Goal: Task Accomplishment & Management: Use online tool/utility

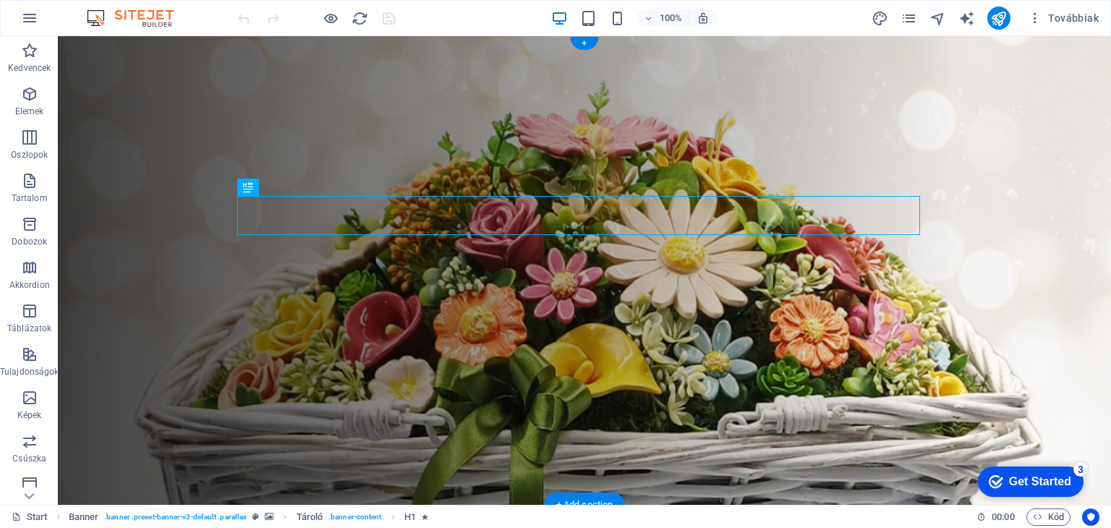
click at [94, 68] on figure at bounding box center [584, 270] width 1053 height 468
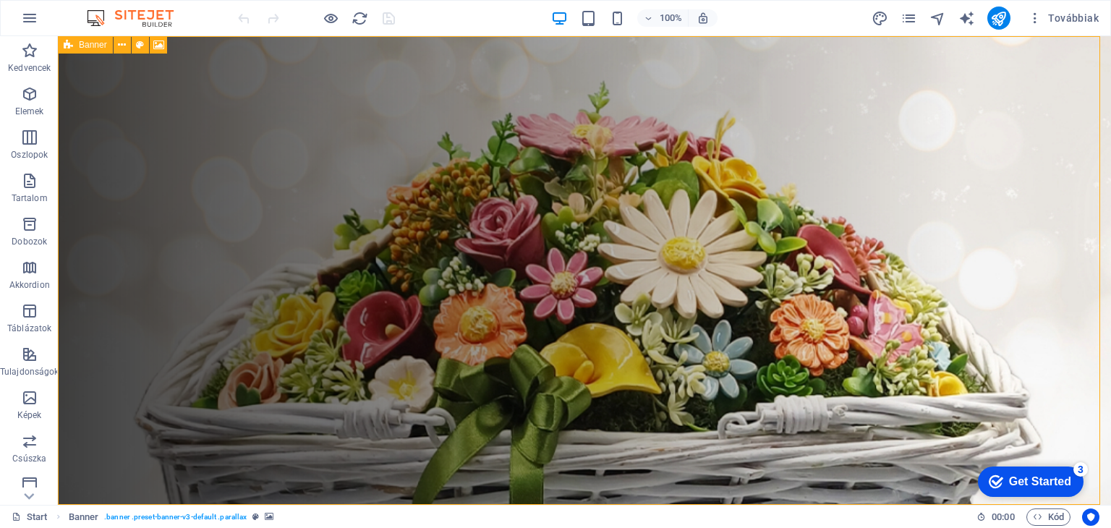
click at [72, 47] on icon at bounding box center [68, 44] width 9 height 17
select select "vh"
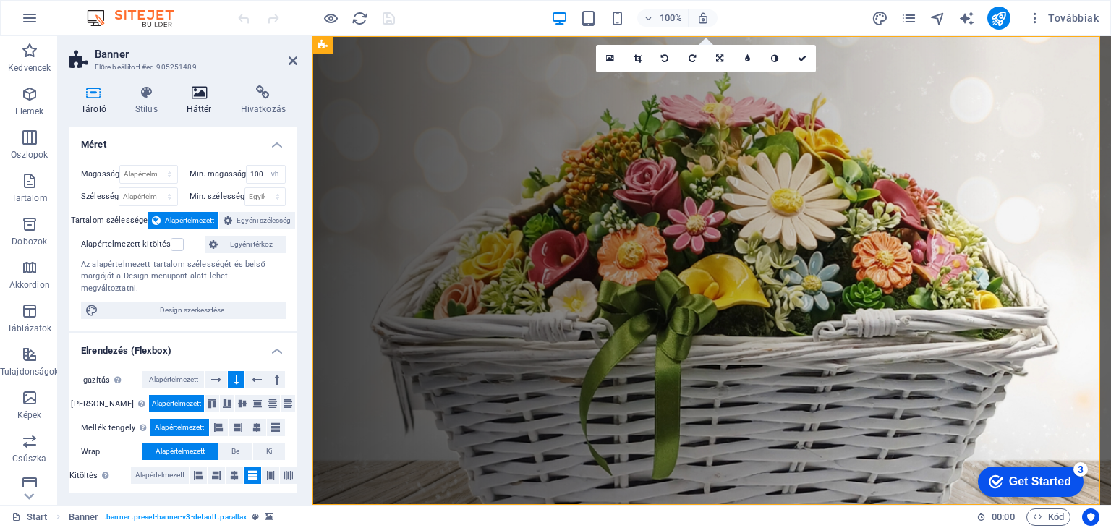
click at [201, 102] on h4 "Háttér" at bounding box center [202, 100] width 54 height 30
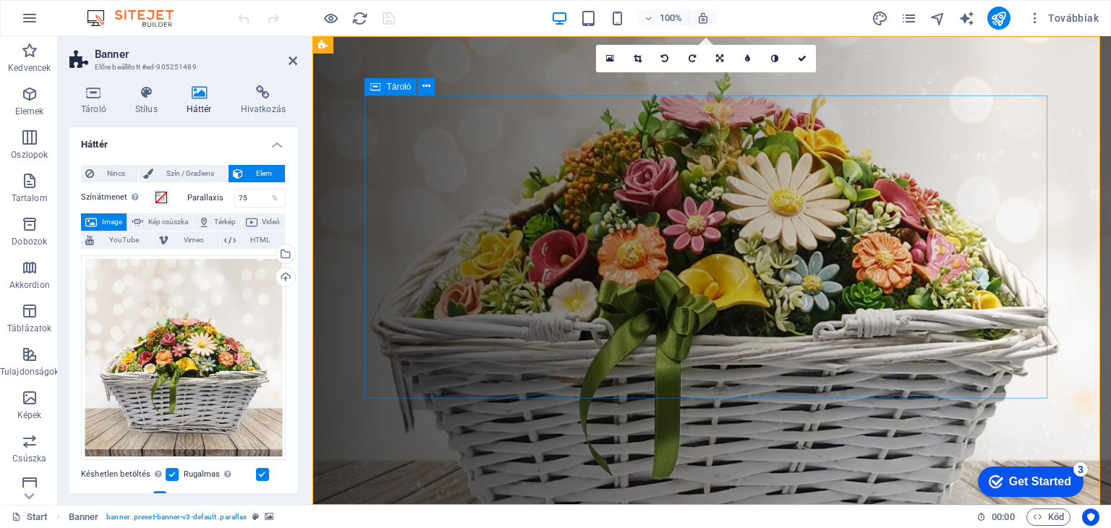
click at [338, 94] on figure at bounding box center [711, 270] width 798 height 468
click at [283, 276] on div "Feltöltés" at bounding box center [284, 279] width 22 height 22
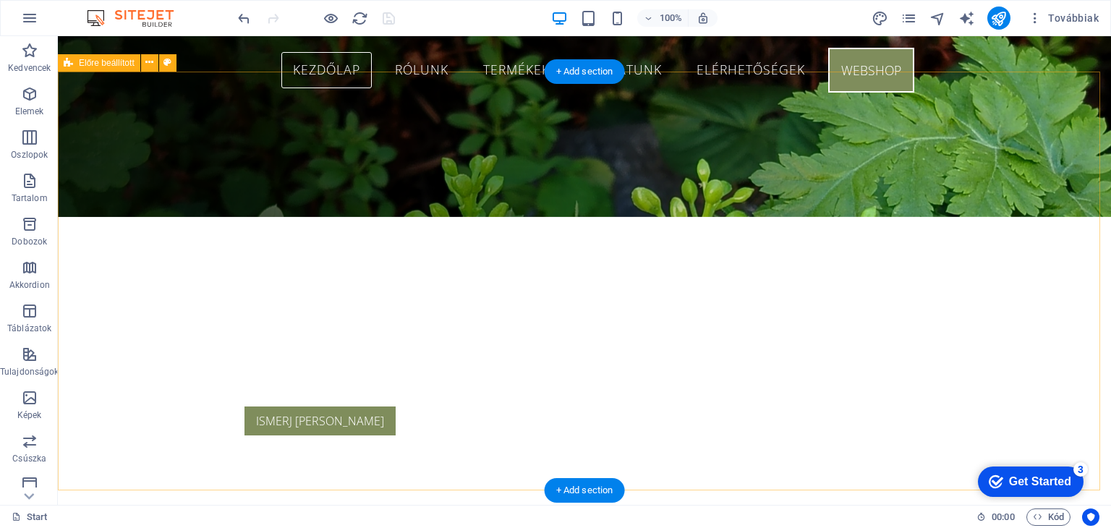
scroll to position [72, 0]
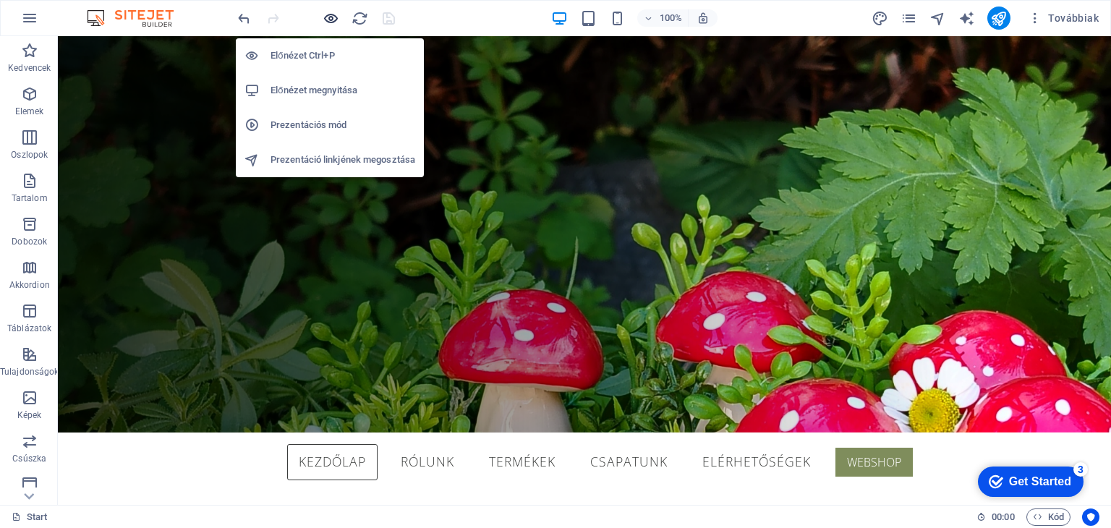
click at [330, 16] on icon "button" at bounding box center [330, 18] width 17 height 17
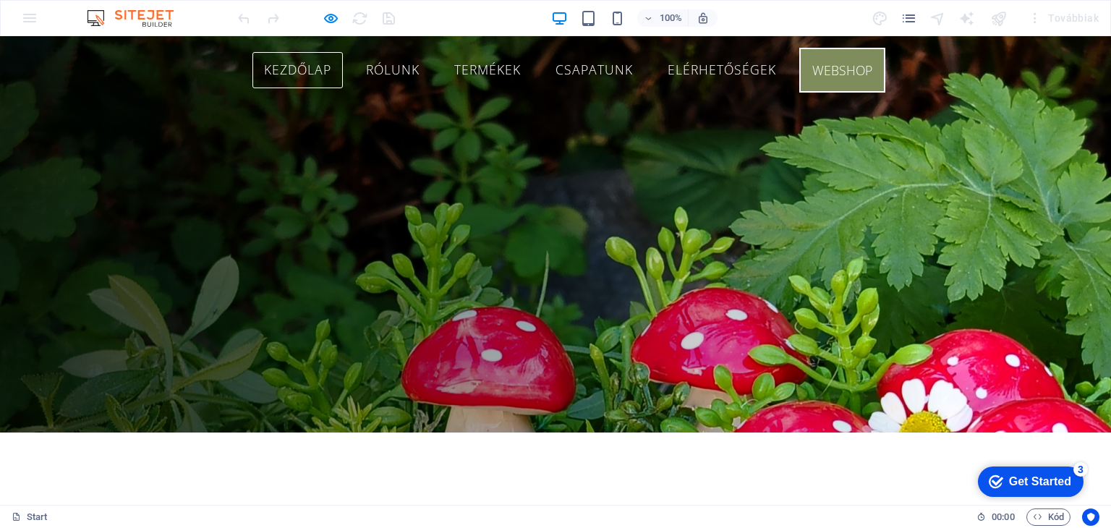
scroll to position [0, 0]
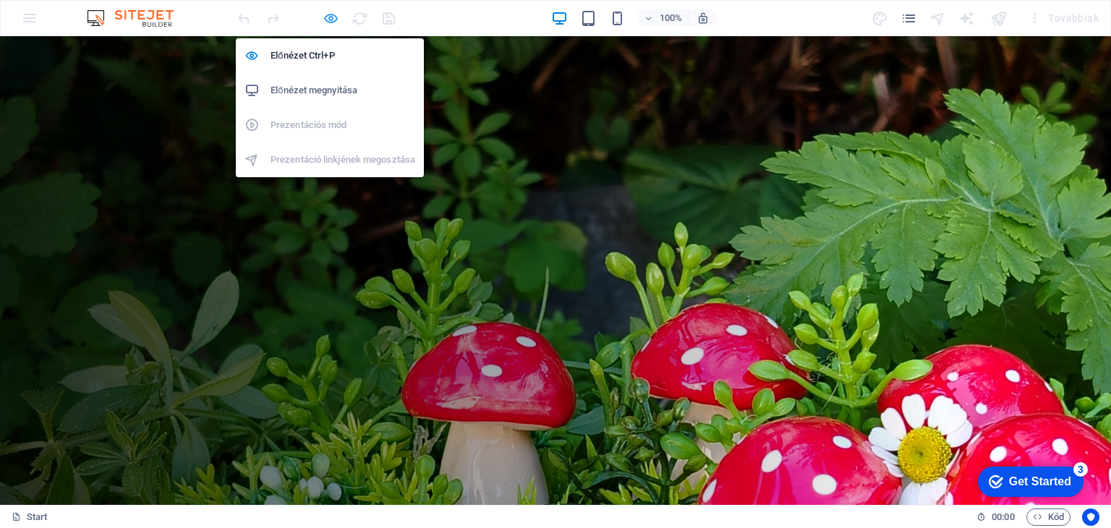
click at [327, 18] on icon "button" at bounding box center [330, 18] width 17 height 17
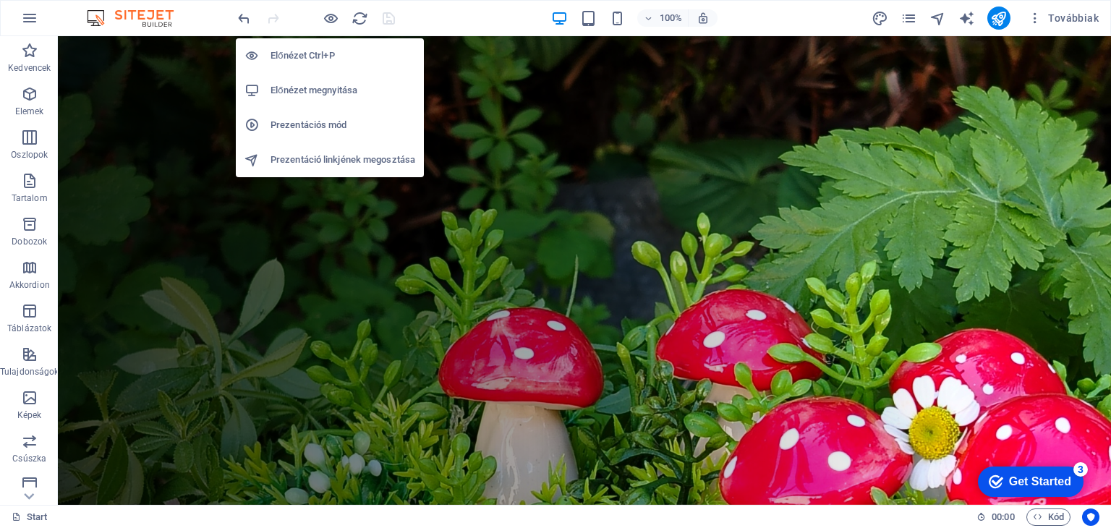
click at [324, 127] on h6 "Prezentációs mód" at bounding box center [342, 124] width 145 height 17
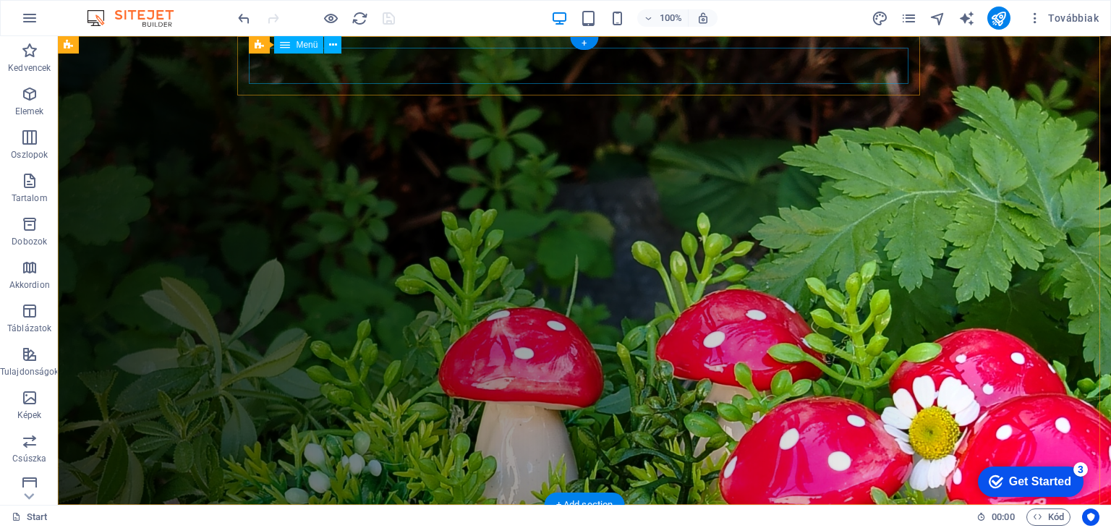
click at [293, 516] on nav "KEZDŐLAP RÓLUNK TERMÉKEK CSAPATUNK ELÉRHETŐSÉGEK WEBSHOP" at bounding box center [583, 534] width 659 height 36
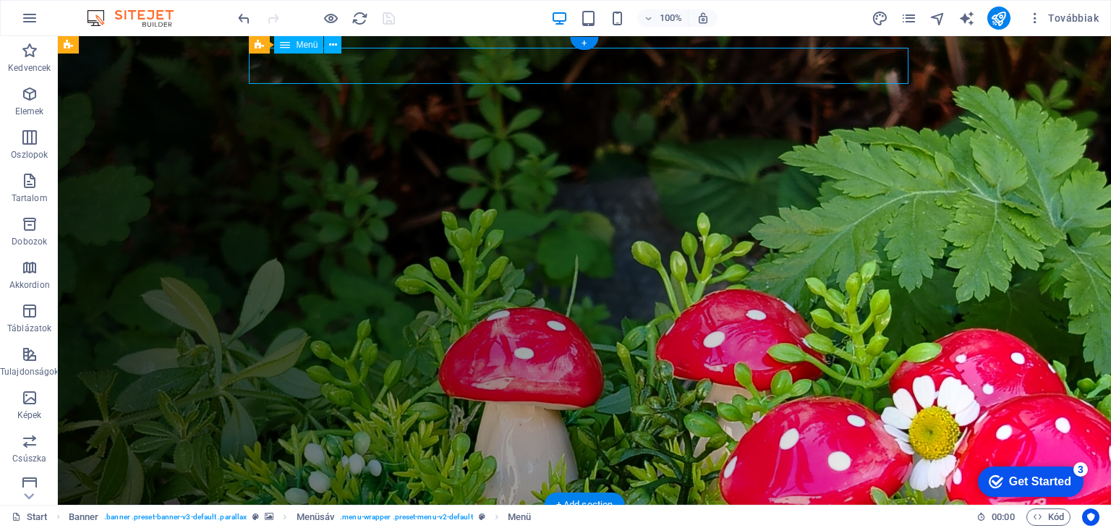
click at [293, 516] on nav "KEZDŐLAP RÓLUNK TERMÉKEK CSAPATUNK ELÉRHETŐSÉGEK WEBSHOP" at bounding box center [583, 534] width 659 height 36
select select "primary"
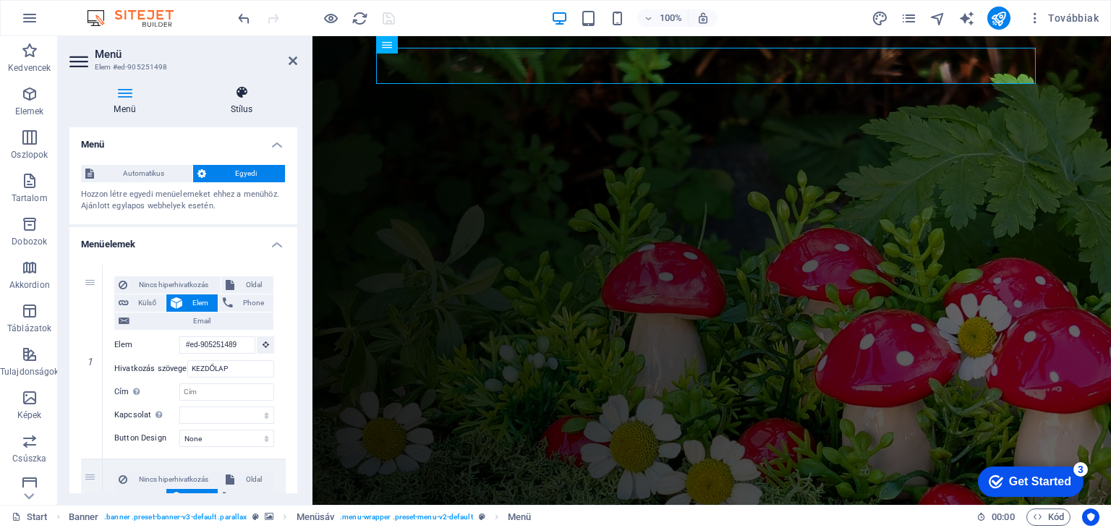
click at [236, 96] on icon at bounding box center [241, 92] width 111 height 14
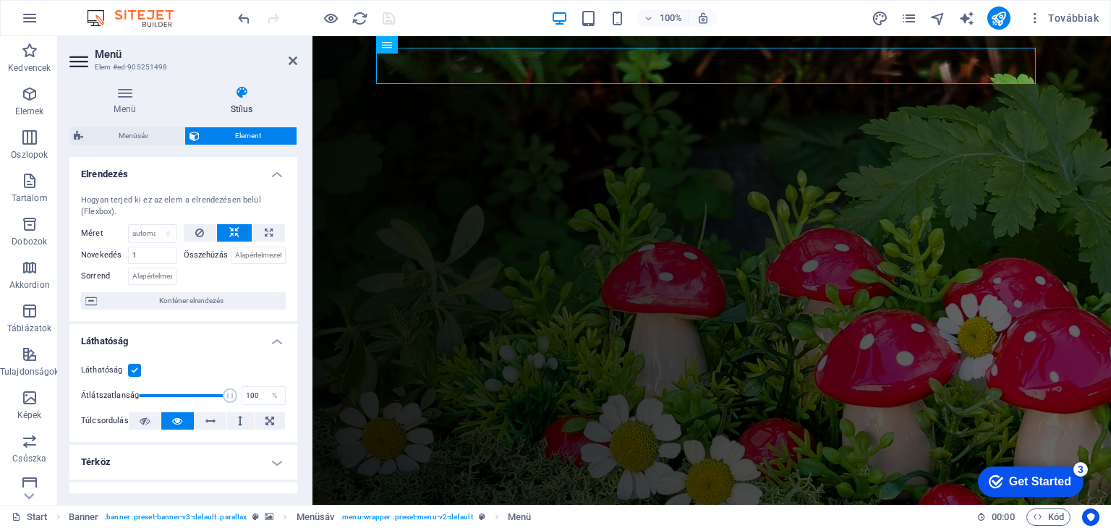
click at [357, 64] on figure at bounding box center [711, 270] width 798 height 468
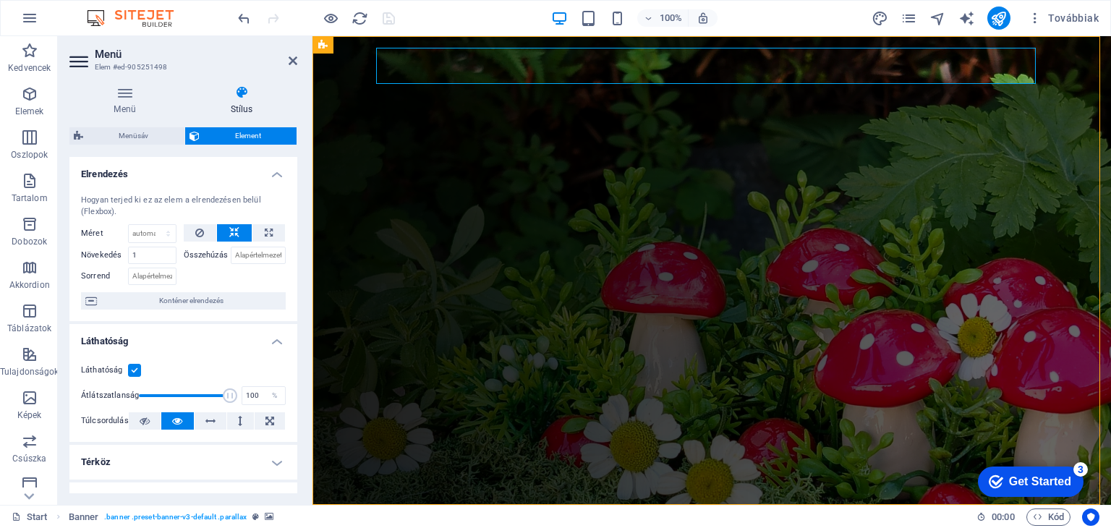
click at [357, 64] on figure at bounding box center [711, 270] width 798 height 468
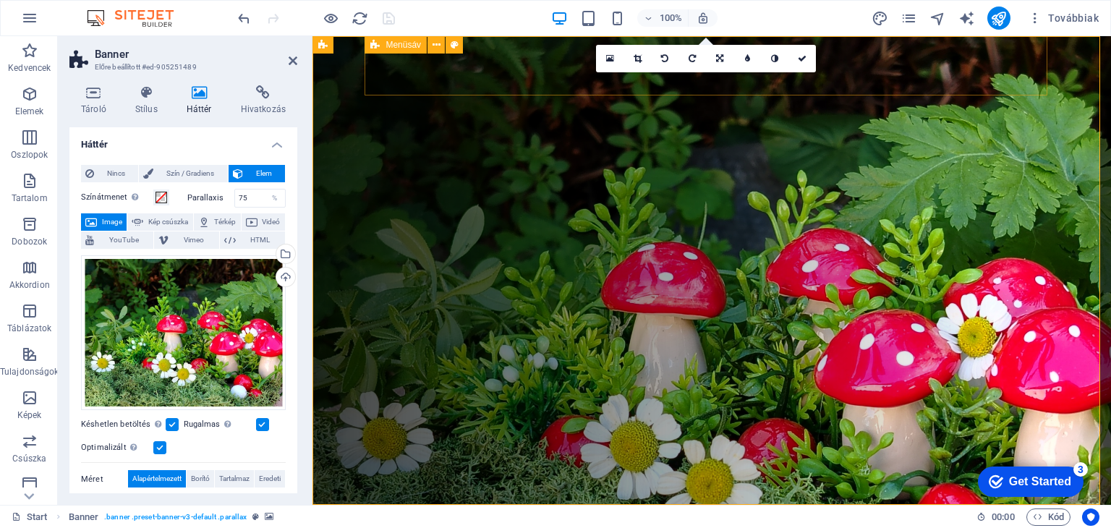
select select "rem"
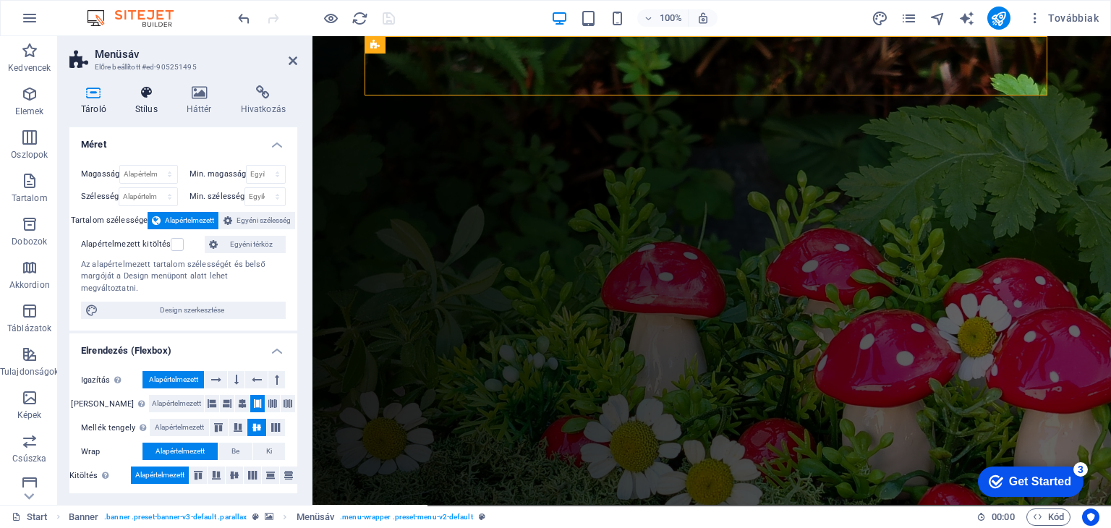
click at [153, 112] on h4 "Stílus" at bounding box center [149, 100] width 51 height 30
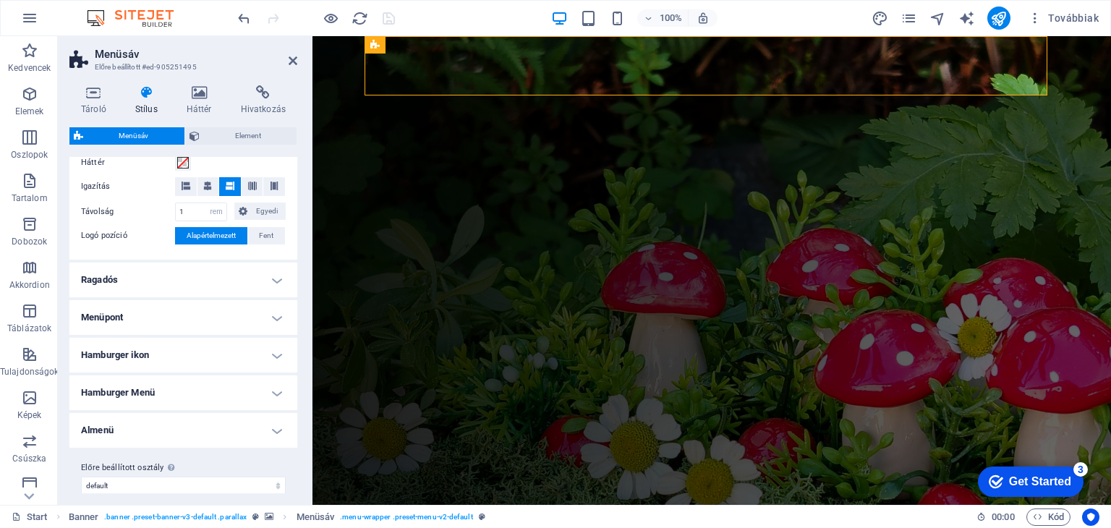
scroll to position [301, 0]
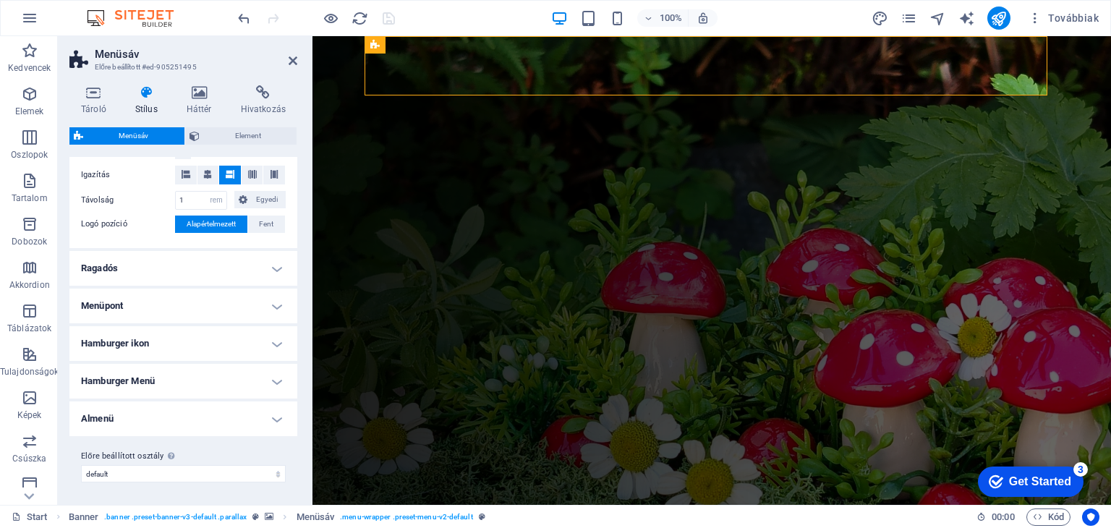
click at [272, 266] on h4 "Ragadós" at bounding box center [183, 268] width 228 height 35
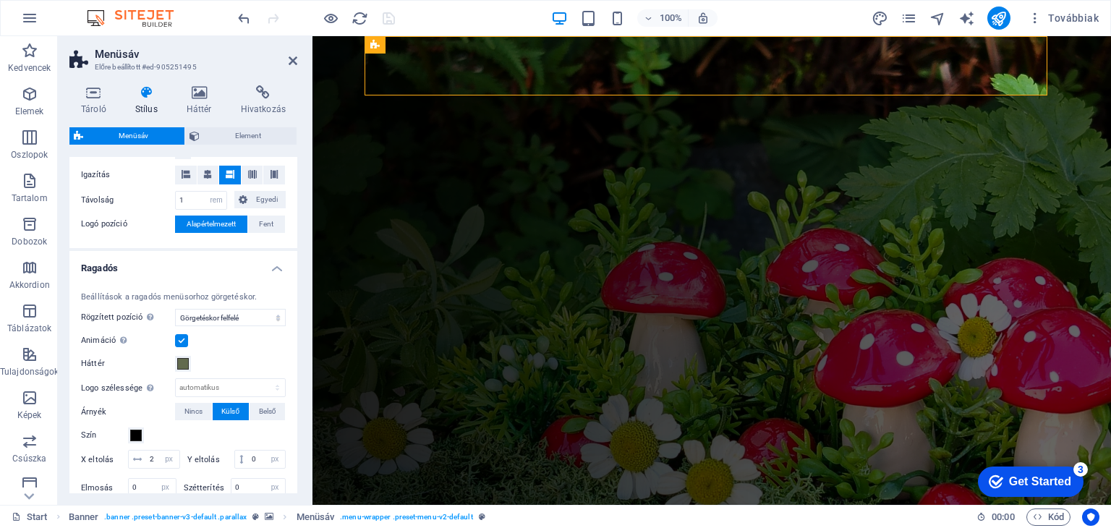
scroll to position [373, 0]
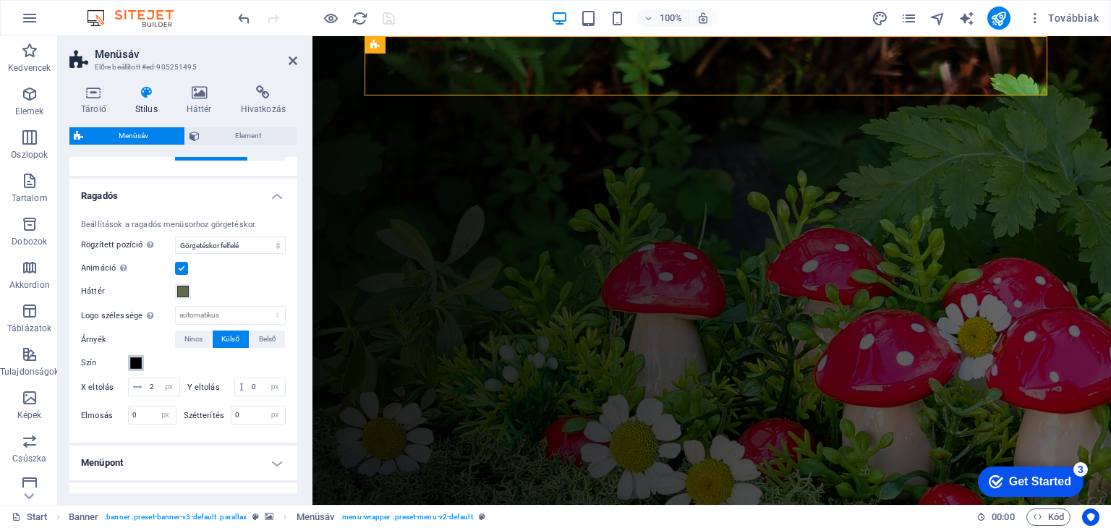
click at [134, 362] on span at bounding box center [136, 363] width 12 height 12
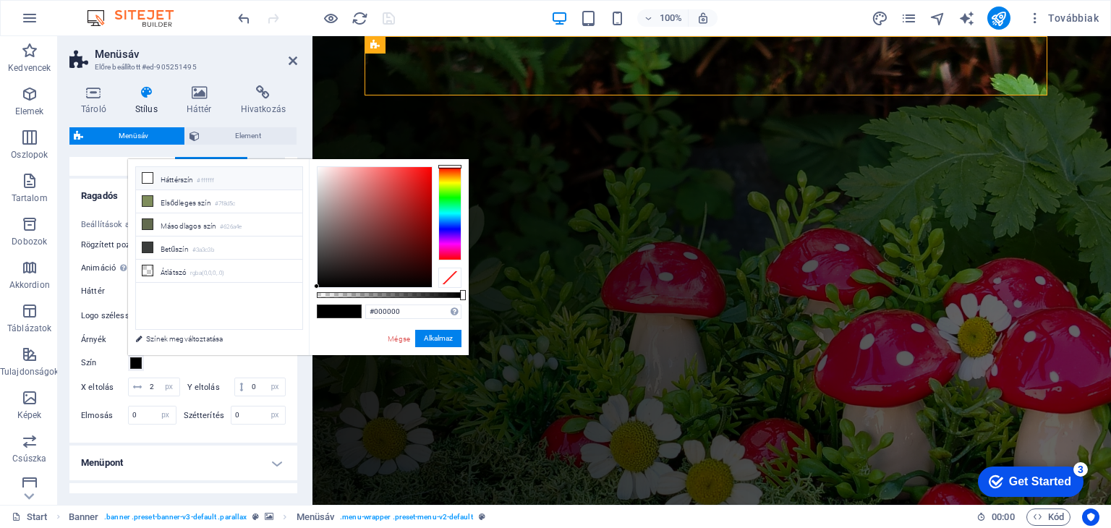
click at [163, 178] on li "Háttérszín #ffffff" at bounding box center [219, 178] width 166 height 23
type input "#ffffff"
click at [430, 338] on button "Alkalmaz" at bounding box center [438, 338] width 46 height 17
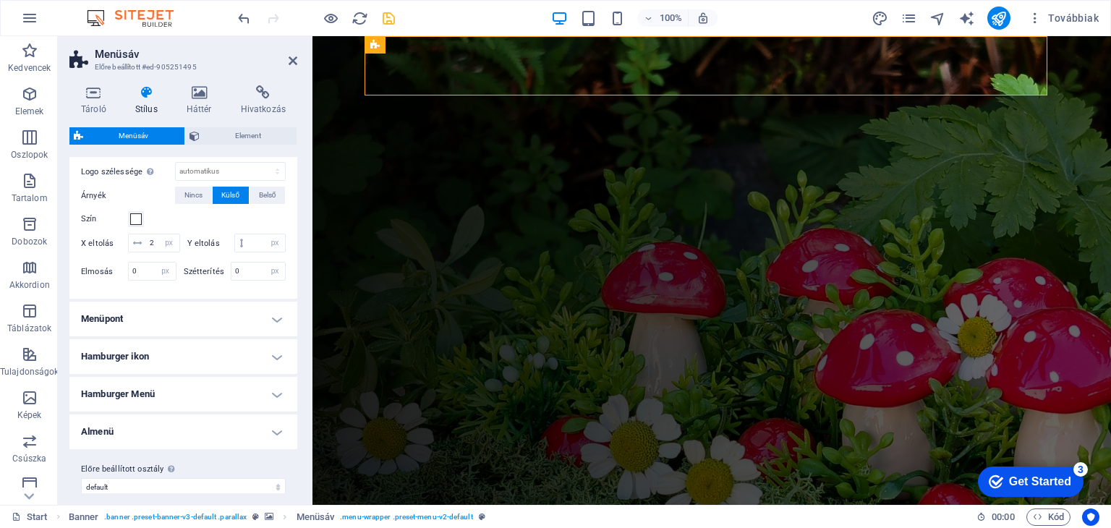
scroll to position [518, 0]
click at [282, 334] on h4 "Menüpont" at bounding box center [183, 318] width 228 height 35
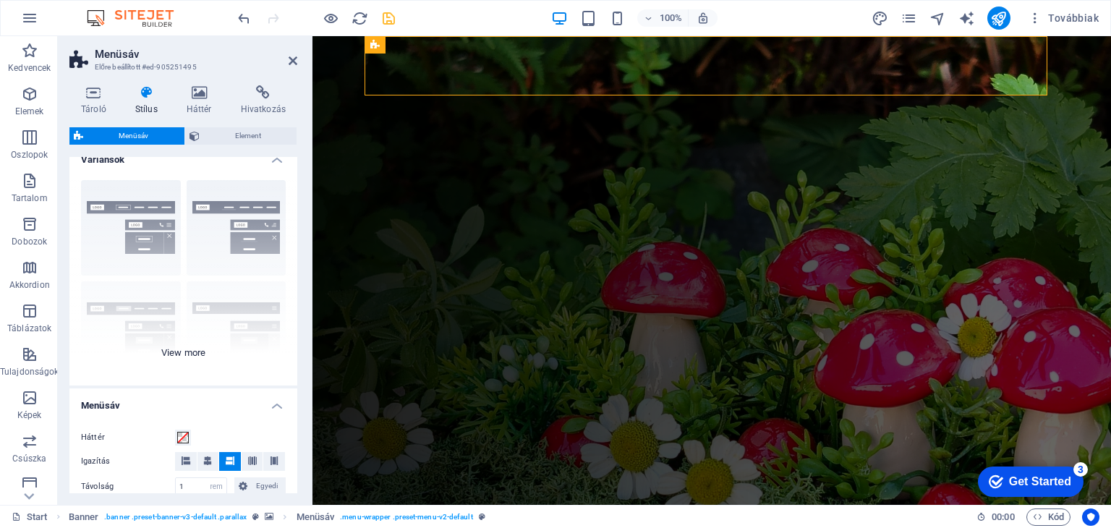
scroll to position [12, 0]
click at [392, 17] on icon "save" at bounding box center [388, 18] width 17 height 17
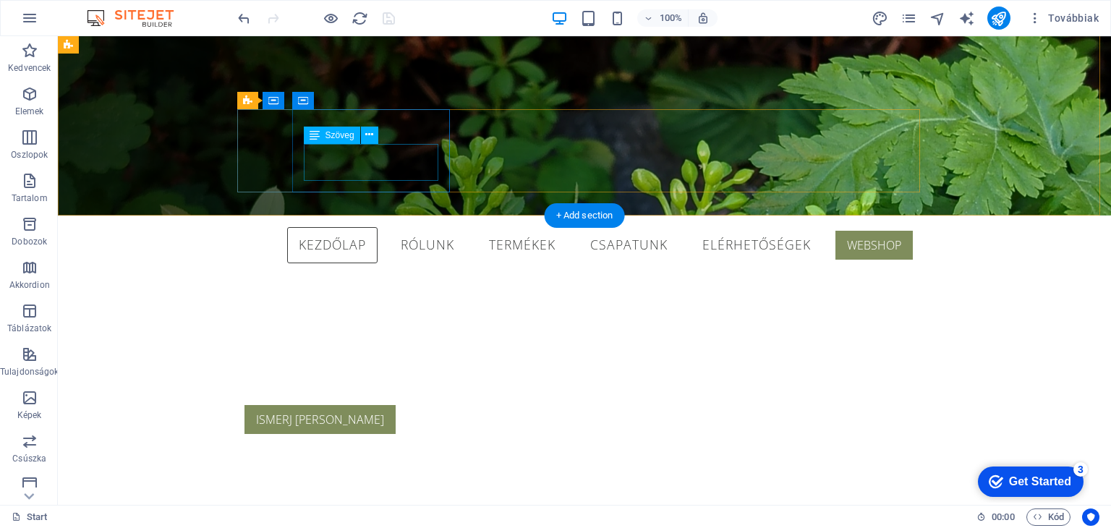
scroll to position [0, 0]
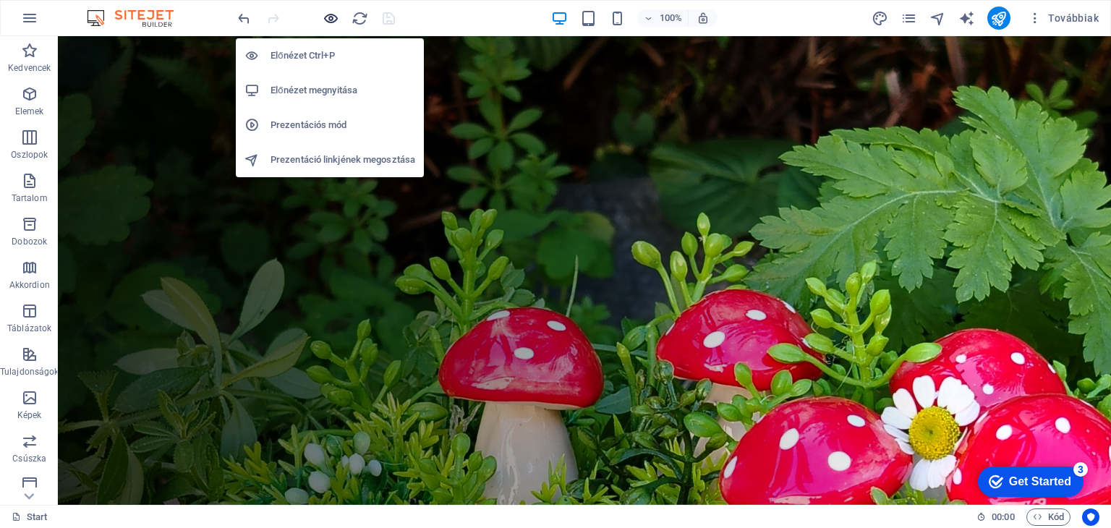
click at [330, 20] on icon "button" at bounding box center [330, 18] width 17 height 17
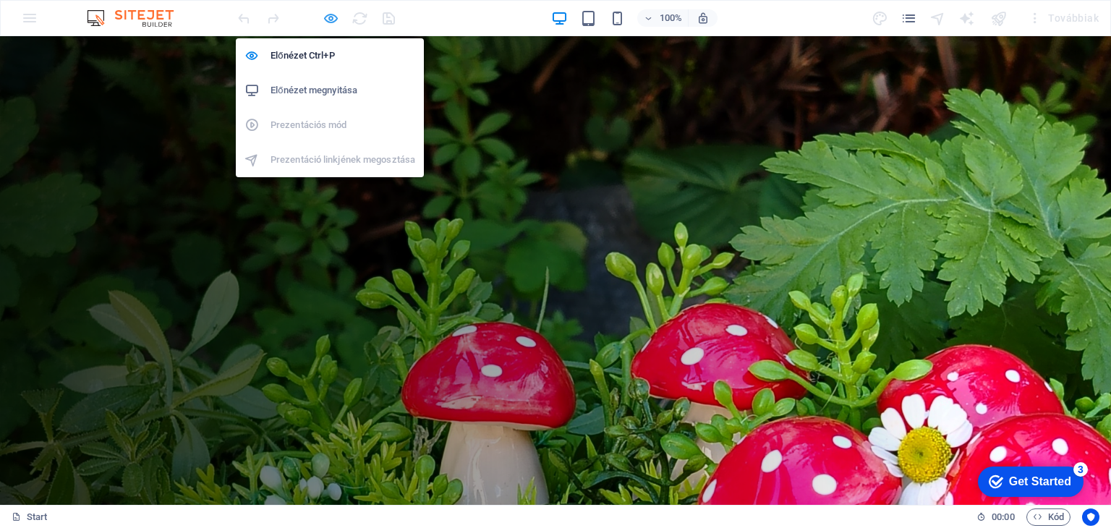
click at [325, 24] on icon "button" at bounding box center [330, 18] width 17 height 17
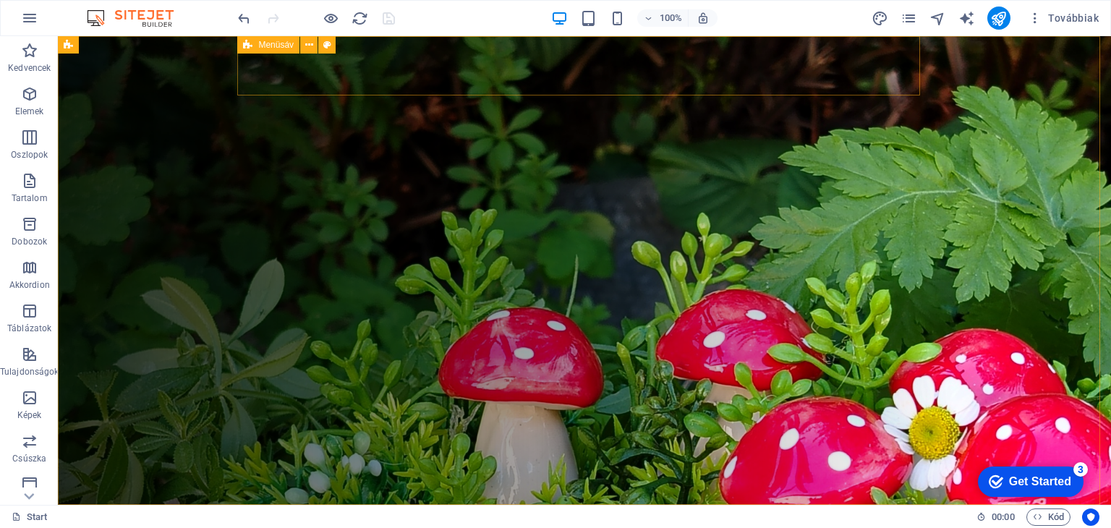
click at [0, 0] on span "Menüsáv" at bounding box center [0, 0] width 0 height 0
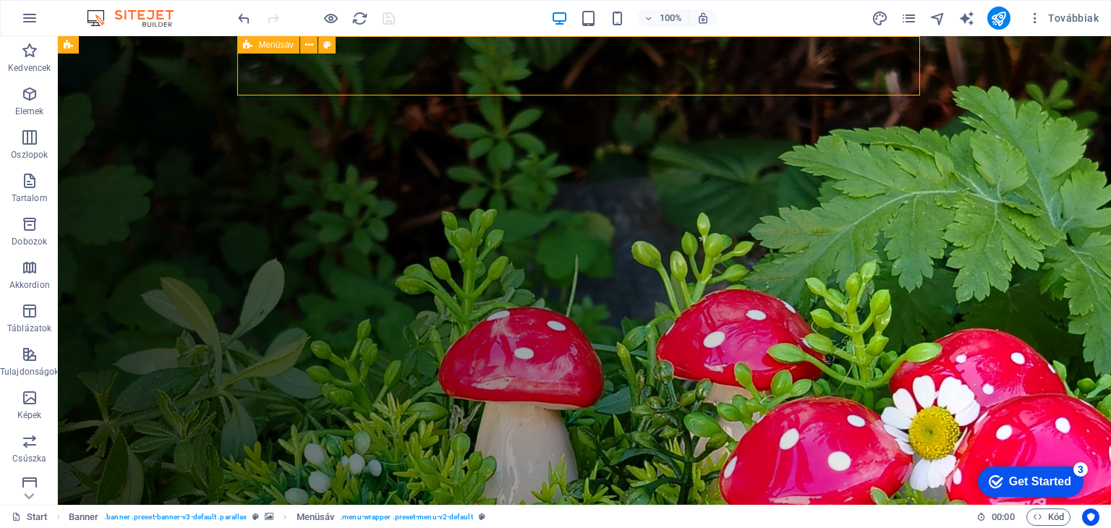
click at [0, 0] on span "Menüsáv" at bounding box center [0, 0] width 0 height 0
select select "rem"
select select "sticky_reverse"
select select "px"
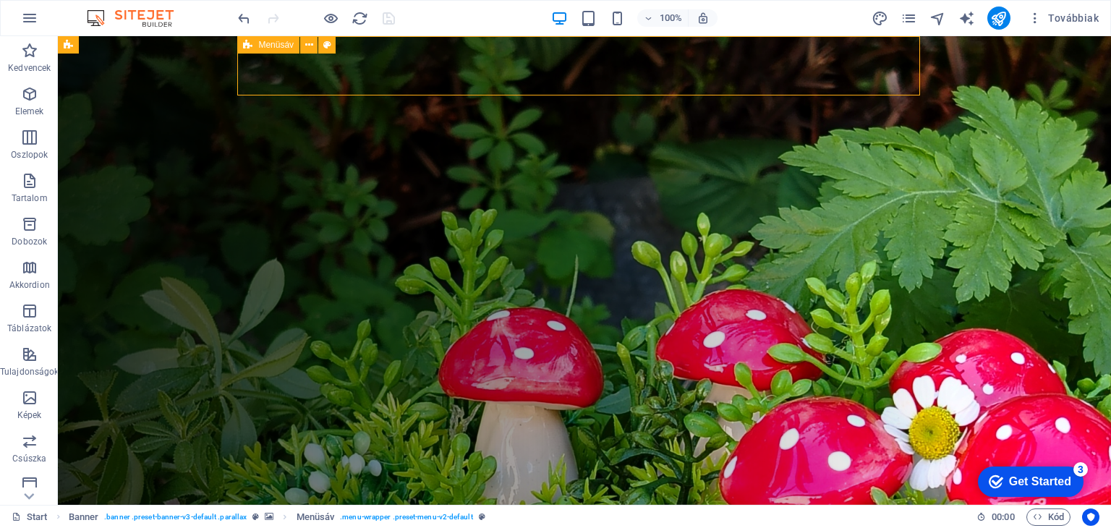
select select "px"
select select "hover_border"
select select "px"
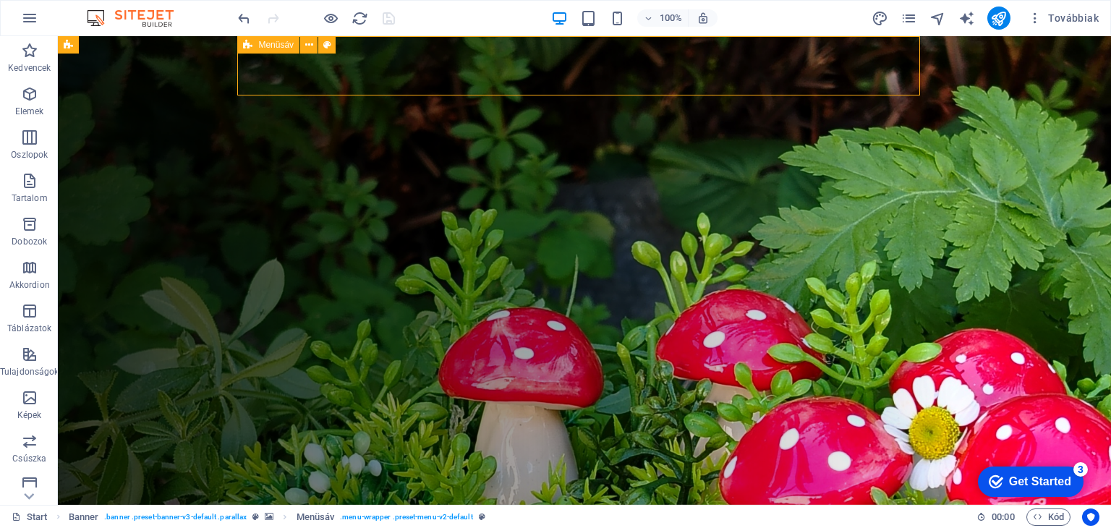
select select "rem"
select select "link-special-font"
select select "rem"
select select "300"
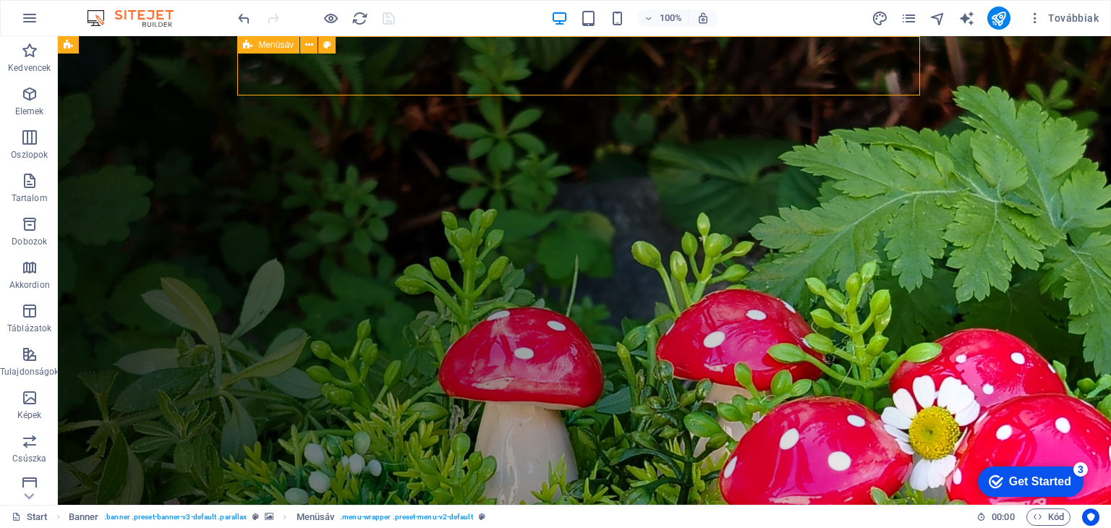
select select "px"
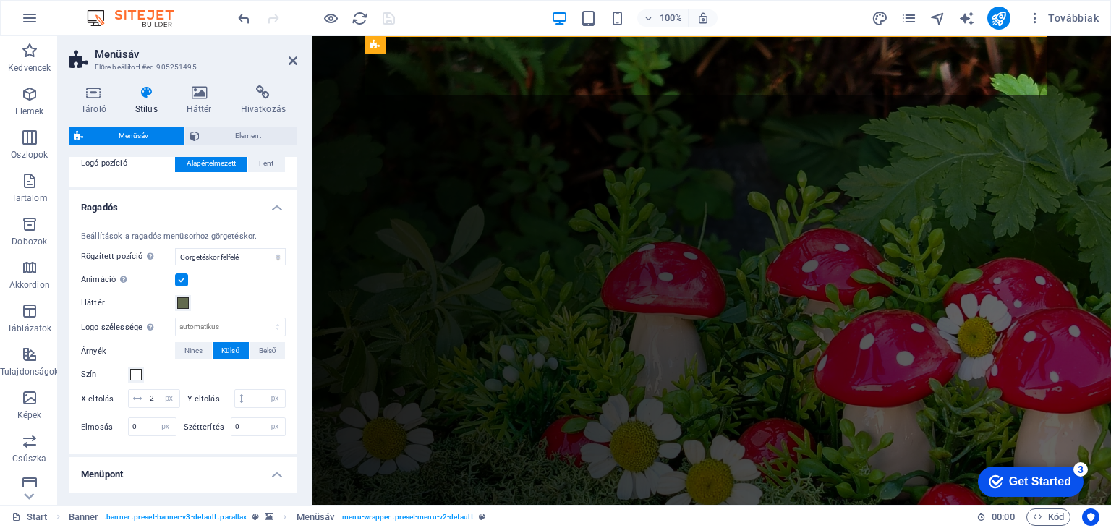
scroll to position [506, 0]
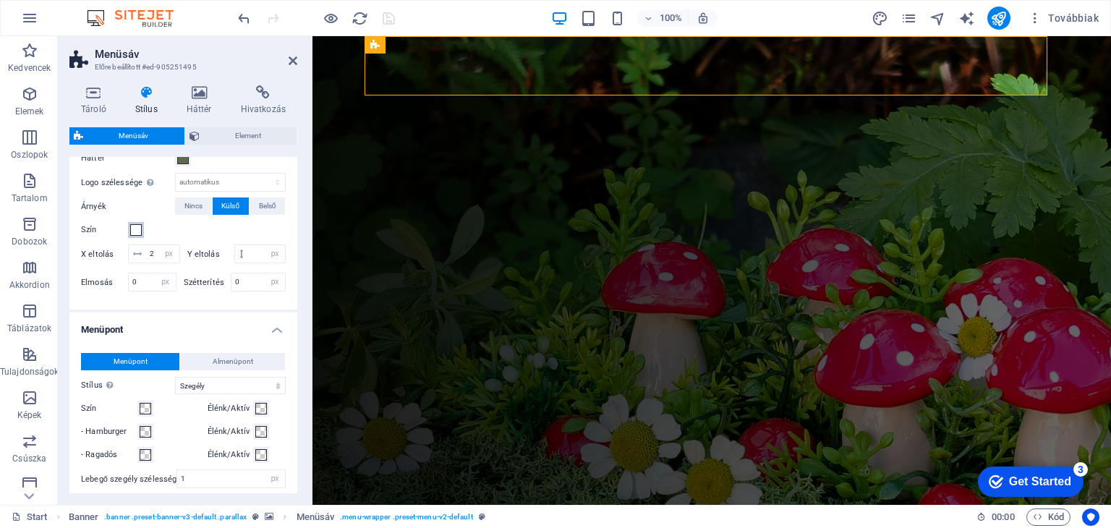
click at [133, 228] on span at bounding box center [136, 230] width 12 height 12
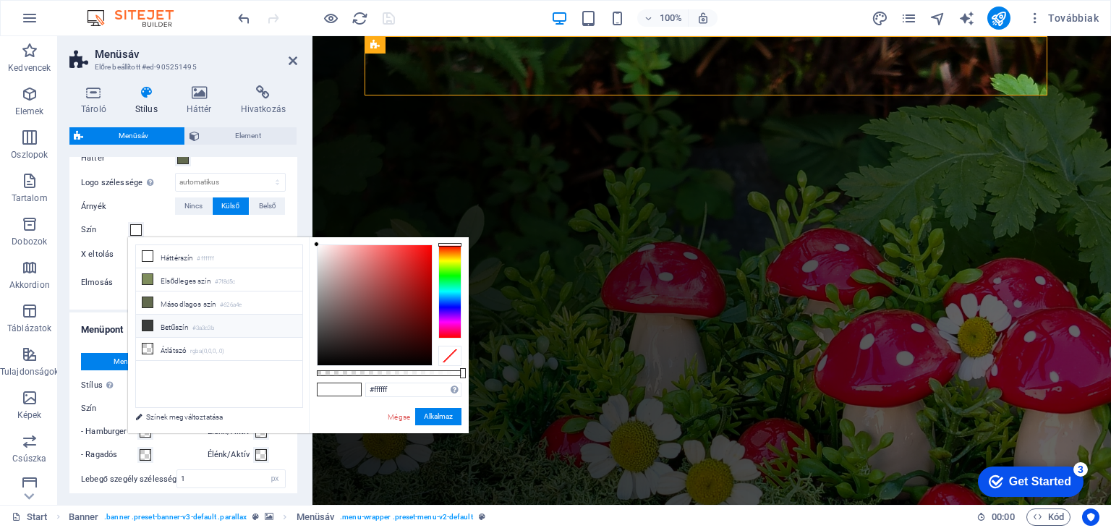
click at [185, 326] on li "Betűszín #3a3c3b" at bounding box center [219, 326] width 166 height 23
type input "#3a3c3b"
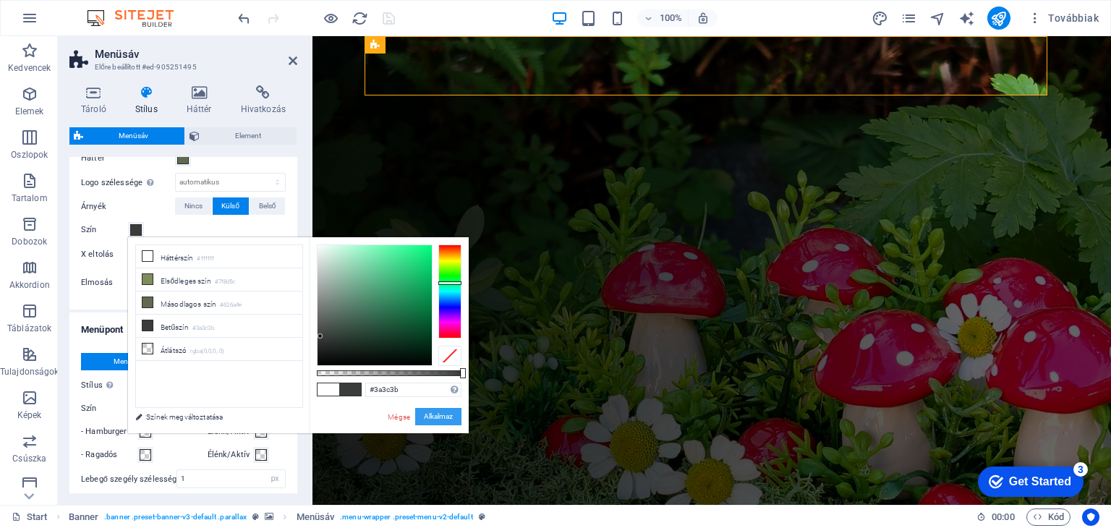
click at [438, 420] on button "Alkalmaz" at bounding box center [438, 416] width 46 height 17
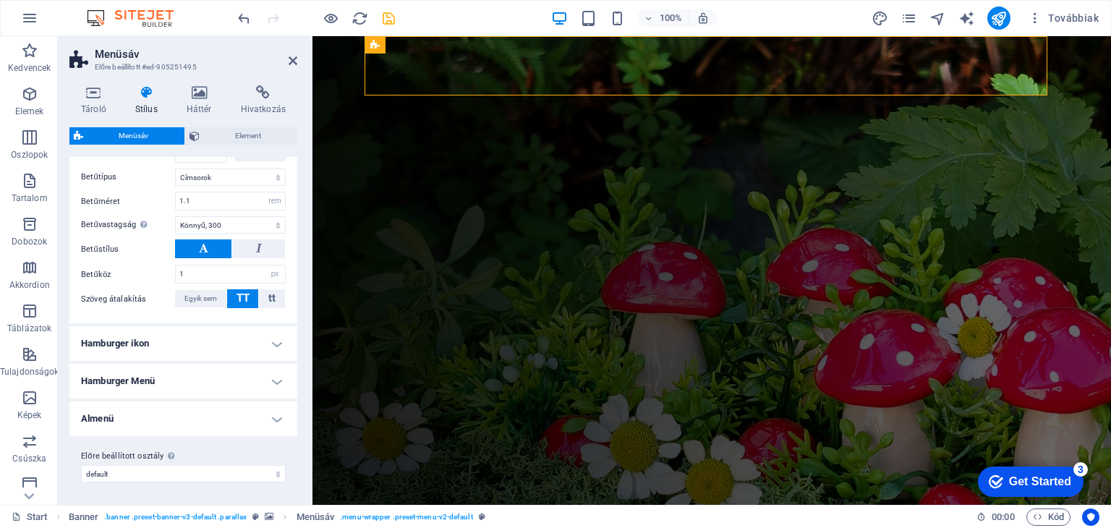
scroll to position [920, 0]
click at [273, 347] on h4 "Hamburger ikon" at bounding box center [183, 342] width 228 height 35
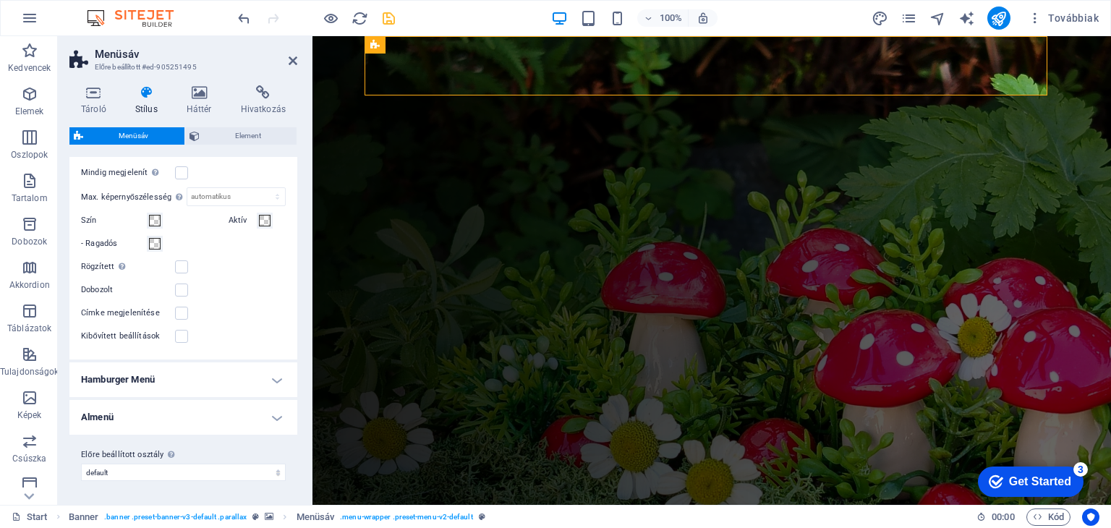
scroll to position [1151, 0]
click at [275, 380] on h4 "Hamburger Menü" at bounding box center [183, 379] width 228 height 35
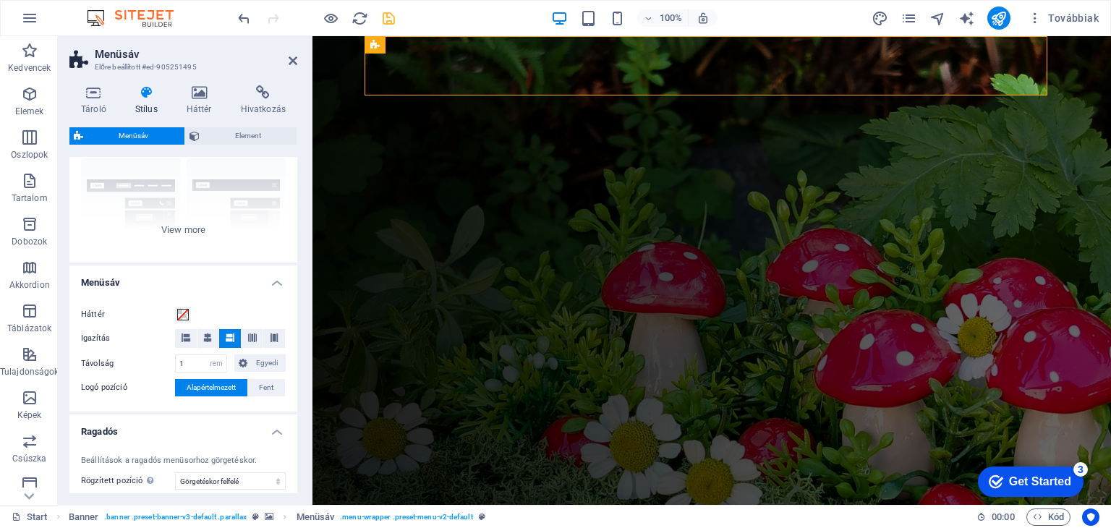
scroll to position [0, 0]
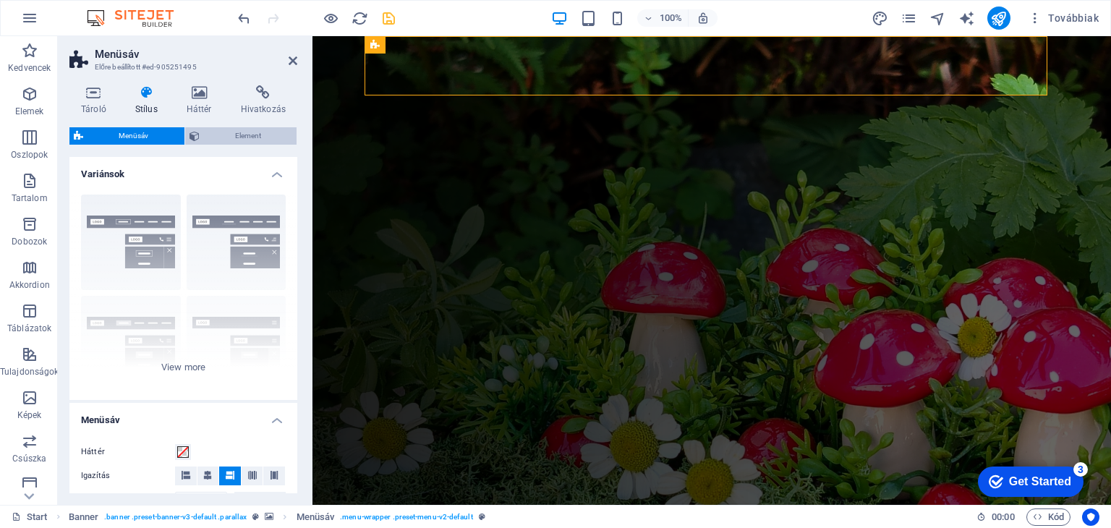
click at [218, 136] on span "Element" at bounding box center [248, 135] width 89 height 17
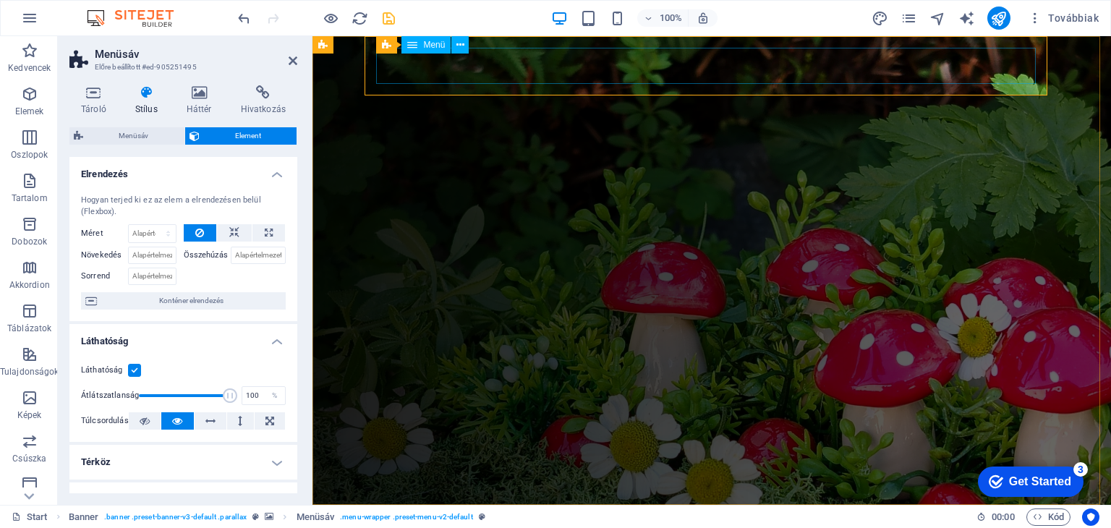
click at [416, 516] on nav "KEZDŐLAP RÓLUNK TERMÉKEK CSAPATUNK ELÉRHETŐSÉGEK WEBSHOP" at bounding box center [711, 534] width 659 height 36
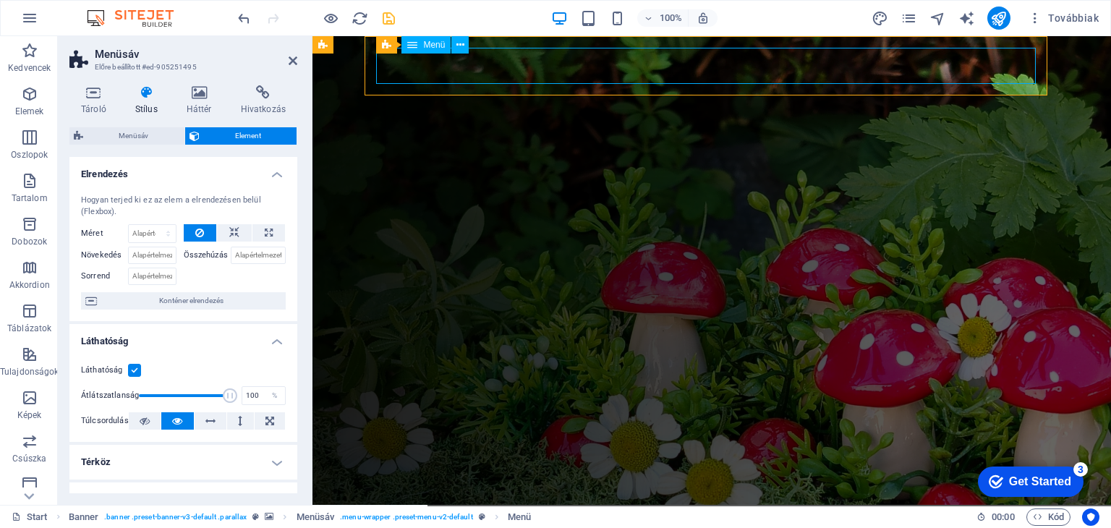
click at [416, 516] on nav "KEZDŐLAP RÓLUNK TERMÉKEK CSAPATUNK ELÉRHETŐSÉGEK WEBSHOP" at bounding box center [711, 534] width 659 height 36
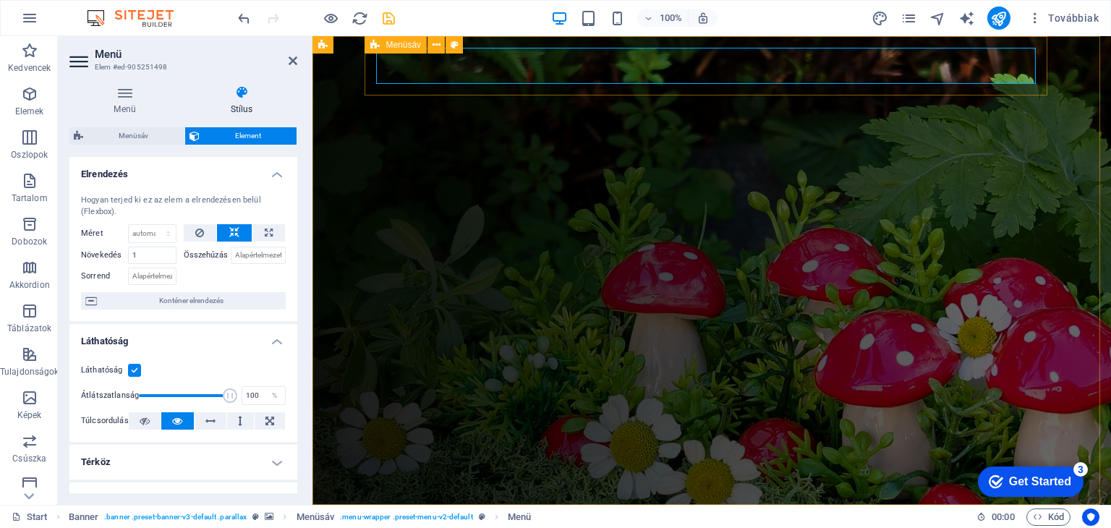
click at [0, 0] on span "Menüsáv" at bounding box center [0, 0] width 0 height 0
select select "rem"
select select "sticky_reverse"
select select "px"
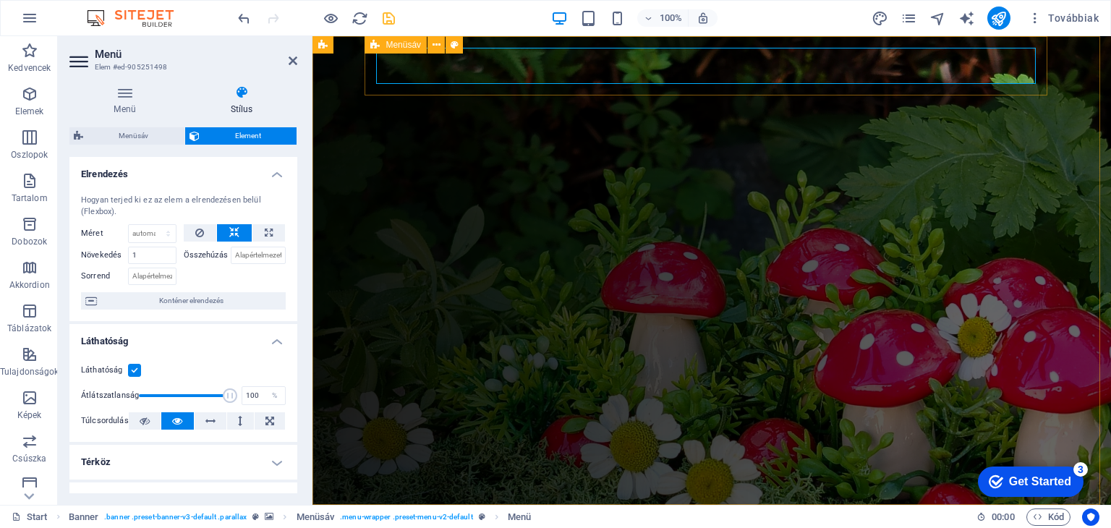
select select "px"
select select "hover_border"
select select "px"
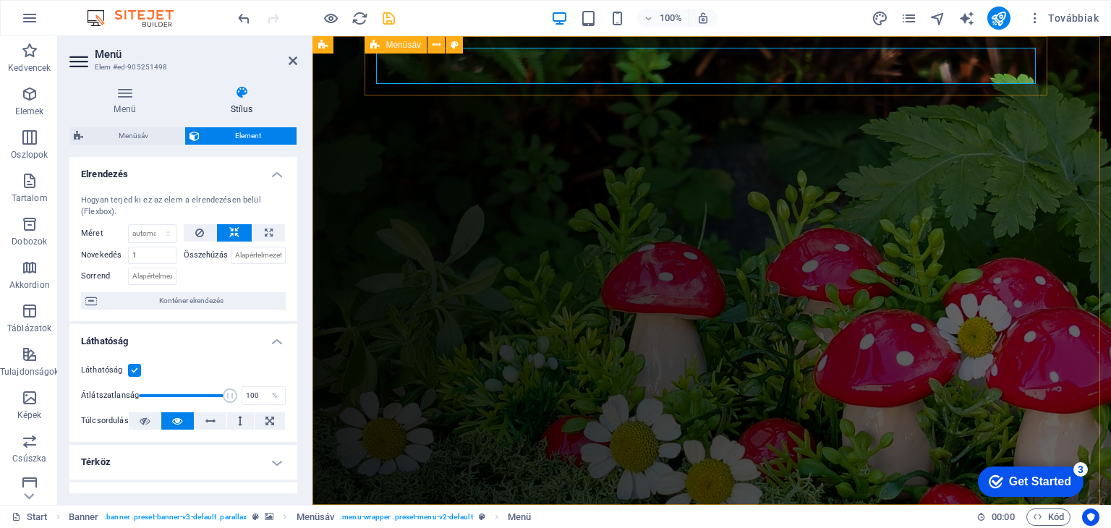
select select "px"
select select "rem"
select select "link-special-font"
select select "rem"
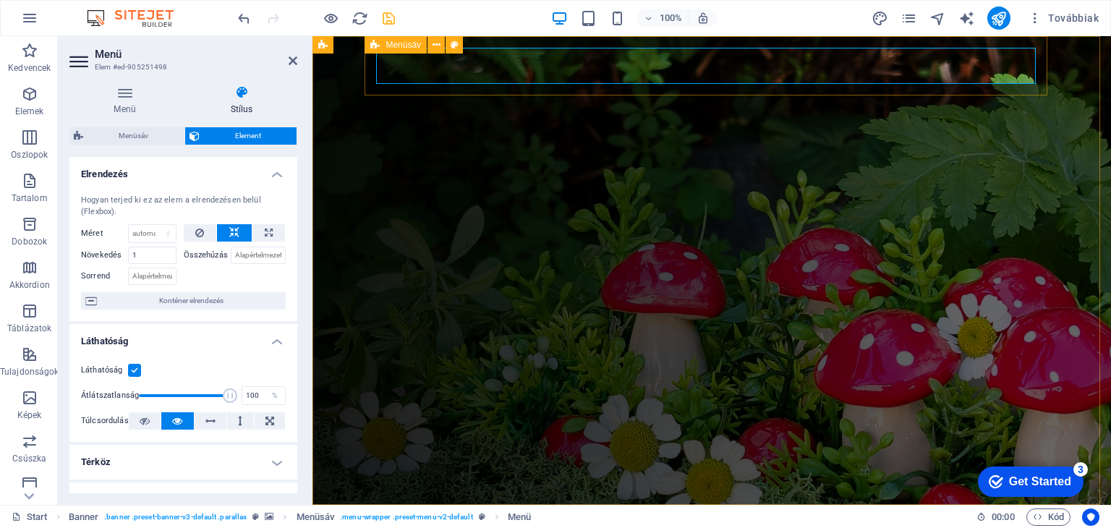
select select "300"
select select "px"
select select "rem"
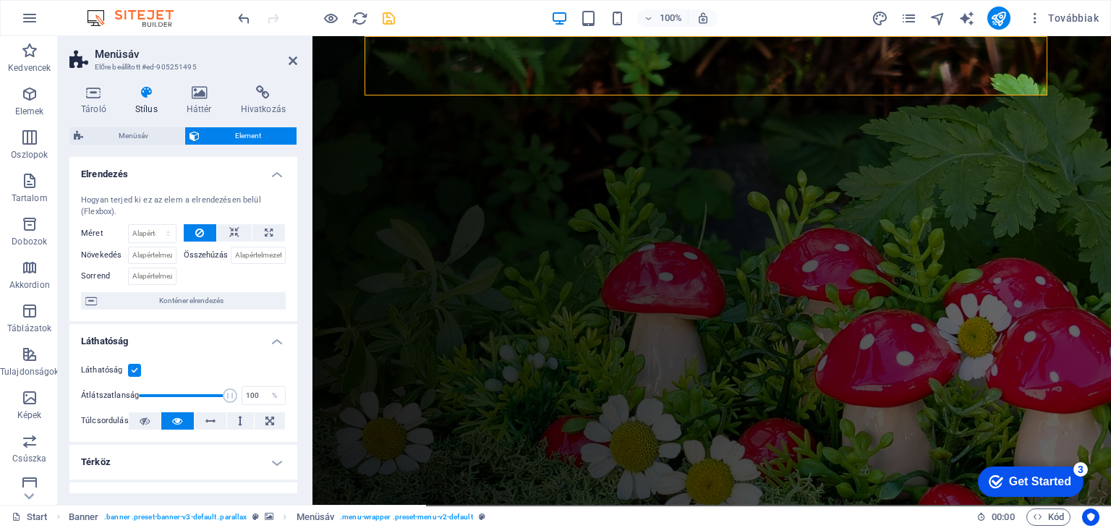
click at [153, 103] on h4 "Stílus" at bounding box center [149, 100] width 51 height 30
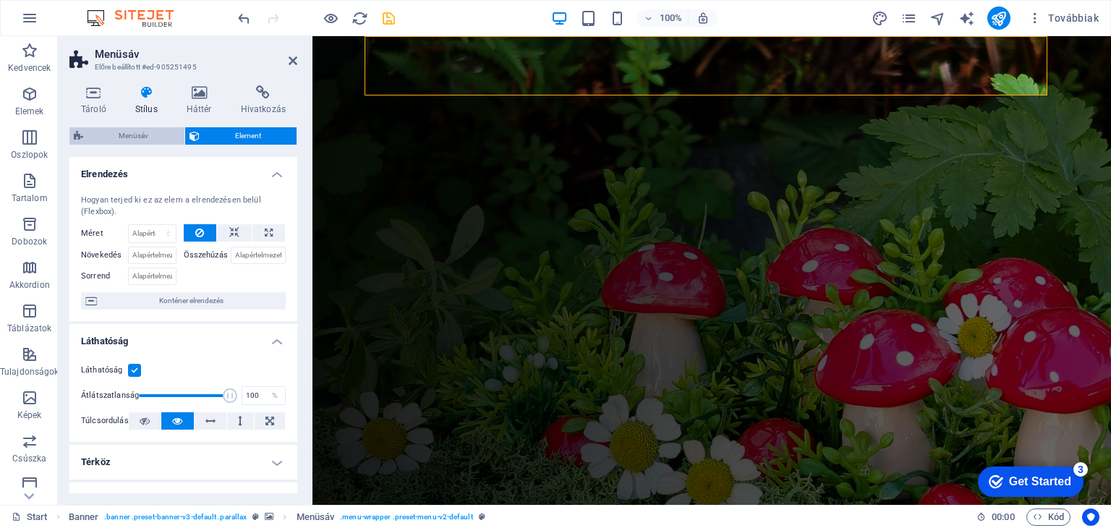
click at [145, 137] on span "Menüsáv" at bounding box center [133, 135] width 93 height 17
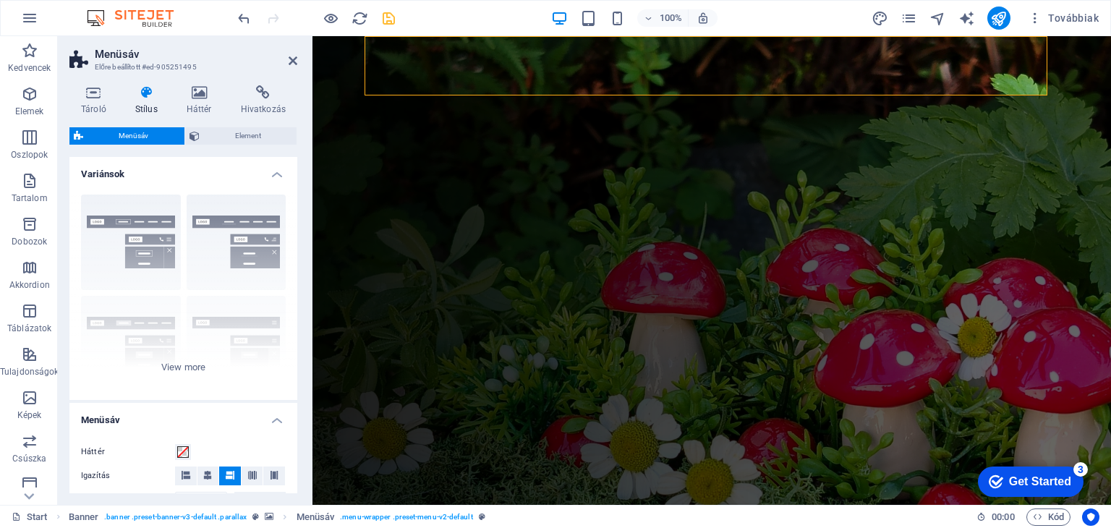
click at [145, 90] on icon at bounding box center [147, 92] width 46 height 14
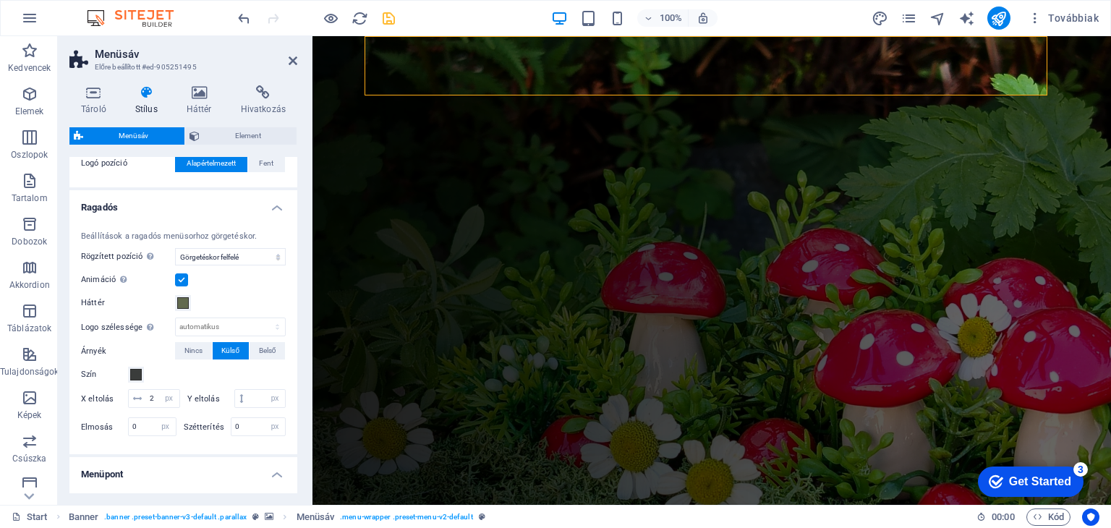
scroll to position [434, 0]
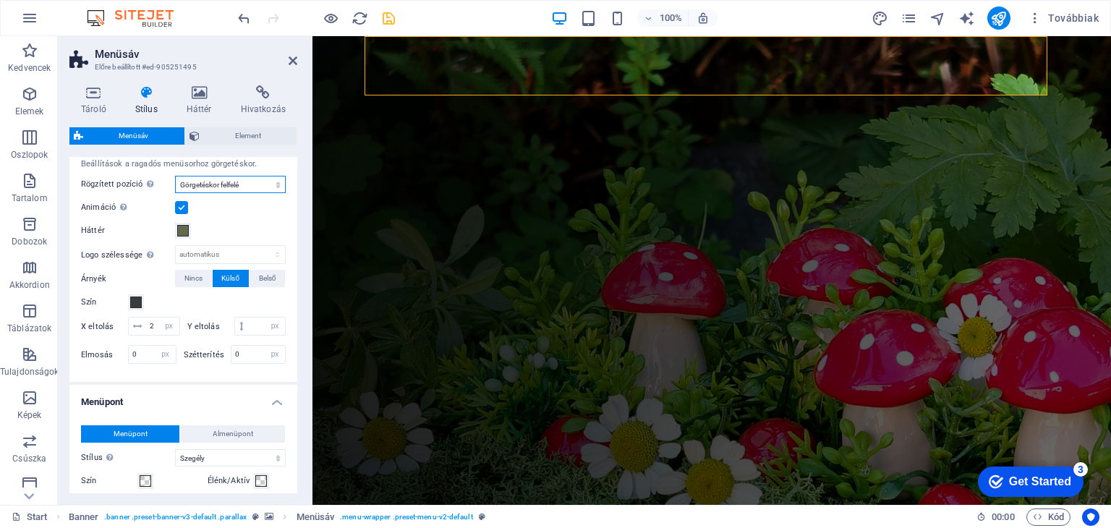
click at [252, 187] on select "Ki Azonnali Menü után Banner után Görgetéskor felfelé" at bounding box center [230, 184] width 111 height 17
click at [137, 302] on span at bounding box center [136, 302] width 12 height 12
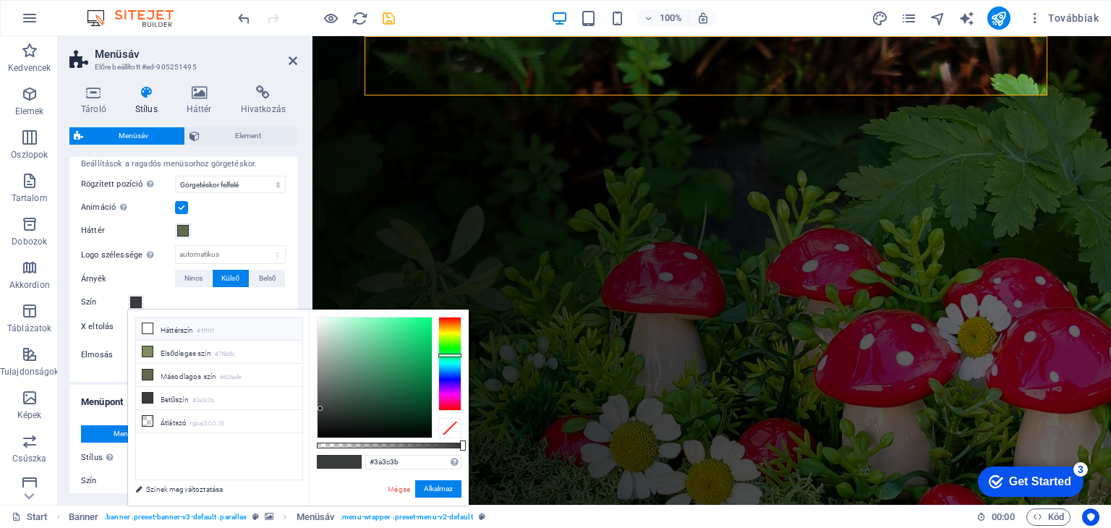
click at [180, 326] on li "Háttérszín #ffffff" at bounding box center [219, 328] width 166 height 23
type input "#ffffff"
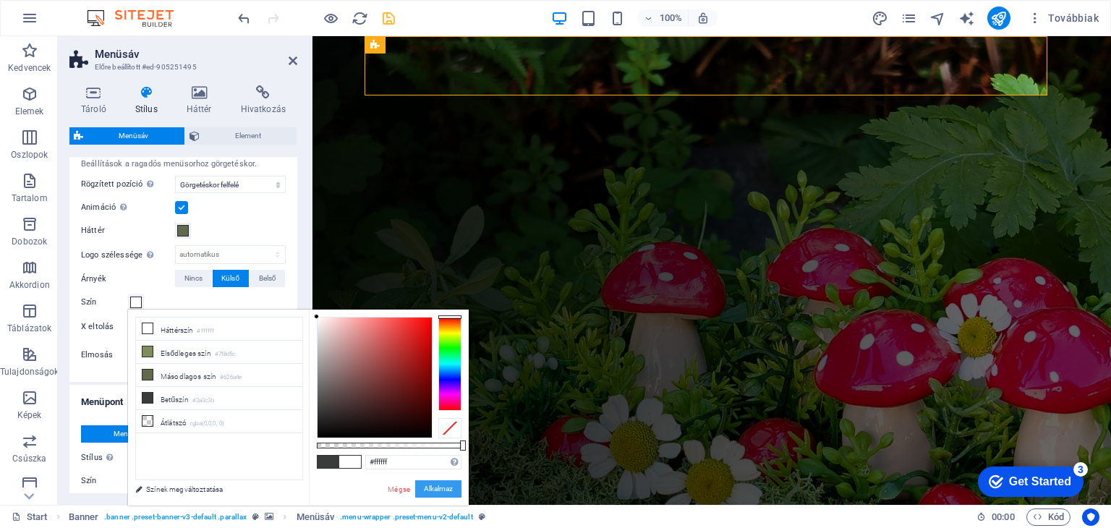
click at [432, 489] on button "Alkalmaz" at bounding box center [438, 488] width 46 height 17
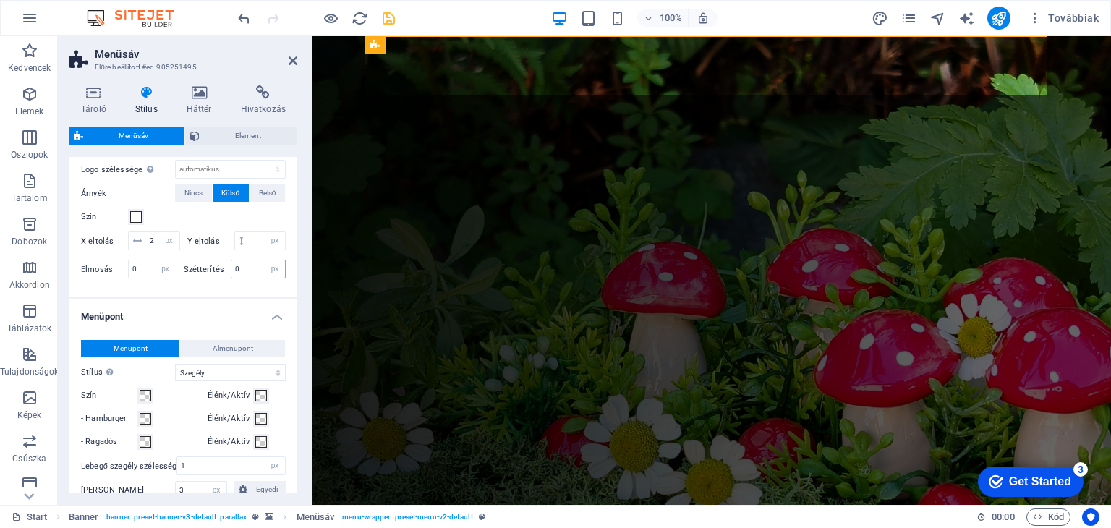
scroll to position [578, 0]
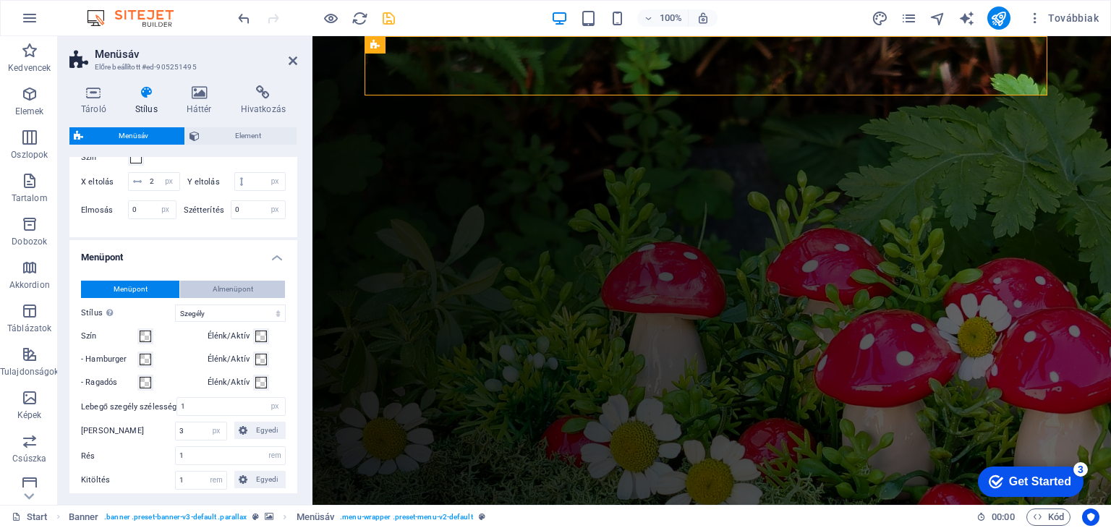
click at [198, 298] on button "Almenüpont" at bounding box center [232, 289] width 105 height 17
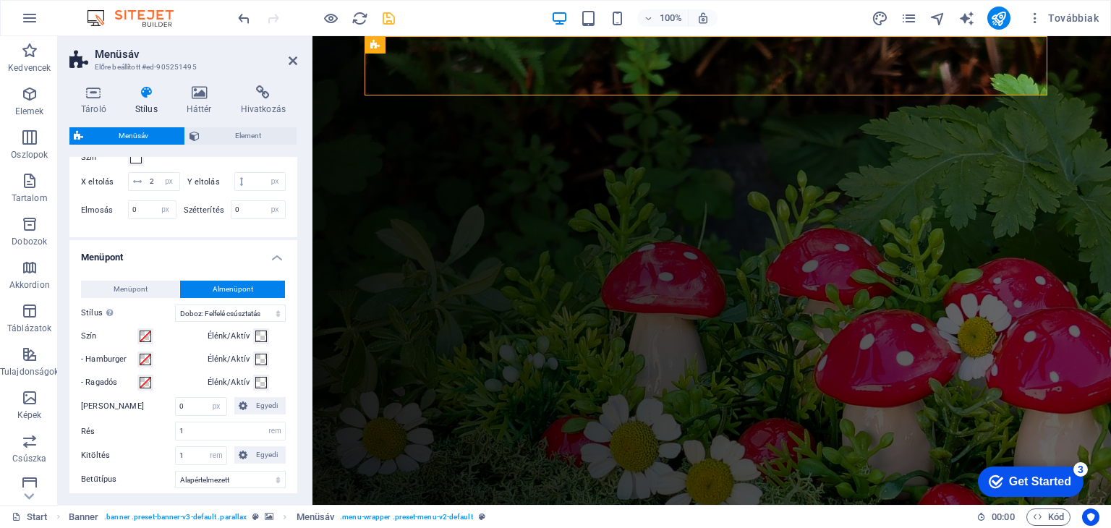
select select
click at [127, 298] on span "Menüpont" at bounding box center [131, 289] width 34 height 17
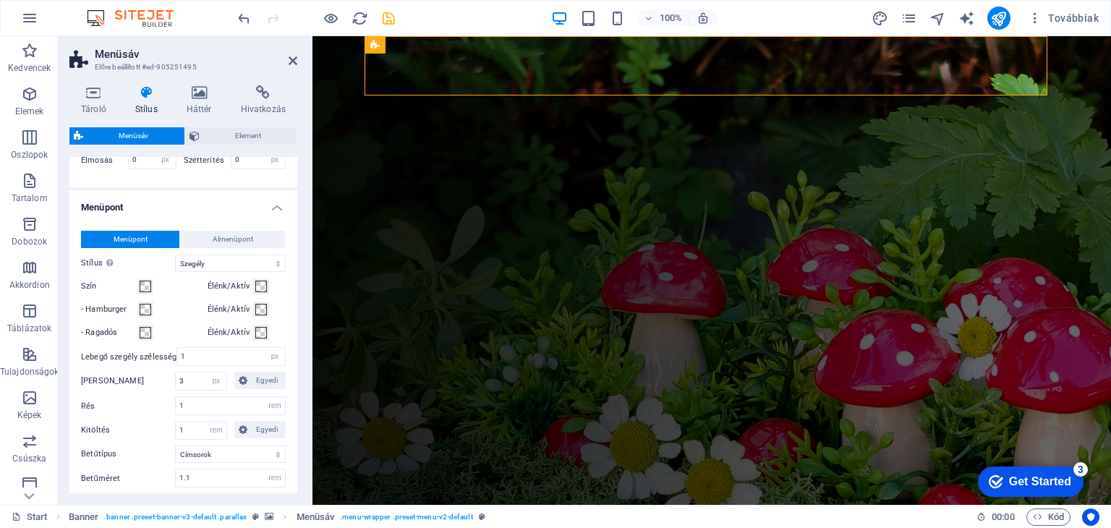
scroll to position [651, 0]
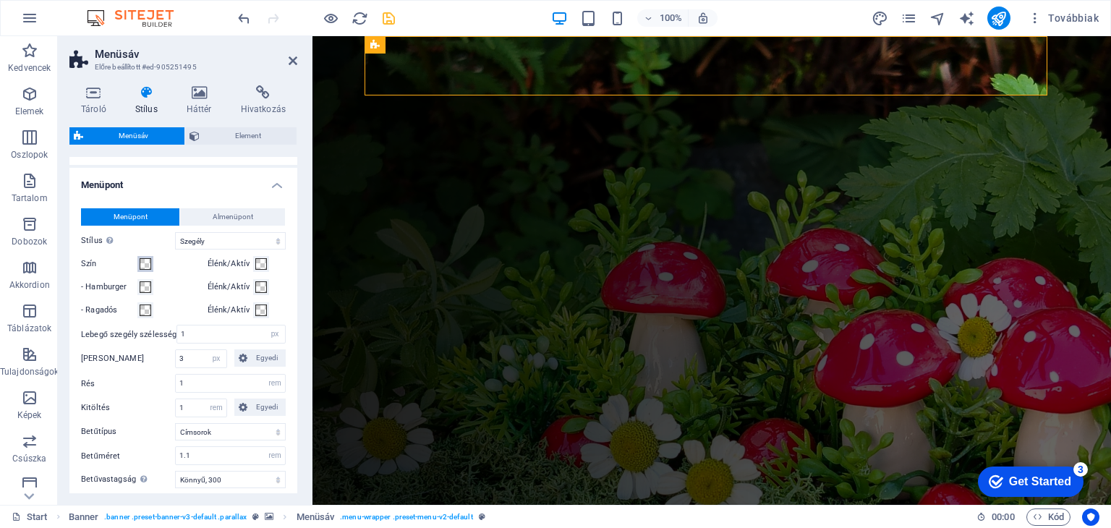
click at [147, 270] on span at bounding box center [146, 264] width 12 height 12
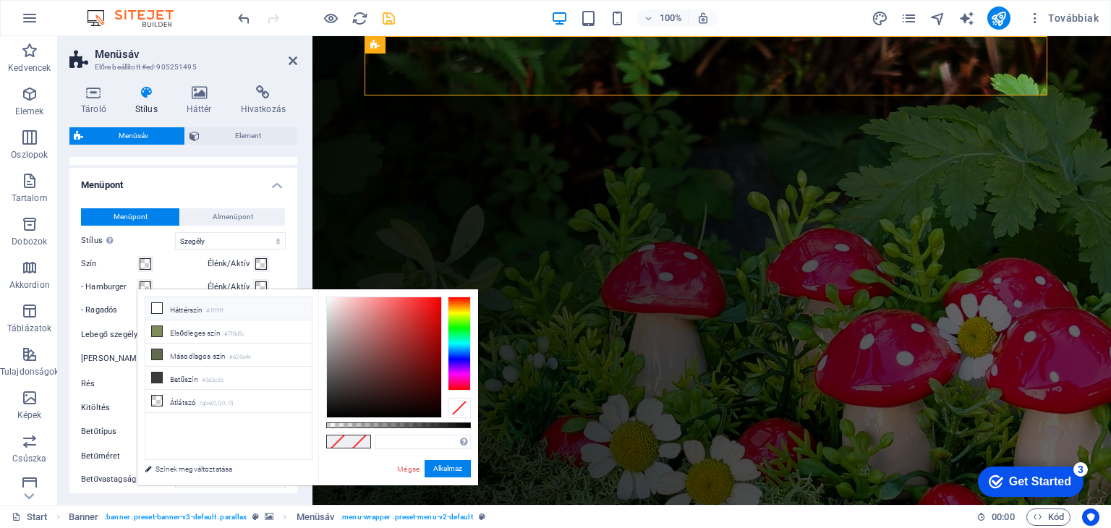
click at [177, 313] on li "Háttérszín #ffffff" at bounding box center [228, 308] width 166 height 23
type input "#ffffff"
click at [444, 470] on button "Alkalmaz" at bounding box center [447, 468] width 46 height 17
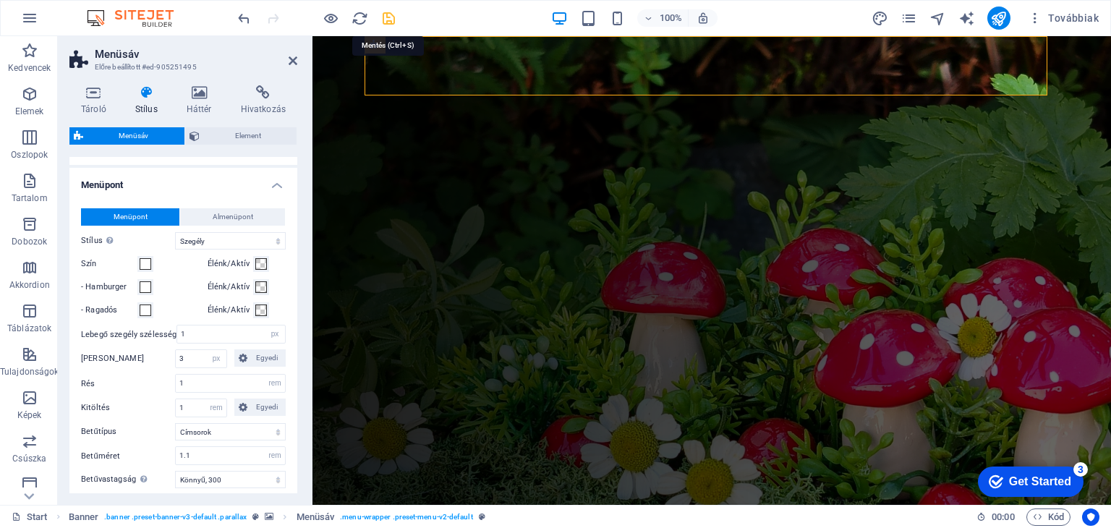
click at [385, 20] on icon "save" at bounding box center [388, 18] width 17 height 17
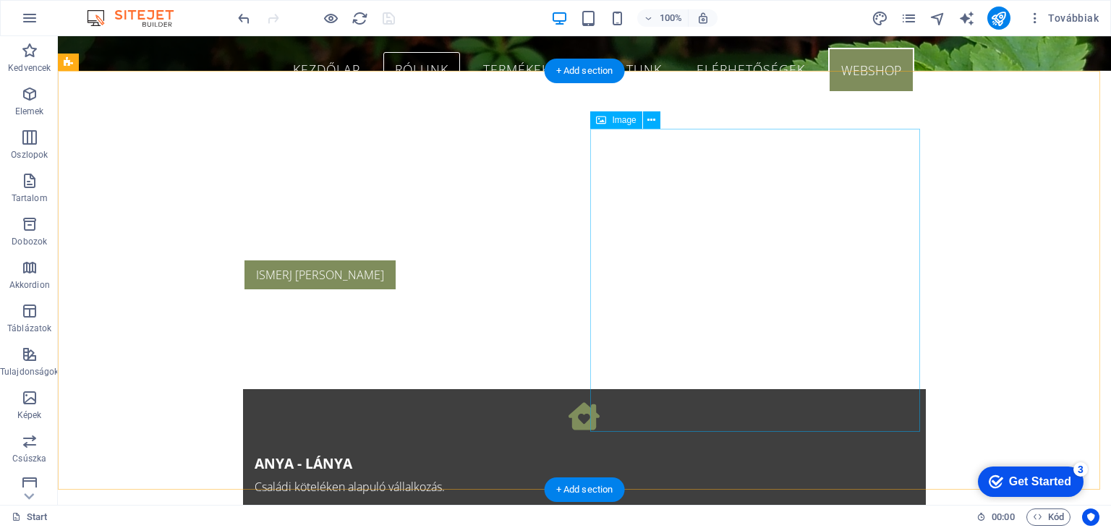
scroll to position [0, 0]
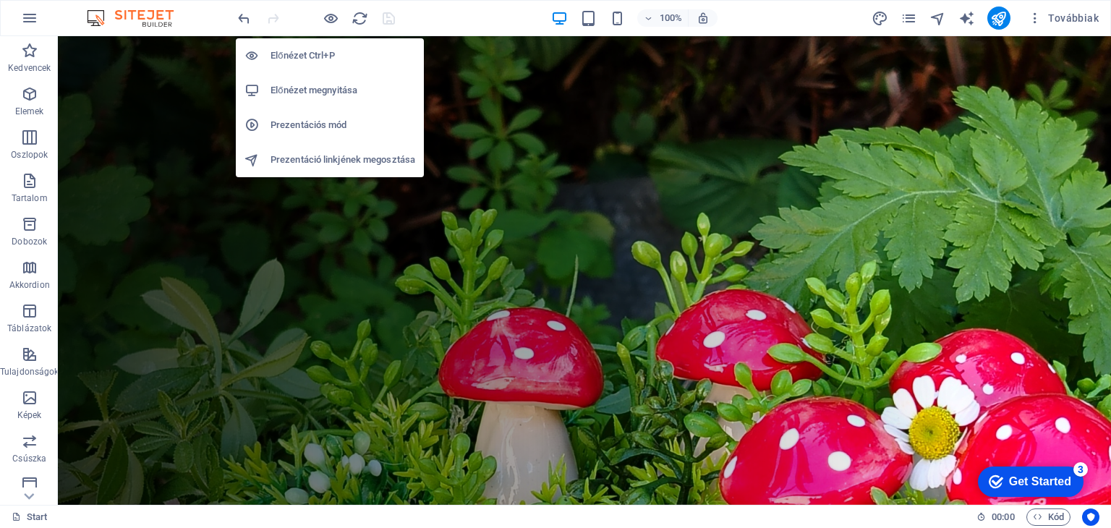
click at [351, 89] on h6 "Előnézet megnyitása" at bounding box center [342, 90] width 145 height 17
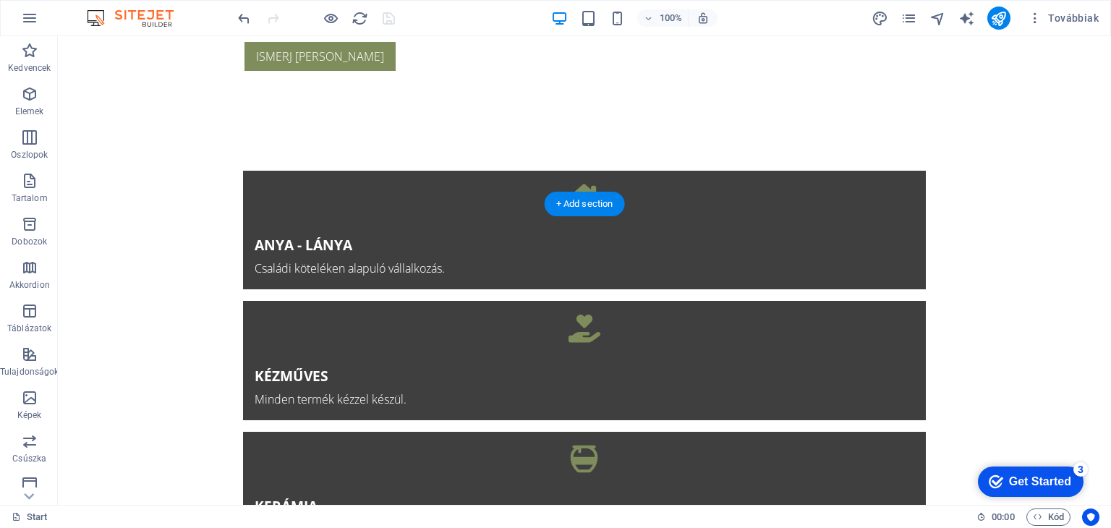
scroll to position [868, 0]
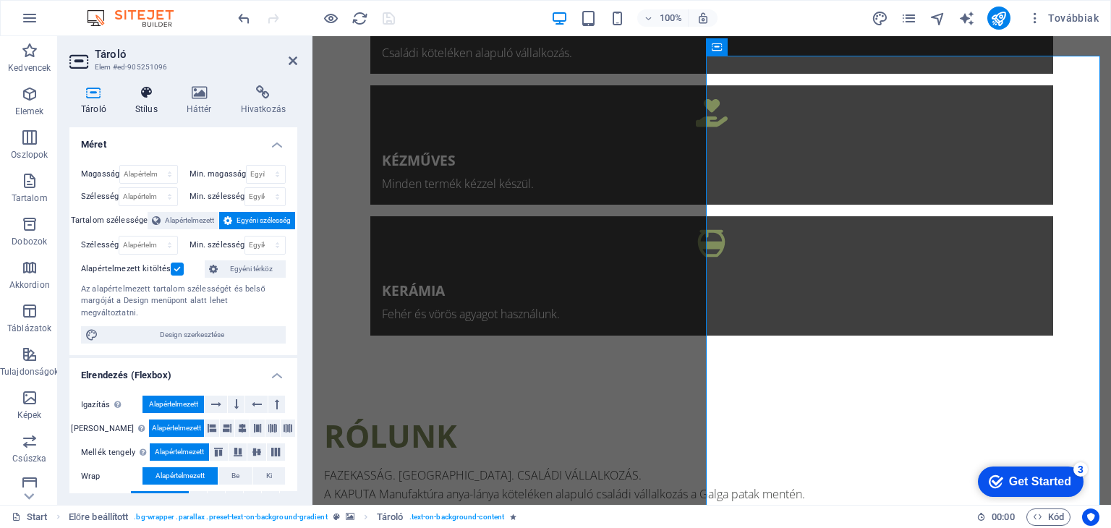
click at [143, 108] on h4 "Stílus" at bounding box center [149, 100] width 51 height 30
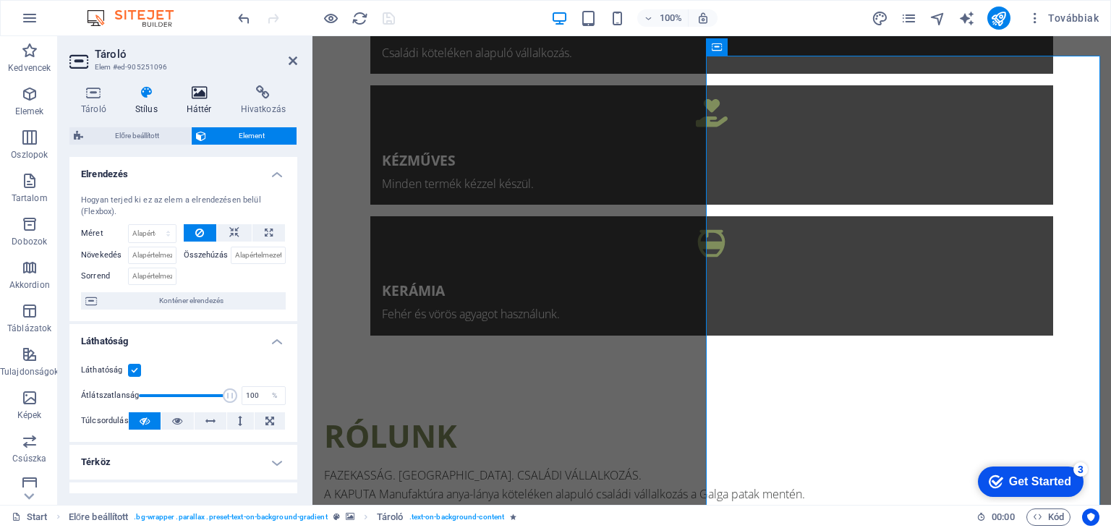
click at [200, 113] on h4 "Háttér" at bounding box center [202, 100] width 54 height 30
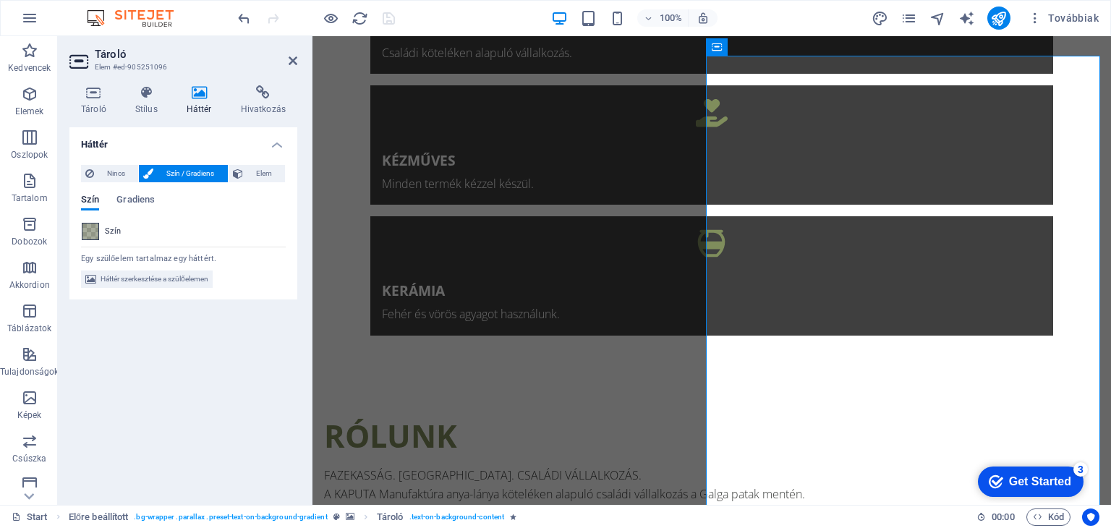
click at [86, 231] on span at bounding box center [90, 231] width 16 height 16
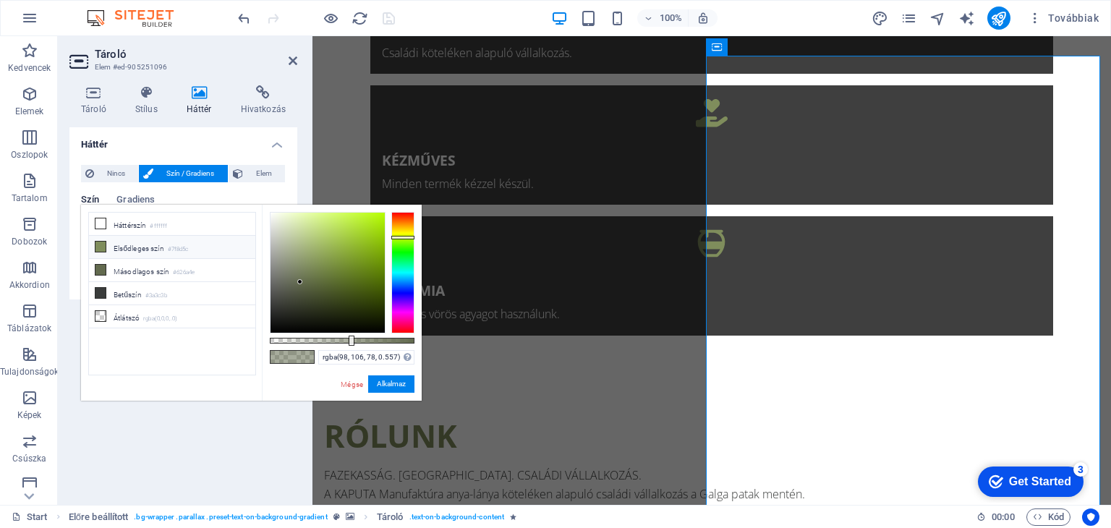
click at [195, 247] on li "Elsődleges szín #7f8d5c" at bounding box center [172, 247] width 166 height 23
drag, startPoint x: 414, startPoint y: 341, endPoint x: 403, endPoint y: 343, distance: 10.4
click at [403, 343] on div at bounding box center [405, 340] width 6 height 10
click at [280, 354] on span at bounding box center [281, 357] width 22 height 12
type input "rgba(98, 106, 78, 0.557)"
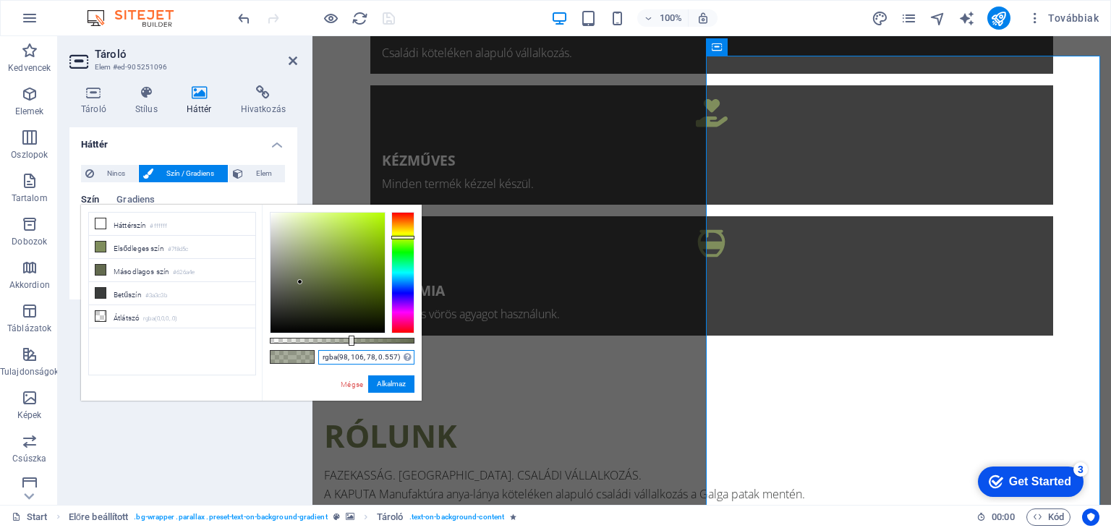
drag, startPoint x: 398, startPoint y: 356, endPoint x: 309, endPoint y: 359, distance: 88.3
click at [309, 359] on div "rgba(98, 106, 78, 0.557) Támogatott formátumok #0852ed rgb(8, 82, 237) rgba(8, …" at bounding box center [342, 408] width 160 height 406
click at [309, 373] on div "rgba(98, 106, 78, 0.557) Támogatott formátumok #0852ed rgb(8, 82, 237) rgba(8, …" at bounding box center [342, 408] width 160 height 406
click at [390, 381] on button "Alkalmaz" at bounding box center [391, 383] width 46 height 17
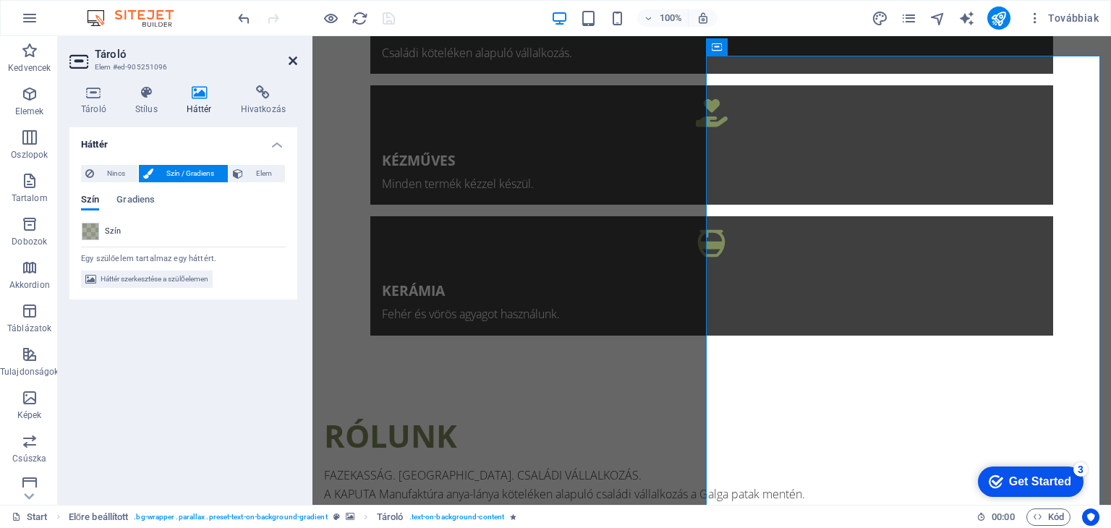
click at [295, 59] on icon at bounding box center [292, 61] width 9 height 12
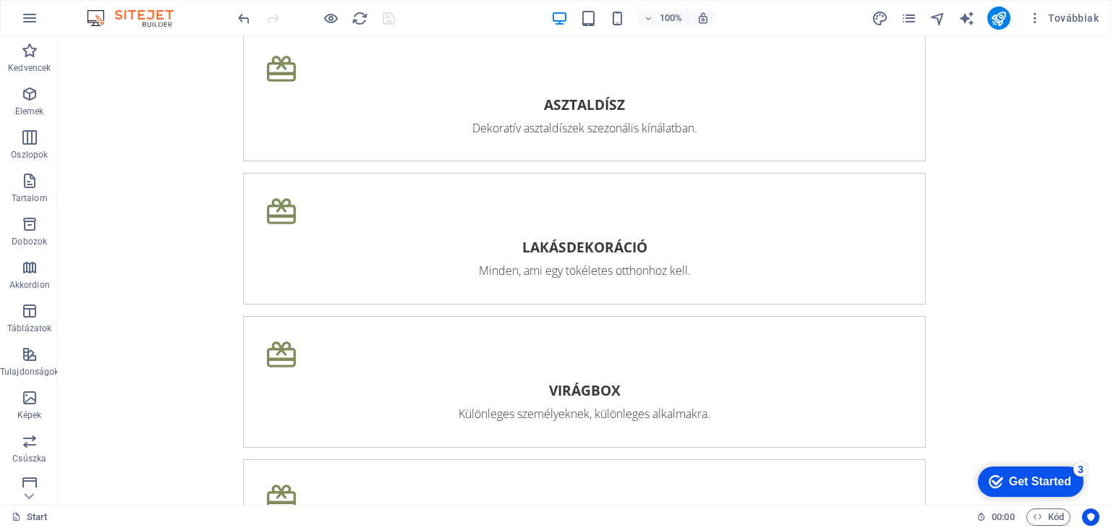
scroll to position [2747, 0]
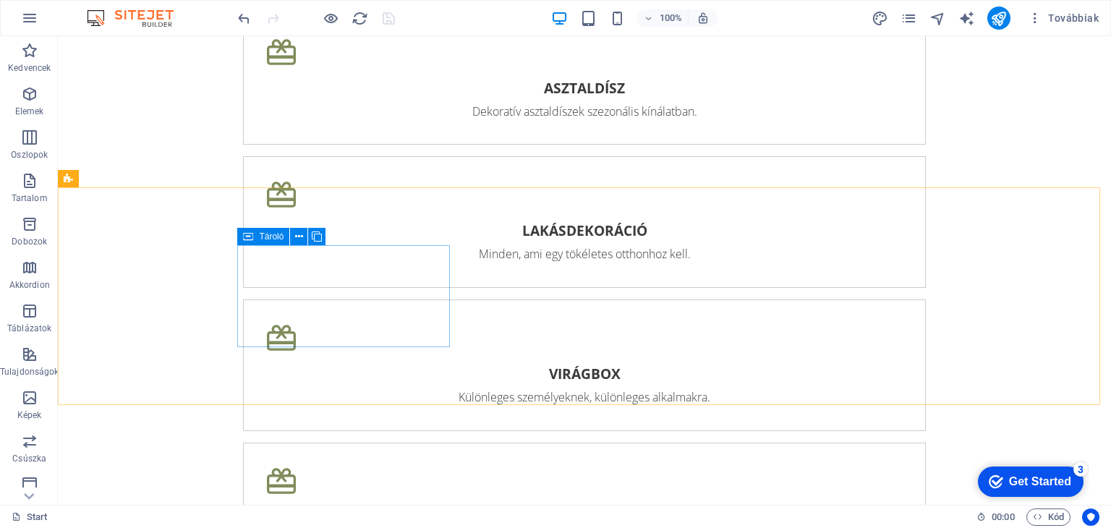
click at [268, 240] on span "Tároló" at bounding box center [271, 236] width 25 height 9
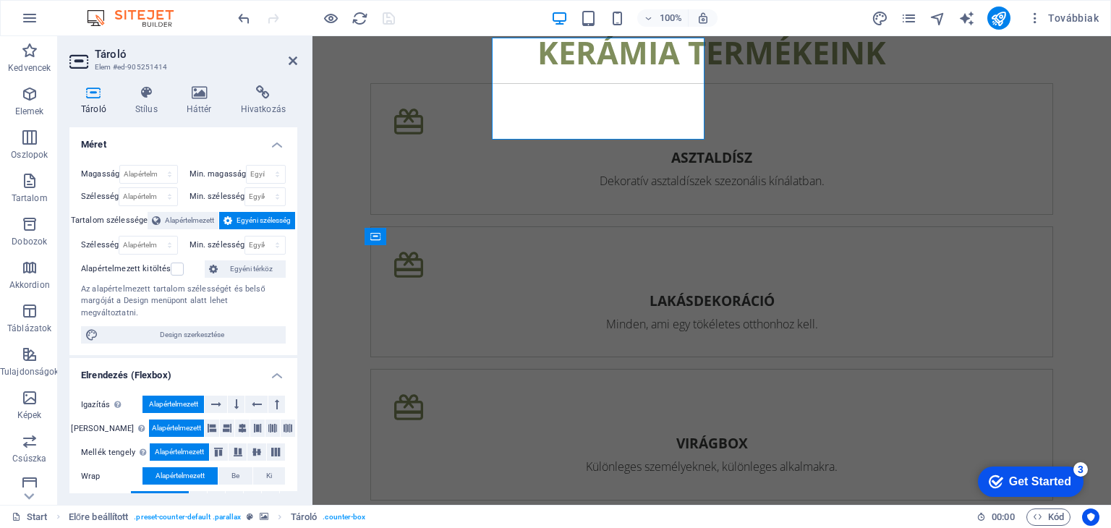
scroll to position [2955, 0]
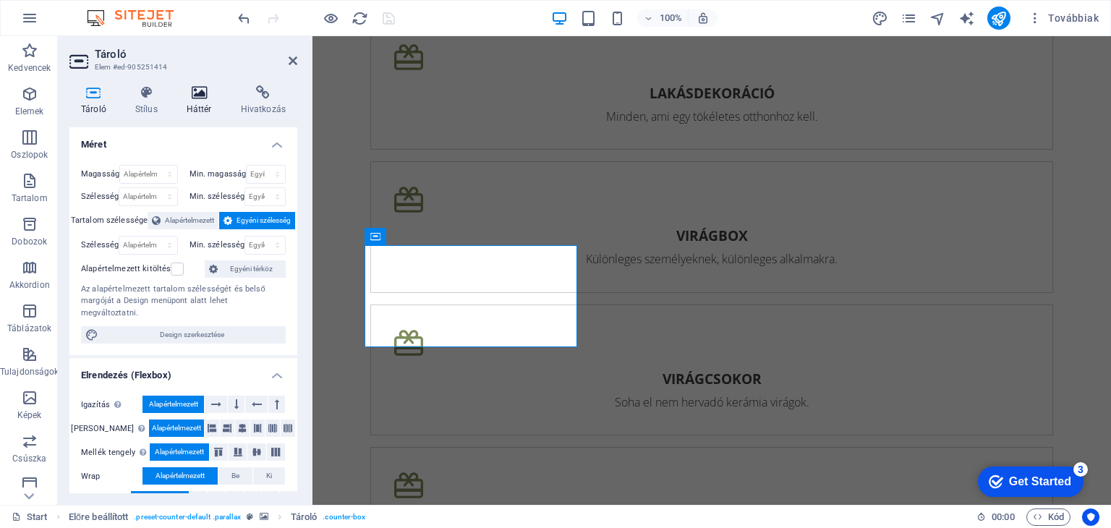
click at [203, 113] on h4 "Háttér" at bounding box center [202, 100] width 54 height 30
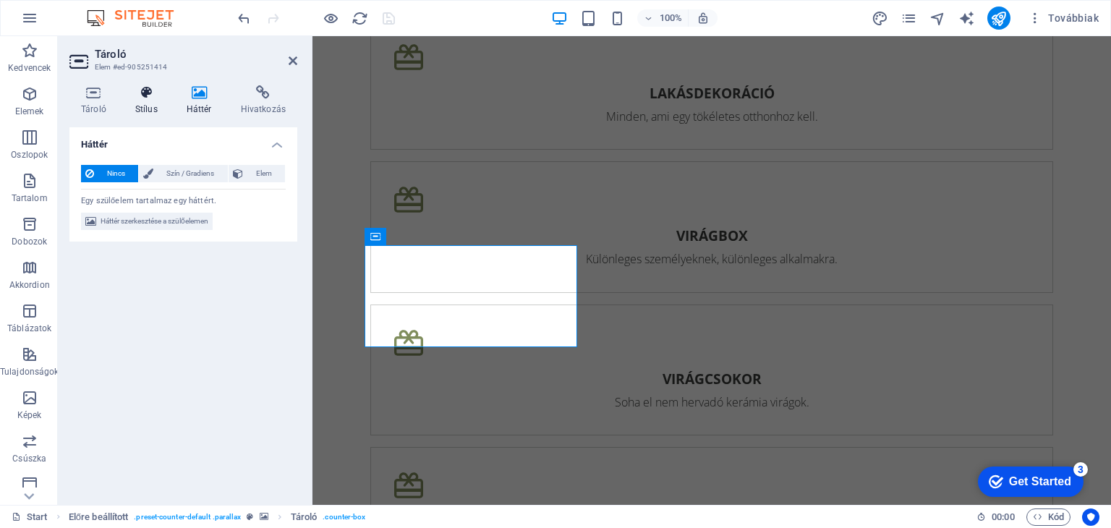
click at [153, 111] on h4 "Stílus" at bounding box center [149, 100] width 51 height 30
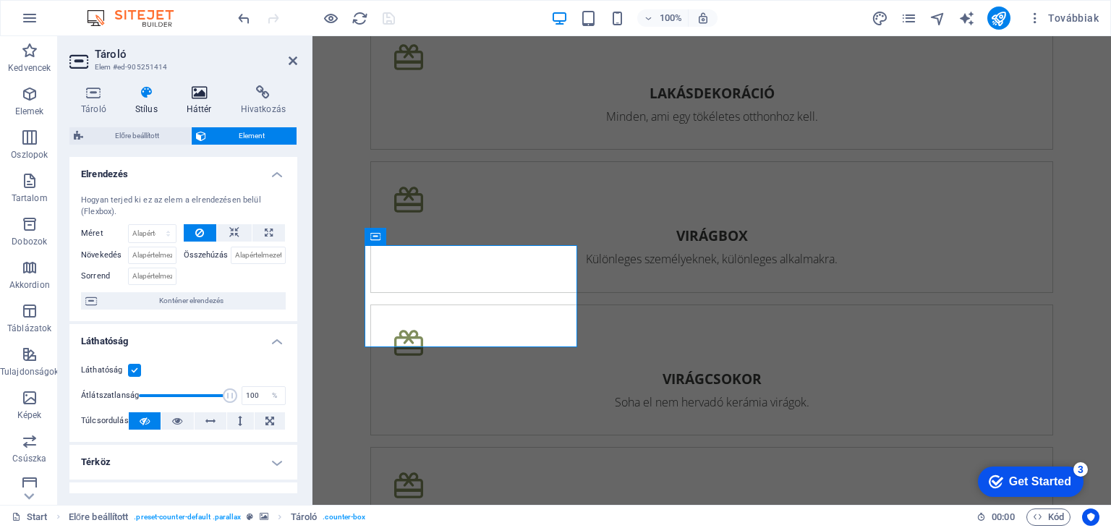
click at [200, 103] on h4 "Háttér" at bounding box center [202, 100] width 54 height 30
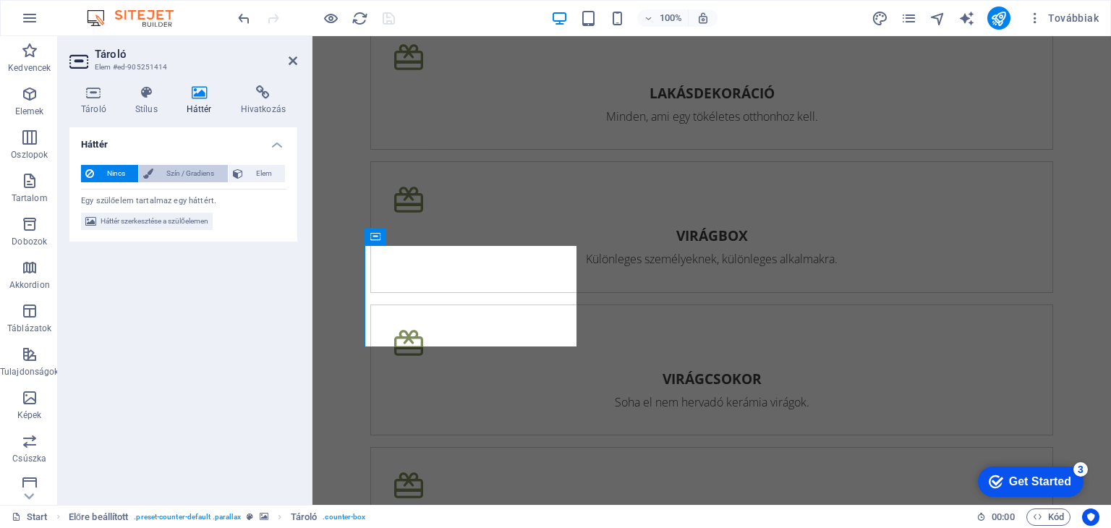
click at [198, 172] on span "Szín / Gradiens" at bounding box center [190, 173] width 65 height 17
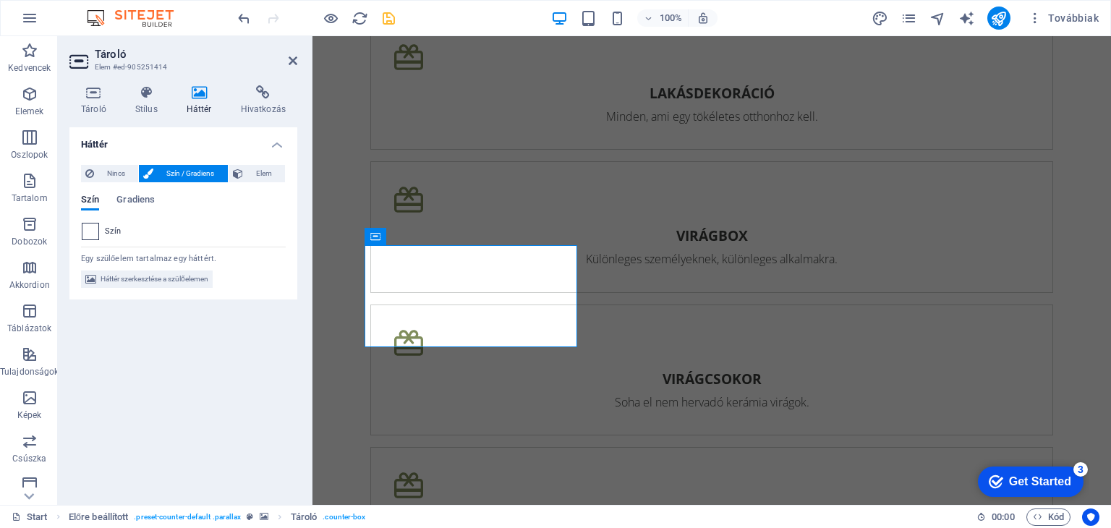
click at [93, 234] on span at bounding box center [90, 231] width 16 height 16
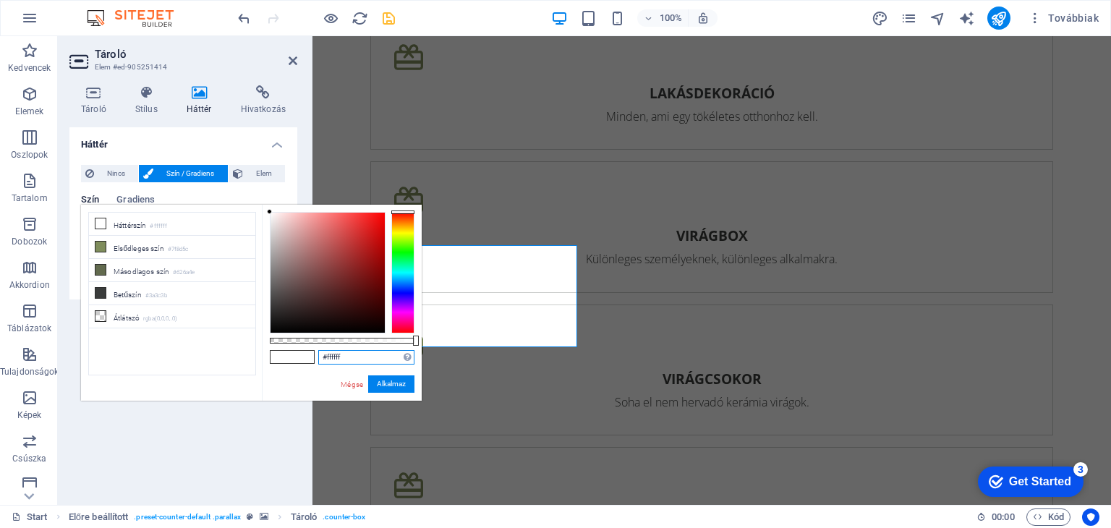
drag, startPoint x: 351, startPoint y: 354, endPoint x: 304, endPoint y: 354, distance: 47.0
click at [304, 354] on div "#ffffff Támogatott formátumok #0852ed rgb(8, 82, 237) rgba(8, 82, 237, 90%) hsv…" at bounding box center [342, 408] width 160 height 406
paste input "rgba(98, 106, 78, 0.557)"
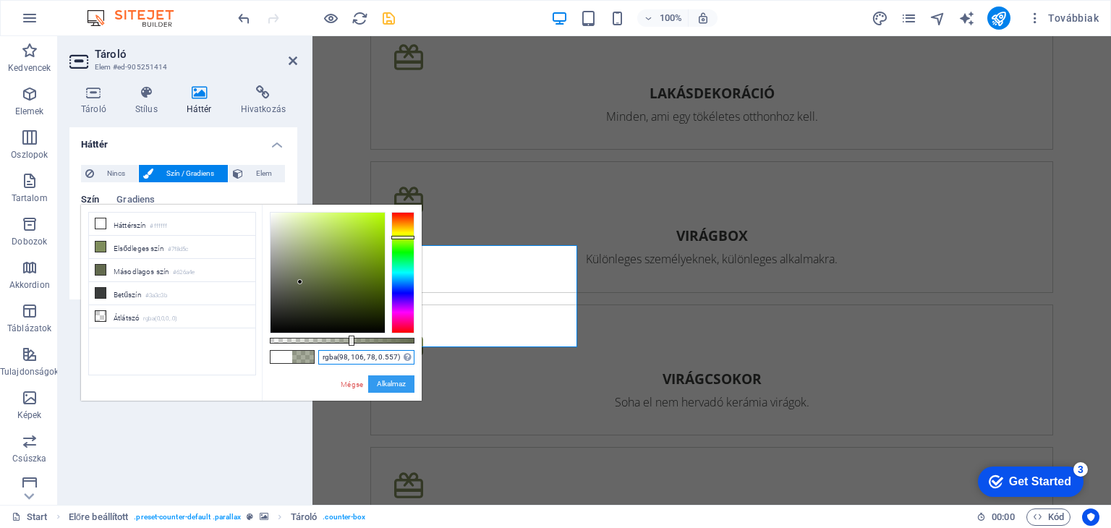
type input "rgba(98, 106, 78, 0.557)"
click at [390, 385] on button "Alkalmaz" at bounding box center [391, 383] width 46 height 17
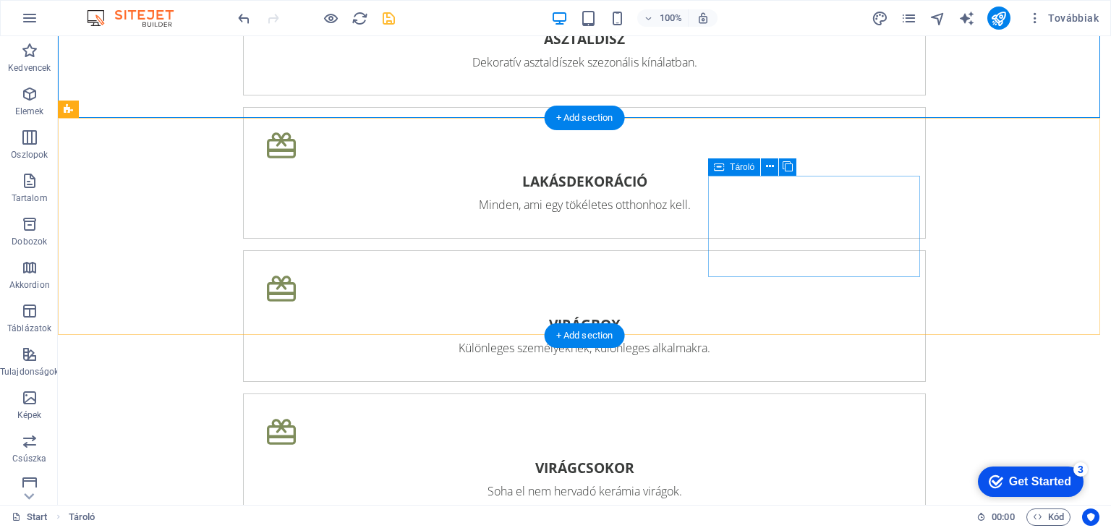
scroll to position [2820, 0]
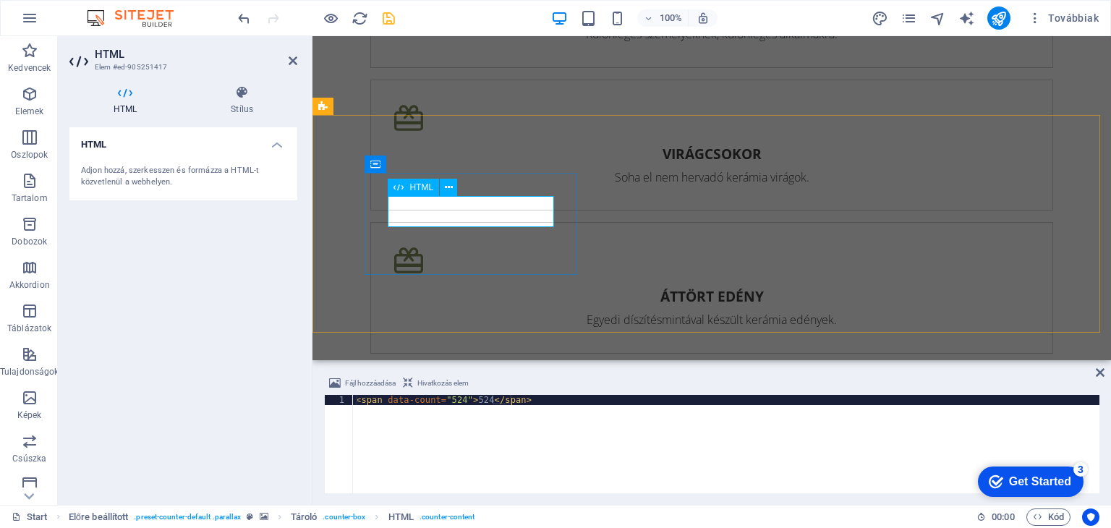
click at [237, 96] on icon at bounding box center [242, 92] width 111 height 14
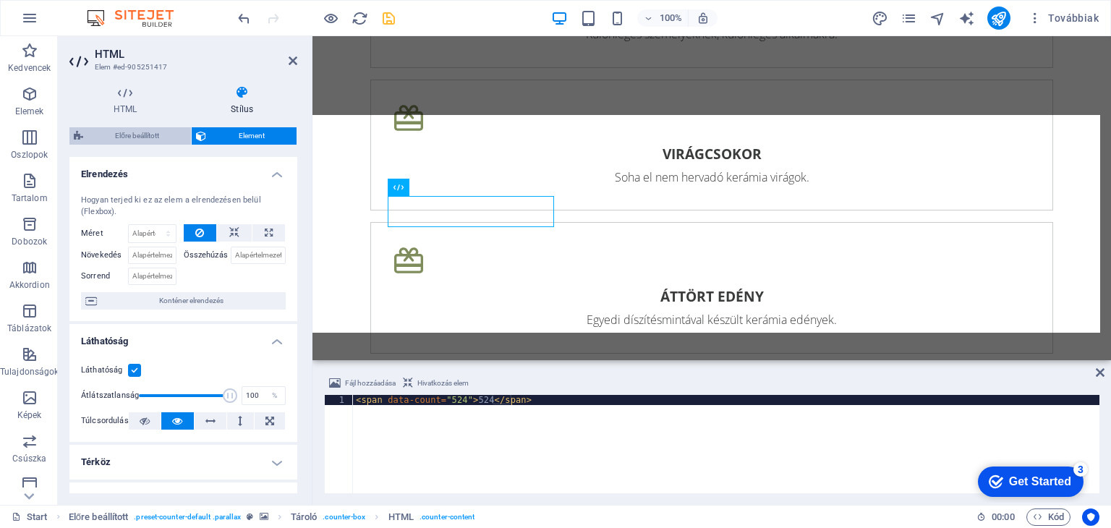
click at [145, 137] on span "Előre beállított" at bounding box center [136, 135] width 99 height 17
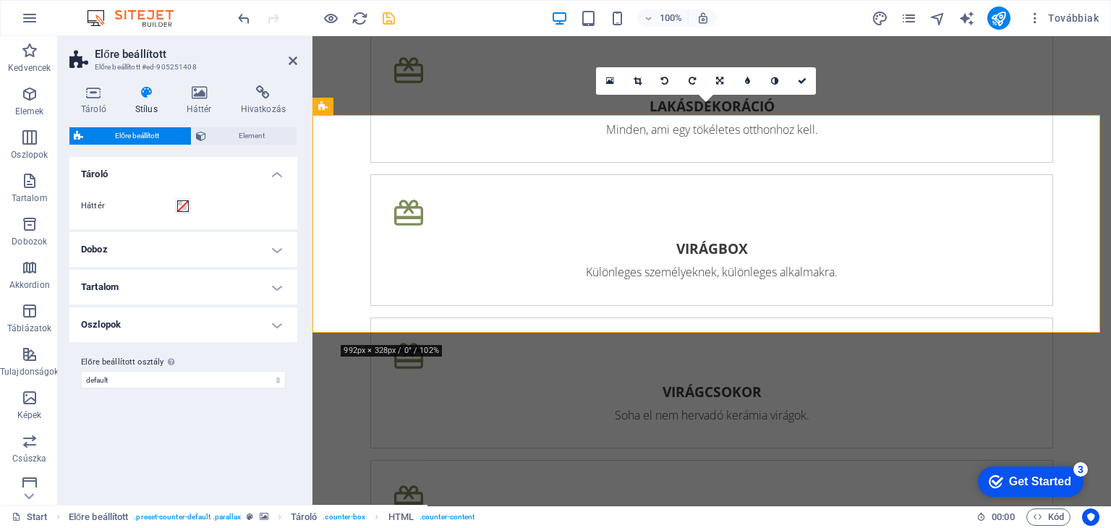
scroll to position [3027, 0]
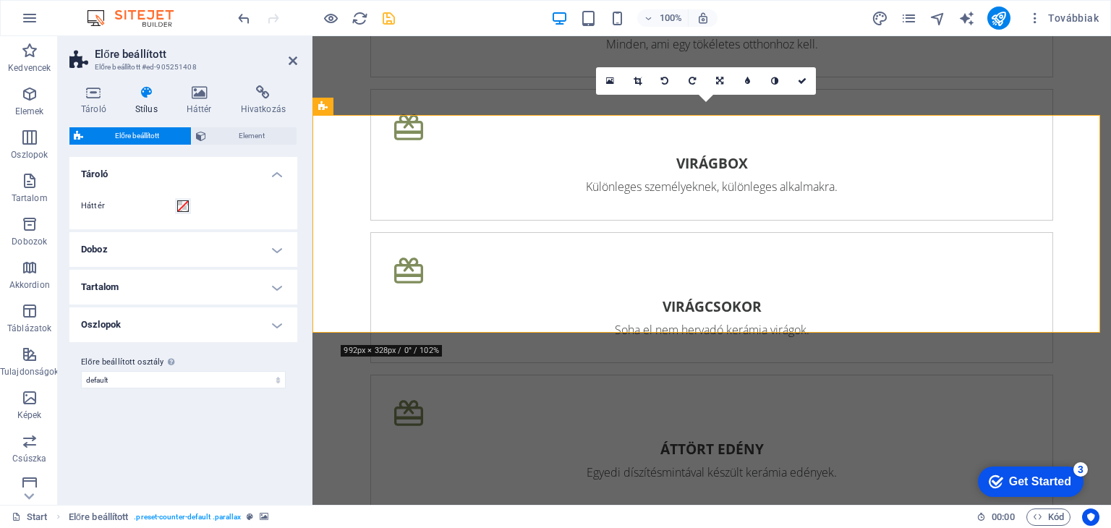
click at [281, 290] on h4 "Tartalom" at bounding box center [183, 287] width 228 height 35
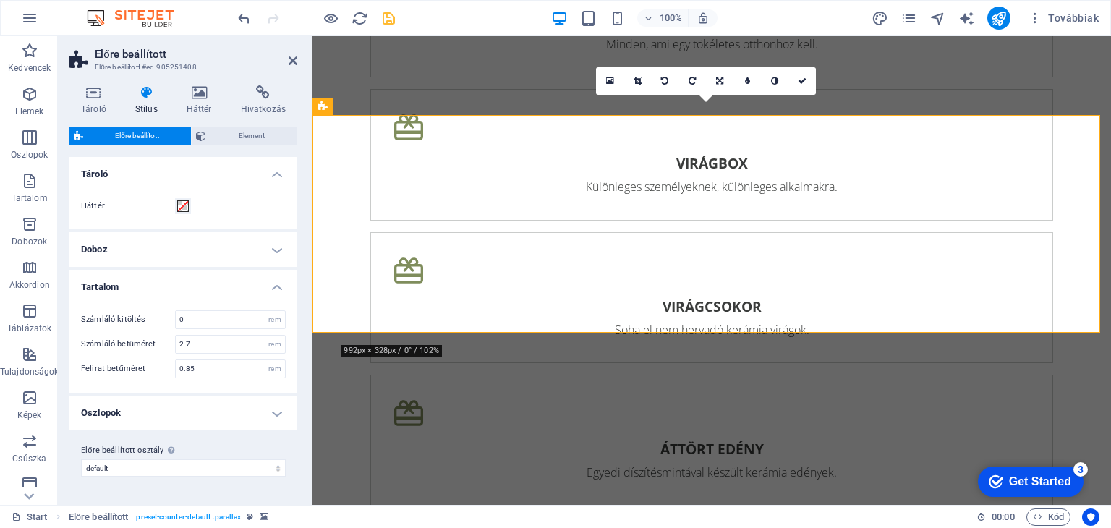
click at [281, 290] on h4 "Tartalom" at bounding box center [183, 283] width 228 height 26
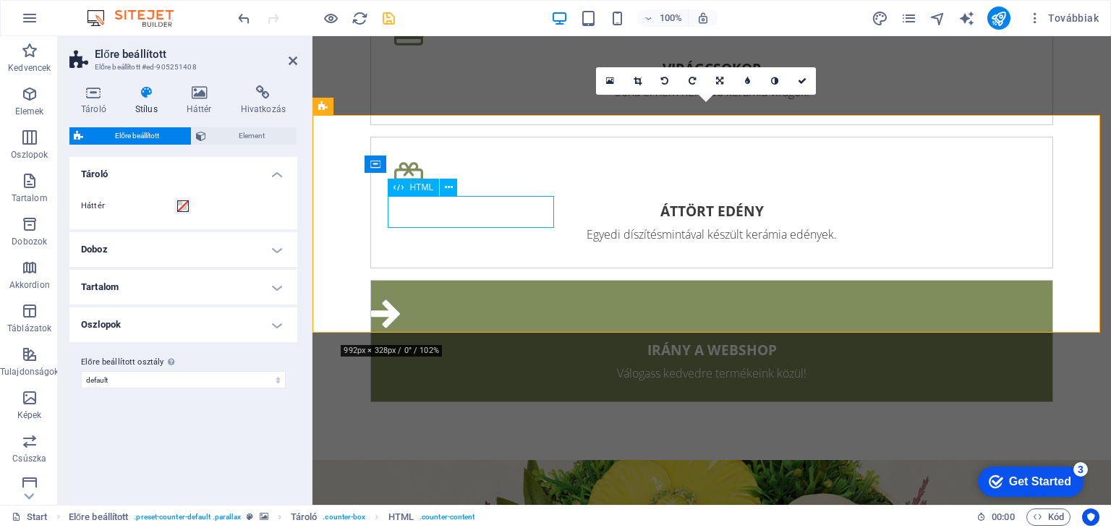
scroll to position [2942, 0]
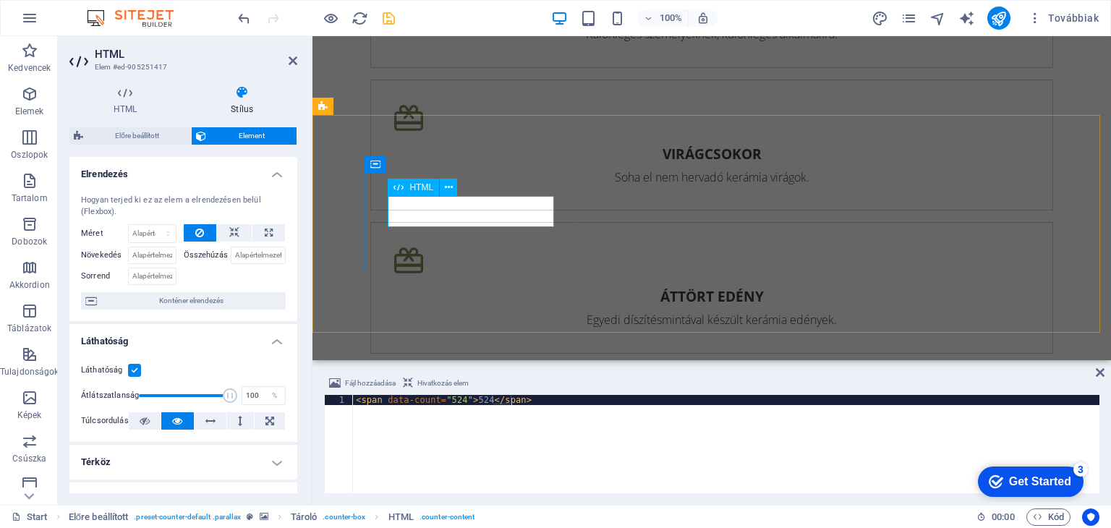
click at [241, 96] on icon at bounding box center [242, 92] width 111 height 14
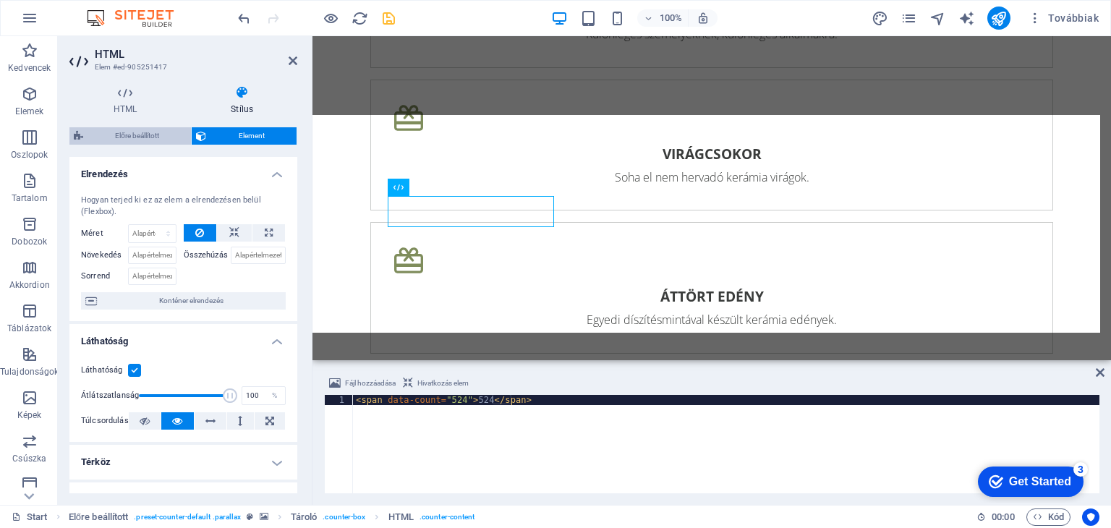
click at [132, 134] on span "Előre beállított" at bounding box center [136, 135] width 99 height 17
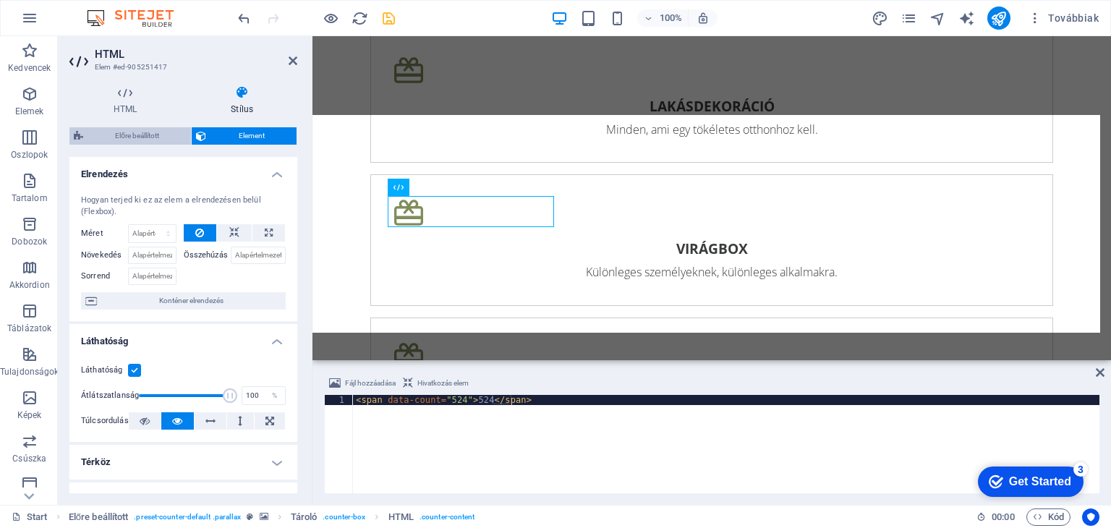
scroll to position [3027, 0]
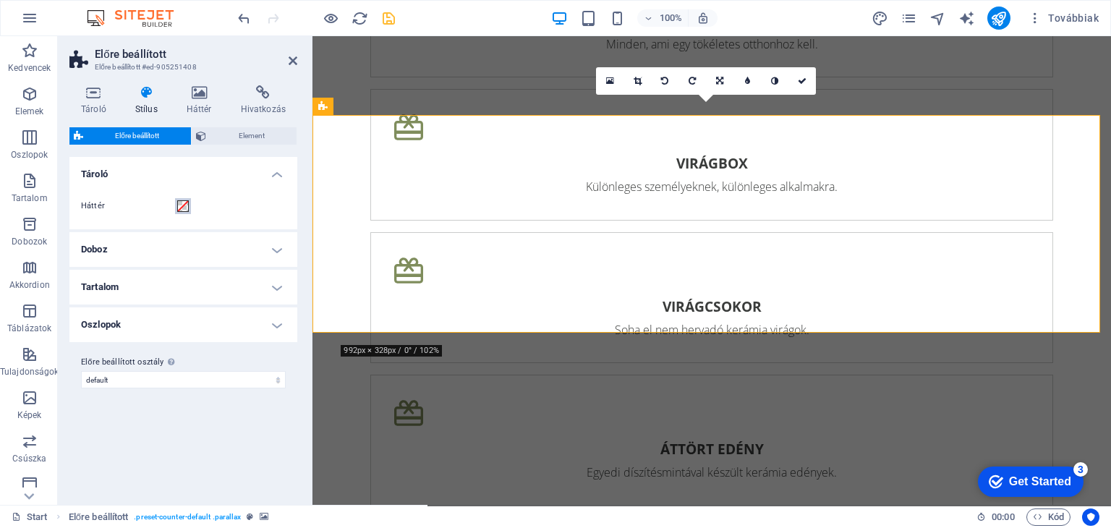
click at [181, 212] on button "Háttér" at bounding box center [183, 206] width 16 height 16
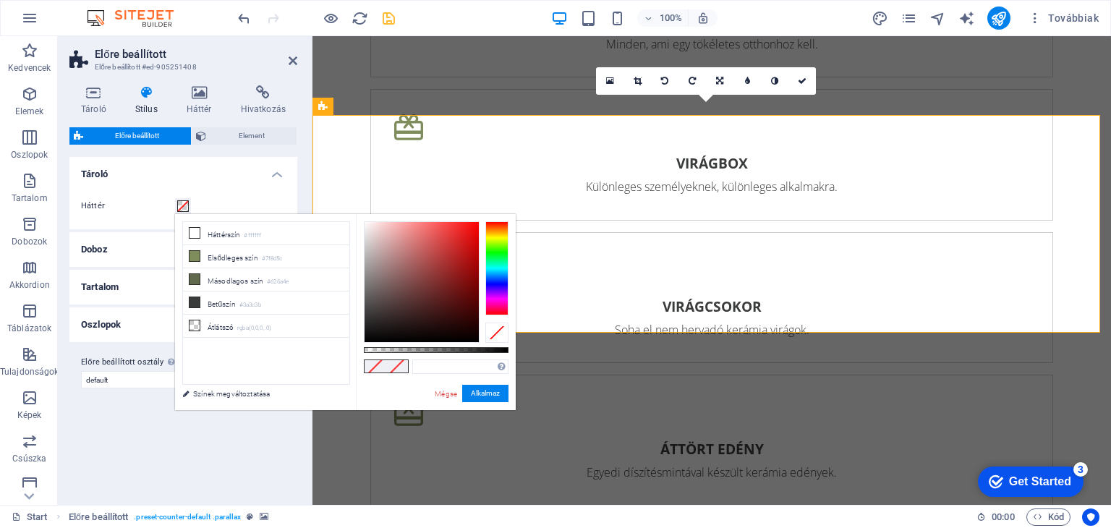
click at [181, 212] on button "Háttér" at bounding box center [183, 206] width 16 height 16
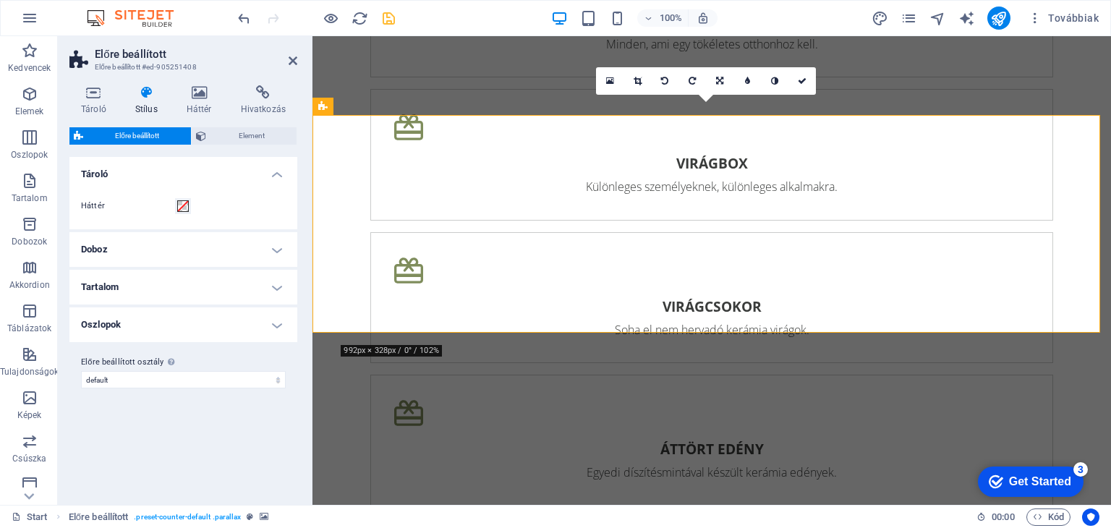
click at [279, 251] on h4 "Doboz" at bounding box center [183, 249] width 228 height 35
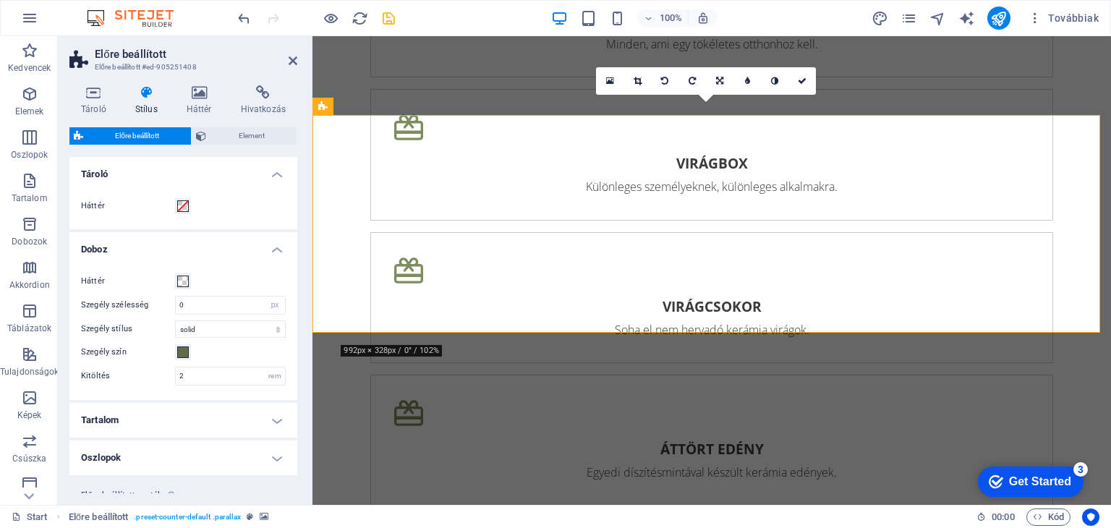
click at [275, 252] on h4 "Doboz" at bounding box center [183, 245] width 228 height 26
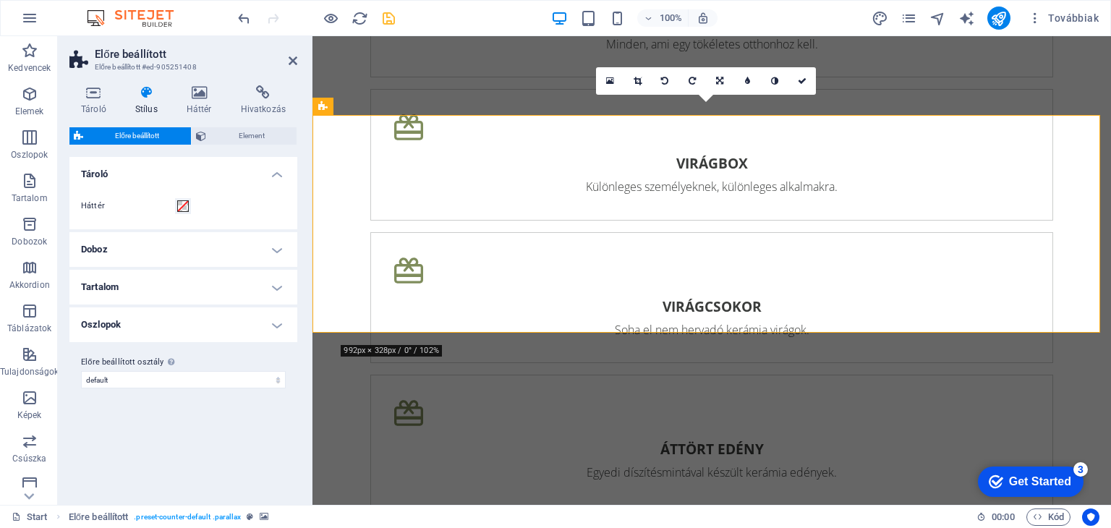
click at [275, 287] on h4 "Tartalom" at bounding box center [183, 287] width 228 height 35
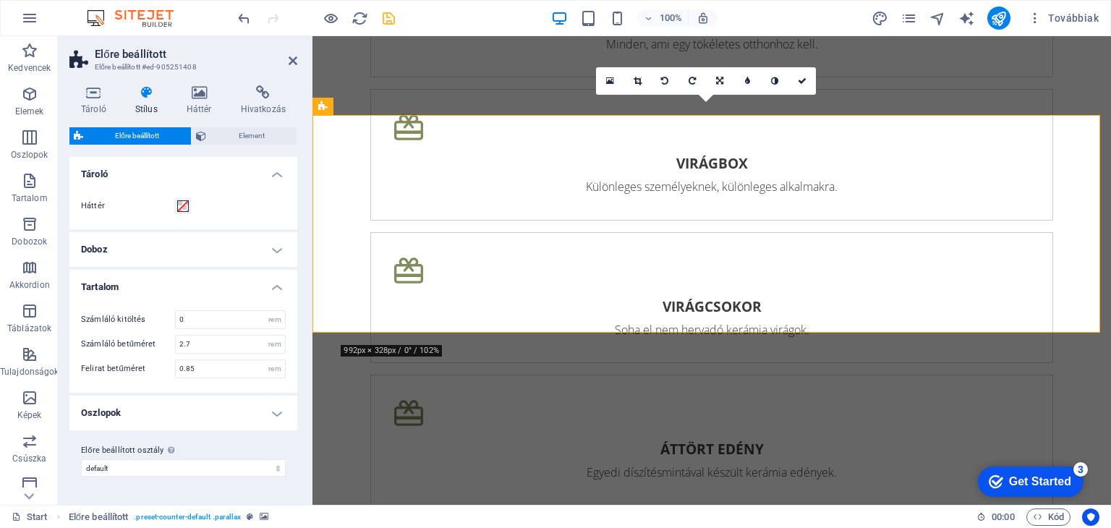
click at [275, 287] on h4 "Tartalom" at bounding box center [183, 283] width 228 height 26
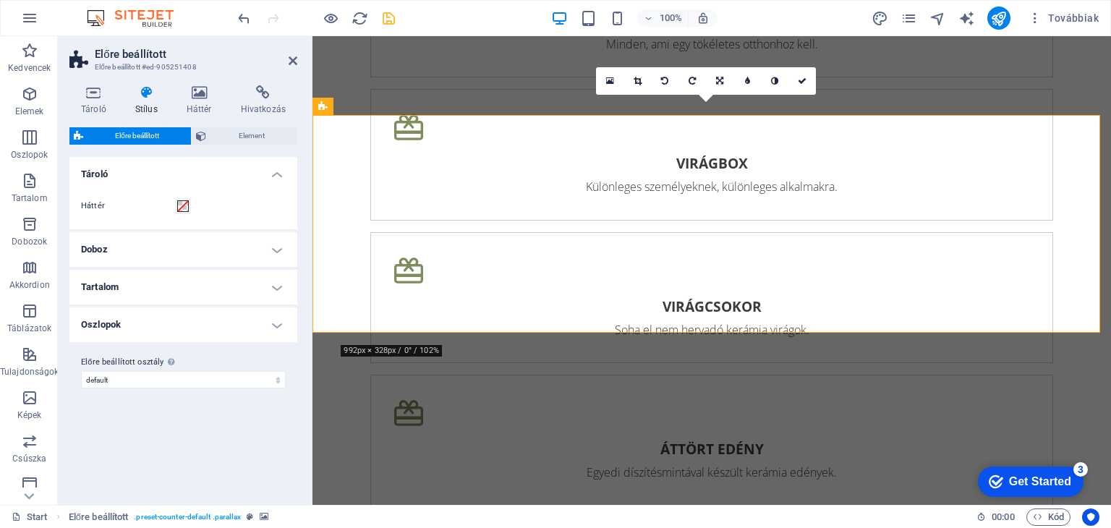
click at [278, 328] on h4 "Oszlopok" at bounding box center [183, 324] width 228 height 35
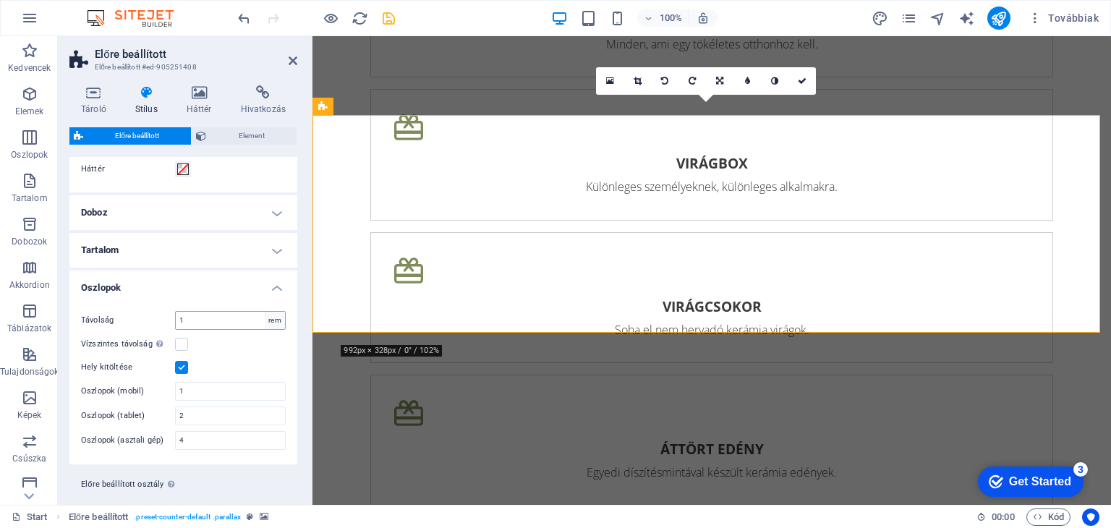
scroll to position [64, 0]
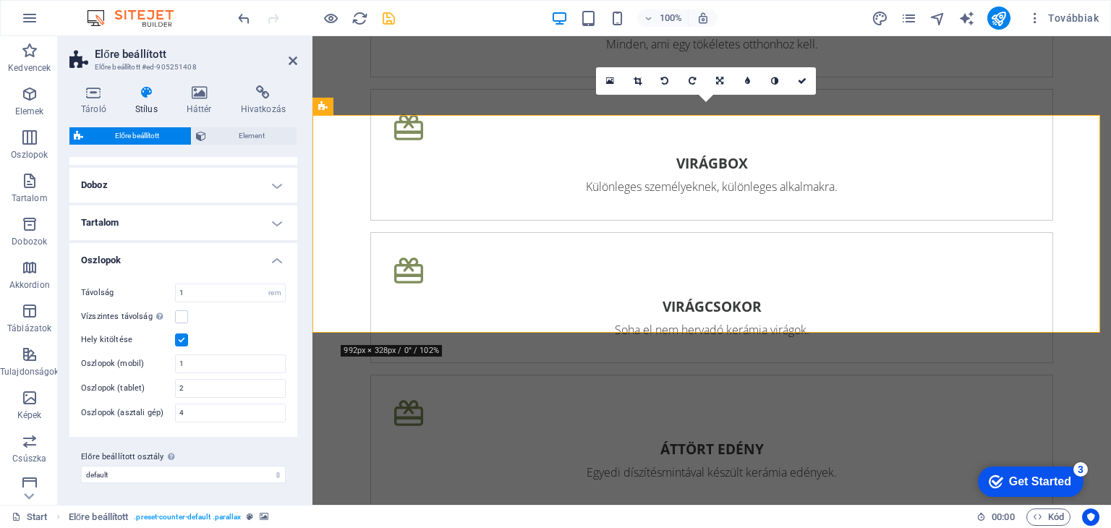
click at [272, 258] on h4 "Oszlopok" at bounding box center [183, 256] width 228 height 26
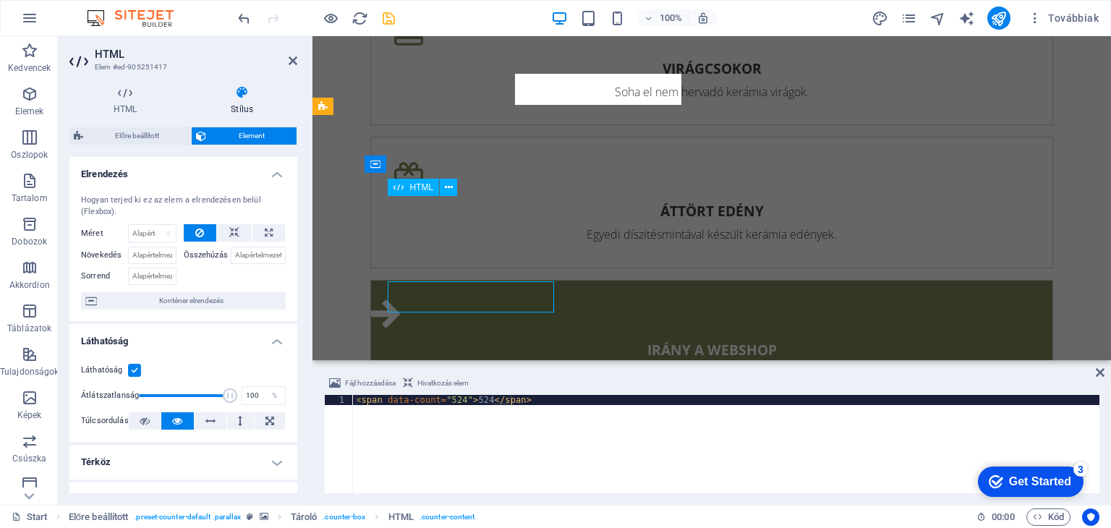
scroll to position [2942, 0]
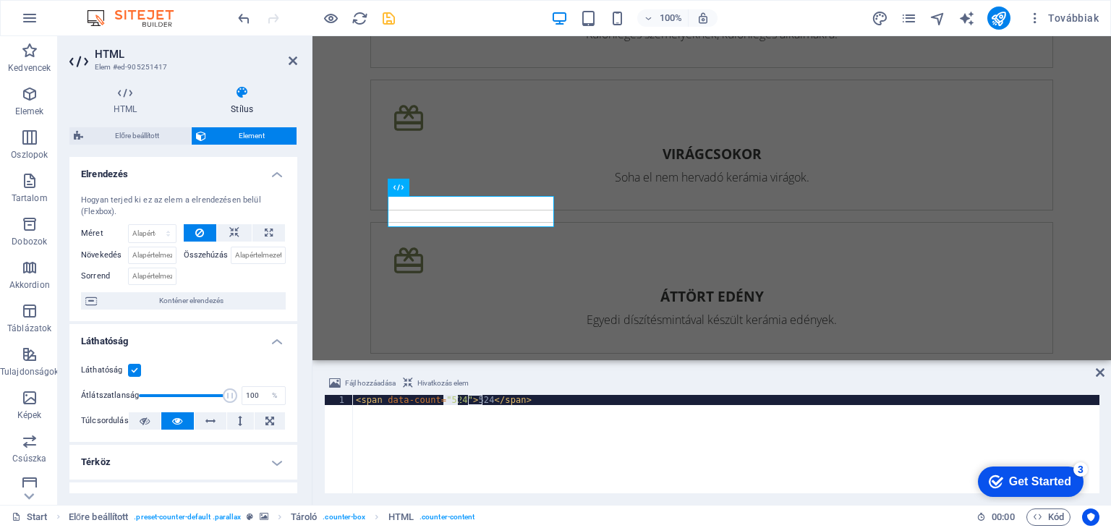
drag, startPoint x: 445, startPoint y: 401, endPoint x: 455, endPoint y: 400, distance: 10.2
click at [455, 400] on div "< span data-count = "524" > 524 </ span >" at bounding box center [726, 454] width 746 height 119
click at [447, 183] on icon at bounding box center [449, 187] width 8 height 15
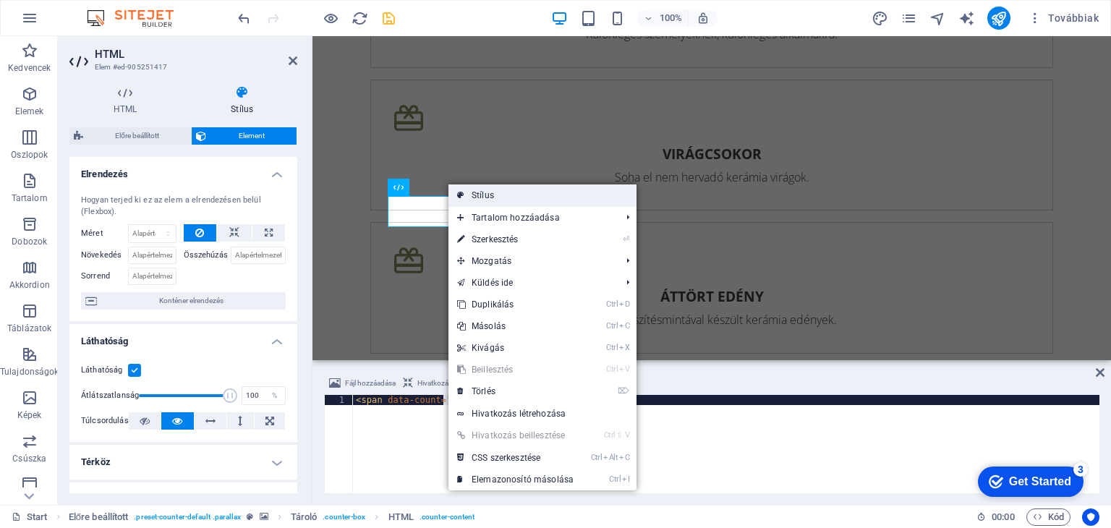
click at [480, 191] on link "Stílus" at bounding box center [542, 195] width 188 height 22
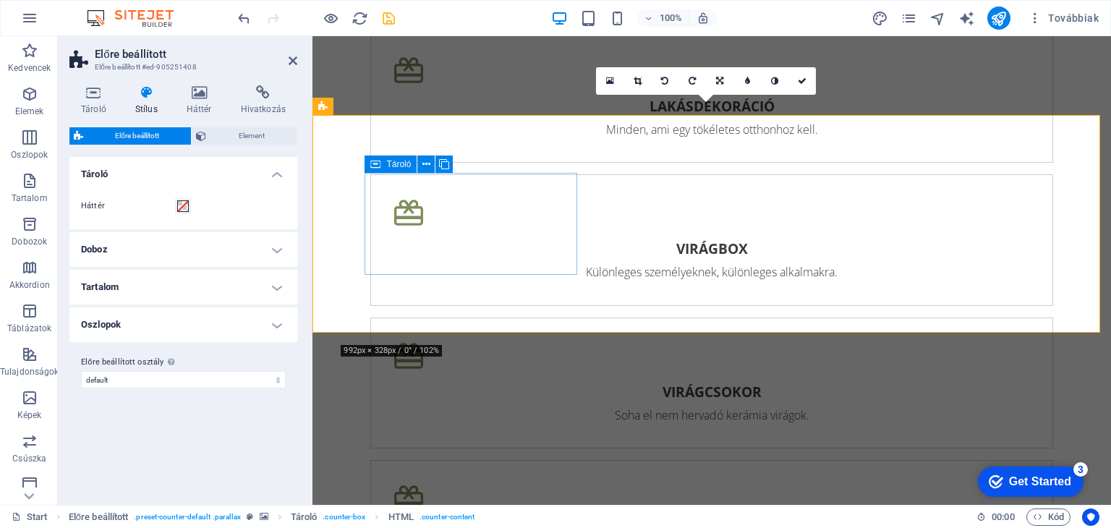
scroll to position [3027, 0]
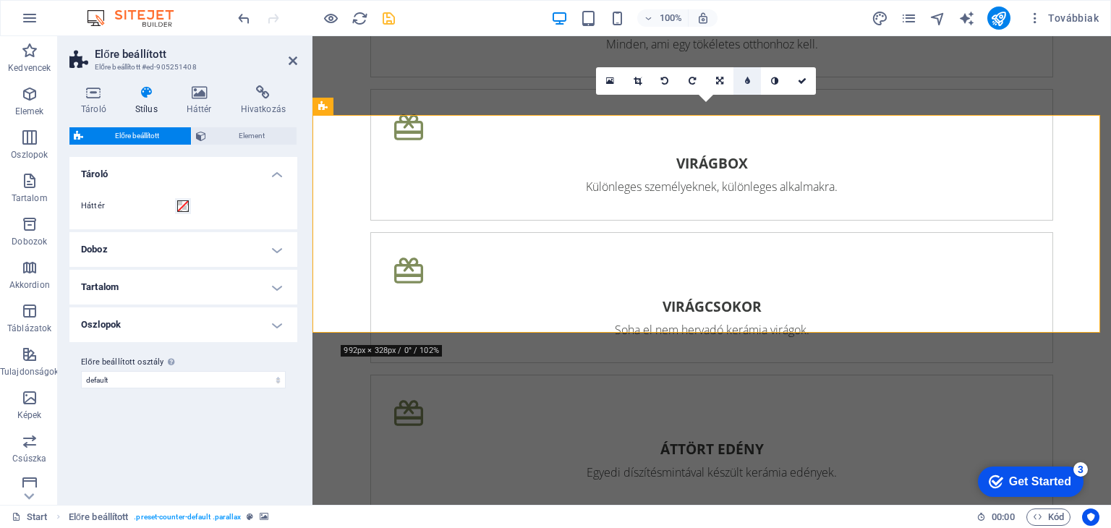
click at [749, 82] on icon at bounding box center [747, 81] width 5 height 9
click at [737, 85] on link at bounding box center [735, 80] width 27 height 27
click at [200, 94] on icon at bounding box center [199, 92] width 48 height 14
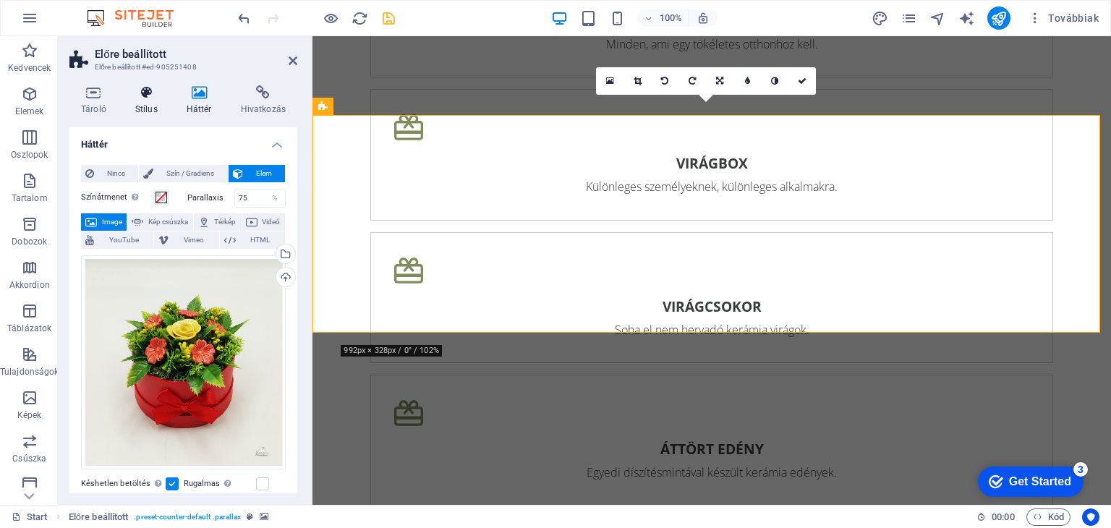
click at [142, 108] on h4 "Stílus" at bounding box center [149, 100] width 51 height 30
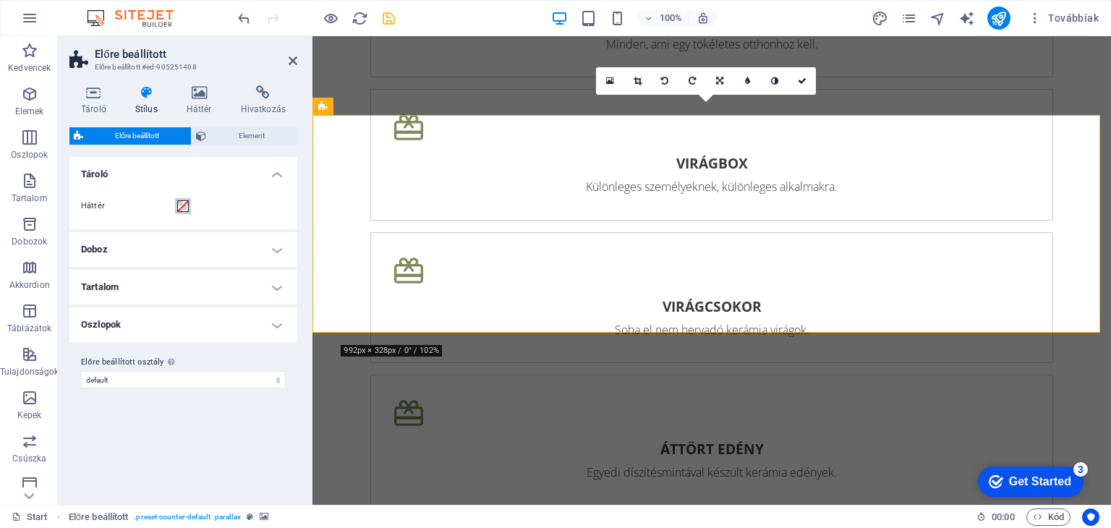
click at [178, 212] on button "Háttér" at bounding box center [183, 206] width 16 height 16
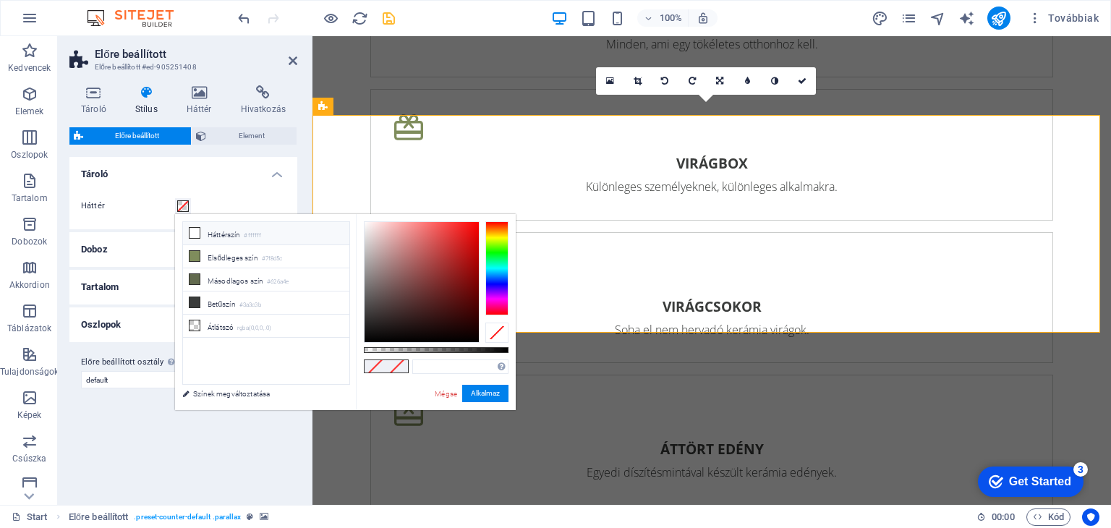
click at [254, 227] on li "Háttérszín #ffffff" at bounding box center [266, 233] width 166 height 23
type input "#ffffff"
click at [479, 388] on button "Alkalmaz" at bounding box center [485, 393] width 46 height 17
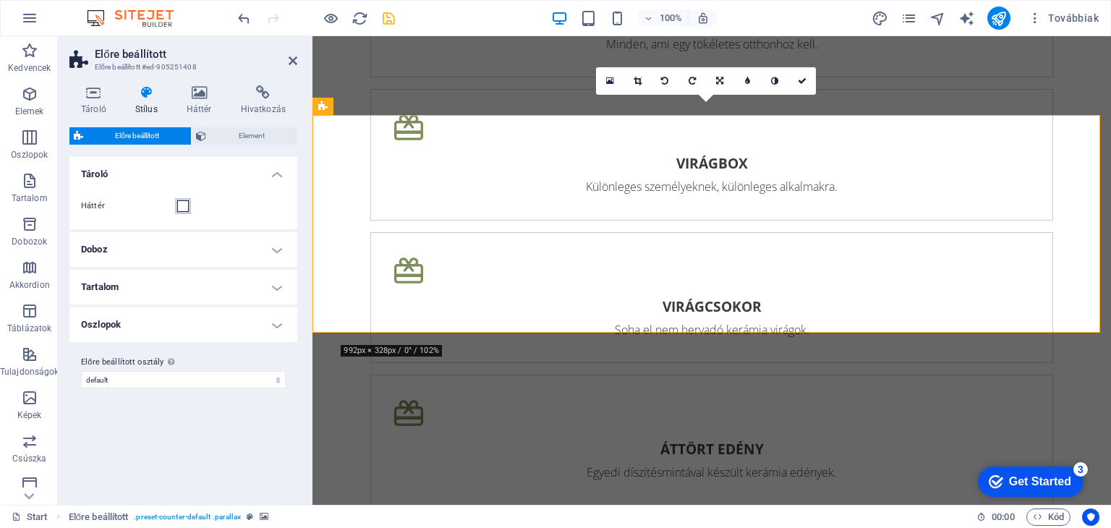
click at [187, 201] on span at bounding box center [183, 206] width 12 height 12
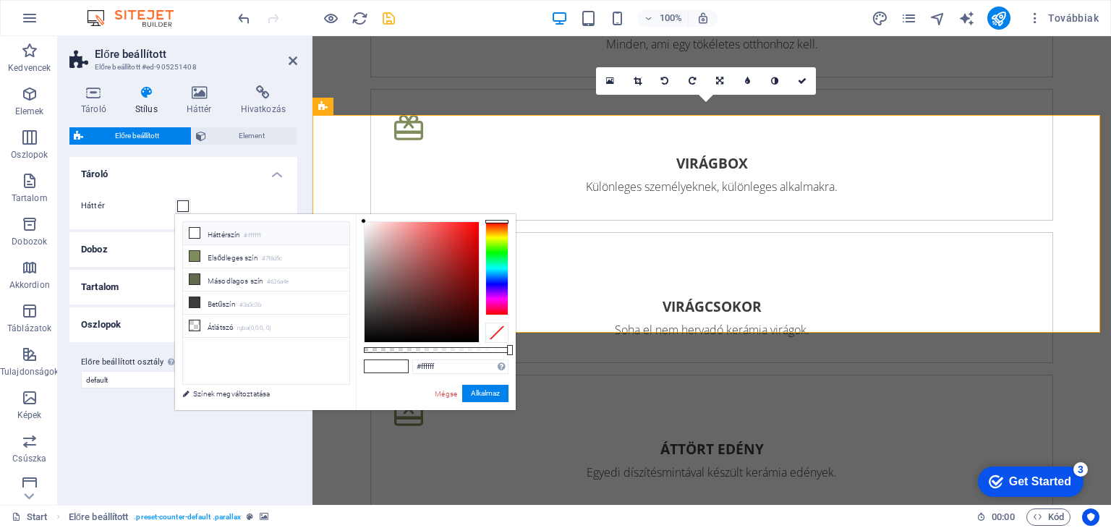
click at [489, 333] on div at bounding box center [496, 332] width 23 height 20
click at [492, 393] on button "Alkalmaz" at bounding box center [485, 393] width 46 height 17
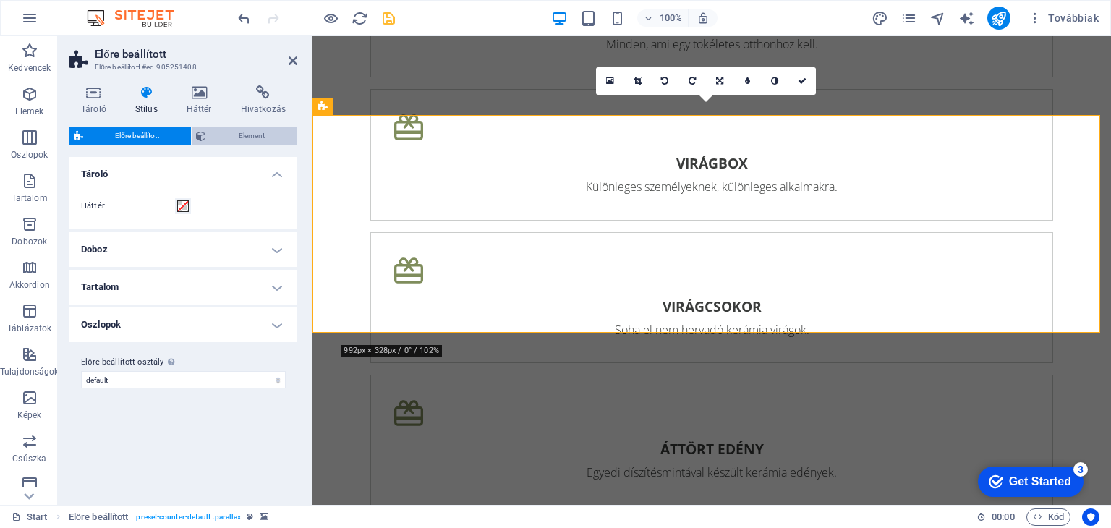
click at [250, 134] on span "Element" at bounding box center [251, 135] width 82 height 17
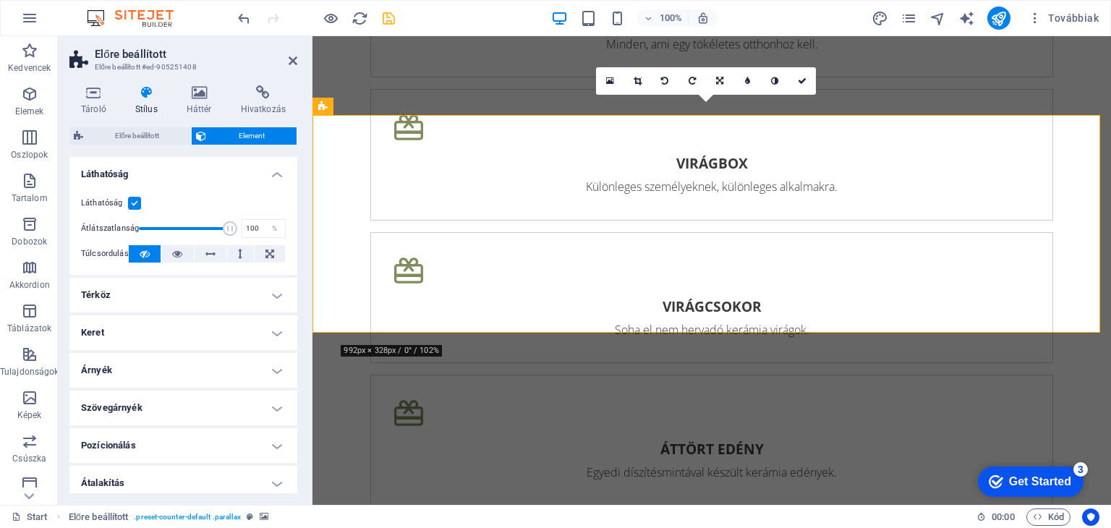
click at [301, 151] on div "Tároló Stílus Háttér Hivatkozás Méret Magasság Alapértelmezett px rem % vh vw M…" at bounding box center [183, 289] width 251 height 431
click at [804, 79] on icon at bounding box center [801, 81] width 9 height 9
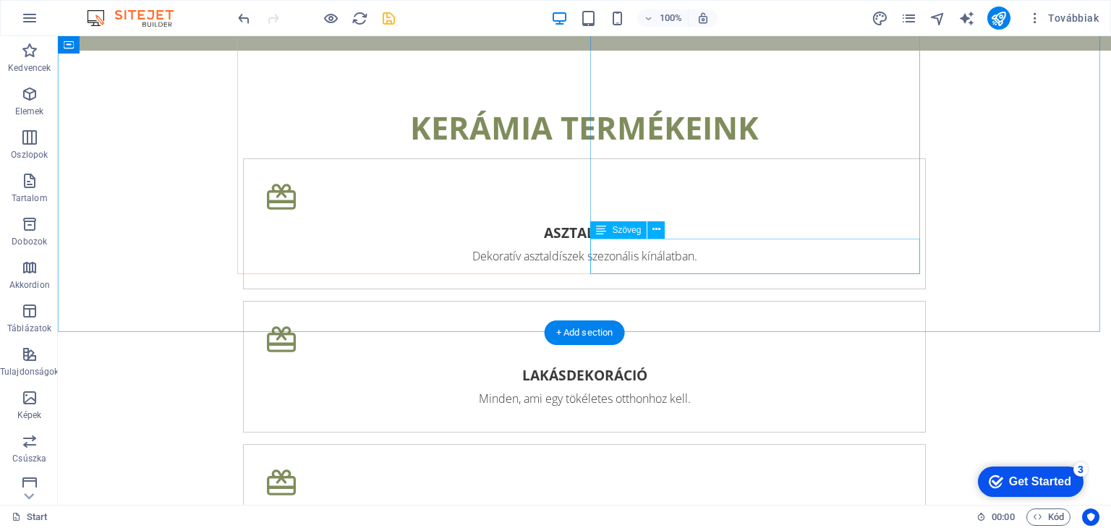
scroll to position [2892, 0]
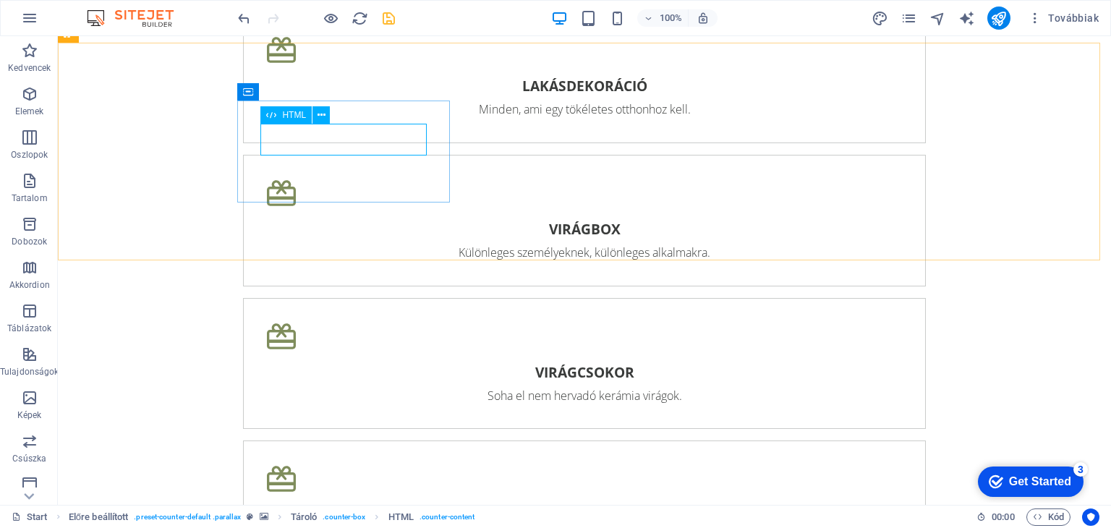
click at [296, 115] on span "HTML" at bounding box center [294, 115] width 24 height 9
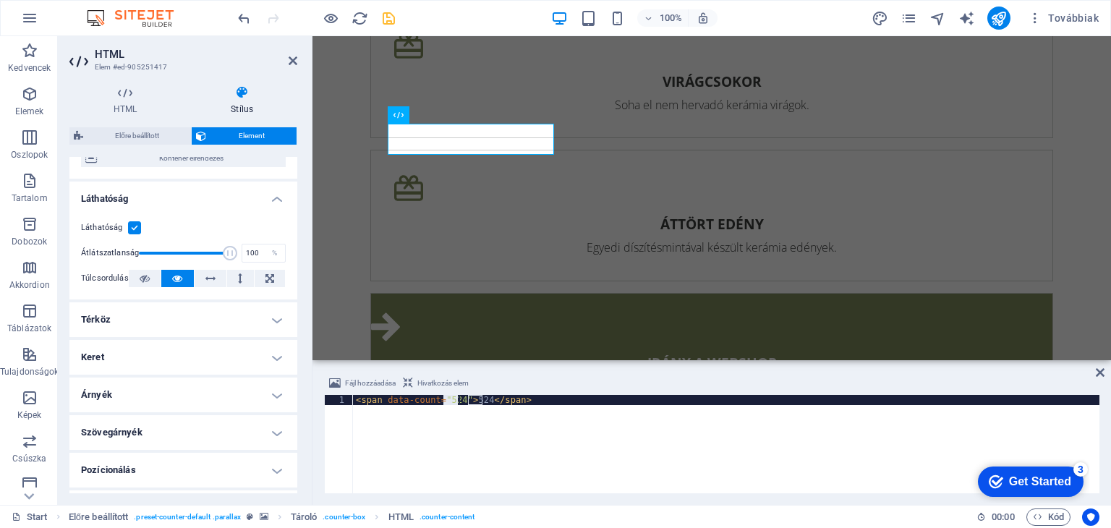
scroll to position [0, 0]
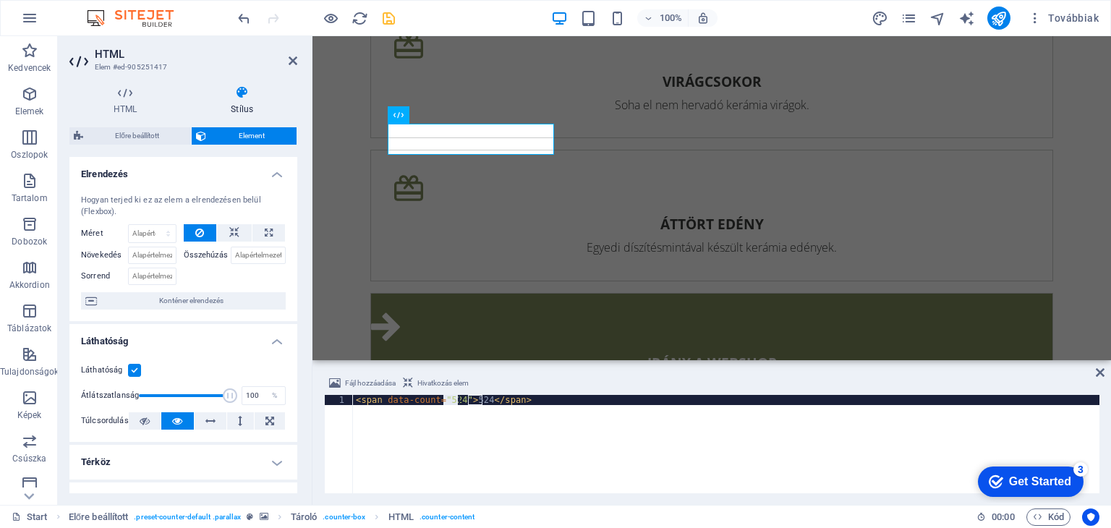
click at [250, 87] on icon at bounding box center [242, 92] width 111 height 14
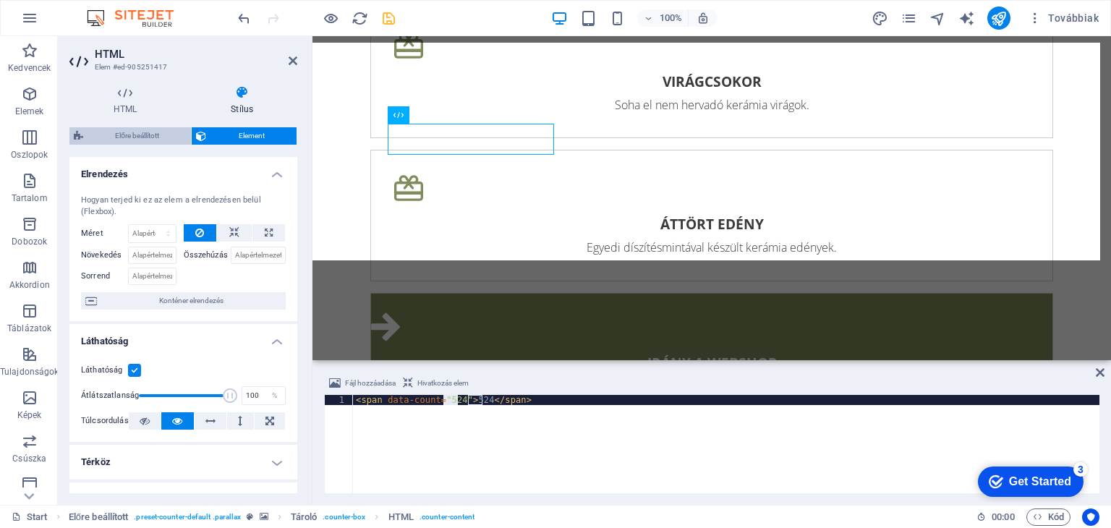
click at [162, 130] on span "Előre beállított" at bounding box center [136, 135] width 99 height 17
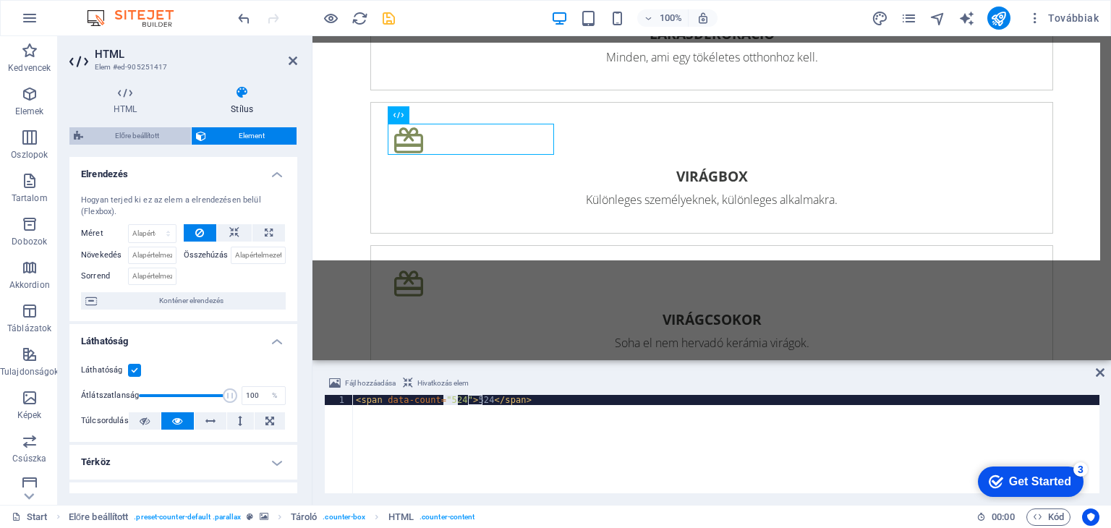
select select "px"
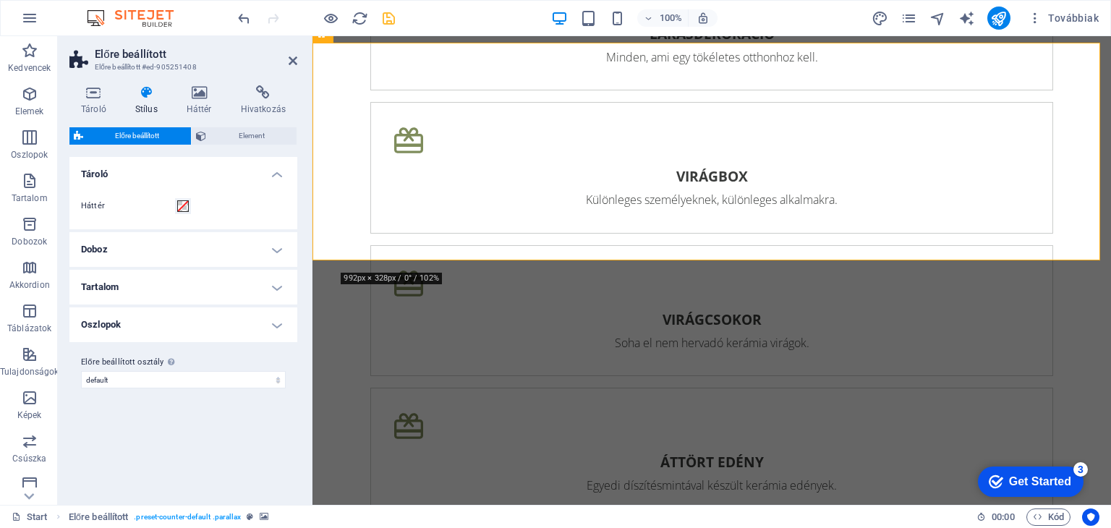
scroll to position [3099, 0]
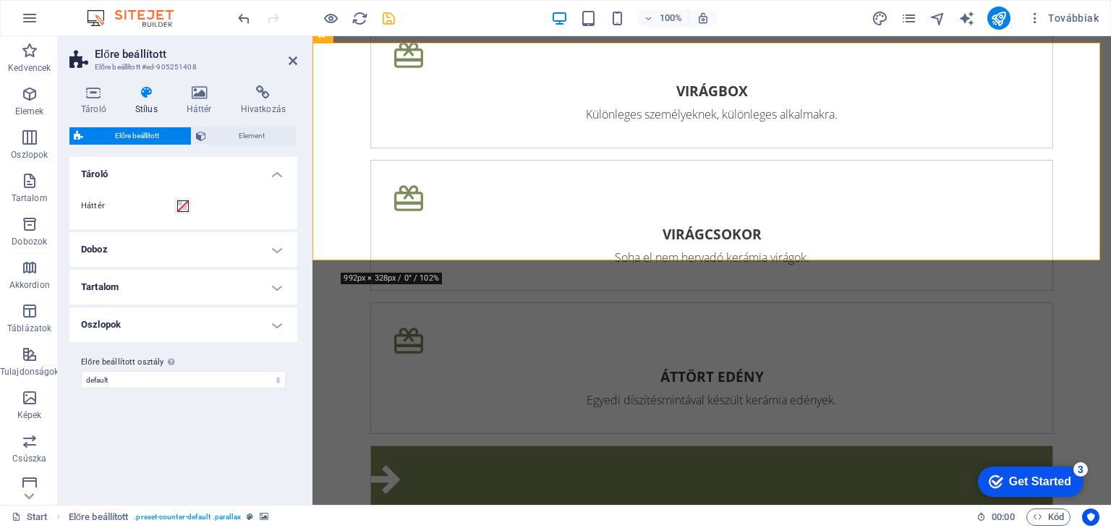
click at [279, 253] on h4 "Doboz" at bounding box center [183, 249] width 228 height 35
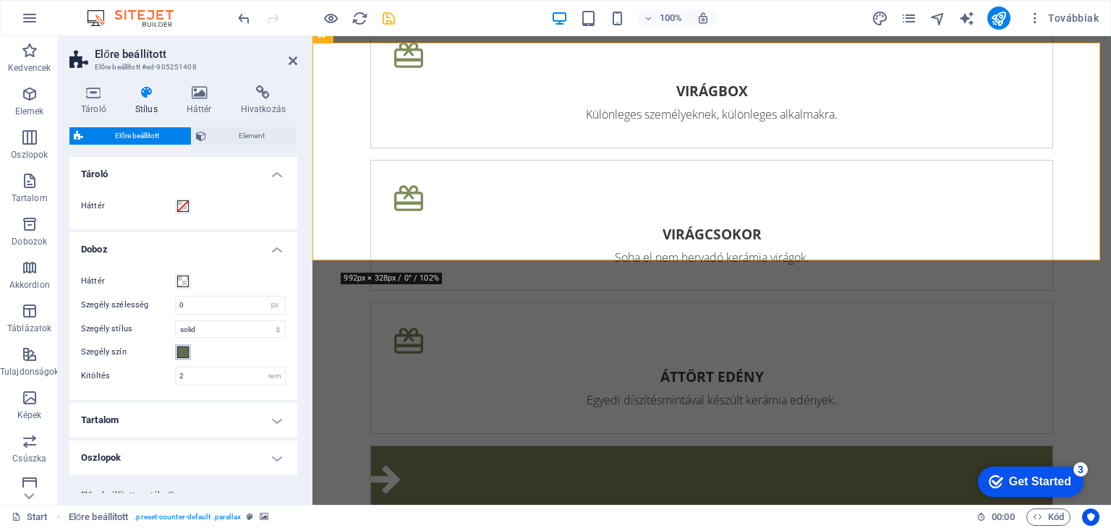
click at [184, 354] on span at bounding box center [183, 352] width 12 height 12
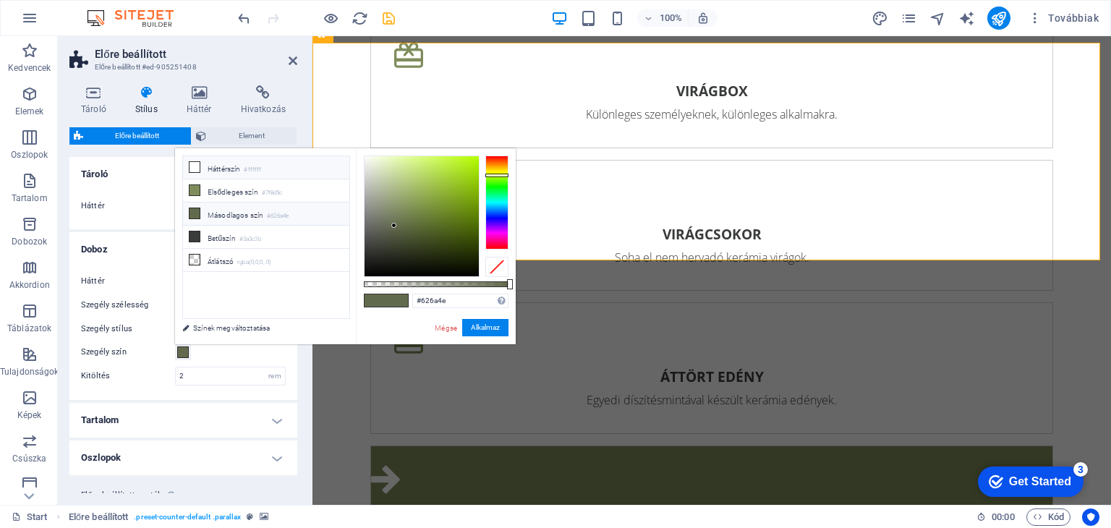
click at [229, 166] on li "Háttérszín #ffffff" at bounding box center [266, 167] width 166 height 23
type input "#ffffff"
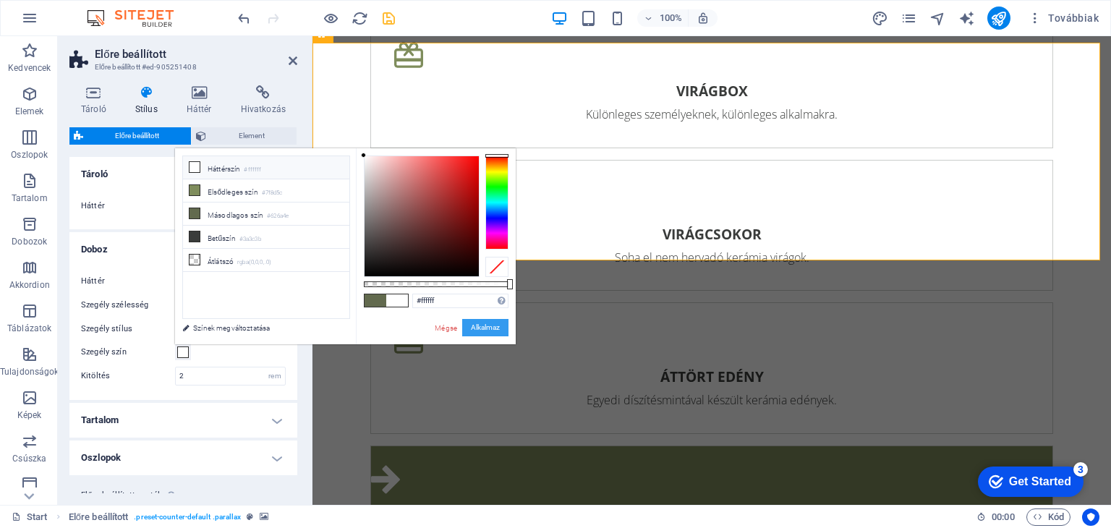
click at [485, 328] on button "Alkalmaz" at bounding box center [485, 327] width 46 height 17
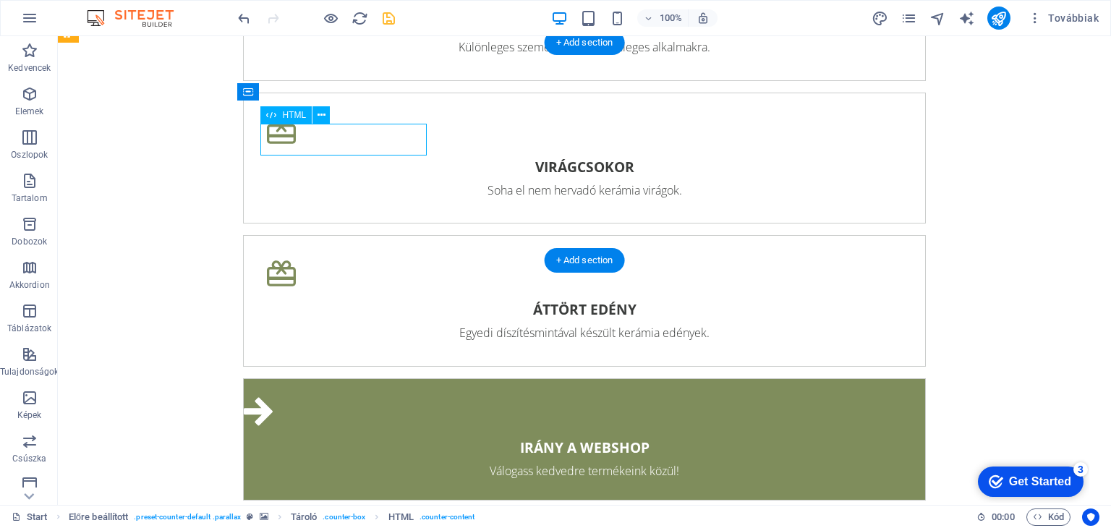
scroll to position [3014, 0]
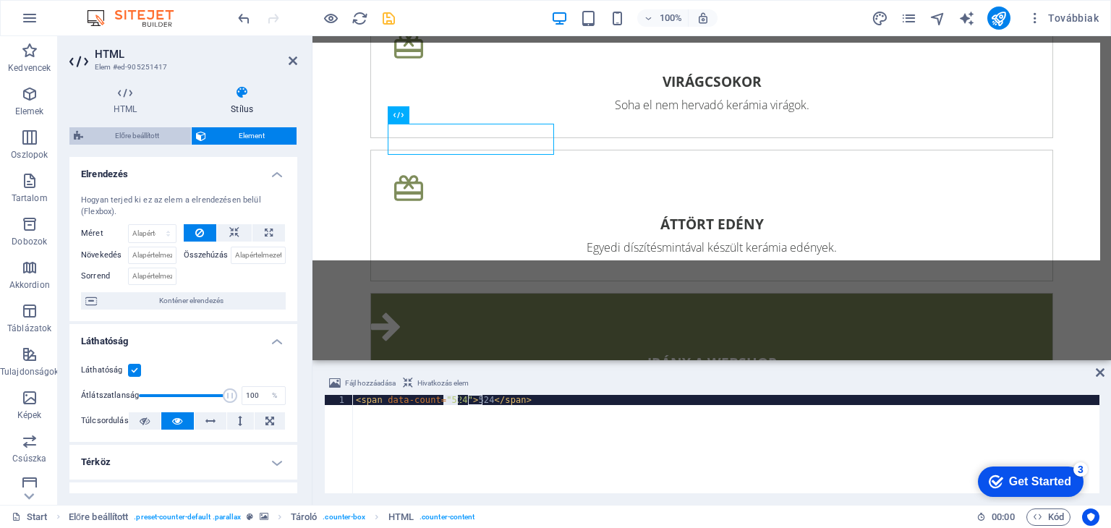
click at [146, 140] on span "Előre beállított" at bounding box center [136, 135] width 99 height 17
select select "px"
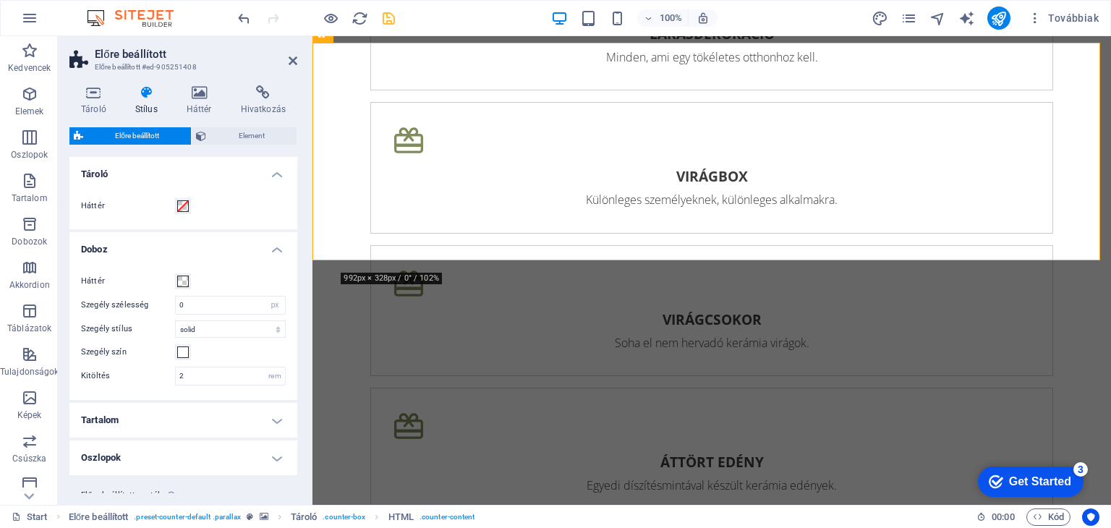
scroll to position [3099, 0]
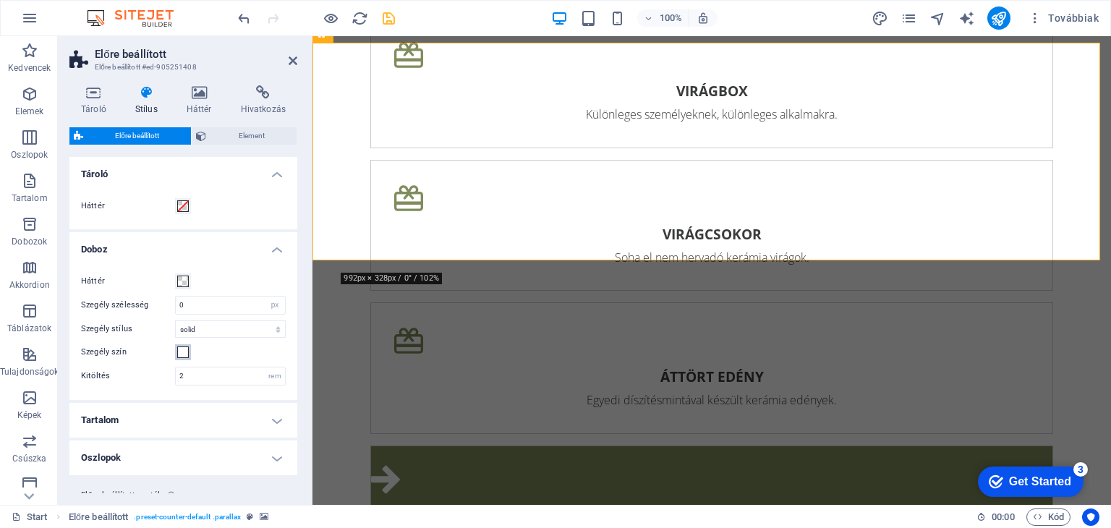
click at [181, 348] on span at bounding box center [183, 352] width 12 height 12
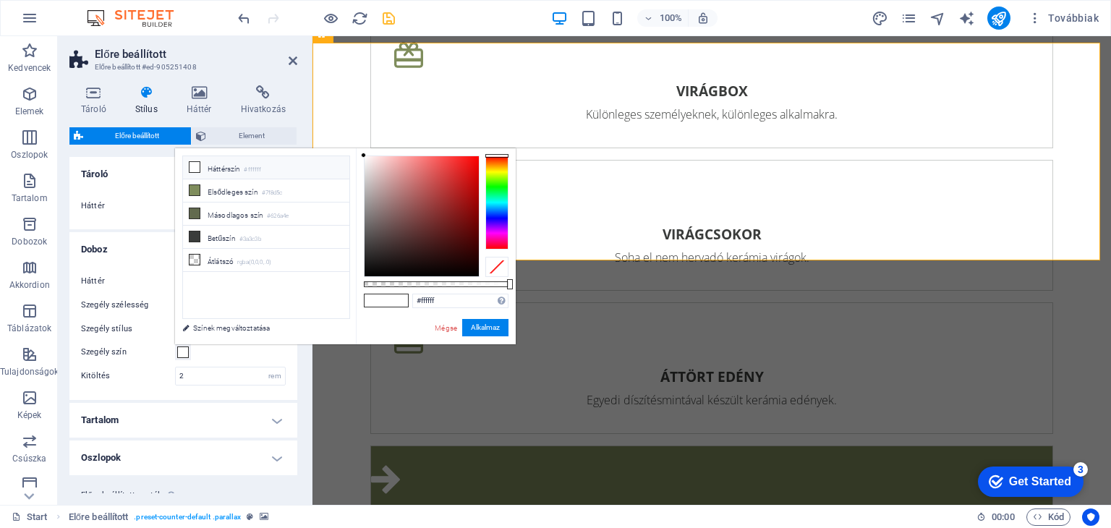
click at [491, 265] on div at bounding box center [496, 267] width 23 height 20
click at [492, 328] on button "Alkalmaz" at bounding box center [485, 327] width 46 height 17
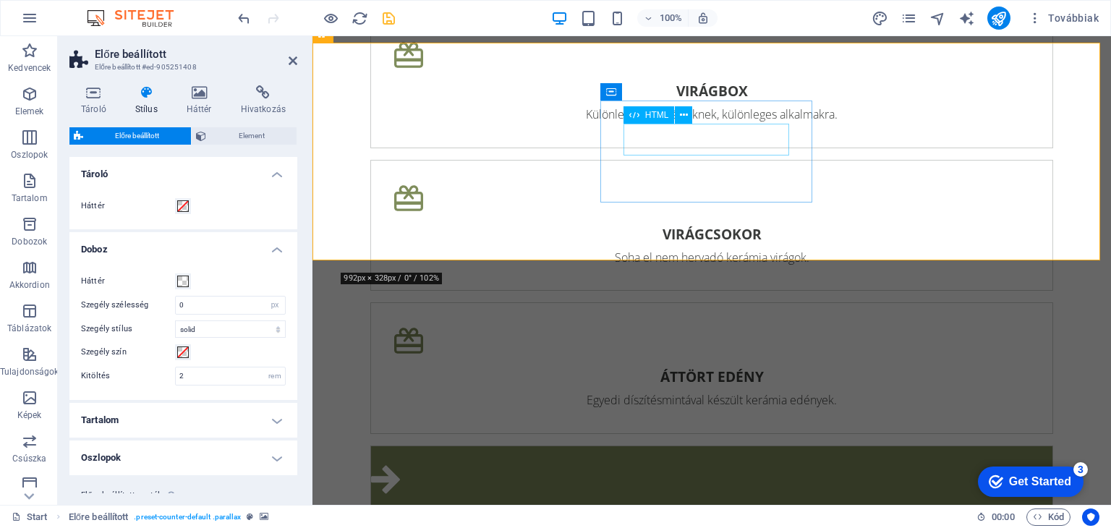
click at [616, 93] on icon at bounding box center [611, 91] width 10 height 17
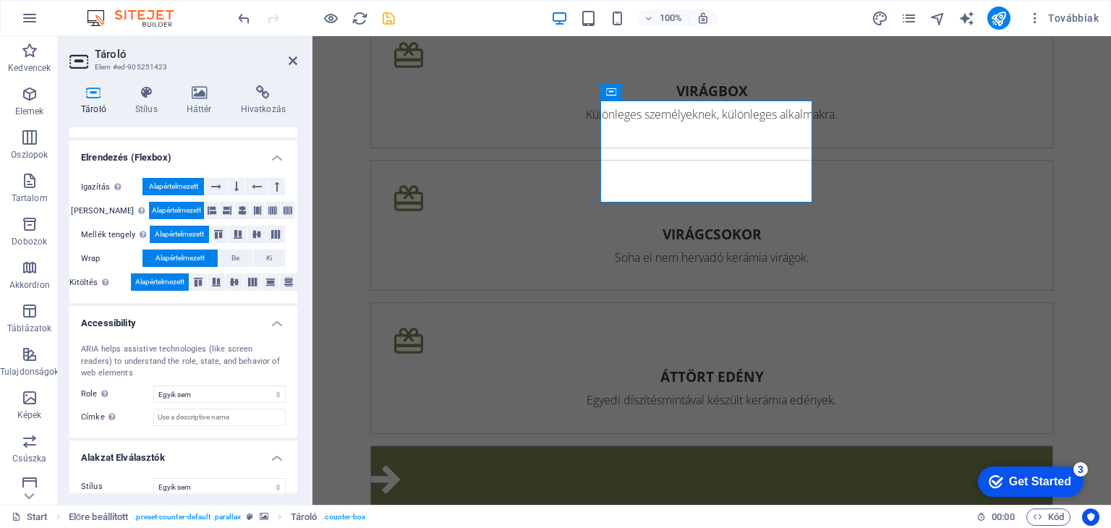
scroll to position [0, 0]
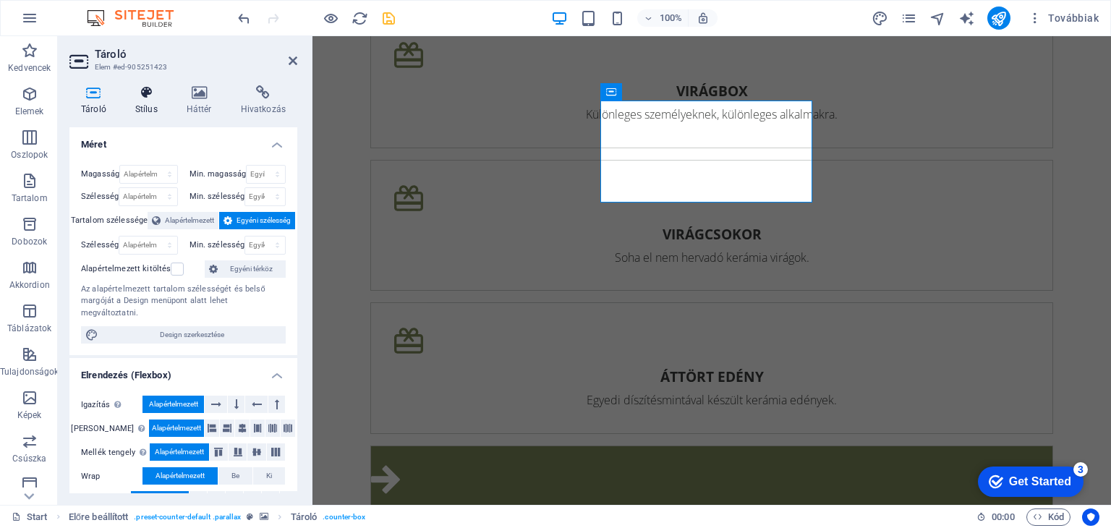
click at [156, 104] on h4 "Stílus" at bounding box center [149, 100] width 51 height 30
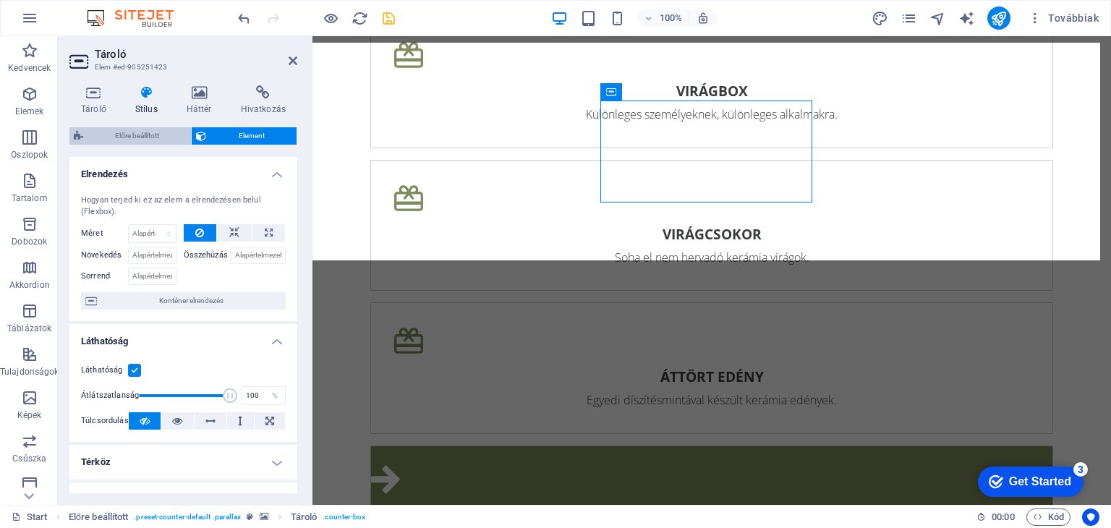
click at [145, 131] on span "Előre beállított" at bounding box center [136, 135] width 99 height 17
select select "px"
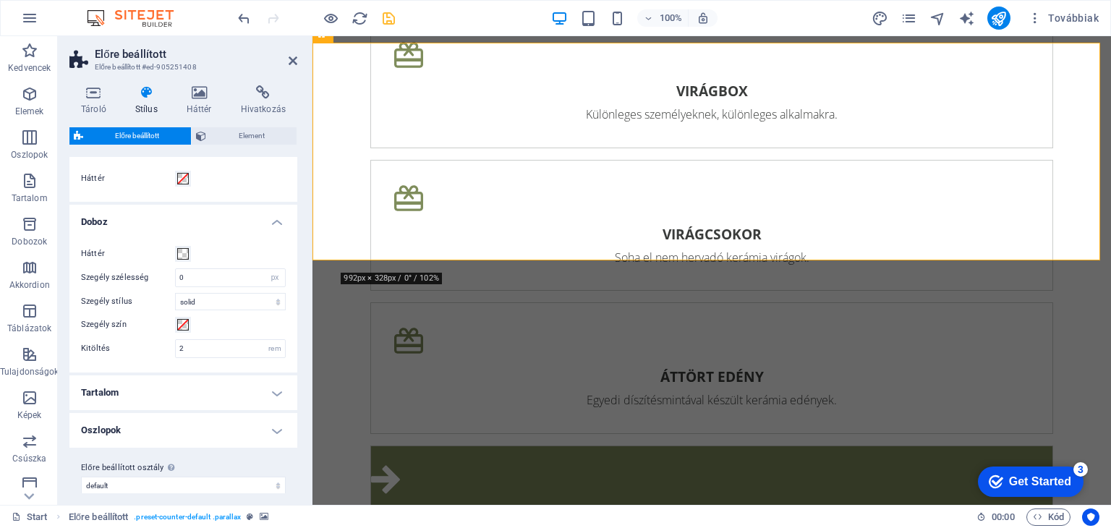
scroll to position [39, 0]
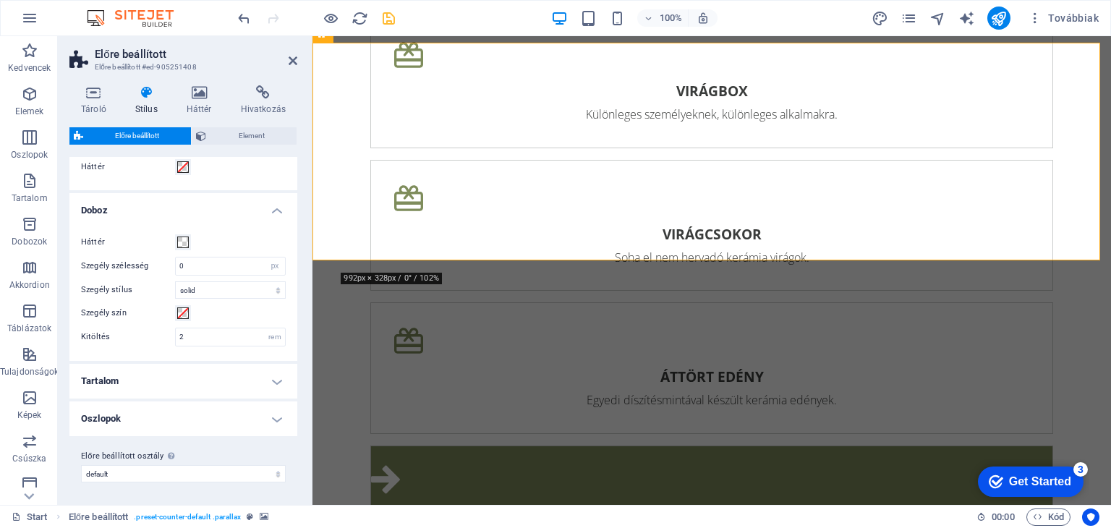
click at [275, 388] on h4 "Tartalom" at bounding box center [183, 381] width 228 height 35
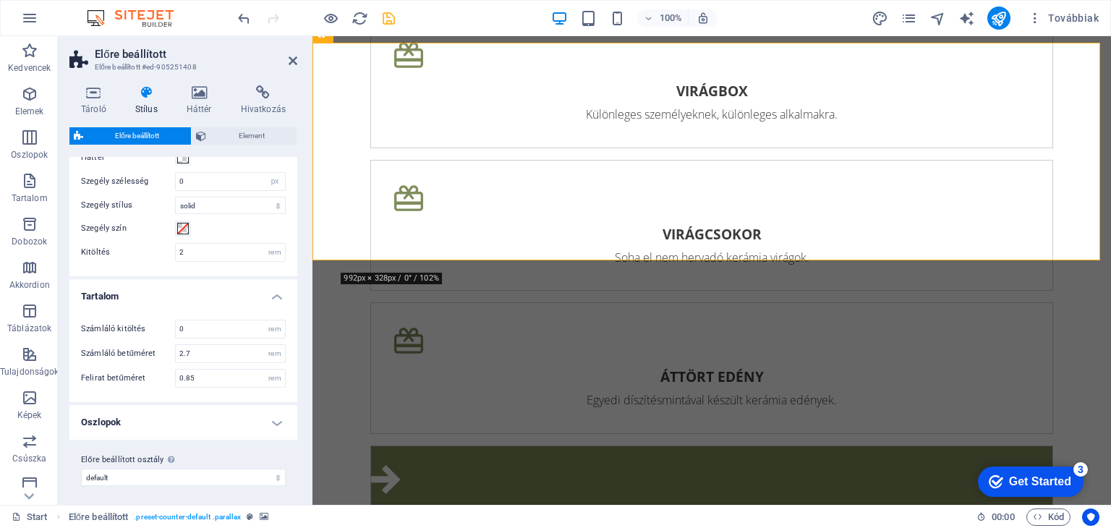
scroll to position [127, 0]
click at [275, 417] on h4 "Oszlopok" at bounding box center [183, 419] width 228 height 35
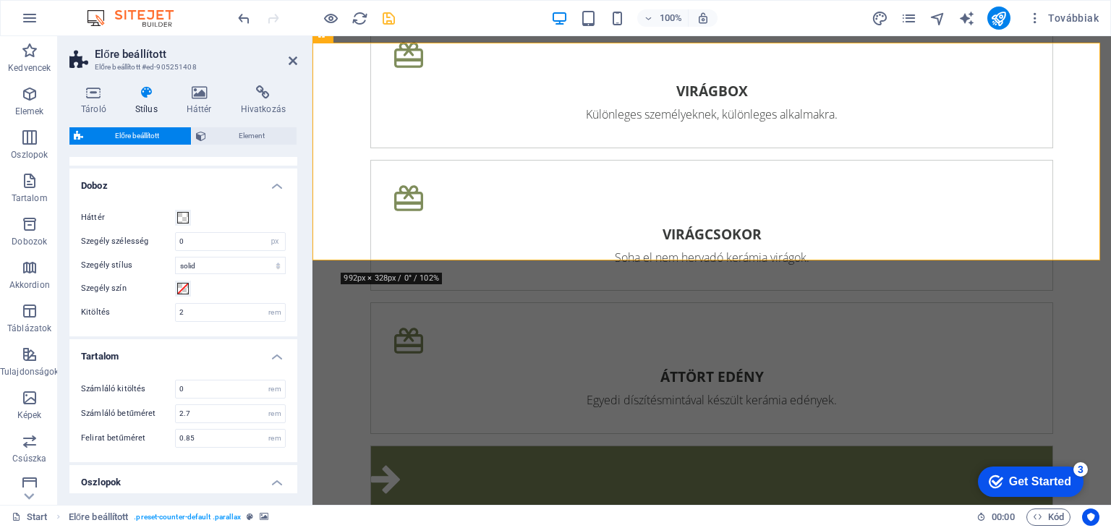
scroll to position [0, 0]
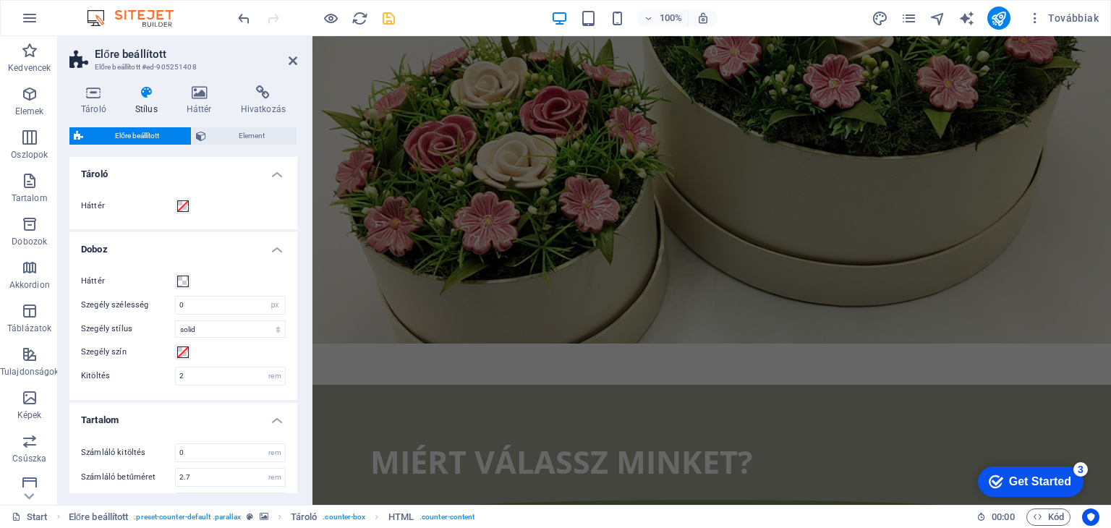
scroll to position [1798, 0]
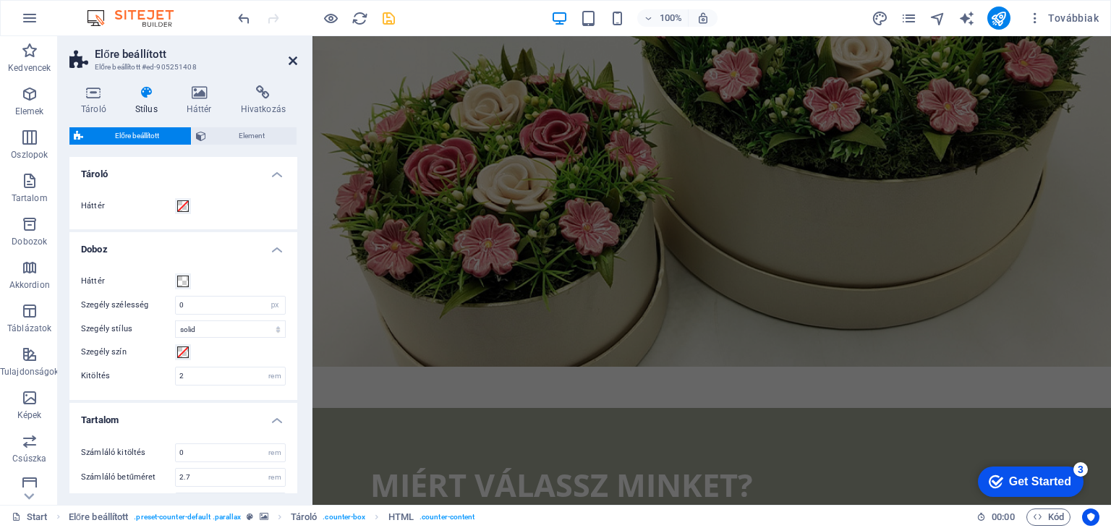
click at [290, 59] on icon at bounding box center [292, 61] width 9 height 12
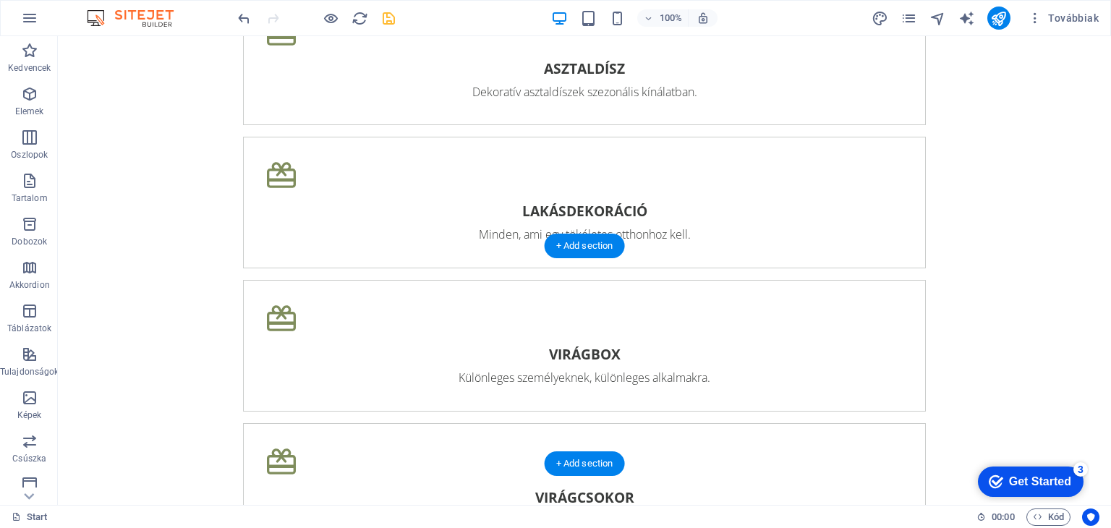
scroll to position [2829, 0]
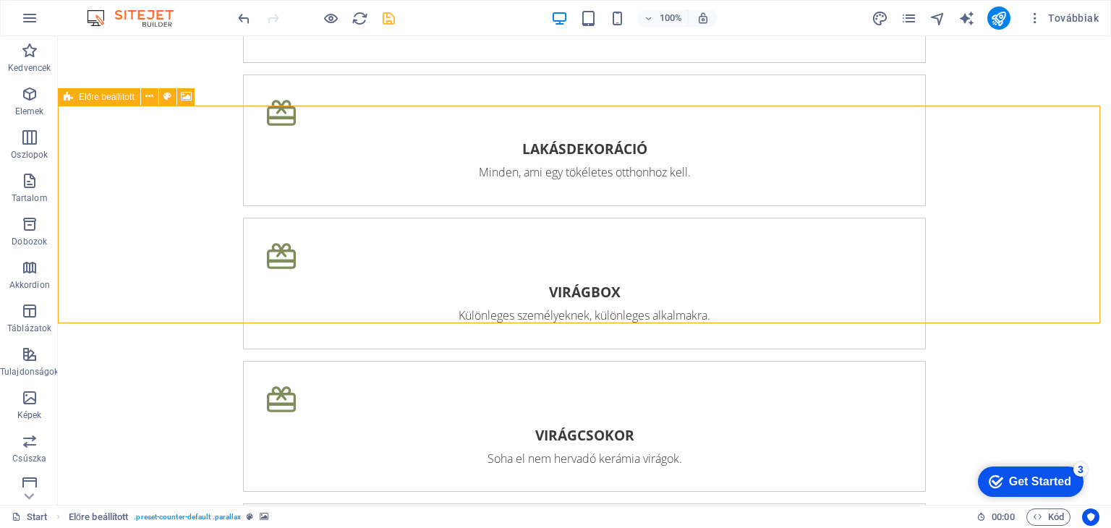
click at [77, 93] on div "Előre beállított" at bounding box center [99, 96] width 82 height 17
select select "px"
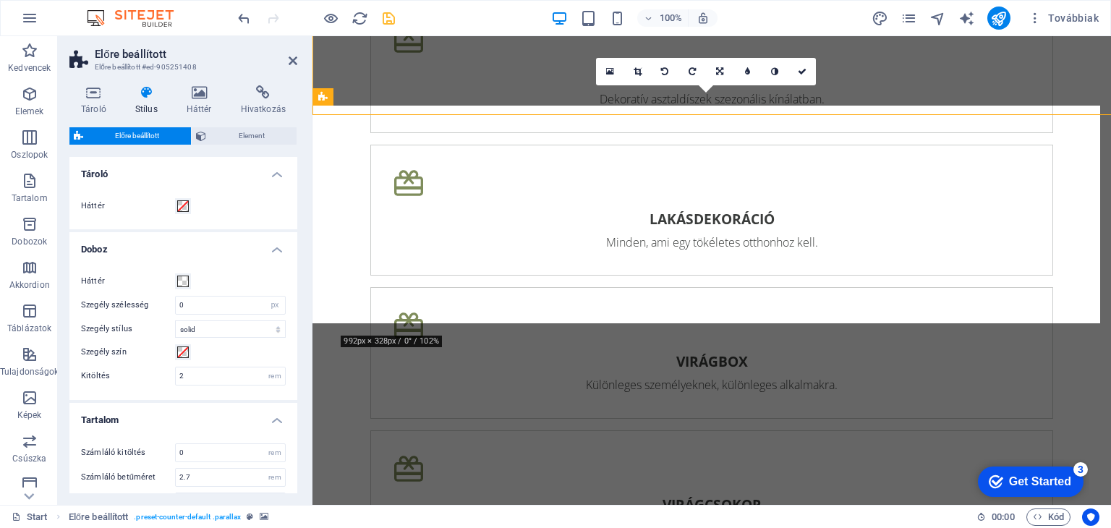
scroll to position [3037, 0]
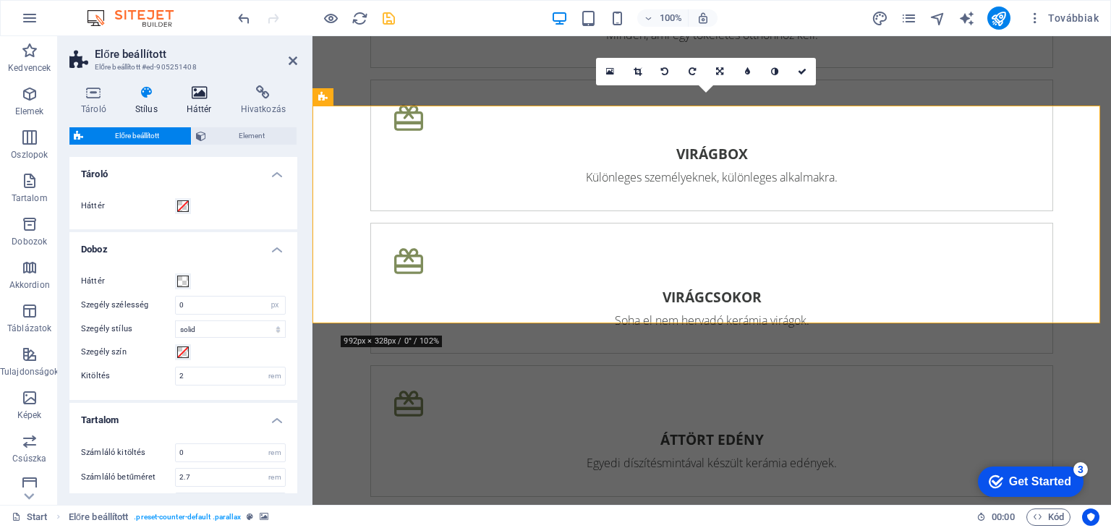
click at [196, 98] on icon at bounding box center [199, 92] width 48 height 14
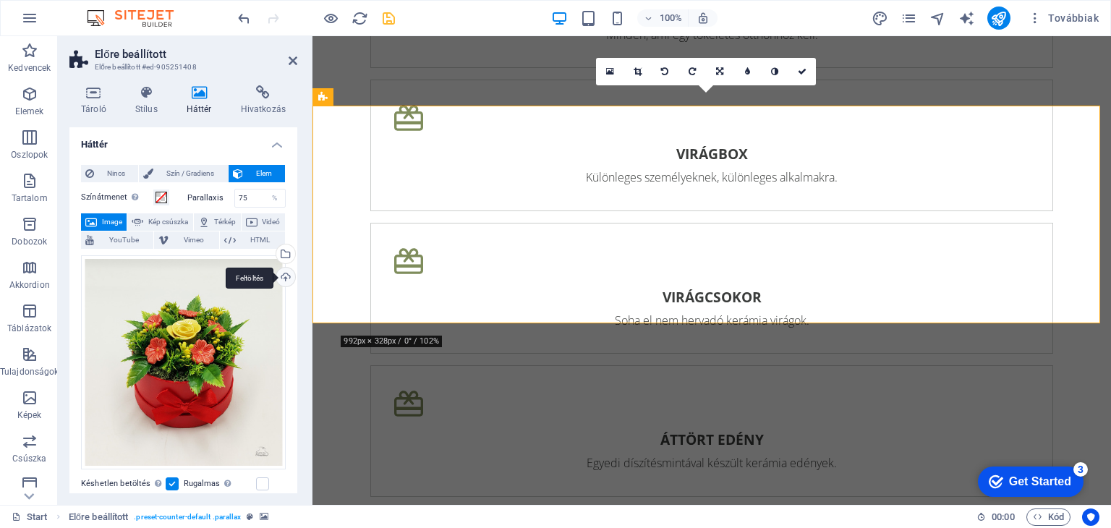
click at [278, 278] on div "Feltöltés" at bounding box center [284, 279] width 22 height 22
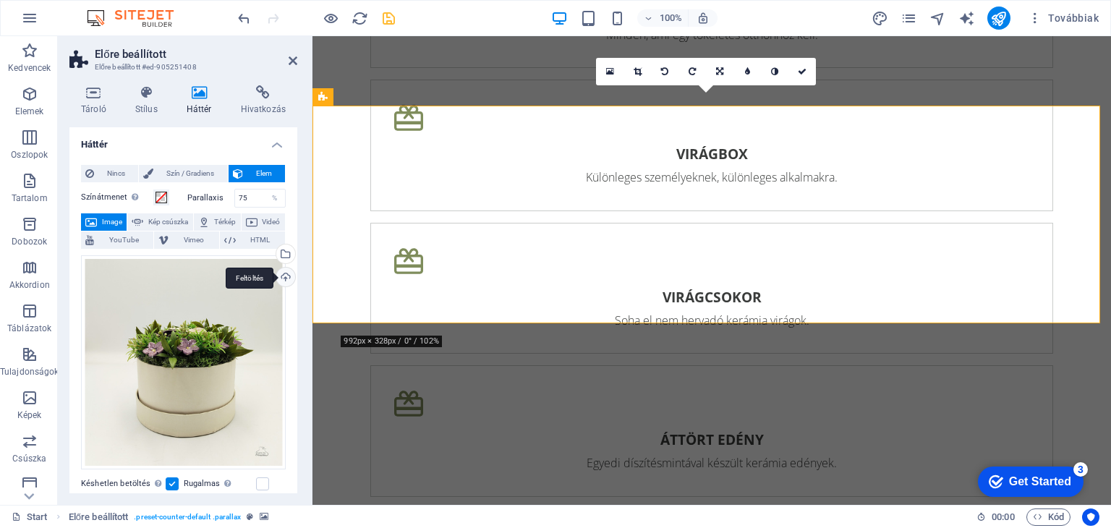
click at [279, 273] on div "Feltöltés" at bounding box center [284, 279] width 22 height 22
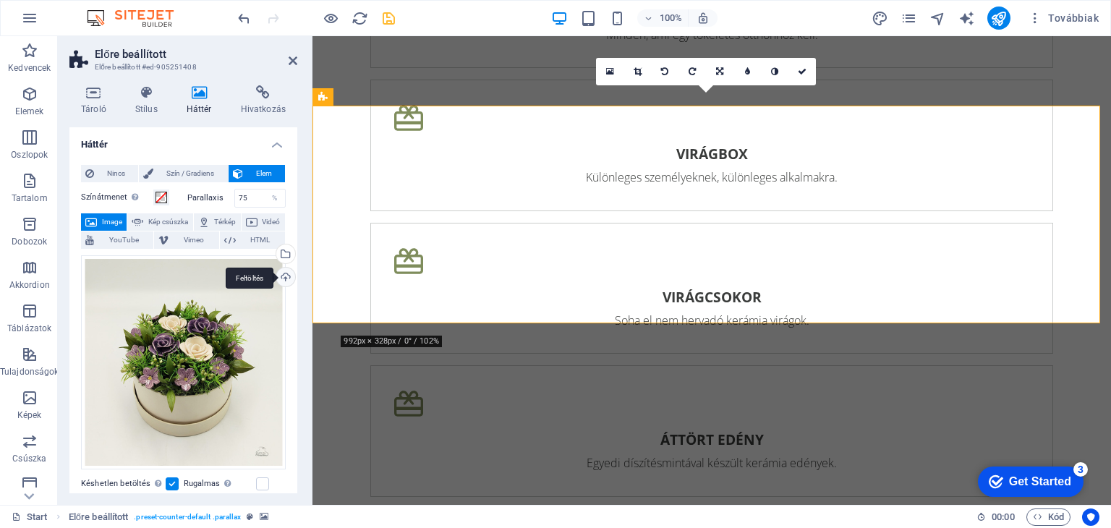
click at [283, 273] on div "Feltöltés" at bounding box center [284, 279] width 22 height 22
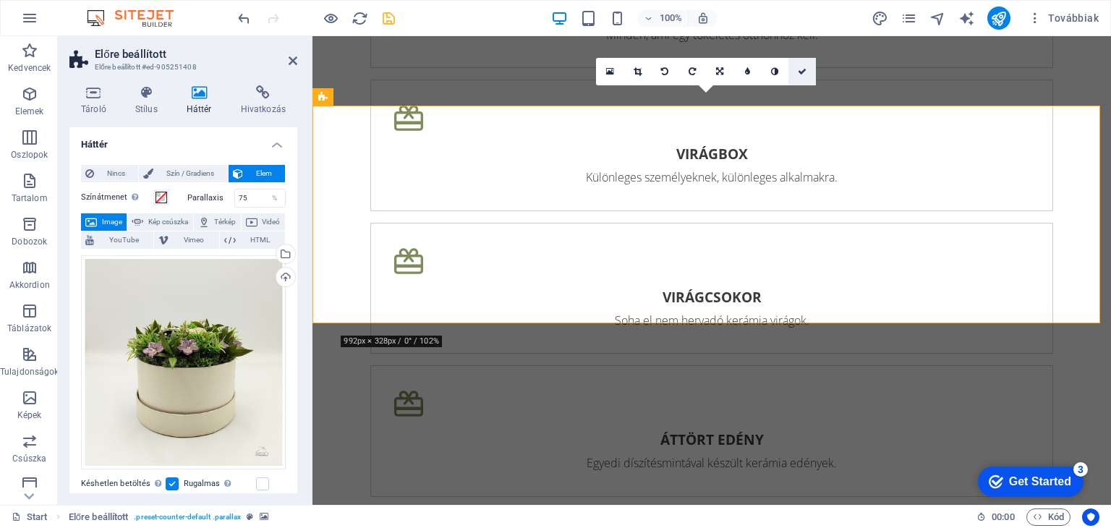
click at [800, 69] on icon at bounding box center [801, 71] width 9 height 9
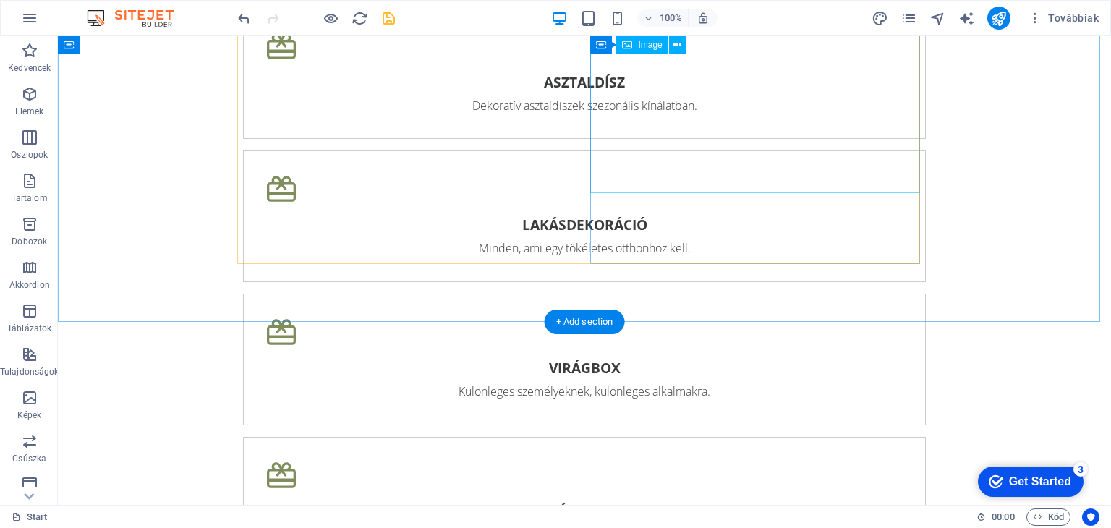
scroll to position [2964, 0]
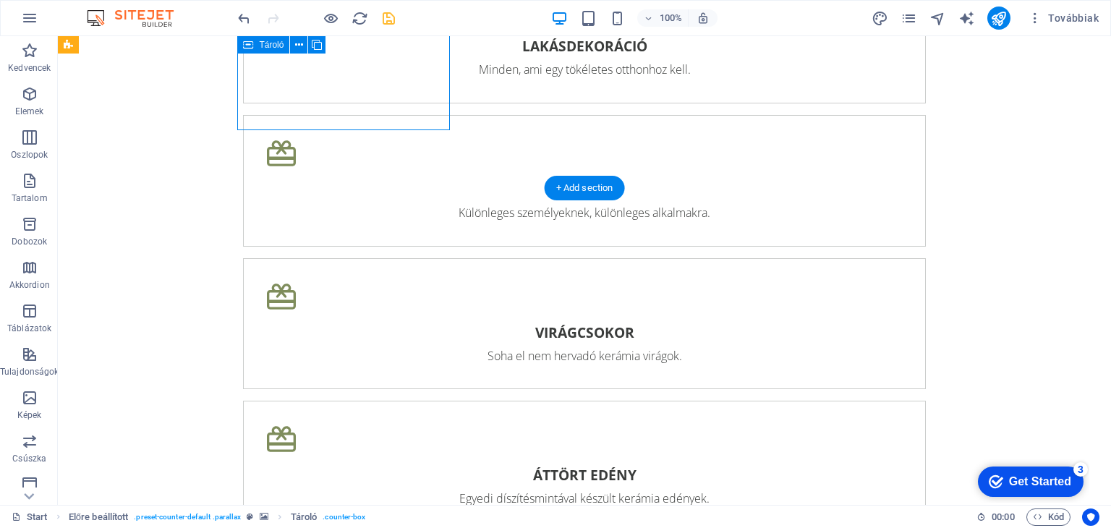
scroll to position [3172, 0]
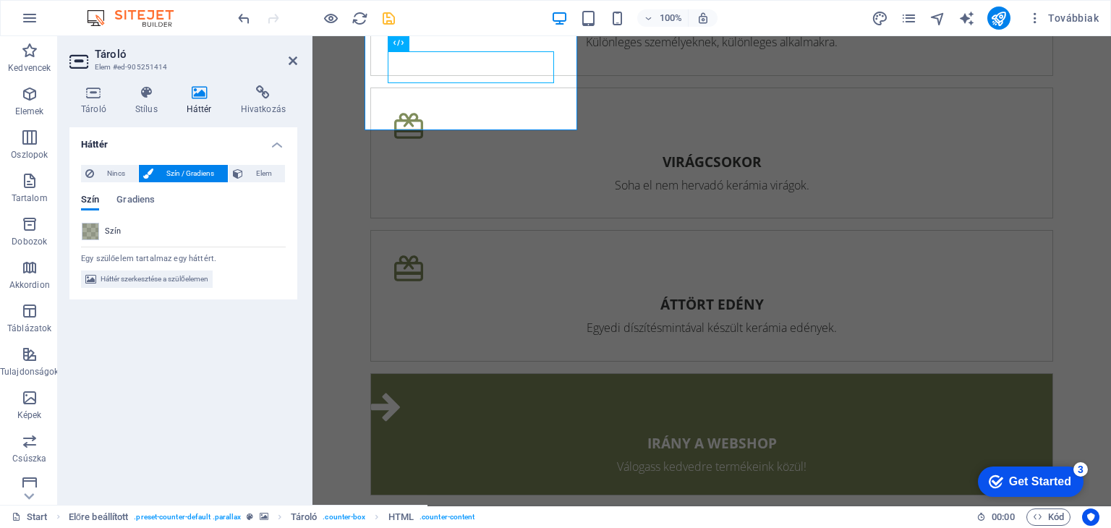
click at [80, 231] on div "Nincs Szín / Gradiens Elem A háttér teljes szélességben való kiterjesztése Szín…" at bounding box center [183, 226] width 228 height 147
click at [89, 233] on span at bounding box center [90, 231] width 16 height 16
click at [91, 234] on span at bounding box center [90, 231] width 16 height 16
click at [299, 64] on aside "Tároló Elem #ed-905251414 Tároló Stílus Háttér Hivatkozás Méret Magasság Alapér…" at bounding box center [185, 270] width 254 height 468
drag, startPoint x: 293, startPoint y: 64, endPoint x: 413, endPoint y: 29, distance: 124.9
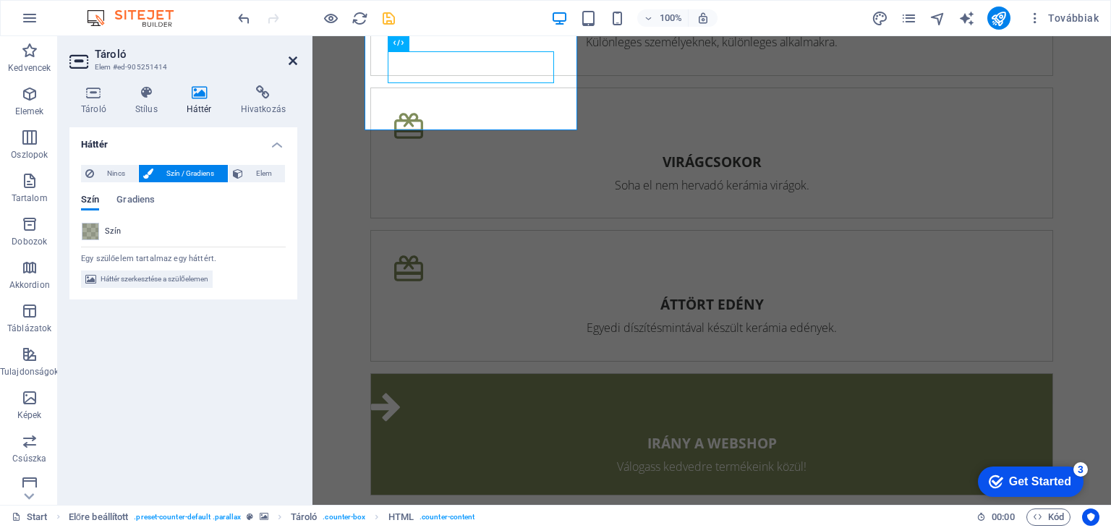
click at [293, 64] on icon at bounding box center [292, 61] width 9 height 12
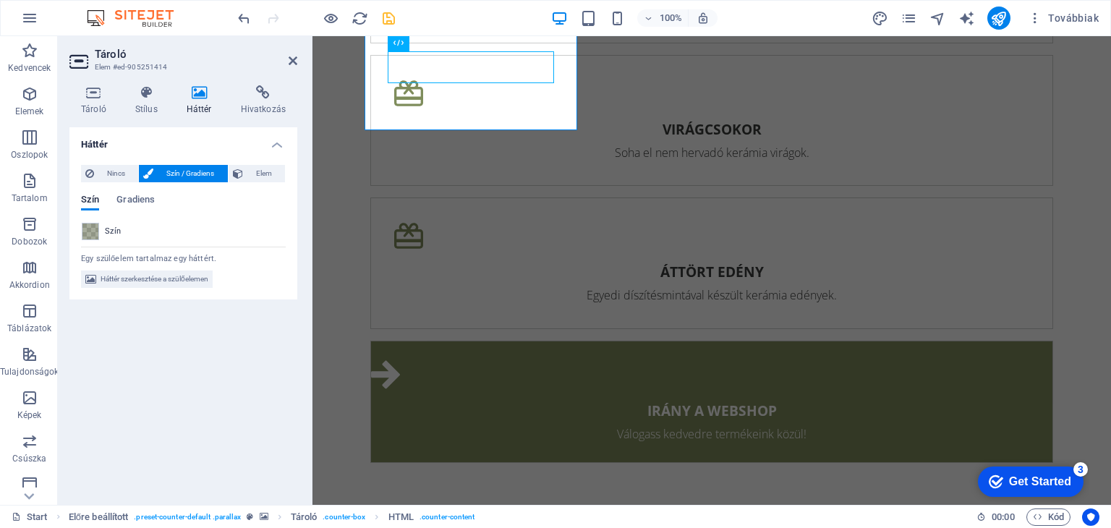
scroll to position [2964, 0]
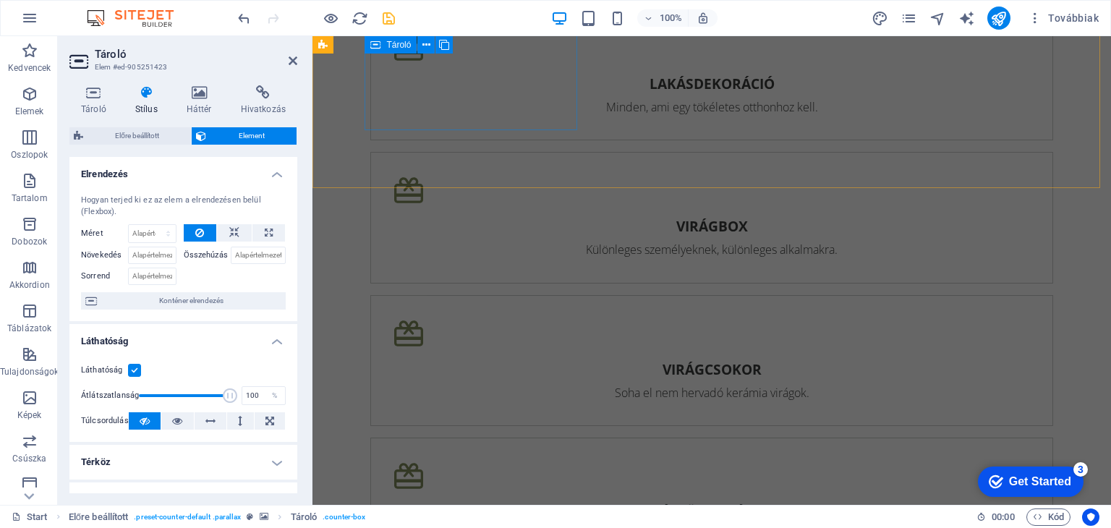
scroll to position [3172, 0]
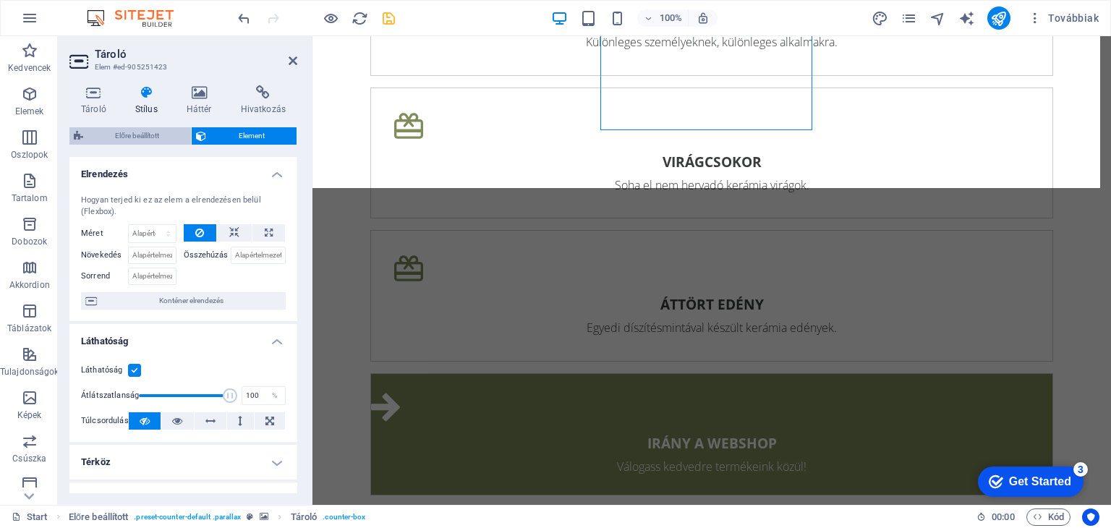
click at [149, 140] on span "Előre beállított" at bounding box center [136, 135] width 99 height 17
select select "px"
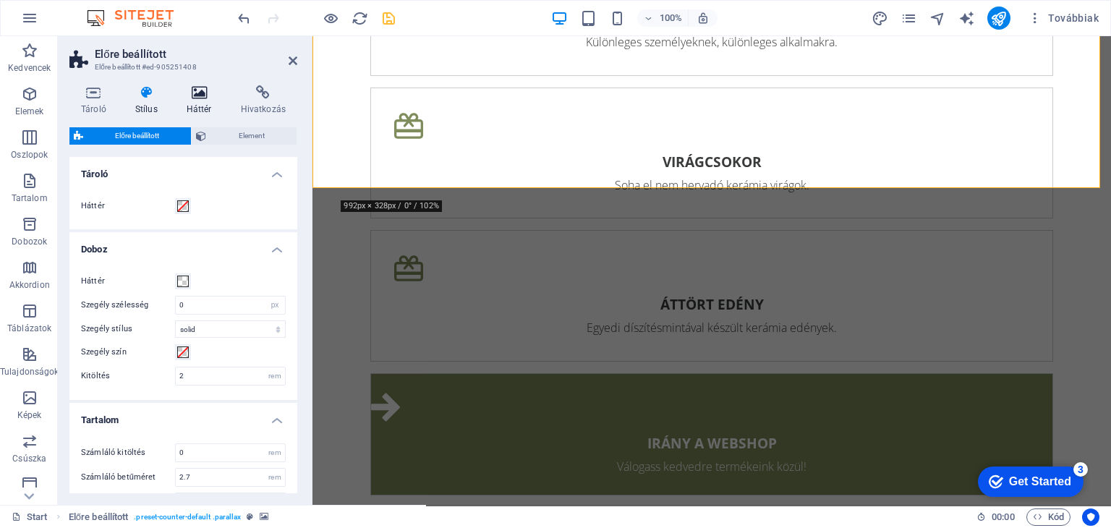
click at [197, 90] on icon at bounding box center [199, 92] width 48 height 14
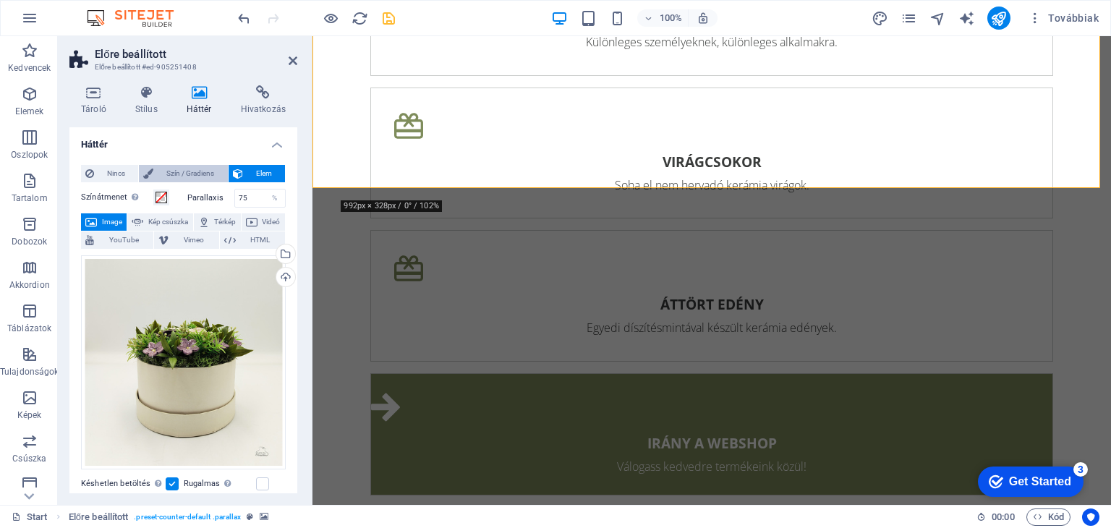
click at [180, 177] on span "Szín / Gradiens" at bounding box center [190, 173] width 65 height 17
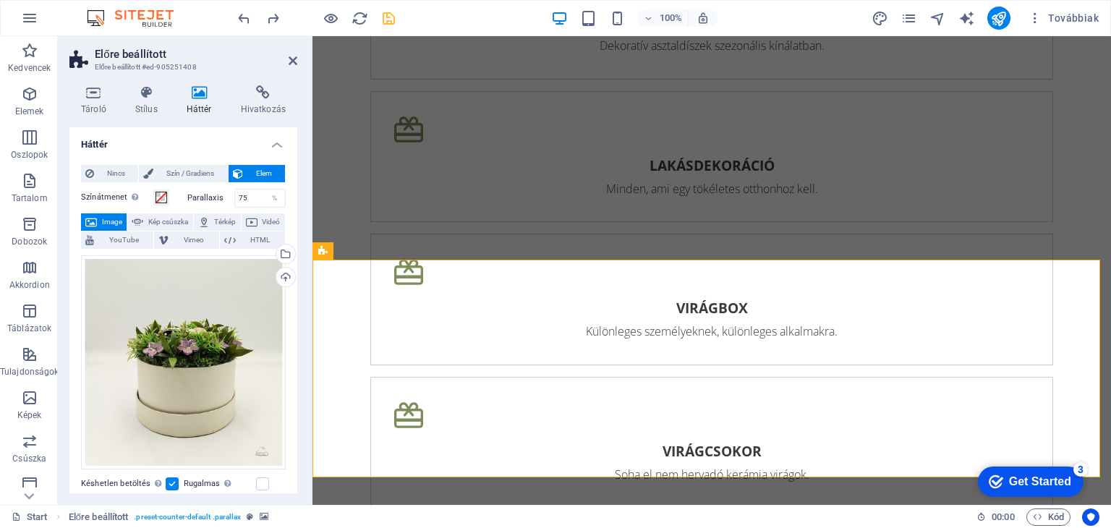
scroll to position [3027, 0]
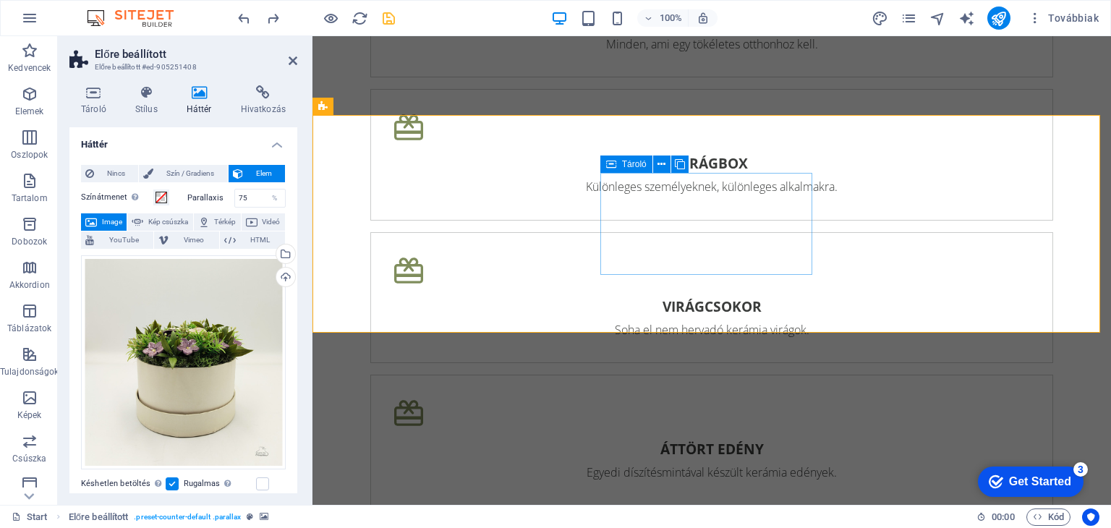
click at [625, 166] on span "Tároló" at bounding box center [634, 164] width 25 height 9
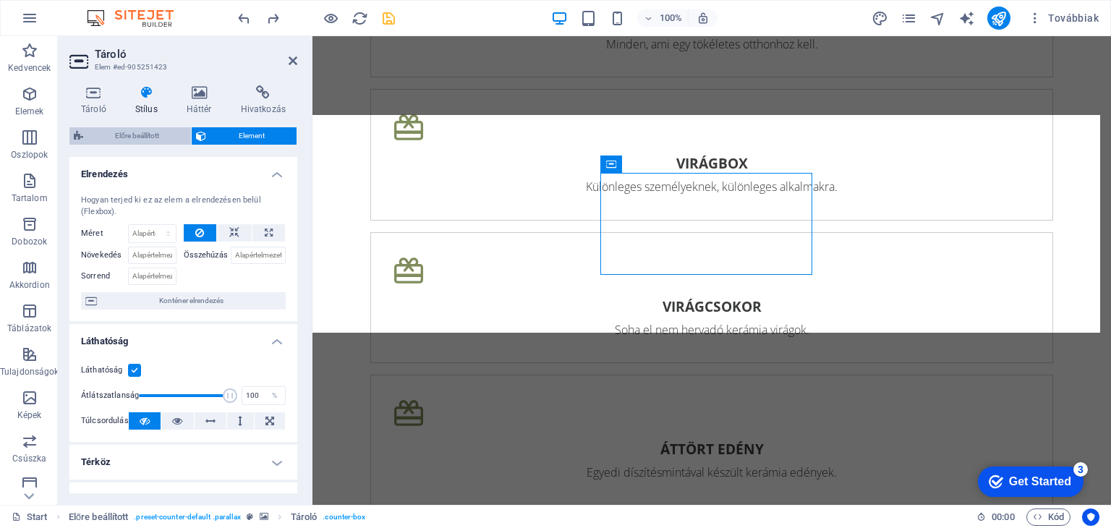
click at [137, 129] on span "Előre beállított" at bounding box center [136, 135] width 99 height 17
select select "px"
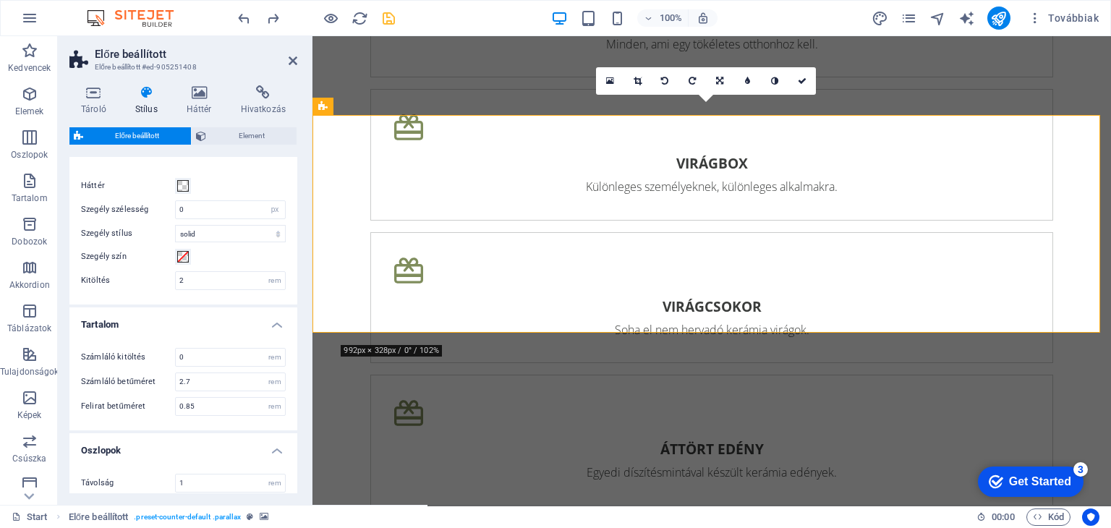
scroll to position [72, 0]
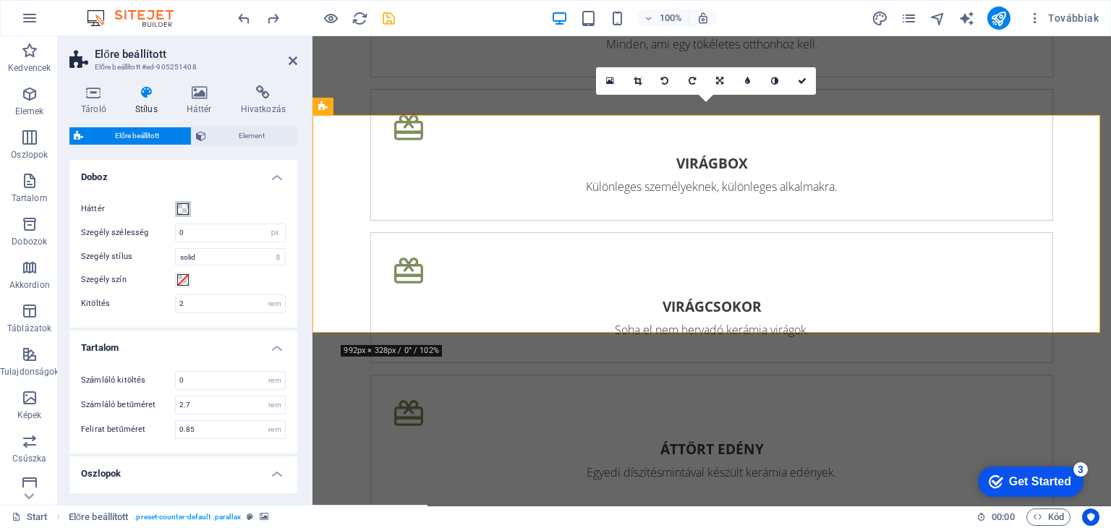
click at [187, 213] on span at bounding box center [183, 209] width 12 height 12
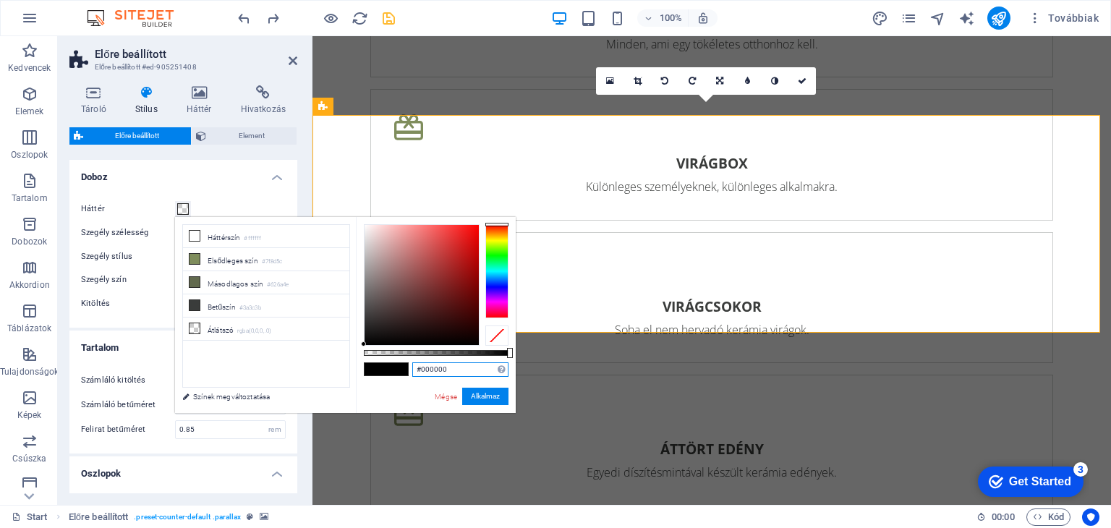
drag, startPoint x: 454, startPoint y: 370, endPoint x: 369, endPoint y: 380, distance: 85.8
click at [377, 378] on div "#000000 Támogatott formátumok #0852ed rgb(8, 82, 237) rgba(8, 82, 237, 90%) hsv…" at bounding box center [436, 420] width 160 height 406
drag, startPoint x: 497, startPoint y: 394, endPoint x: 179, endPoint y: 358, distance: 320.2
click at [497, 394] on button "Alkalmaz" at bounding box center [485, 396] width 46 height 17
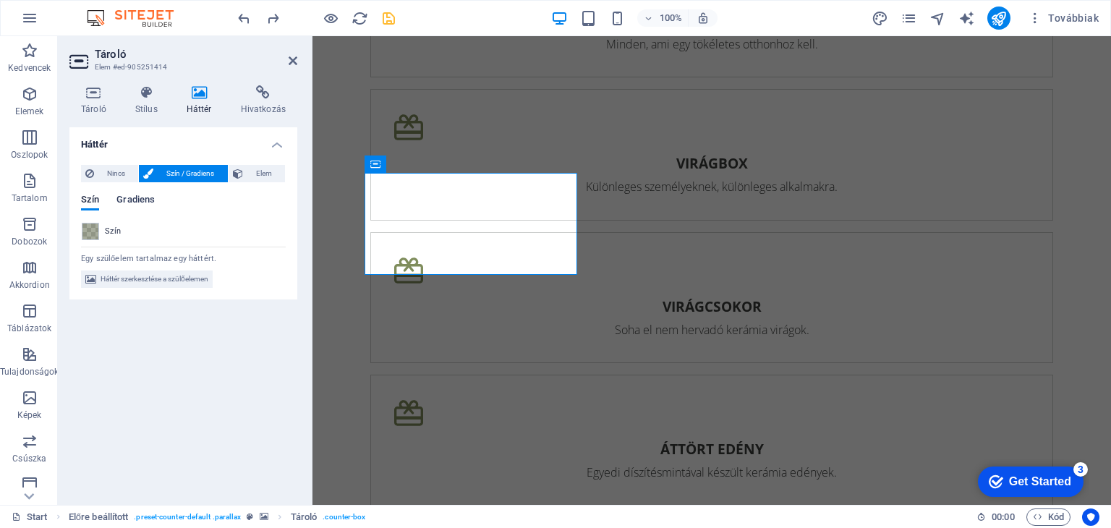
click at [140, 194] on span "Gradiens" at bounding box center [135, 201] width 38 height 20
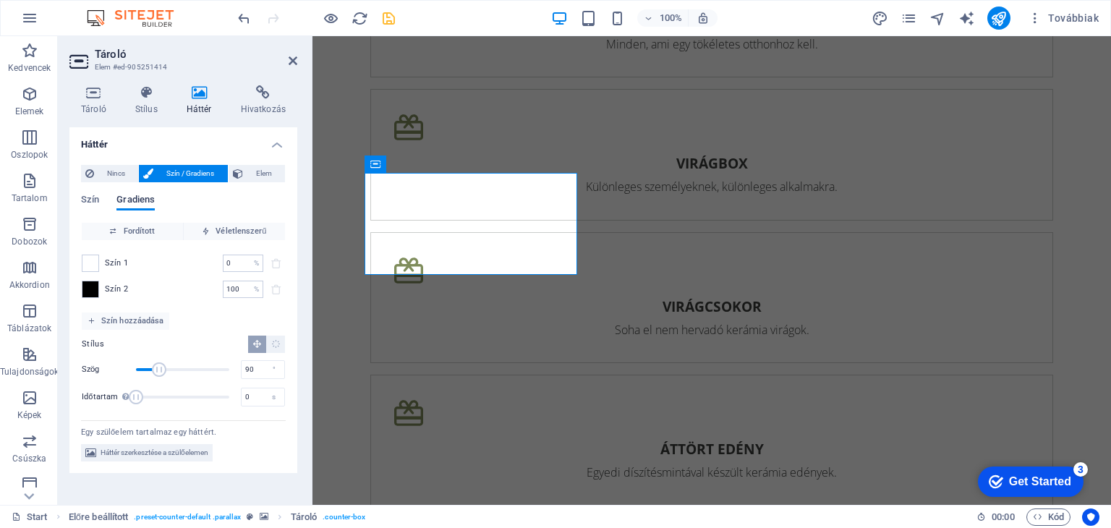
click at [140, 194] on span "Gradiens" at bounding box center [135, 201] width 38 height 20
click at [119, 179] on span "Nincs" at bounding box center [115, 173] width 35 height 17
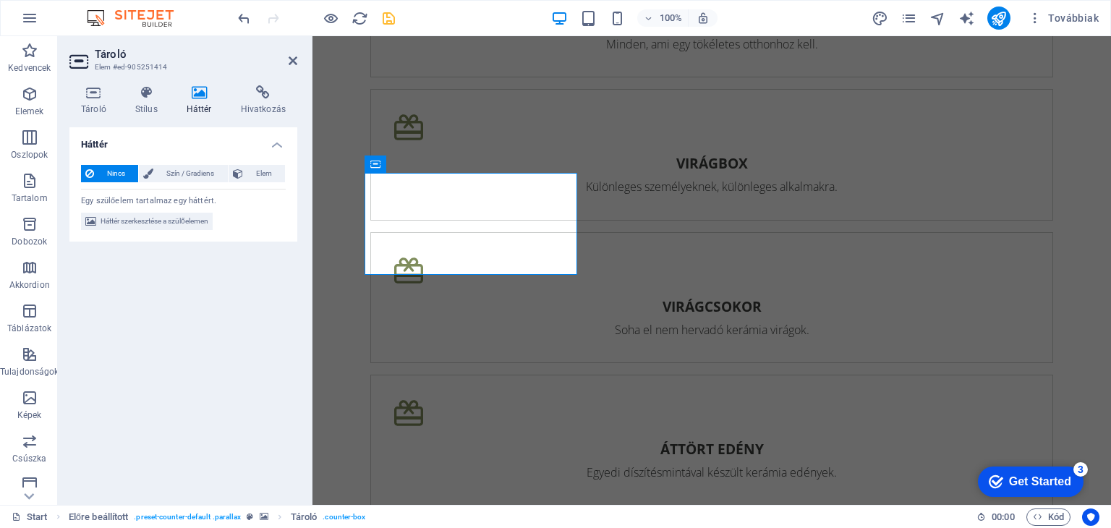
click at [195, 105] on h4 "Háttér" at bounding box center [202, 100] width 54 height 30
click at [134, 108] on h4 "Stílus" at bounding box center [149, 100] width 51 height 30
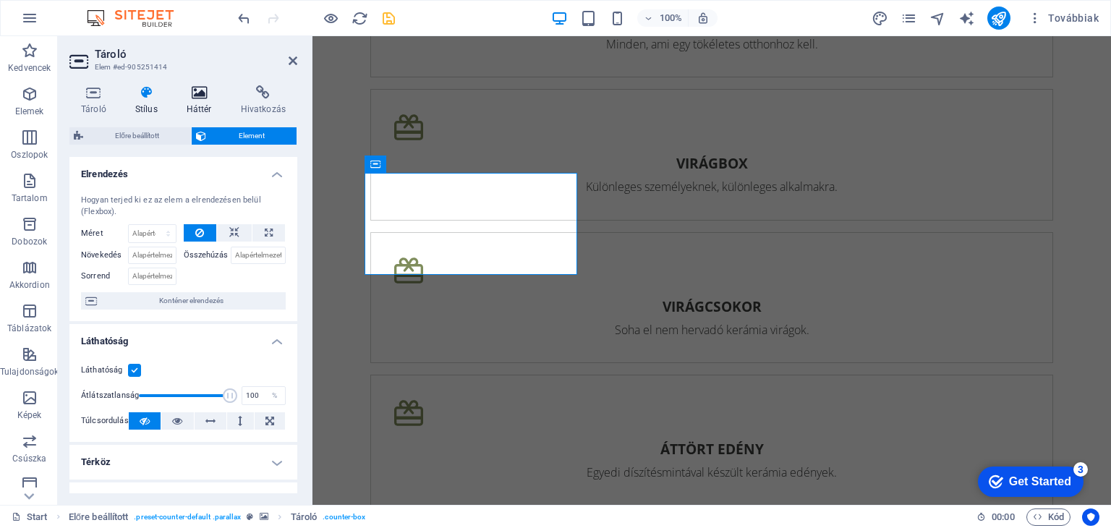
click at [188, 96] on icon at bounding box center [199, 92] width 48 height 14
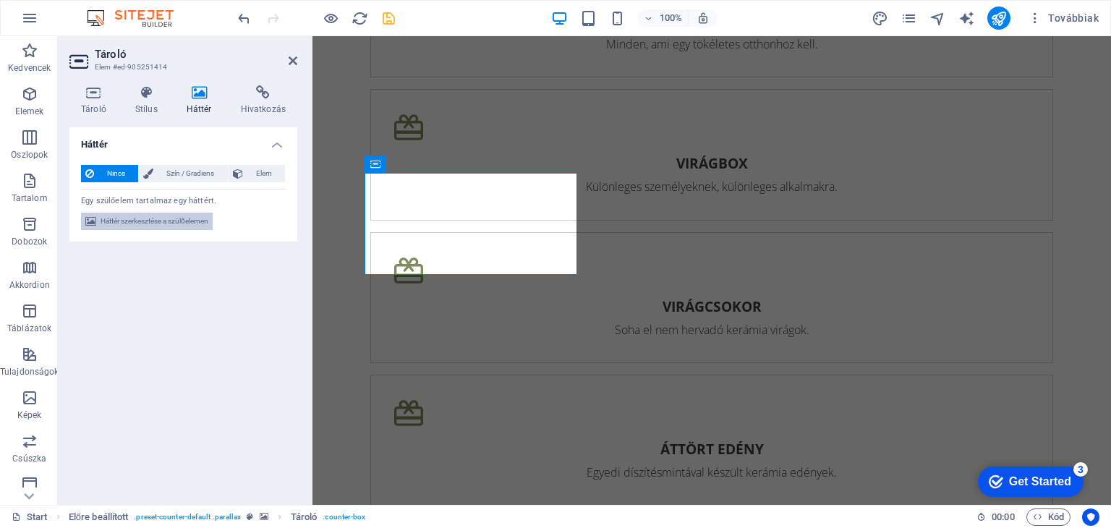
click at [193, 219] on span "Háttér szerkesztése a szülőelemen" at bounding box center [154, 221] width 108 height 17
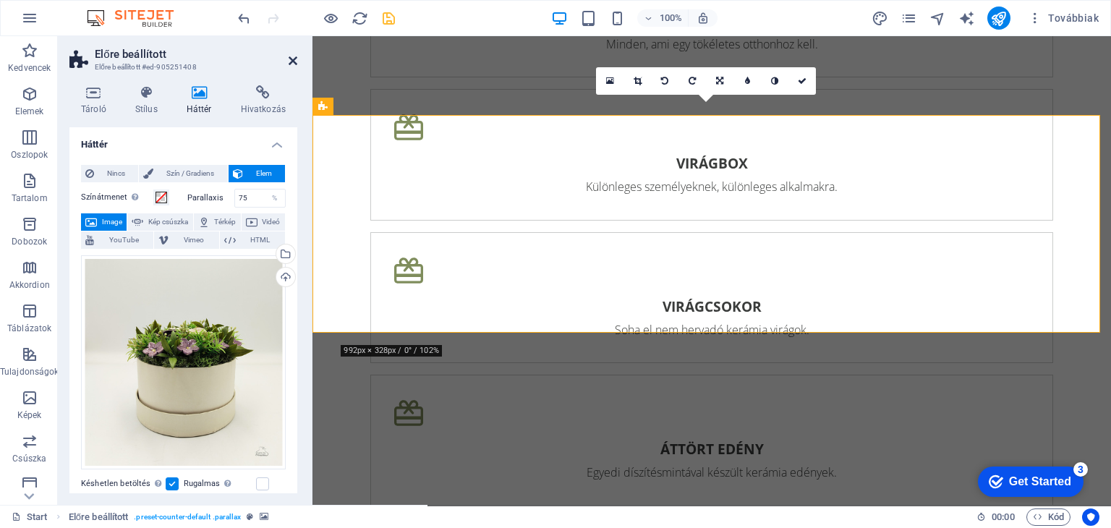
click at [294, 64] on icon at bounding box center [292, 61] width 9 height 12
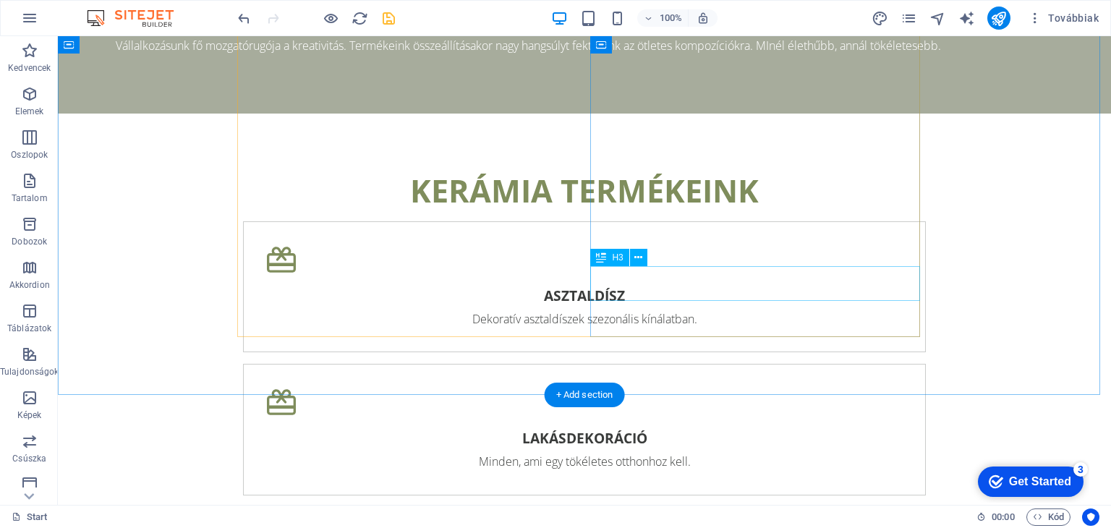
scroll to position [2757, 0]
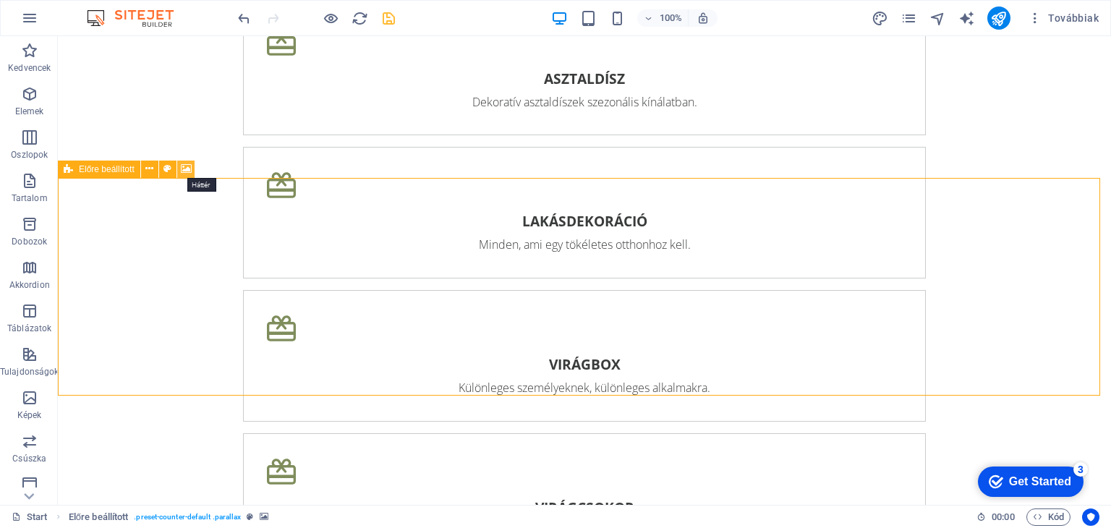
click at [183, 166] on icon at bounding box center [186, 168] width 11 height 15
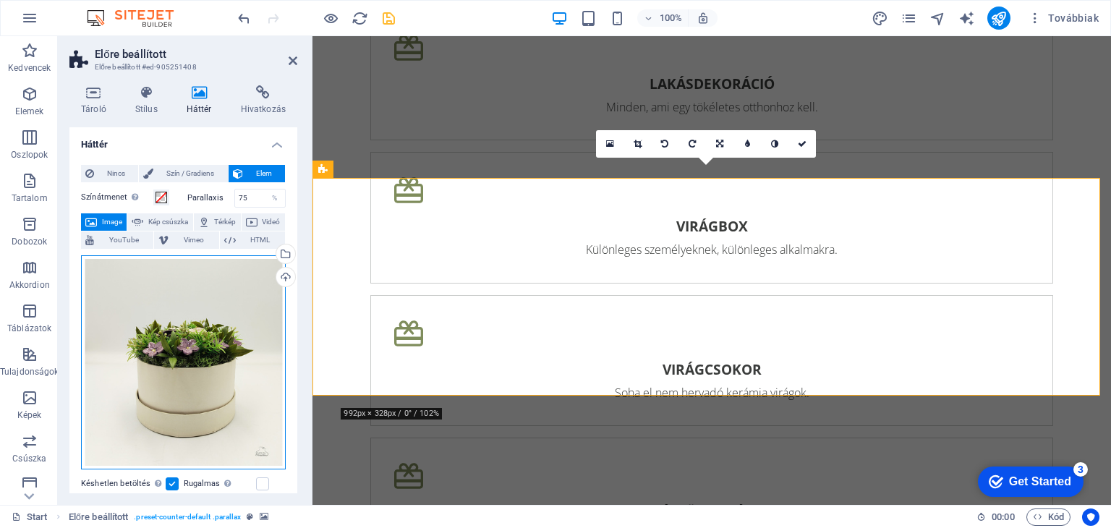
click at [224, 315] on div "Húzza ide a fájlokat, kattintson a fájlok kiválasztásához, vagy válasszon fájlo…" at bounding box center [183, 362] width 205 height 214
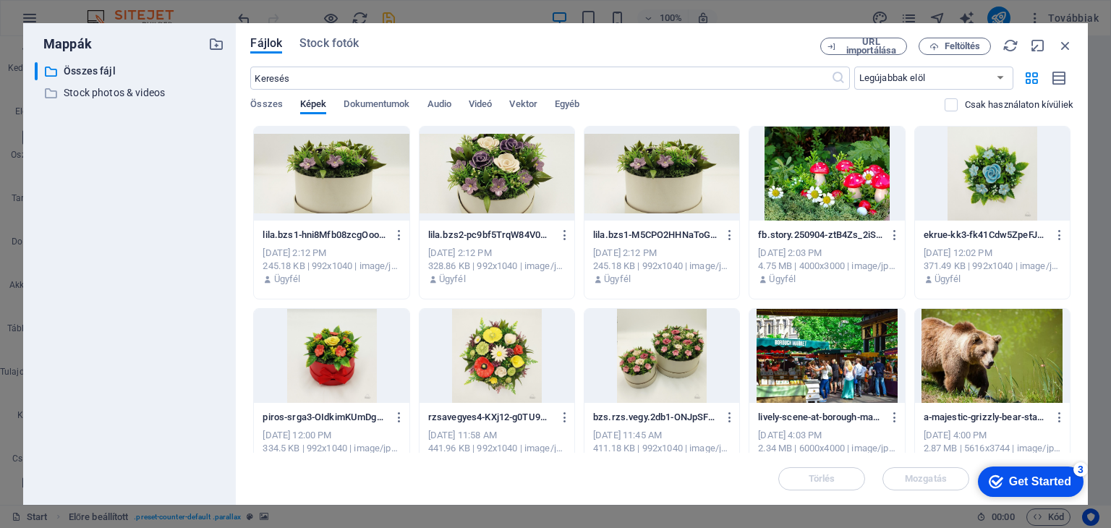
scroll to position [3349, 0]
click at [341, 186] on div at bounding box center [331, 174] width 155 height 94
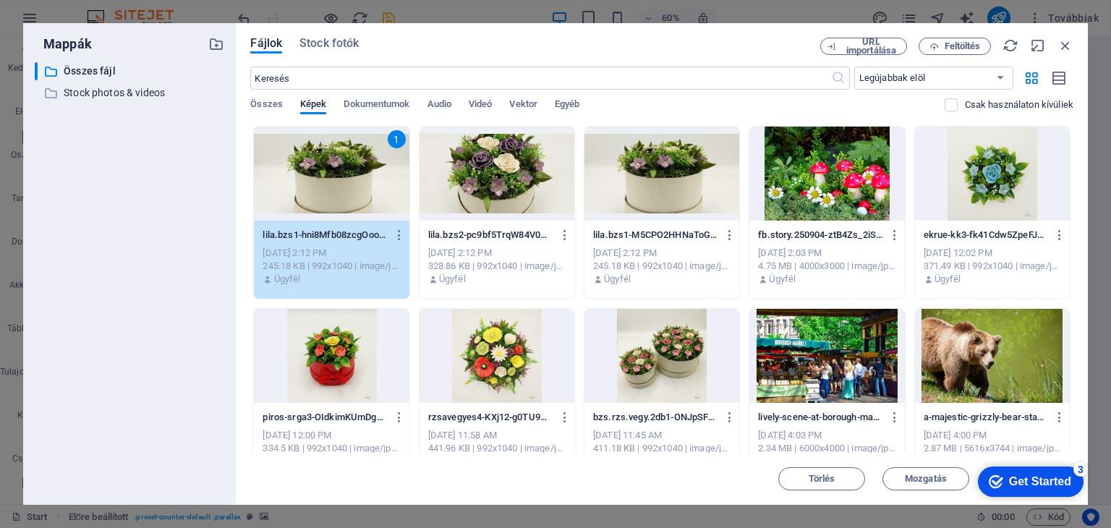
click at [341, 186] on div "1" at bounding box center [331, 174] width 155 height 94
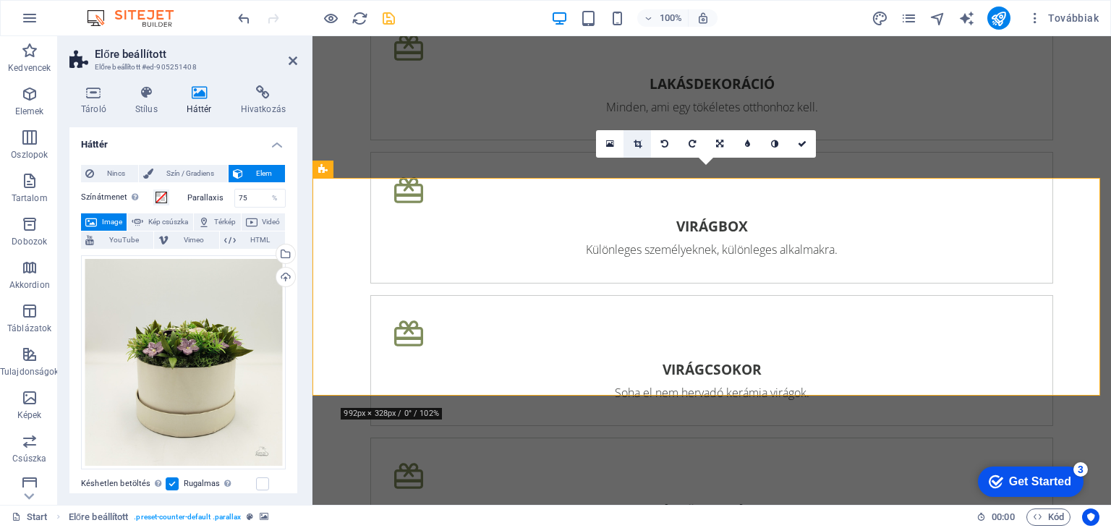
click at [634, 145] on icon at bounding box center [637, 144] width 8 height 9
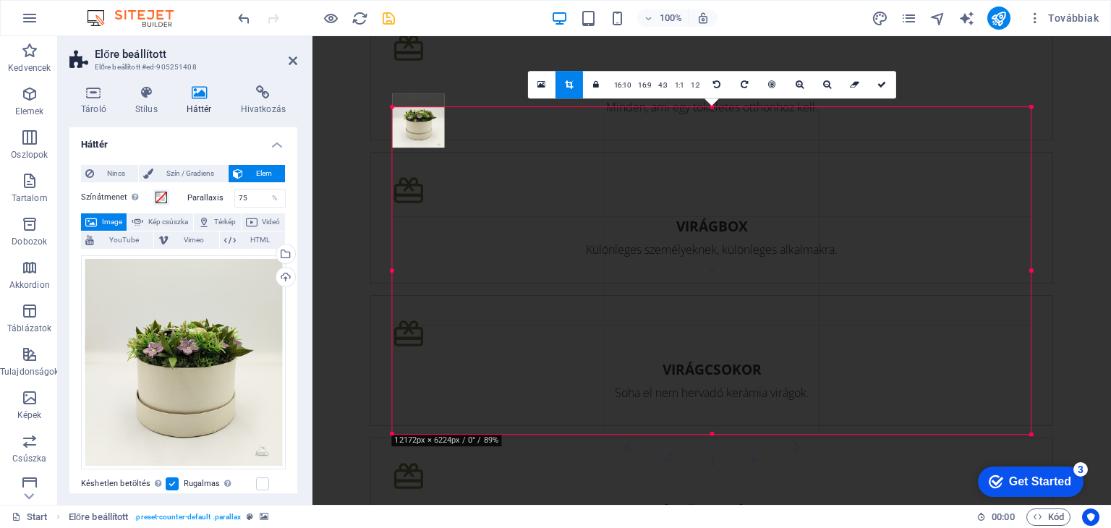
drag, startPoint x: 393, startPoint y: 269, endPoint x: 321, endPoint y: 260, distance: 72.9
click at [111, 26] on div "Drag here to replace the existing content. Press “Ctrl” if you want to create a…" at bounding box center [96, 11] width 29 height 29
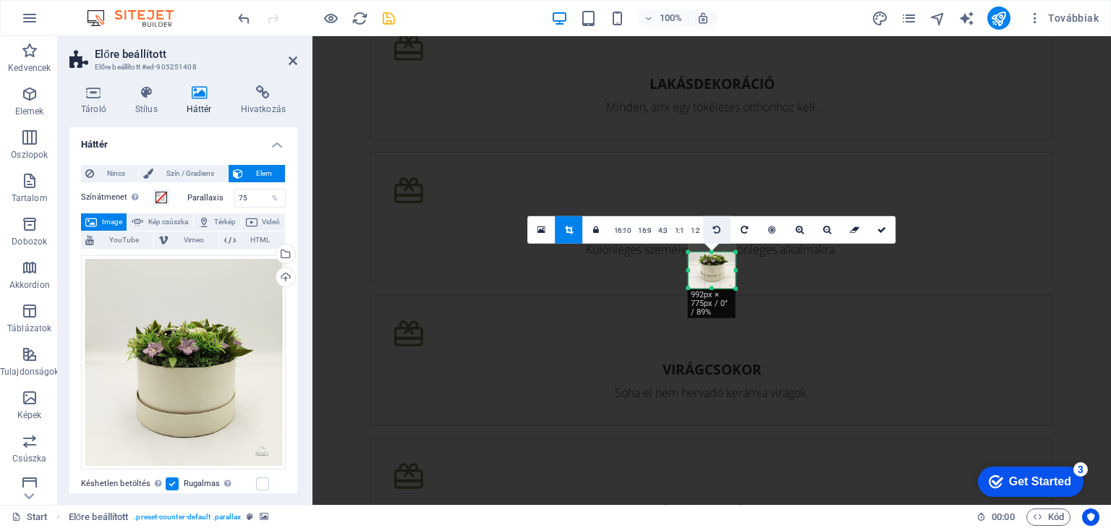
click at [716, 231] on icon at bounding box center [716, 230] width 7 height 9
click at [0, 0] on div at bounding box center [0, 0] width 0 height 0
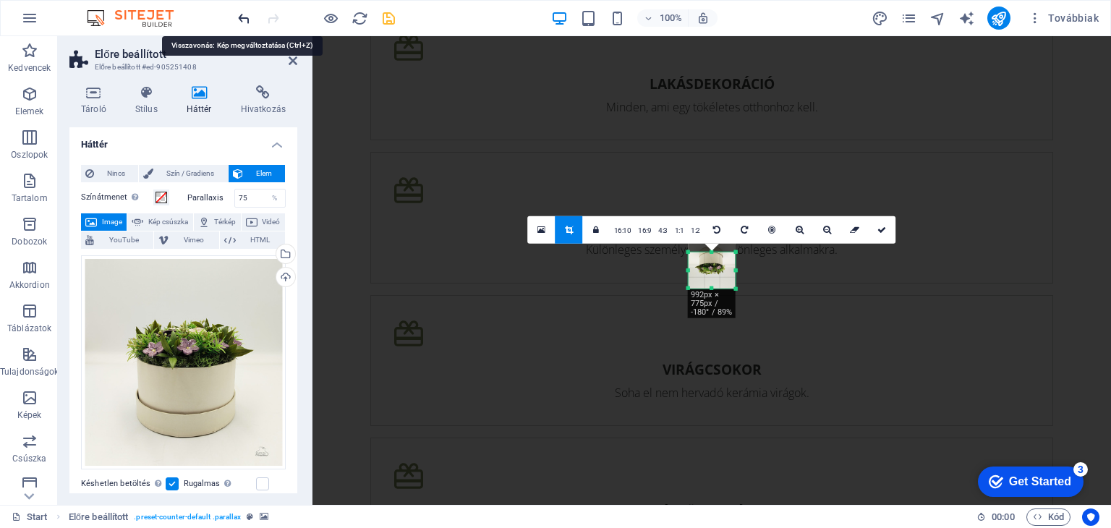
click at [236, 19] on icon "undo" at bounding box center [244, 18] width 17 height 17
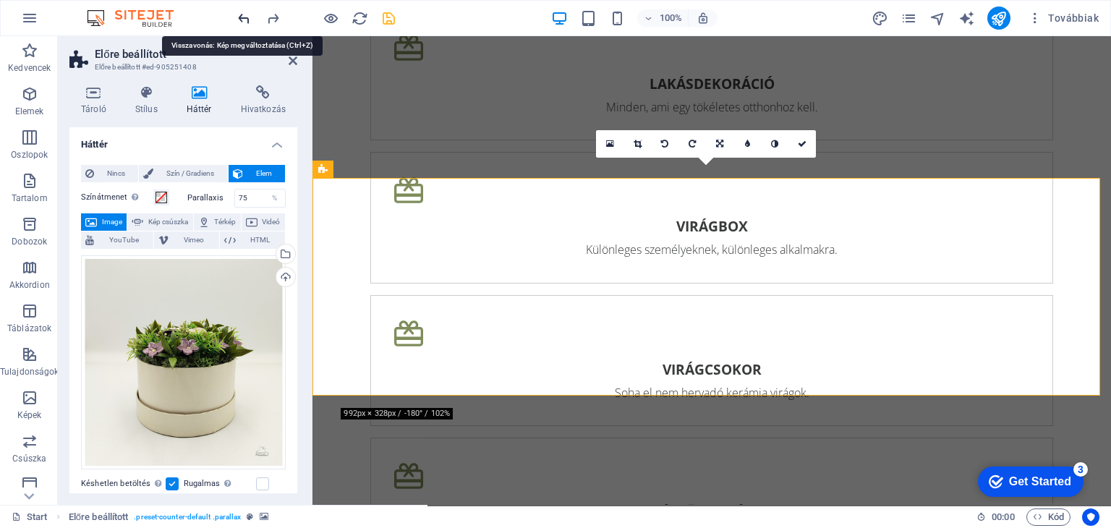
click at [236, 19] on icon "undo" at bounding box center [244, 18] width 17 height 17
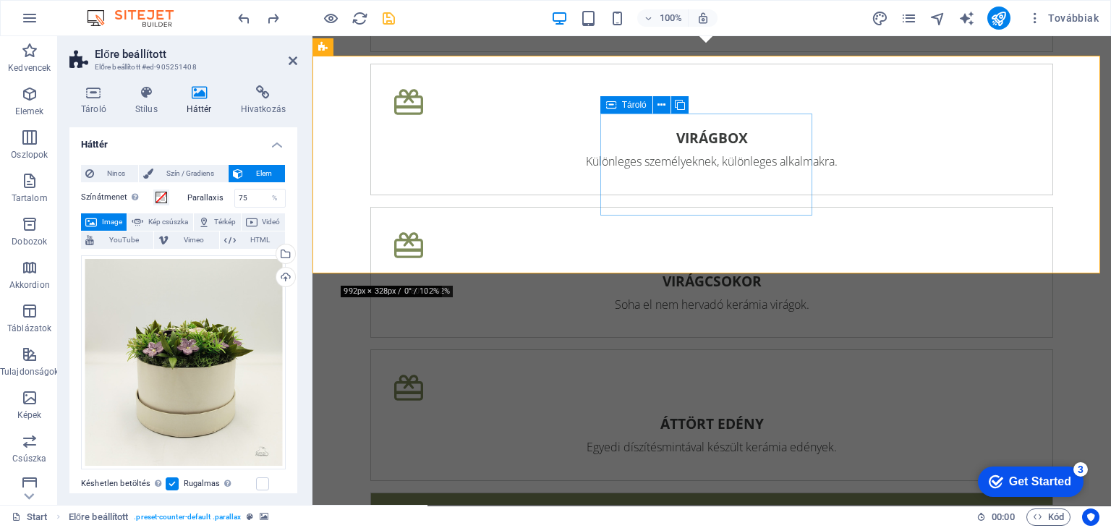
scroll to position [3037, 0]
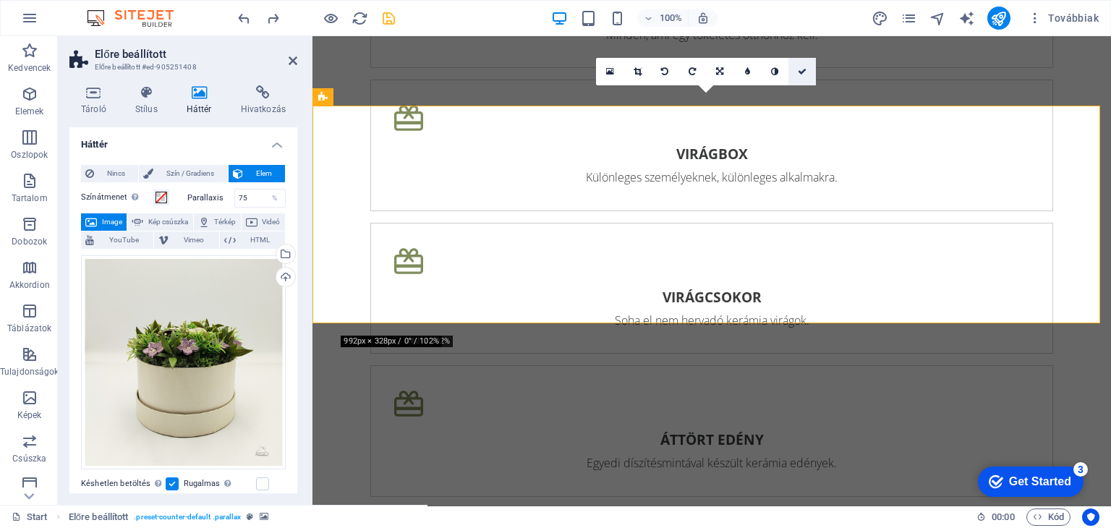
click at [794, 70] on link at bounding box center [801, 71] width 27 height 27
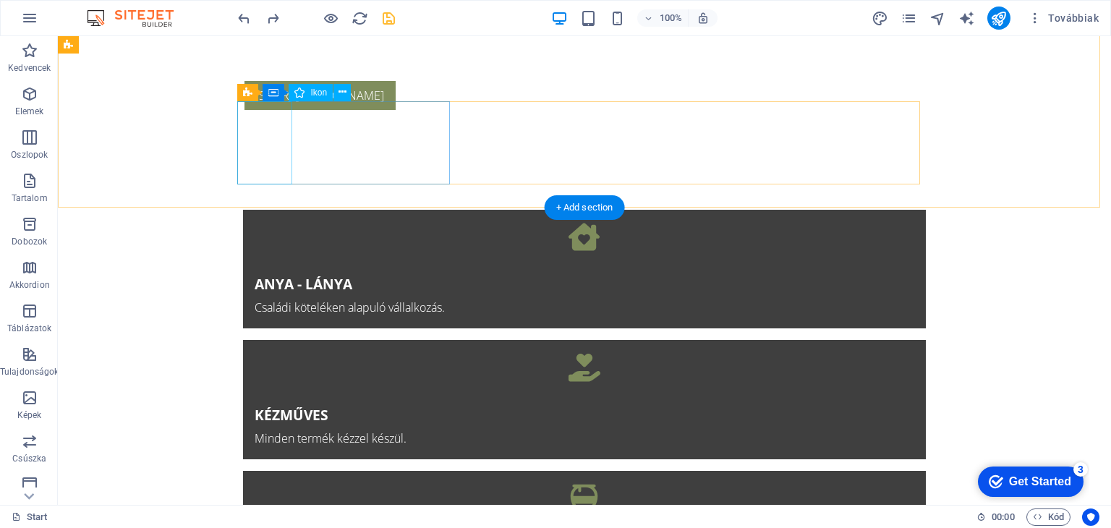
scroll to position [660, 0]
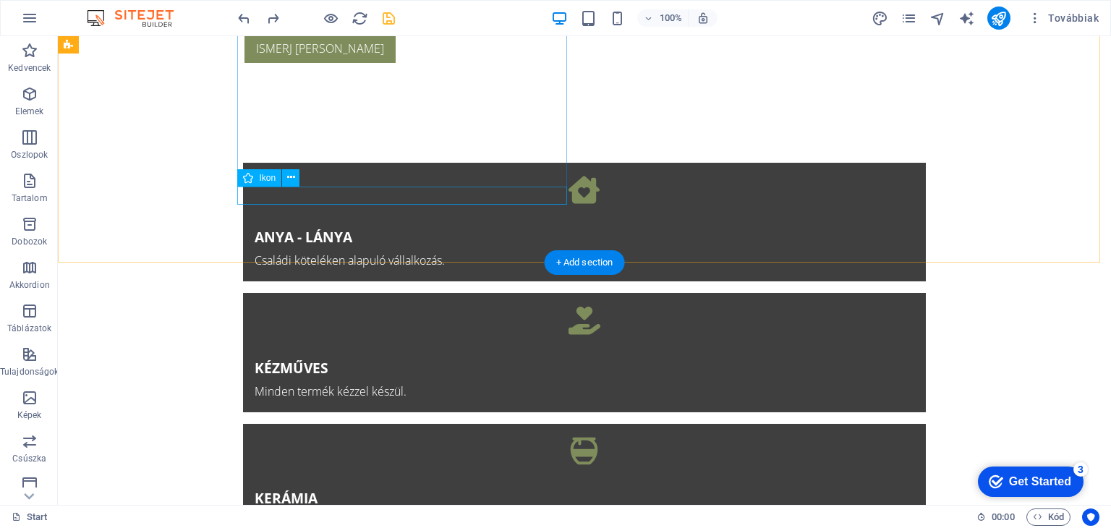
select select "xMidYMid"
select select "px"
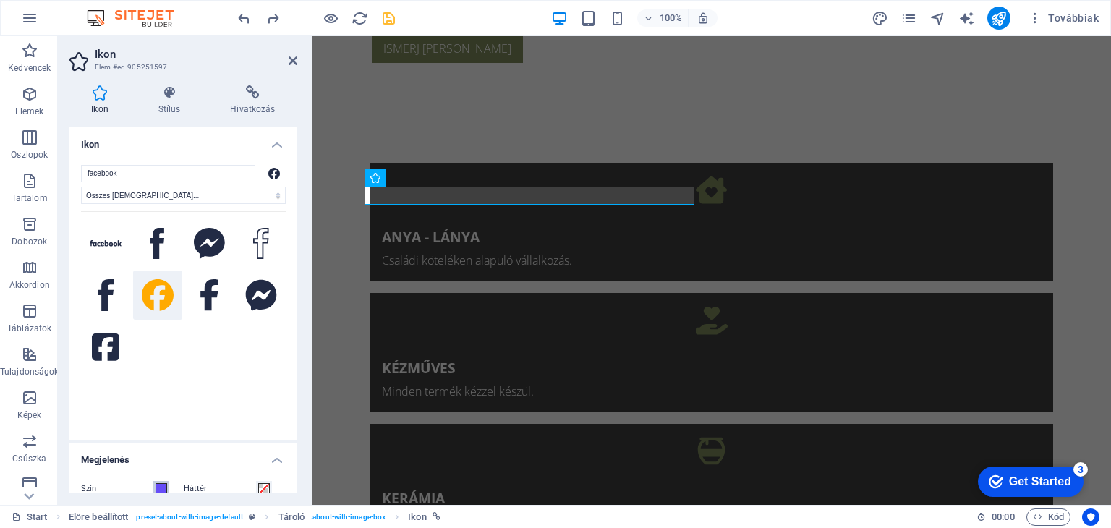
click at [161, 487] on span at bounding box center [161, 489] width 12 height 12
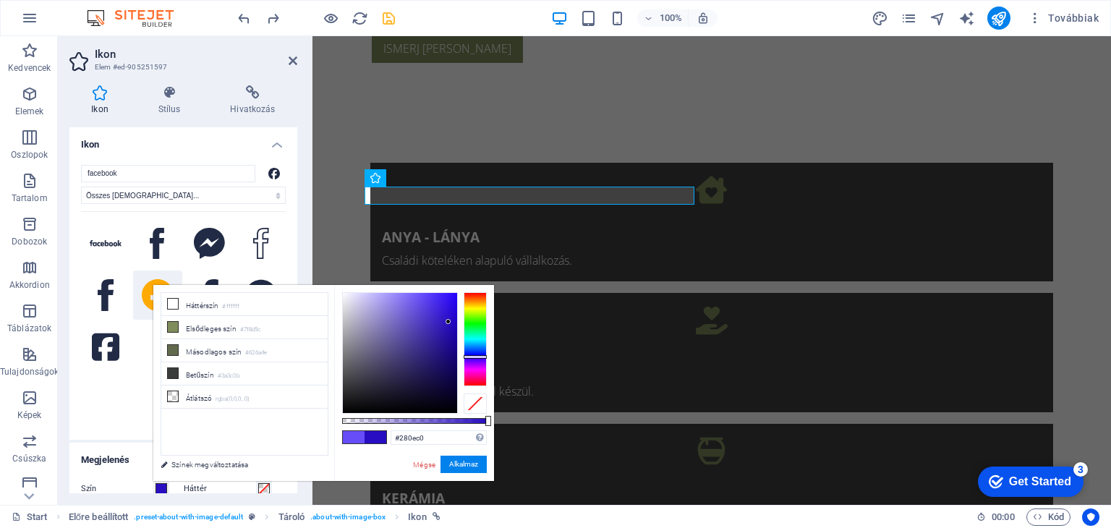
drag, startPoint x: 418, startPoint y: 294, endPoint x: 448, endPoint y: 322, distance: 41.4
click at [448, 322] on div at bounding box center [447, 321] width 5 height 5
type input "#0e61c0"
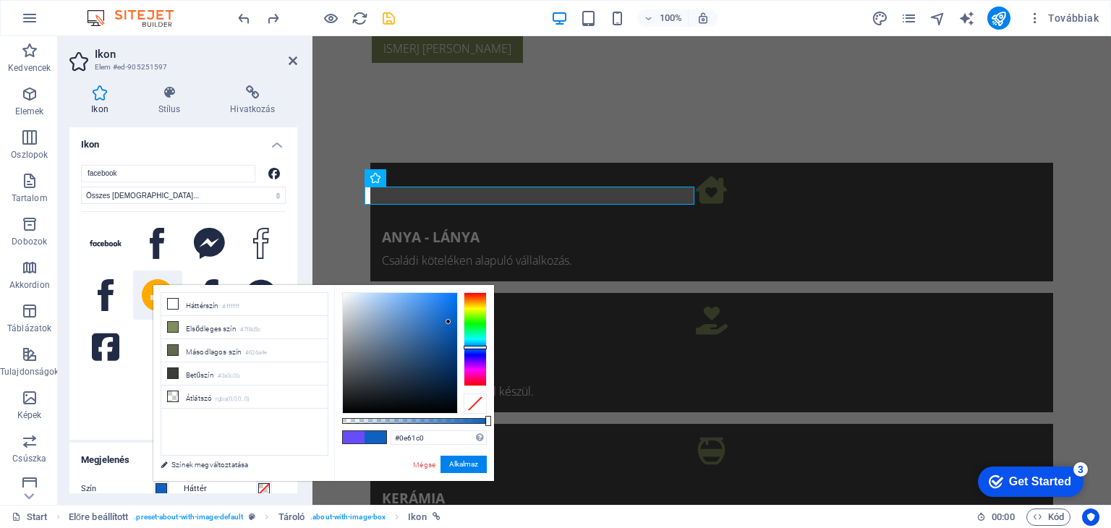
click at [473, 347] on div at bounding box center [474, 339] width 23 height 94
click at [479, 463] on button "Alkalmaz" at bounding box center [463, 463] width 46 height 17
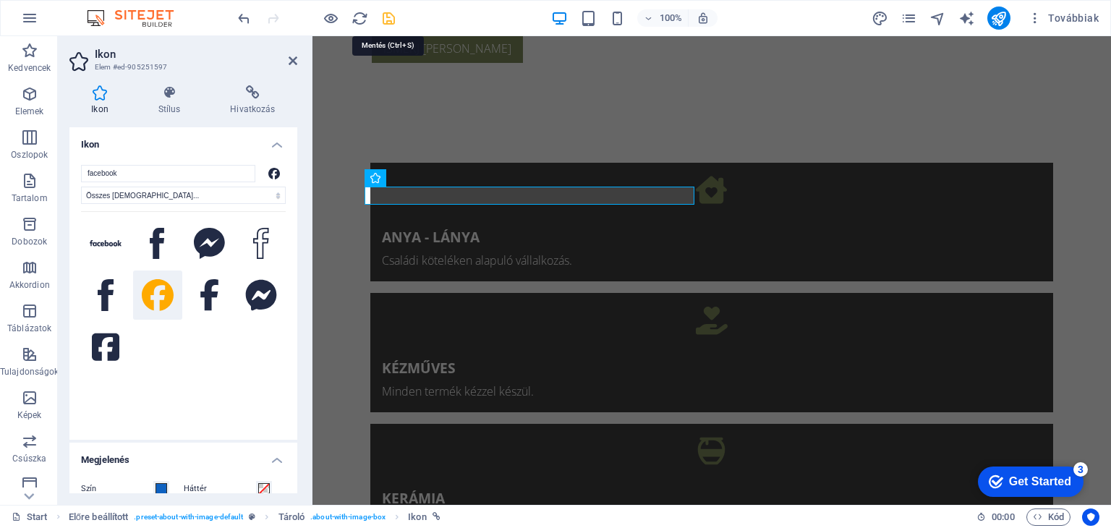
click at [388, 12] on icon "save" at bounding box center [388, 18] width 17 height 17
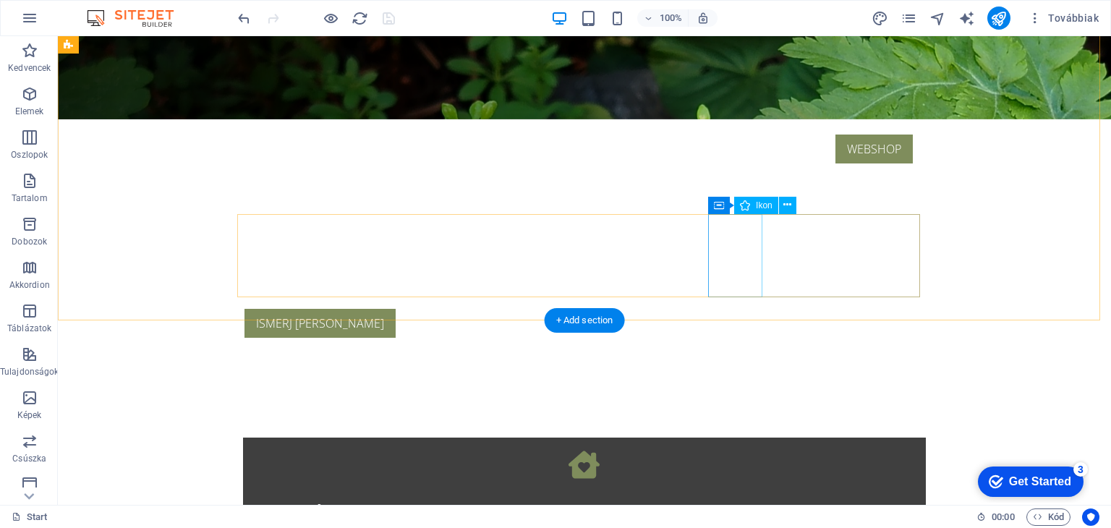
scroll to position [0, 0]
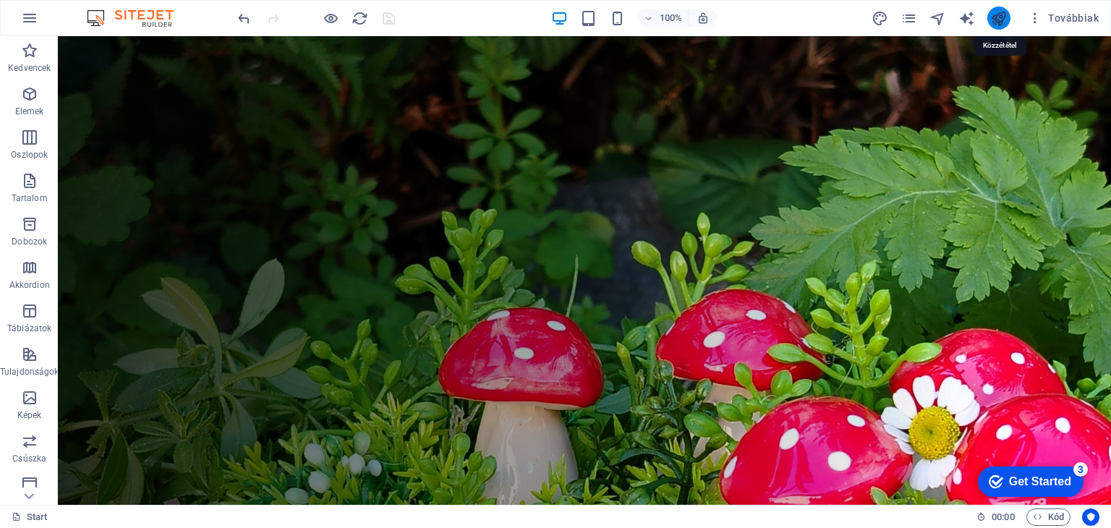
click at [992, 18] on icon "publish" at bounding box center [998, 18] width 17 height 17
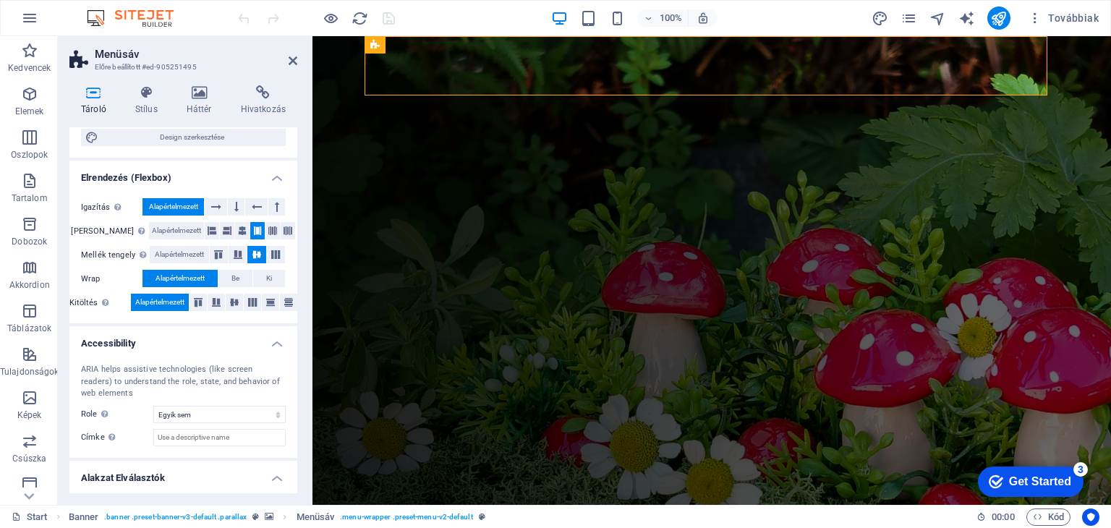
scroll to position [194, 0]
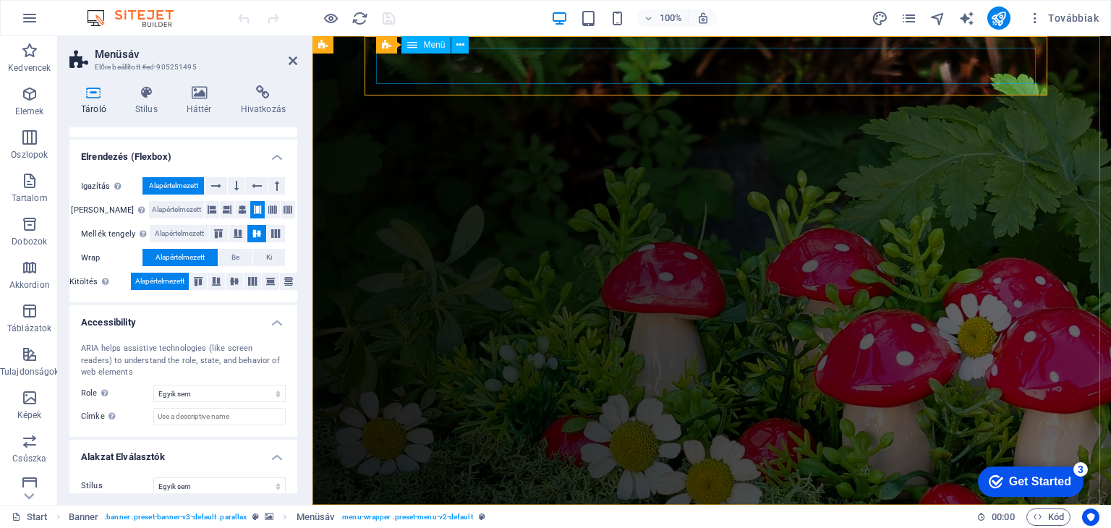
click at [395, 516] on nav "KEZDŐLAP RÓLUNK TERMÉKEK CSAPATUNK ELÉRHETŐSÉGEK WEBSHOP" at bounding box center [711, 534] width 659 height 36
select select "primary"
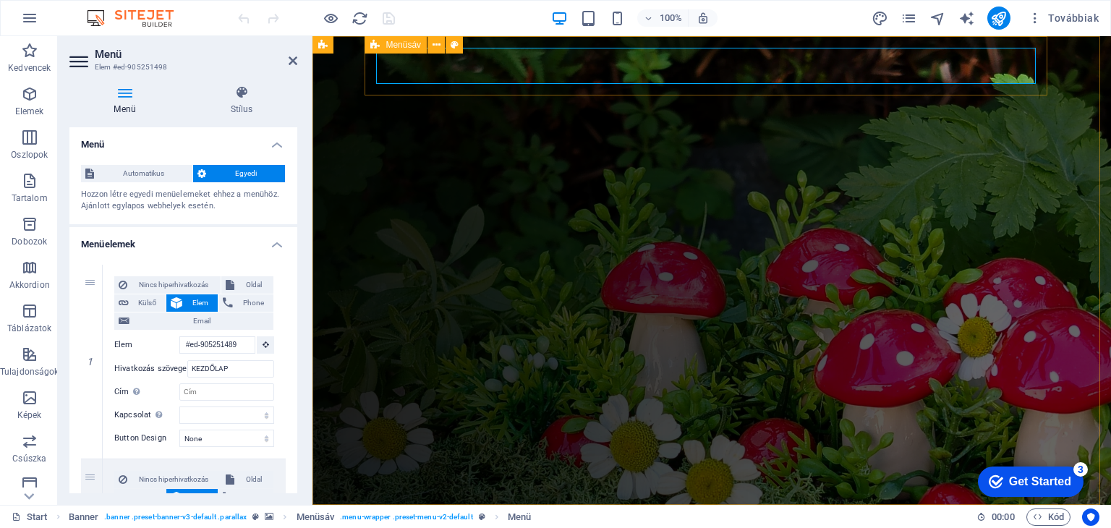
select select "rem"
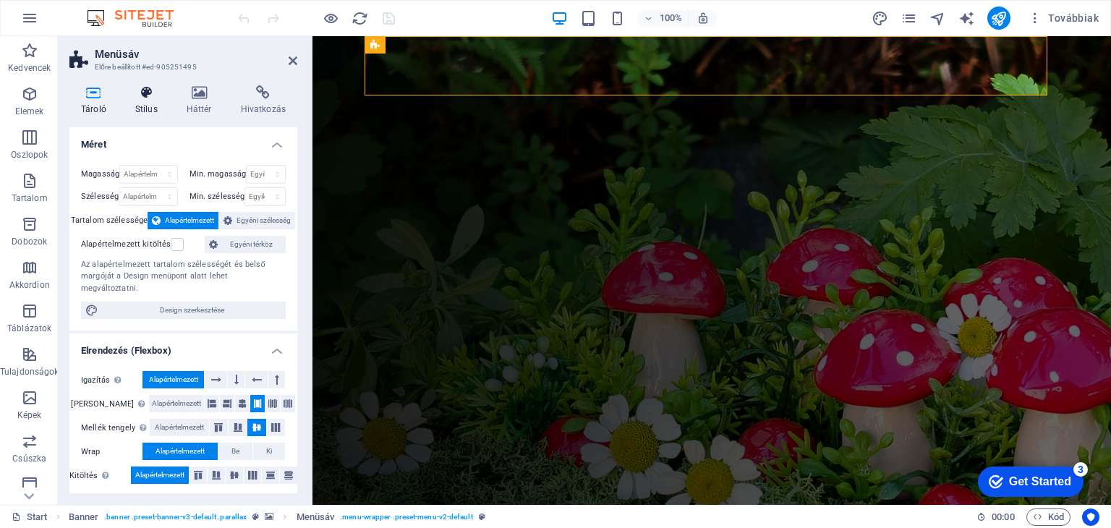
click at [132, 90] on icon at bounding box center [147, 92] width 46 height 14
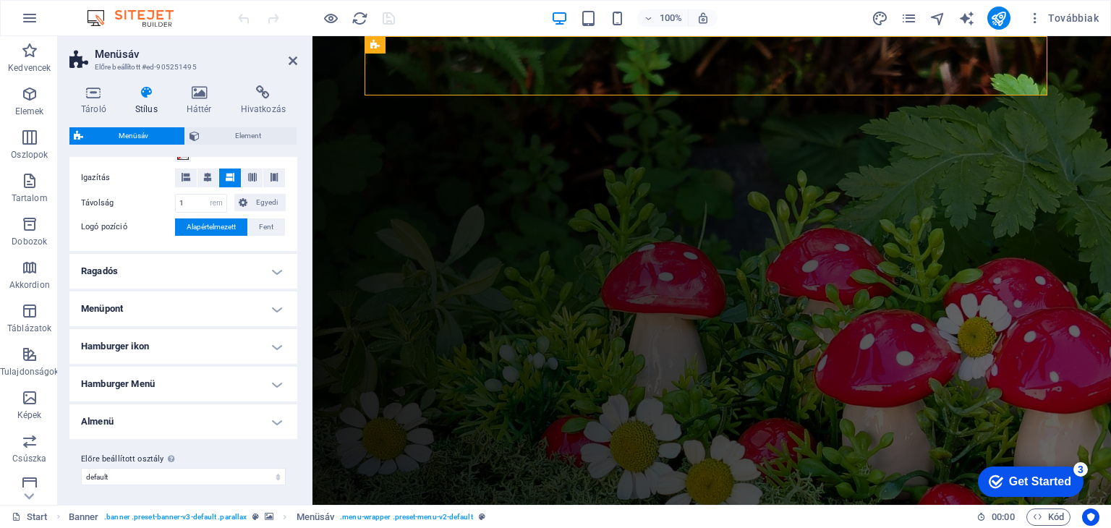
scroll to position [301, 0]
click at [283, 301] on h4 "Menüpont" at bounding box center [183, 305] width 228 height 35
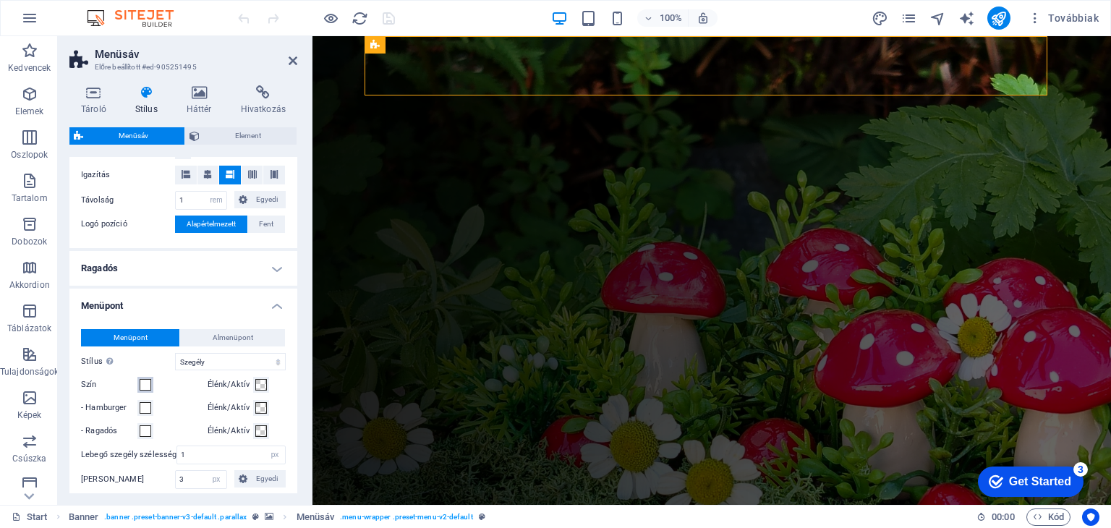
click at [142, 382] on span at bounding box center [146, 385] width 12 height 12
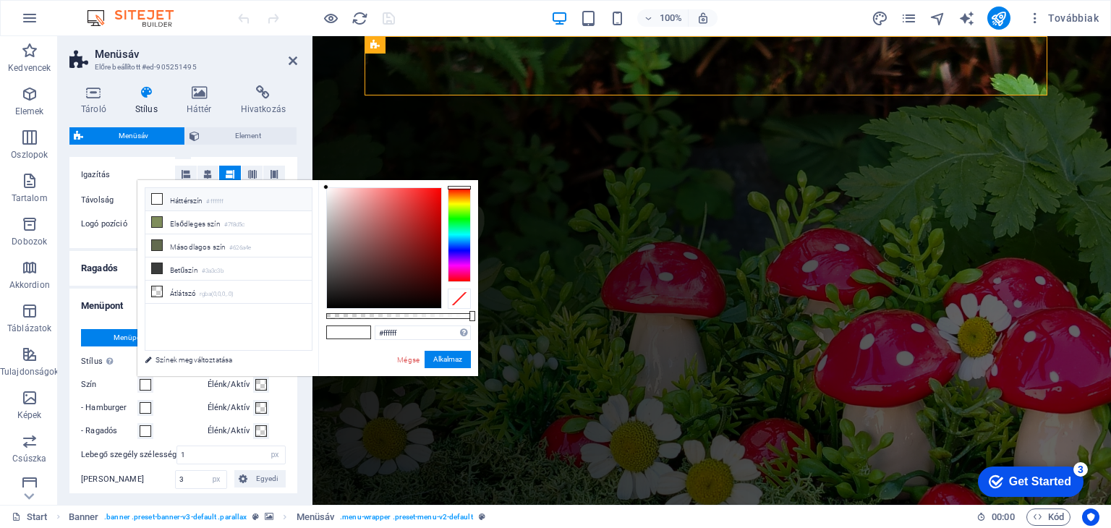
click at [463, 299] on div at bounding box center [459, 298] width 23 height 20
click at [440, 360] on button "Alkalmaz" at bounding box center [447, 359] width 46 height 17
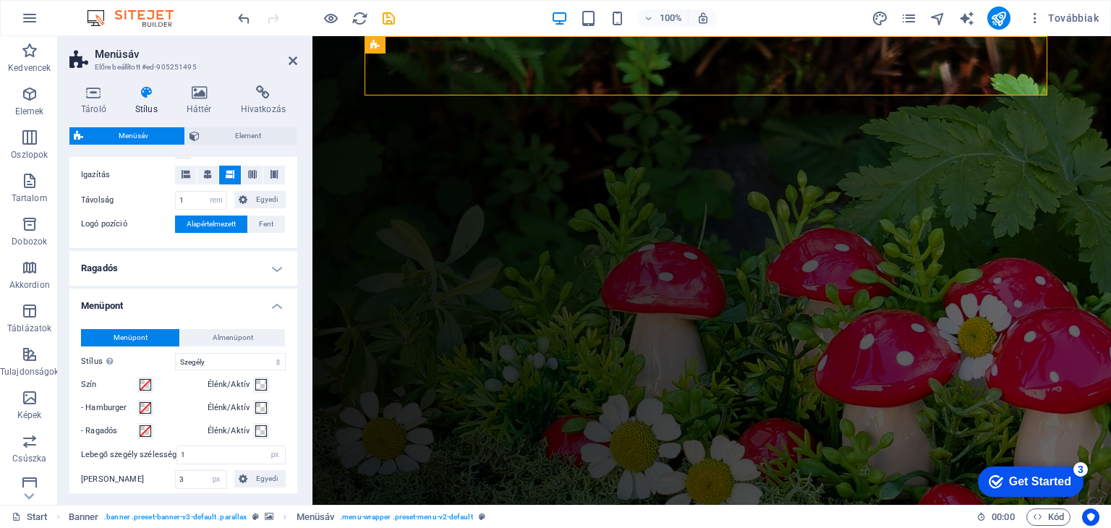
click at [281, 268] on h4 "Ragadós" at bounding box center [183, 268] width 228 height 35
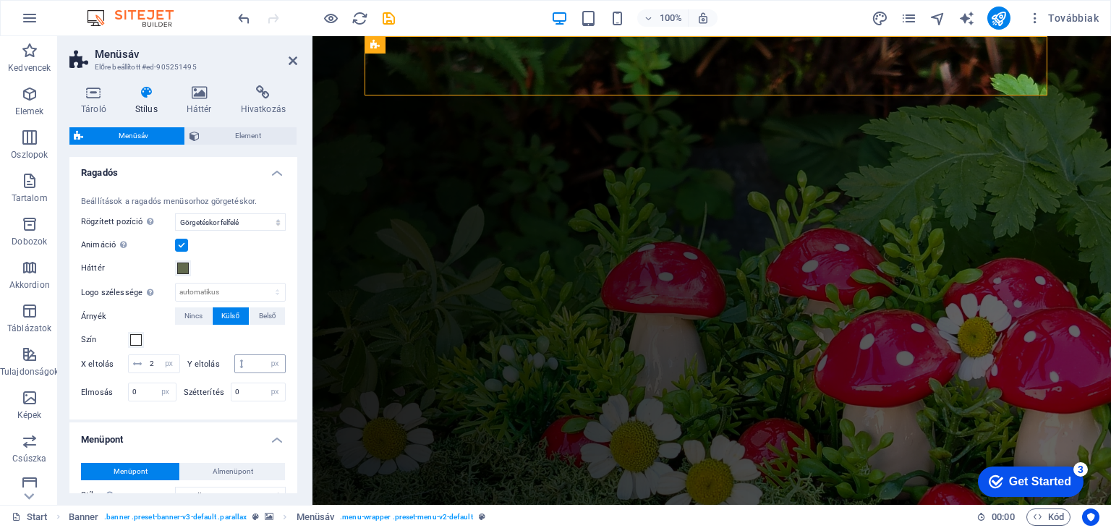
scroll to position [373, 0]
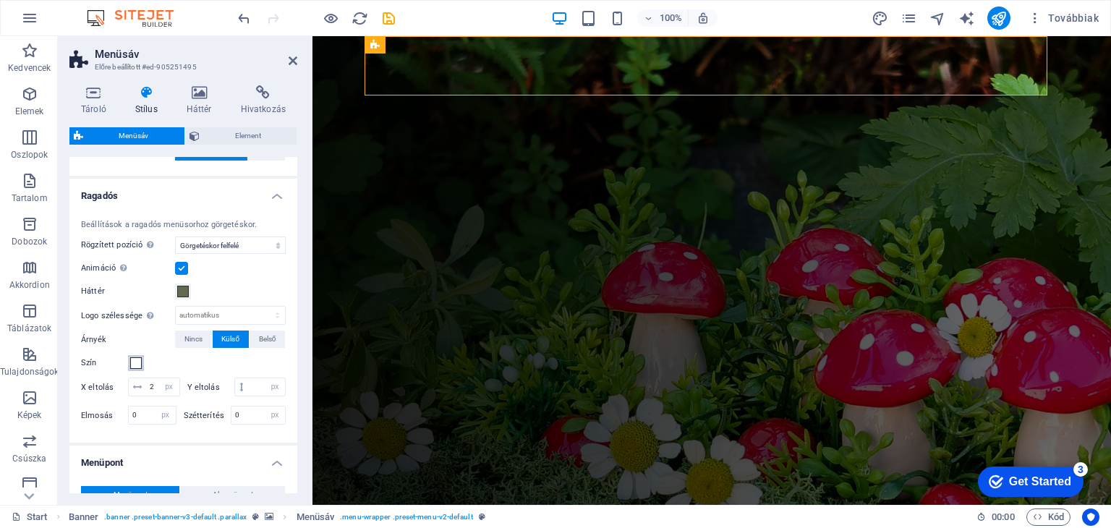
click at [134, 362] on span at bounding box center [136, 363] width 12 height 12
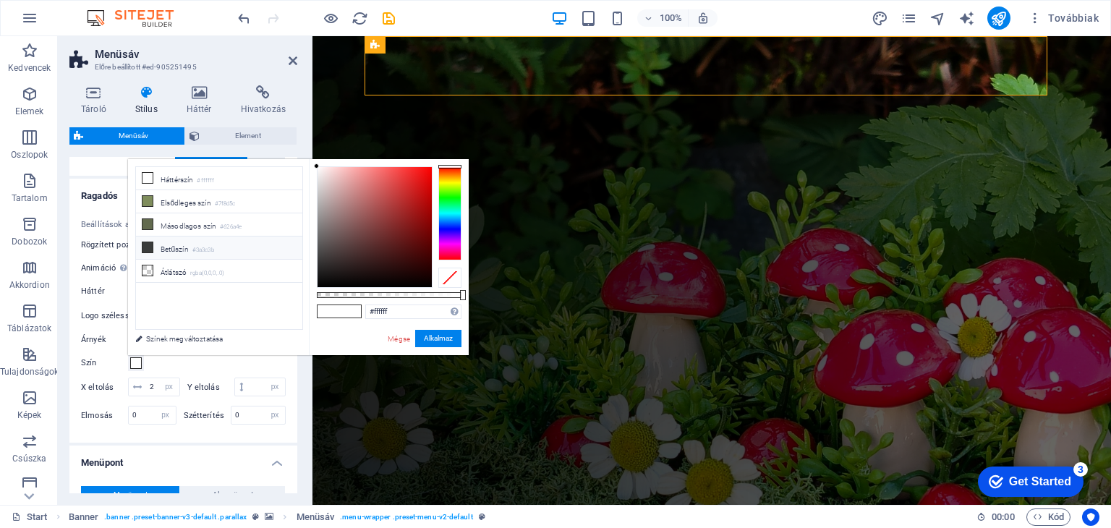
click at [189, 247] on li "Betűszín #3a3c3b" at bounding box center [219, 247] width 166 height 23
type input "#3a3c3b"
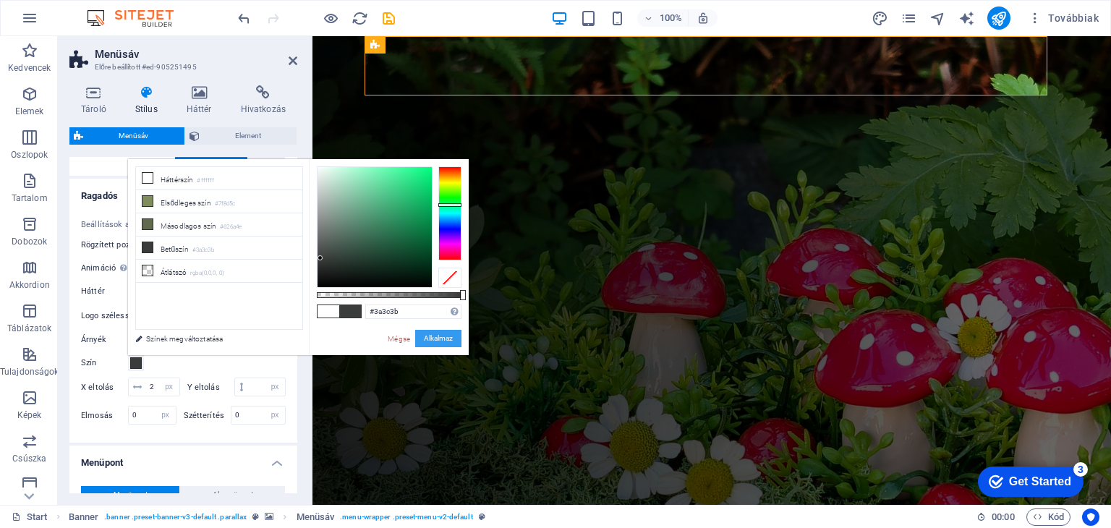
drag, startPoint x: 433, startPoint y: 337, endPoint x: 118, endPoint y: 301, distance: 317.3
click at [433, 337] on button "Alkalmaz" at bounding box center [438, 338] width 46 height 17
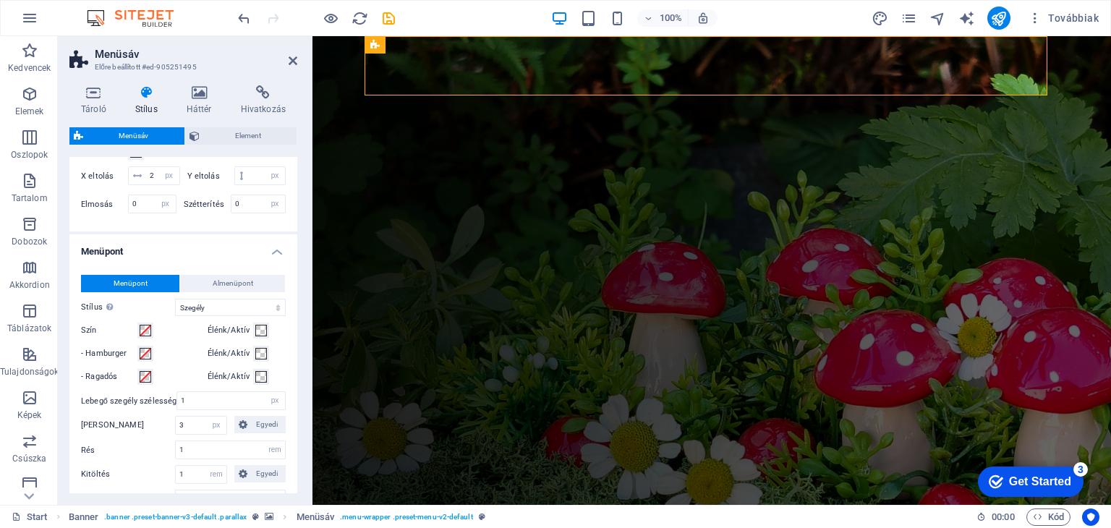
scroll to position [590, 0]
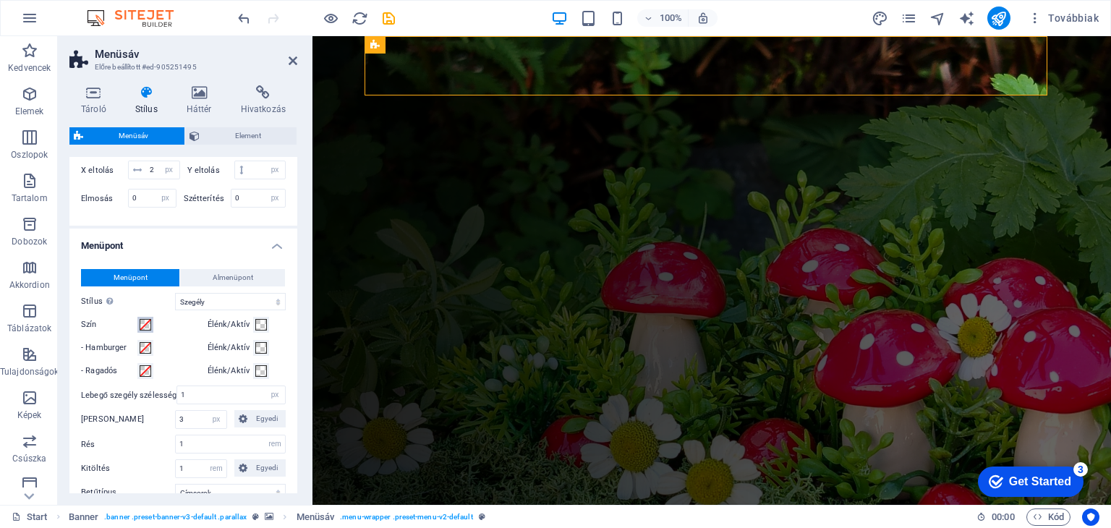
click at [145, 330] on span at bounding box center [146, 325] width 12 height 12
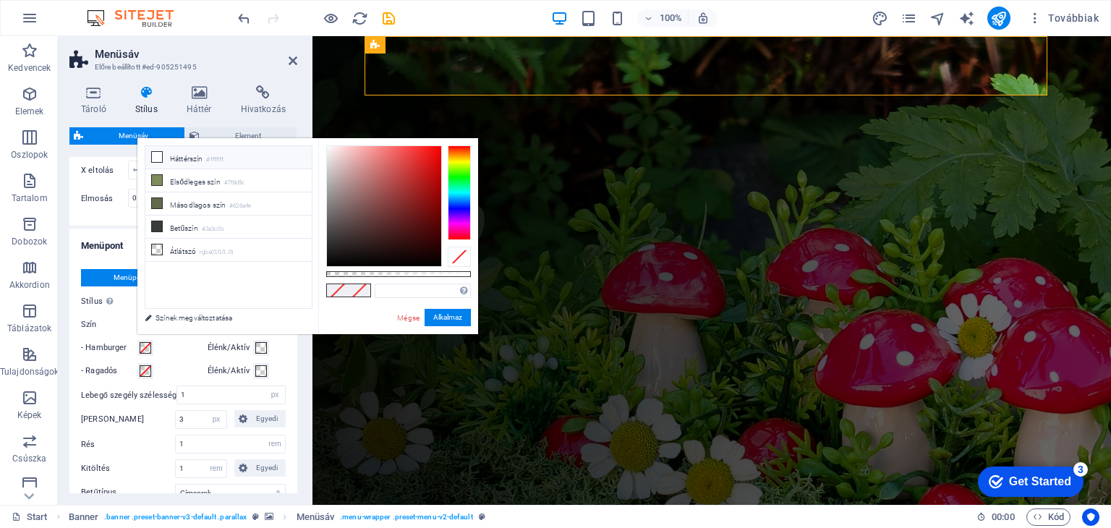
click at [208, 157] on li "Háttérszín #ffffff" at bounding box center [228, 157] width 166 height 23
type input "#ffffff"
click at [455, 322] on button "Alkalmaz" at bounding box center [447, 317] width 46 height 17
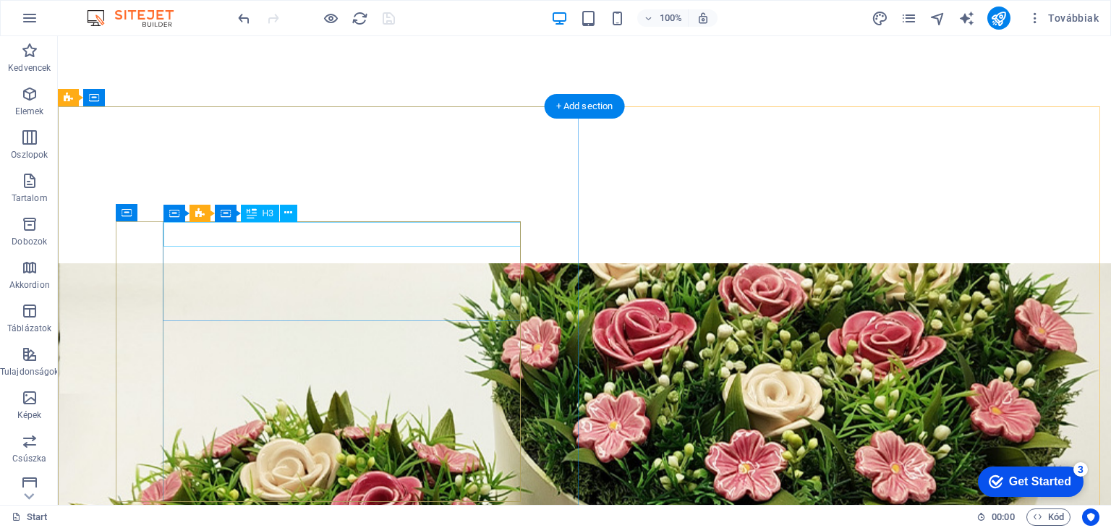
scroll to position [1880, 0]
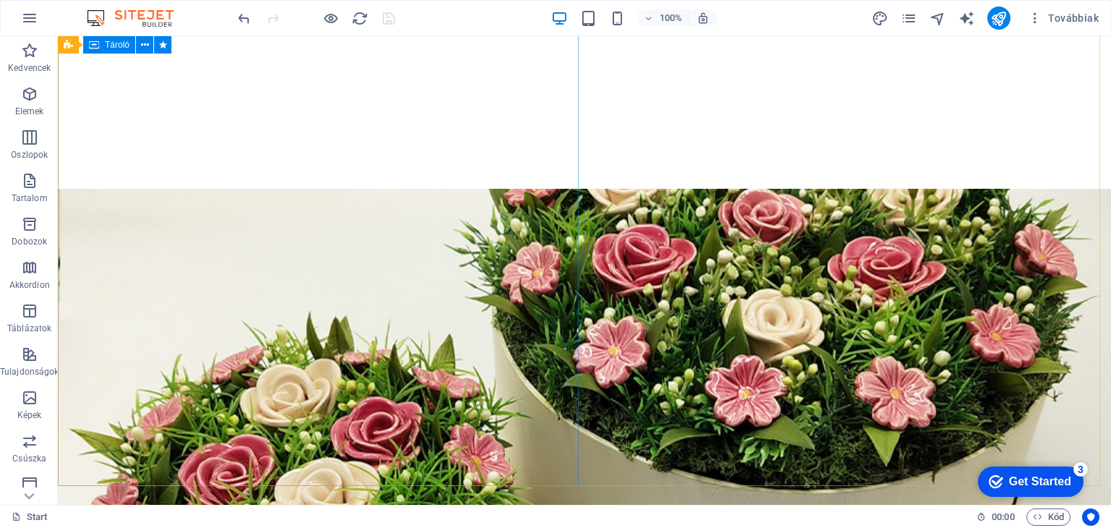
click at [119, 48] on span "Tároló" at bounding box center [117, 44] width 25 height 9
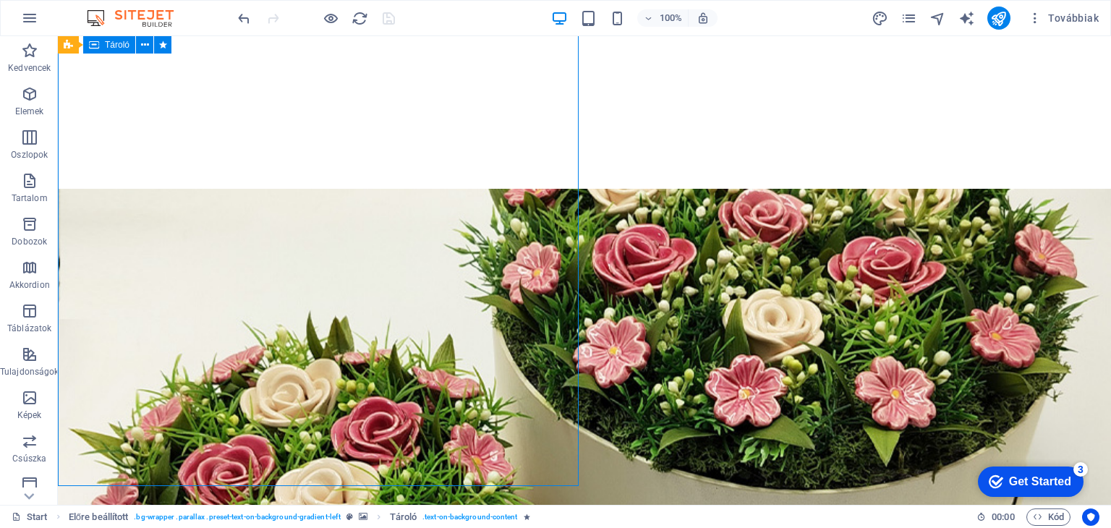
click at [119, 48] on span "Tároló" at bounding box center [117, 44] width 25 height 9
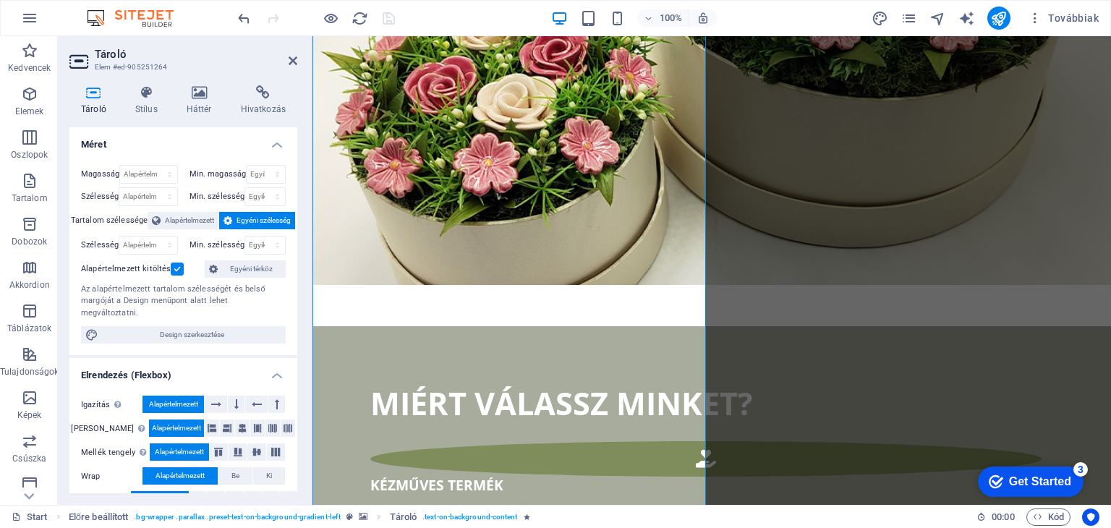
scroll to position [2011, 0]
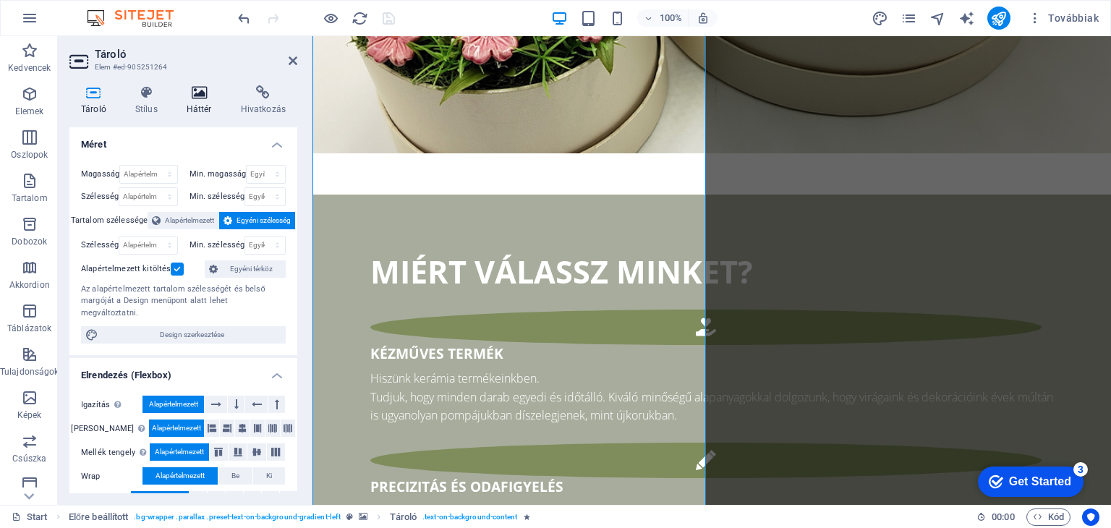
click at [210, 99] on icon at bounding box center [199, 92] width 48 height 14
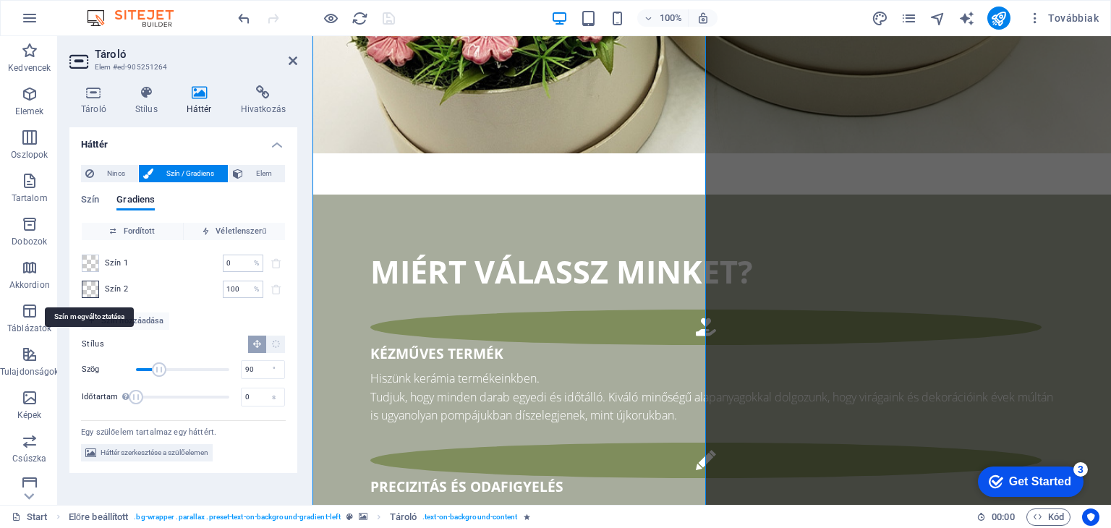
click at [93, 287] on span at bounding box center [90, 289] width 16 height 16
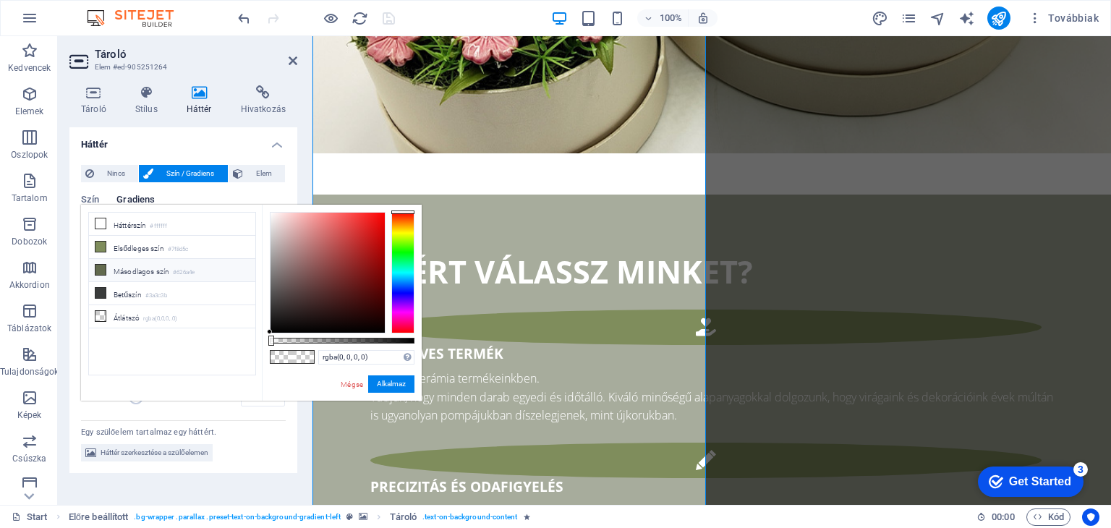
click at [131, 272] on li "Másodlagos szín #626a4e" at bounding box center [172, 270] width 166 height 23
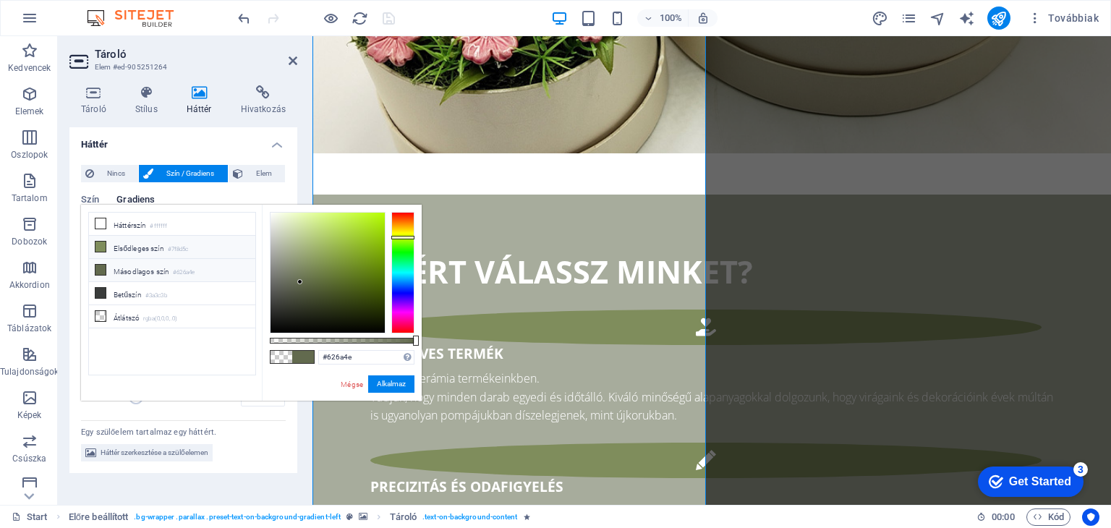
click at [144, 245] on li "Elsődleges szín #7f8d5c" at bounding box center [172, 247] width 166 height 23
click at [351, 380] on link "Mégse" at bounding box center [351, 384] width 25 height 11
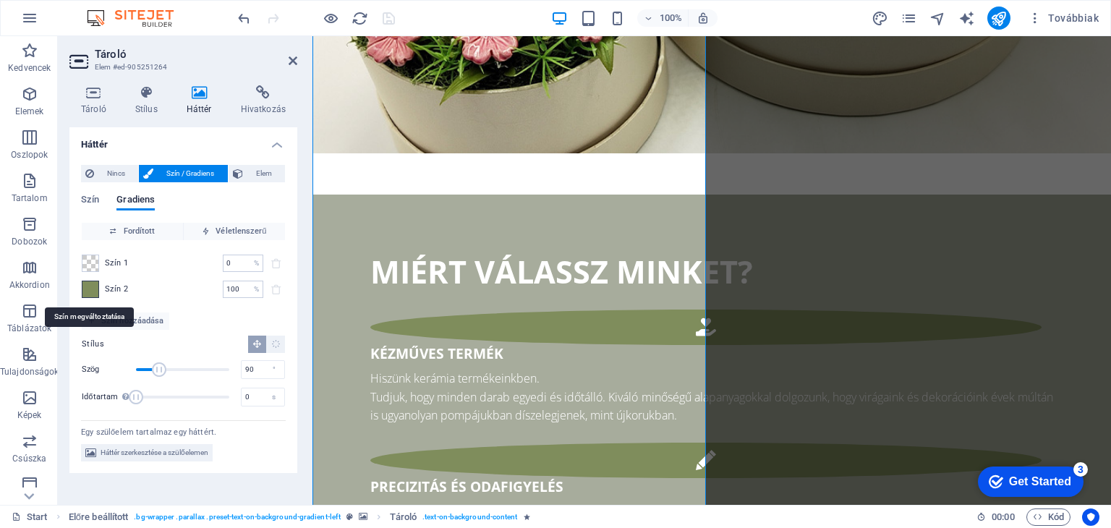
click at [93, 289] on span at bounding box center [90, 289] width 16 height 16
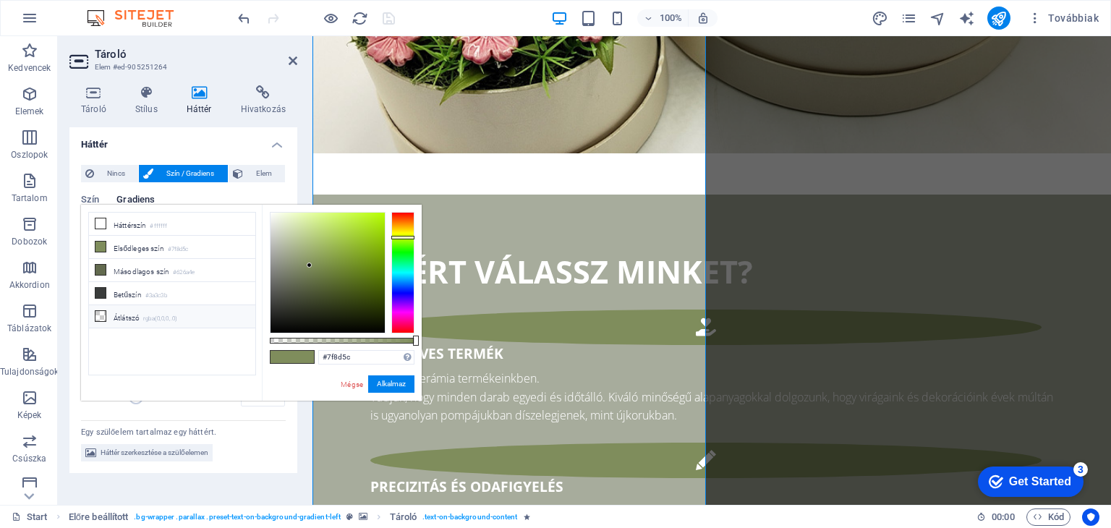
click at [153, 318] on small "rgba(0,0,0,.0)" at bounding box center [160, 319] width 34 height 10
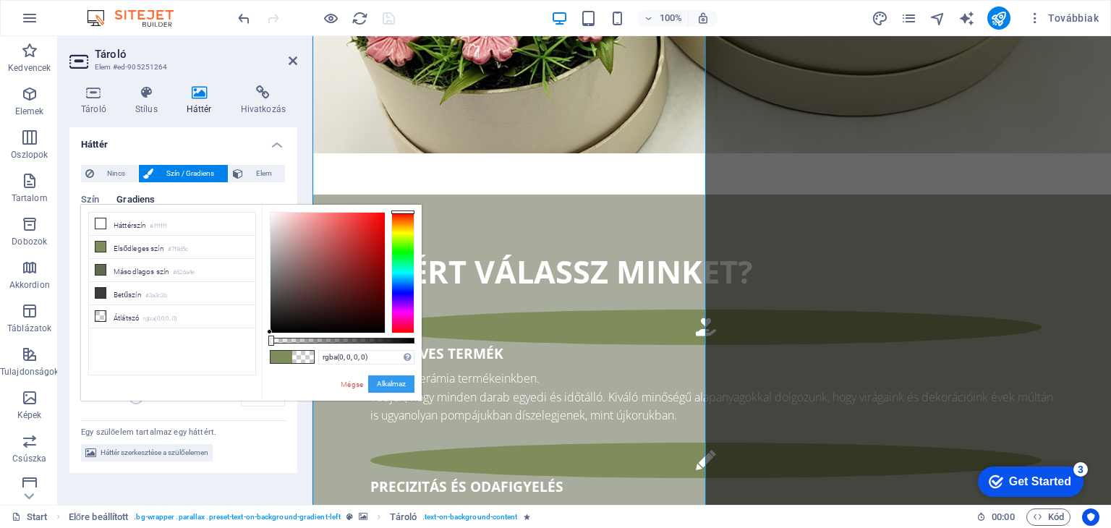
click at [380, 379] on button "Alkalmaz" at bounding box center [391, 383] width 46 height 17
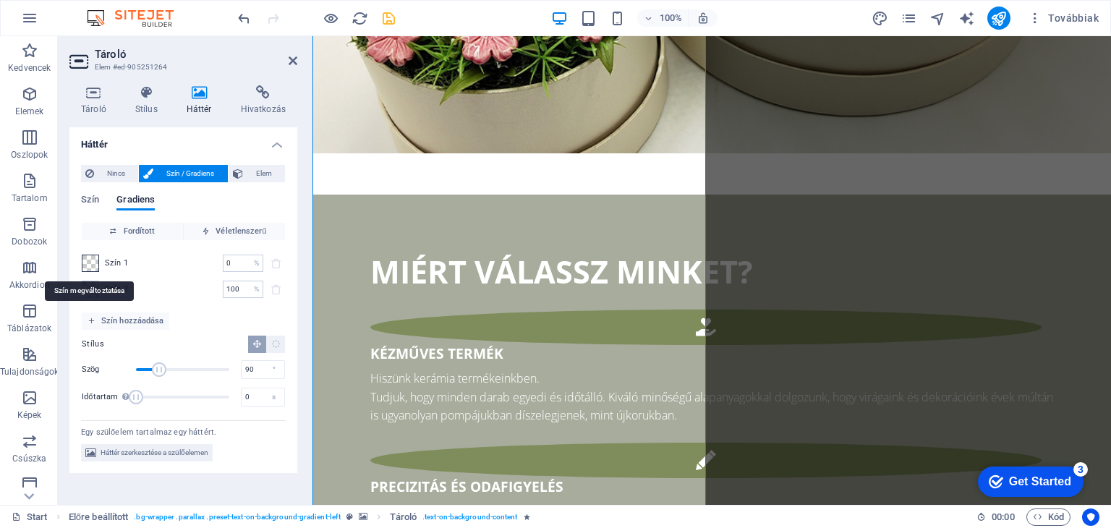
click at [94, 262] on span at bounding box center [90, 263] width 16 height 16
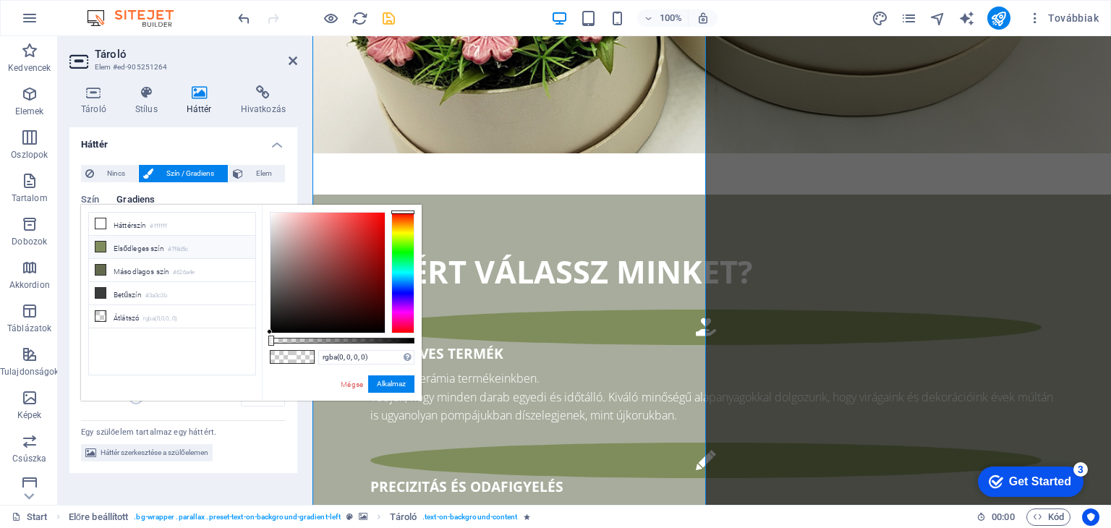
click at [144, 252] on li "Elsődleges szín #7f8d5c" at bounding box center [172, 247] width 166 height 23
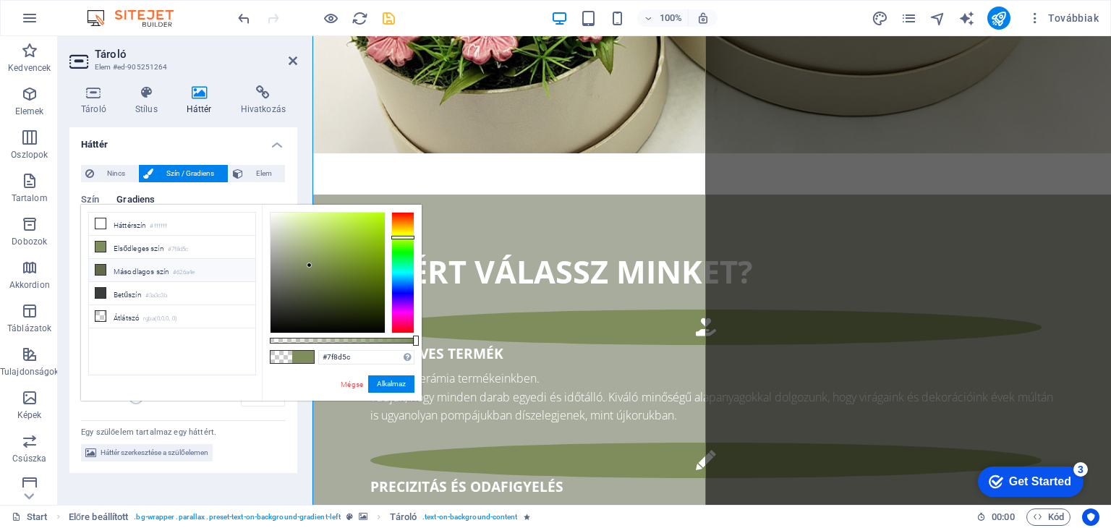
click at [153, 265] on li "Másodlagos szín #626a4e" at bounding box center [172, 270] width 166 height 23
type input "#626a4e"
click at [390, 384] on button "Alkalmaz" at bounding box center [391, 383] width 46 height 17
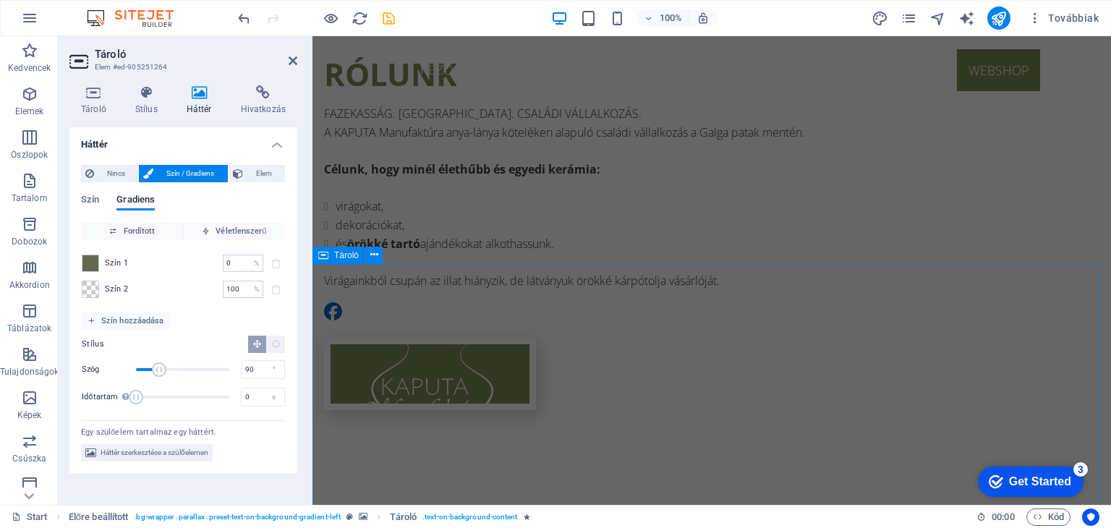
scroll to position [1216, 0]
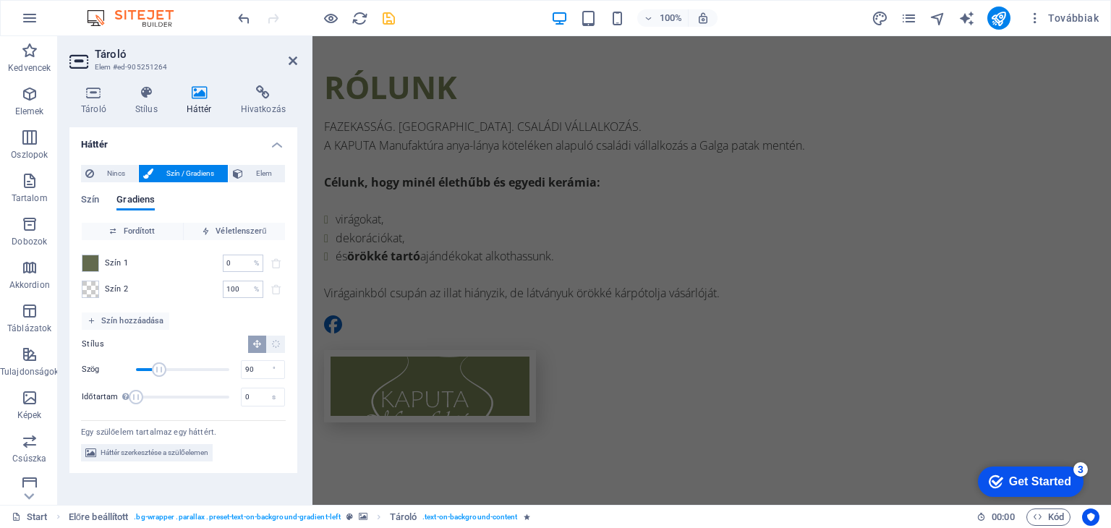
click at [386, 16] on icon "save" at bounding box center [388, 18] width 17 height 17
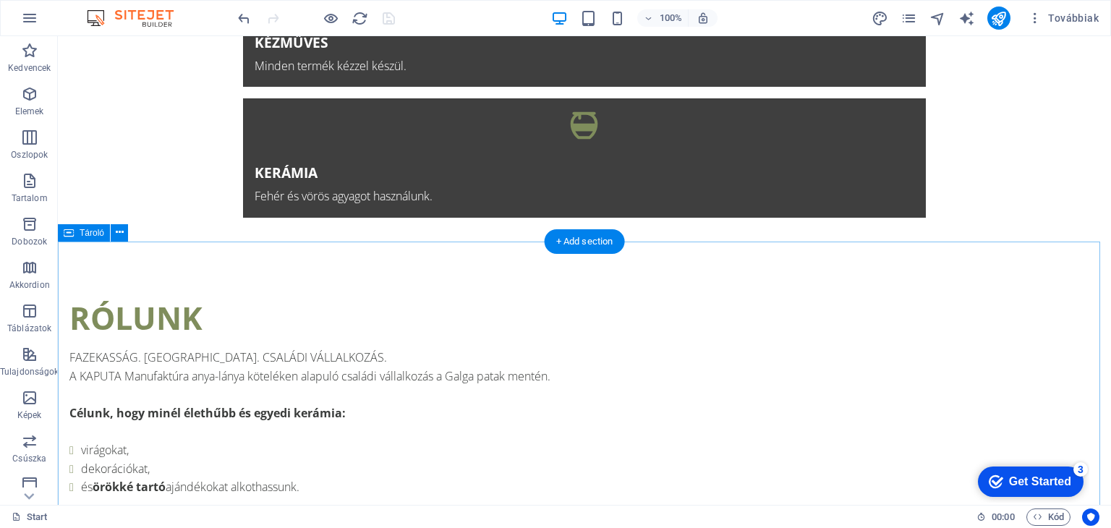
scroll to position [856, 0]
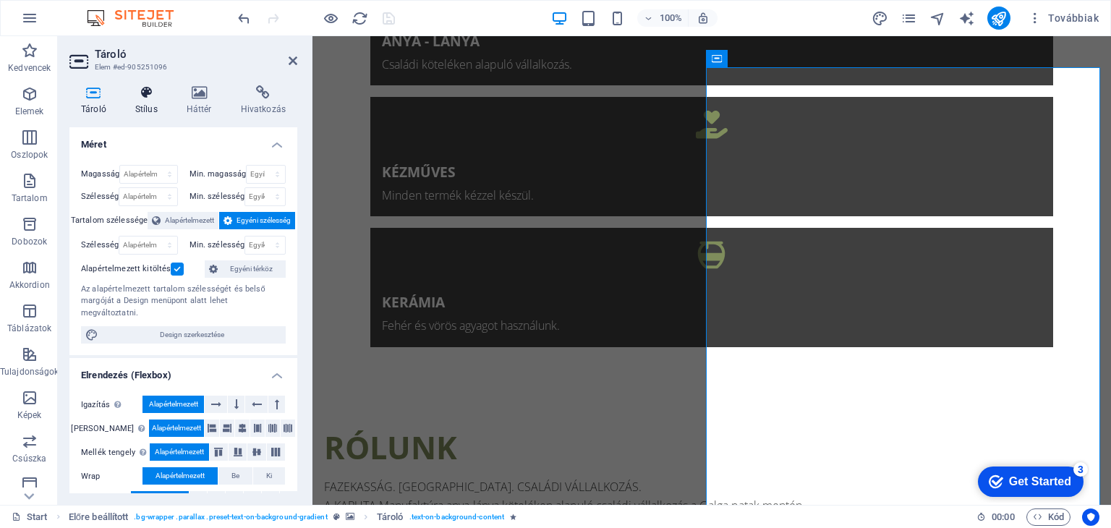
click at [147, 90] on icon at bounding box center [147, 92] width 46 height 14
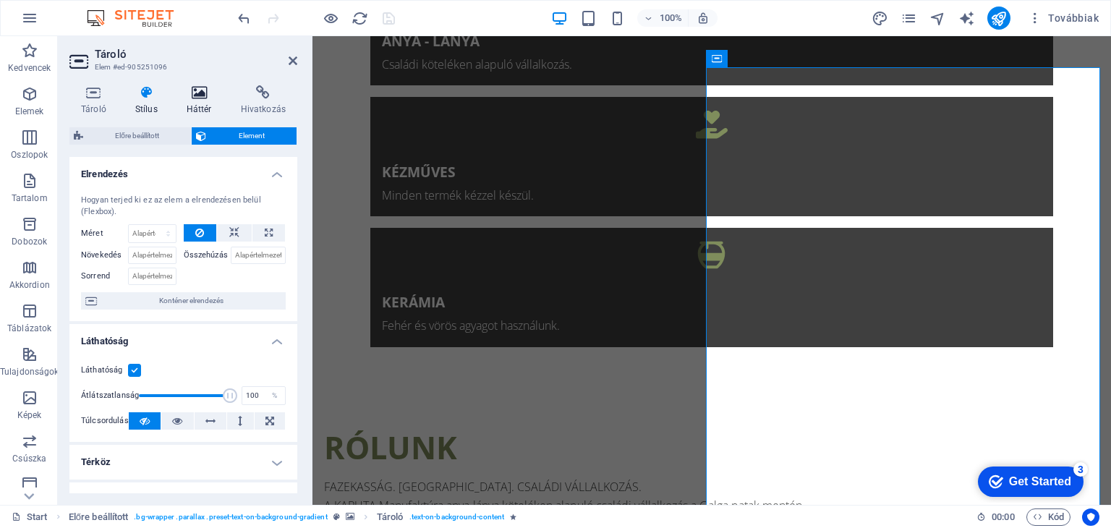
click at [200, 96] on icon at bounding box center [199, 92] width 48 height 14
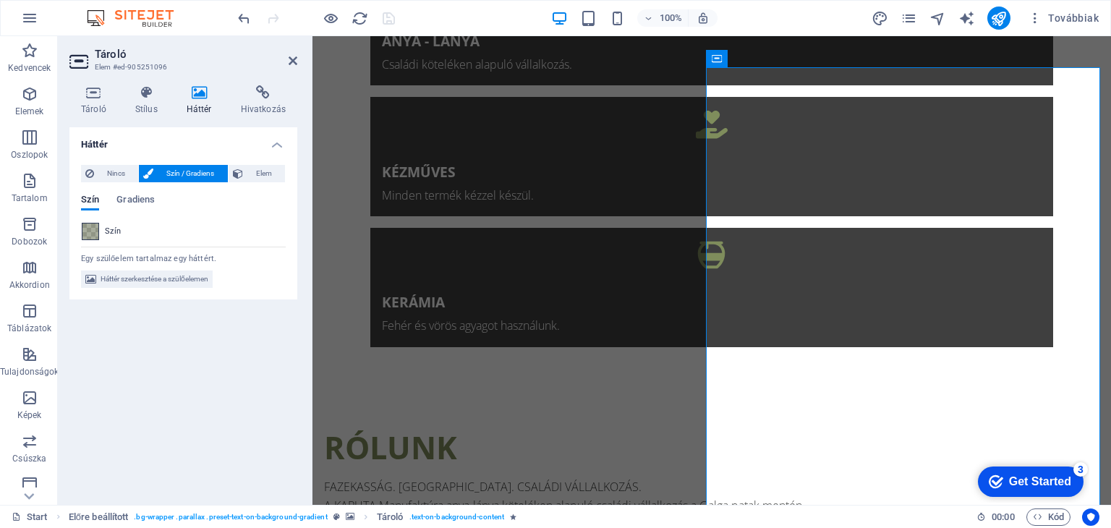
click at [93, 229] on span at bounding box center [90, 231] width 16 height 16
type input "rgba(98, 106, 78, 0.557)"
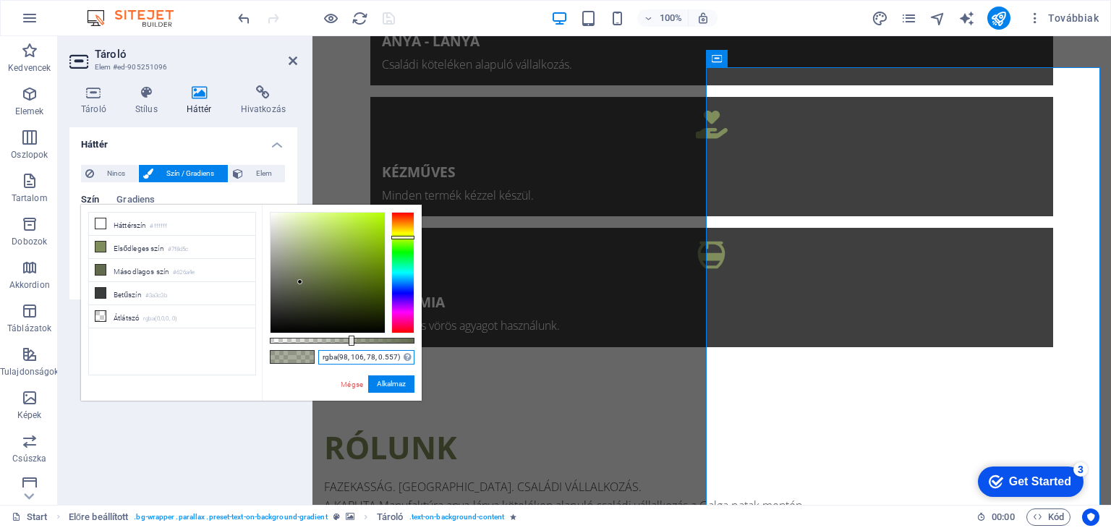
drag, startPoint x: 399, startPoint y: 359, endPoint x: 294, endPoint y: 370, distance: 105.5
click at [294, 370] on div "rgba(98, 106, 78, 0.557) Támogatott formátumok #0852ed rgb(8, 82, 237) rgba(8, …" at bounding box center [342, 408] width 160 height 406
click at [384, 383] on button "Alkalmaz" at bounding box center [391, 383] width 46 height 17
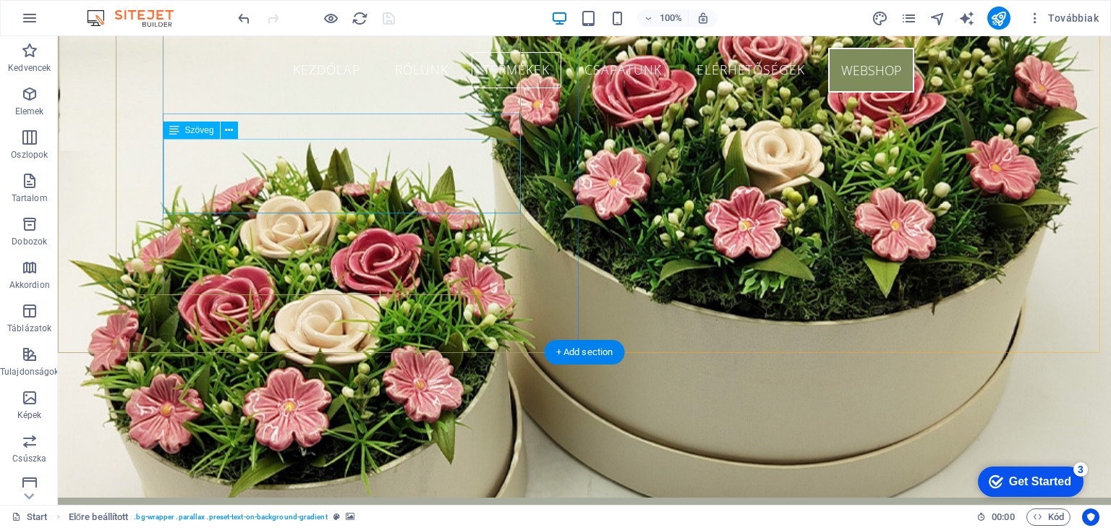
scroll to position [1796, 0]
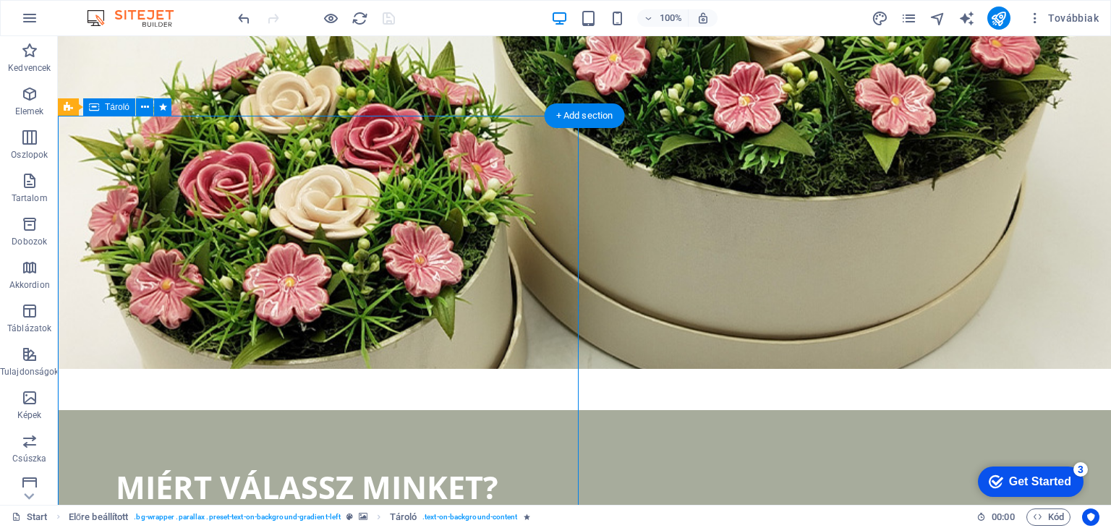
scroll to position [1927, 0]
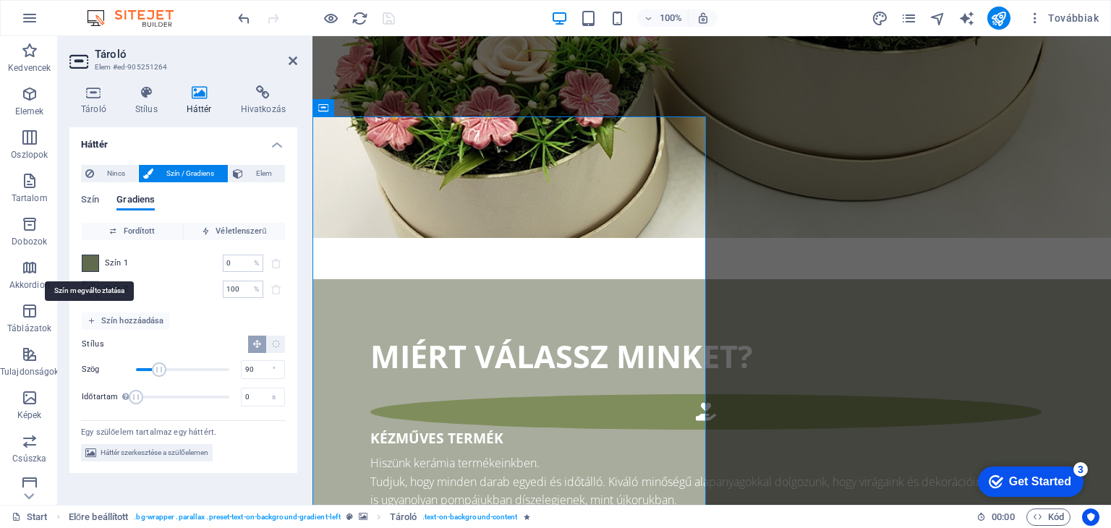
click at [89, 261] on span at bounding box center [90, 263] width 16 height 16
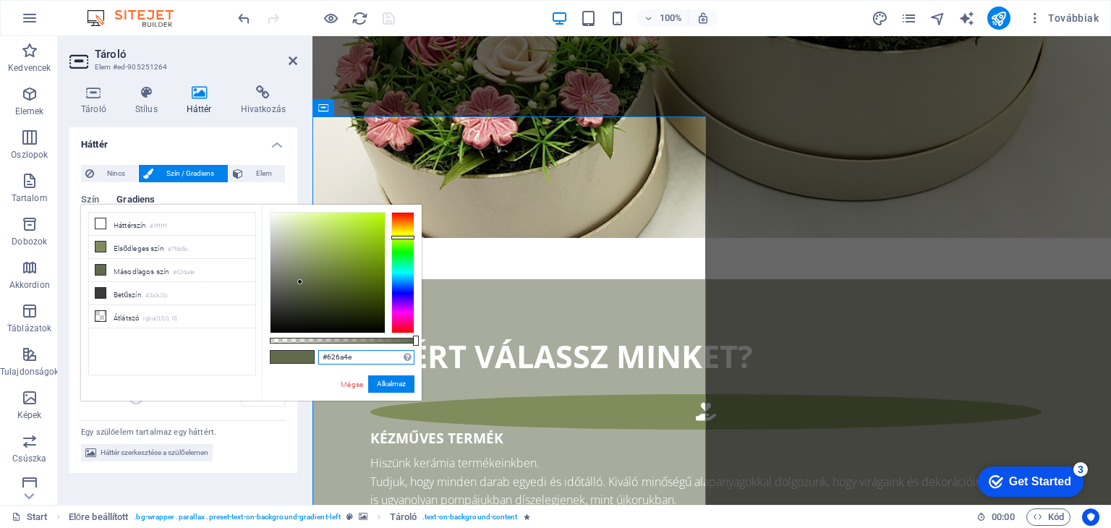
drag, startPoint x: 356, startPoint y: 353, endPoint x: 288, endPoint y: 356, distance: 68.1
click at [288, 356] on div "#626a4e Támogatott formátumok #0852ed rgb(8, 82, 237) rgba(8, 82, 237, 90%) hsv…" at bounding box center [342, 408] width 160 height 406
paste input "rgba(98, 106, 78, 0.557)"
type input "rgba(98, 106, 78, 0.557)"
click at [408, 385] on button "Alkalmaz" at bounding box center [391, 383] width 46 height 17
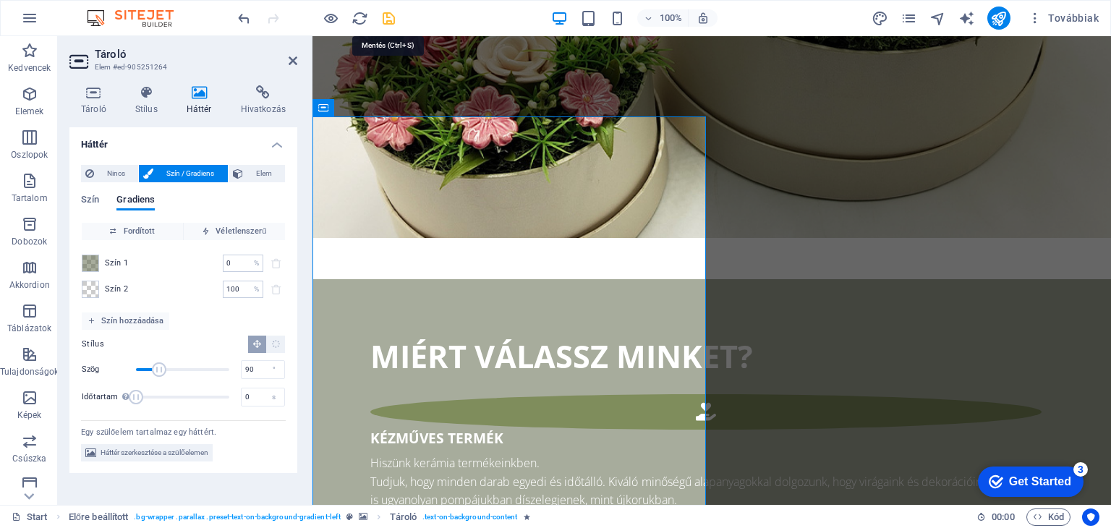
click at [389, 22] on icon "save" at bounding box center [388, 18] width 17 height 17
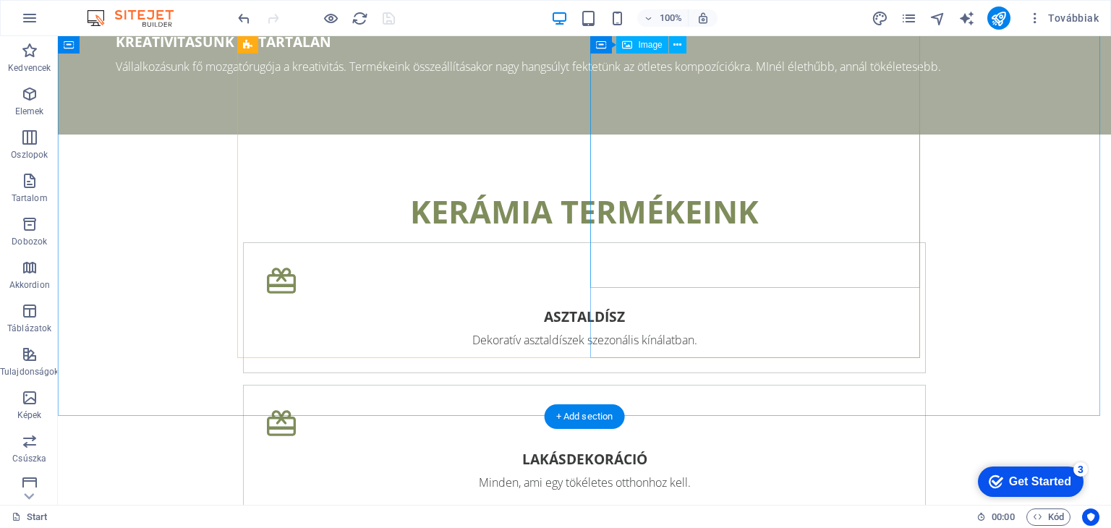
scroll to position [2808, 0]
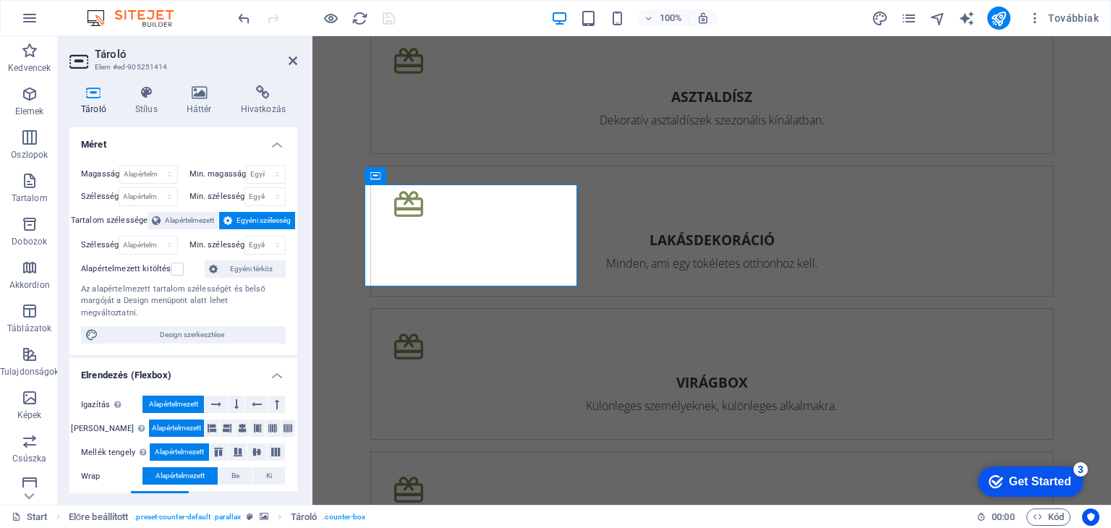
scroll to position [3016, 0]
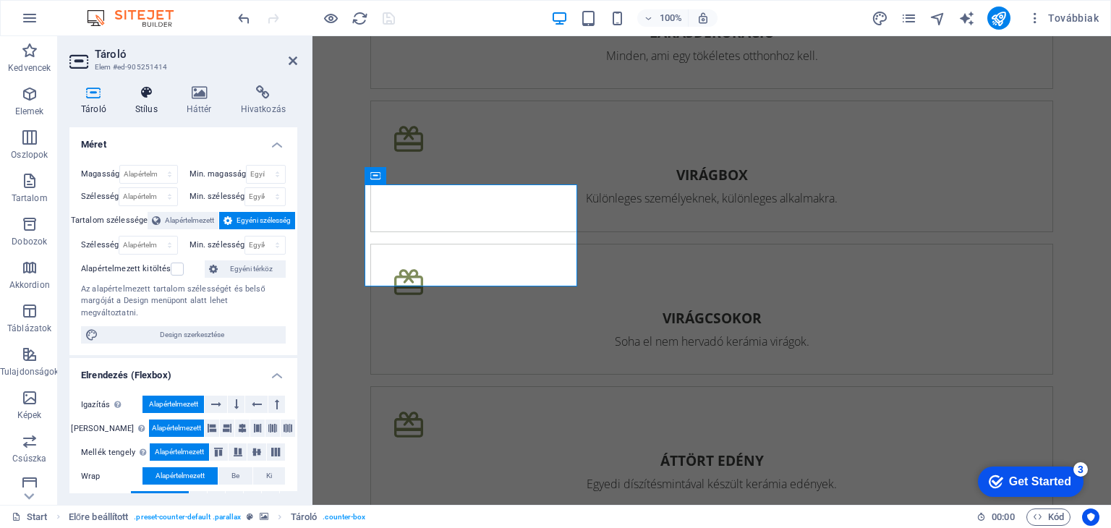
click at [152, 98] on icon at bounding box center [147, 92] width 46 height 14
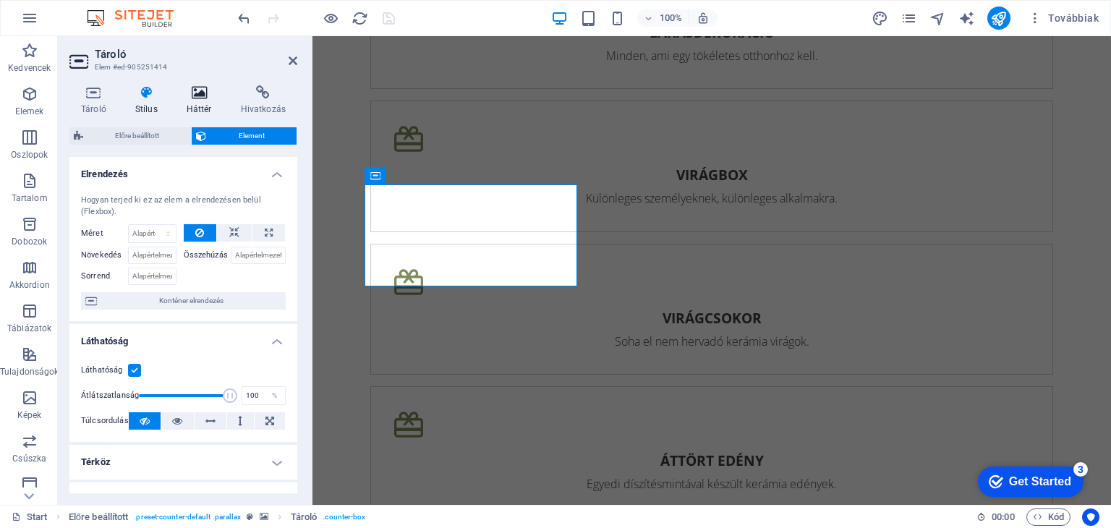
click at [194, 99] on icon at bounding box center [199, 92] width 48 height 14
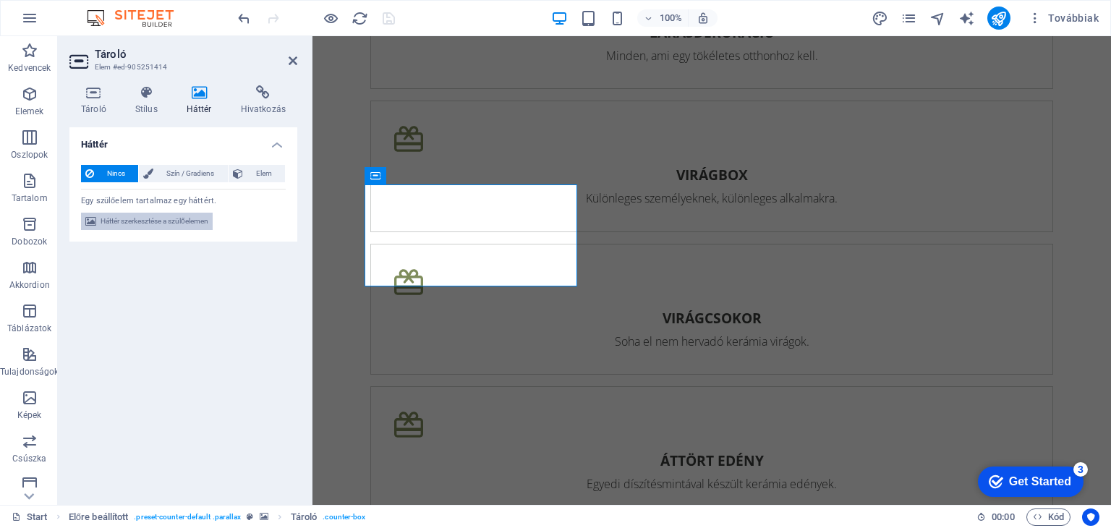
click at [182, 226] on span "Háttér szerkesztése a szülőelemen" at bounding box center [154, 221] width 108 height 17
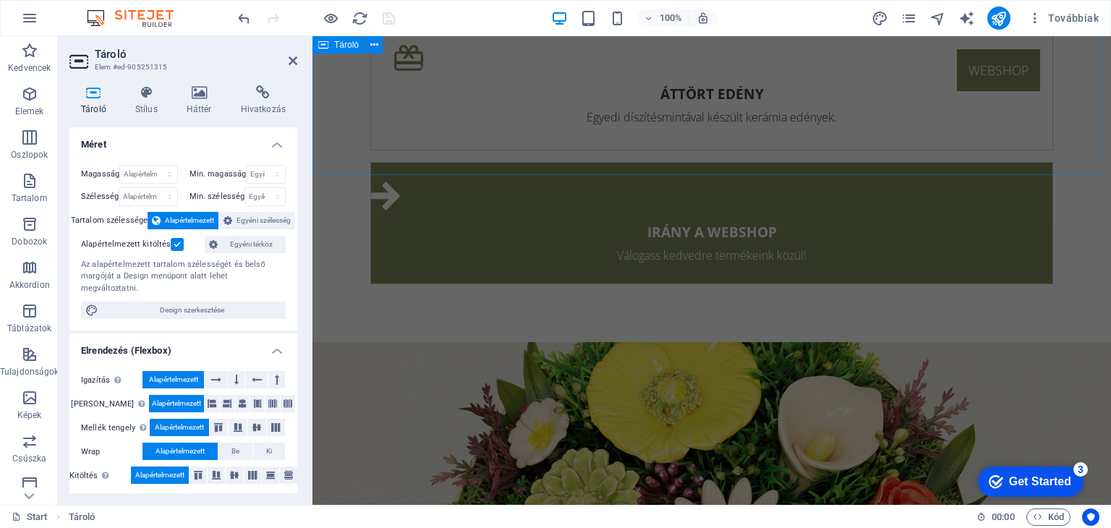
scroll to position [3094, 0]
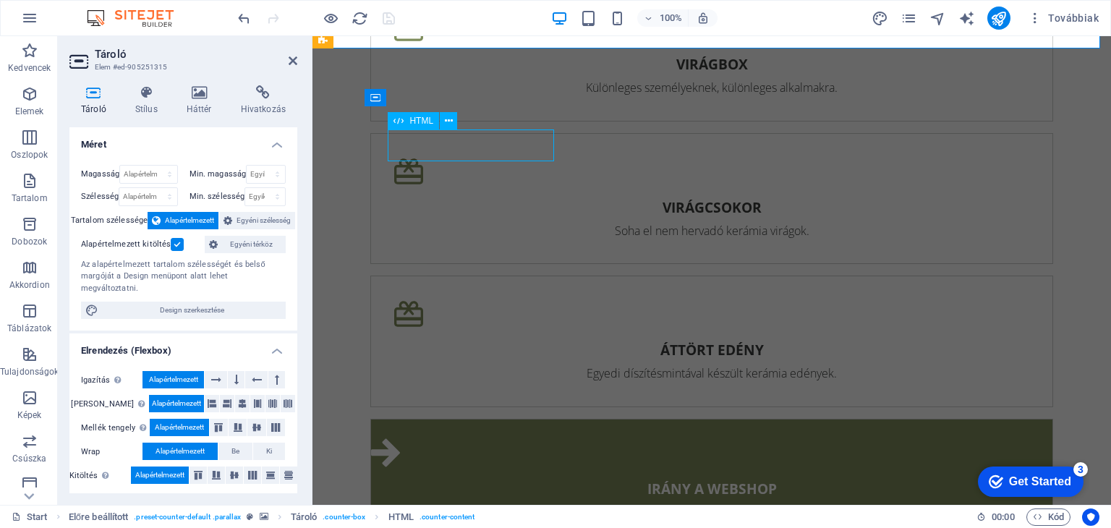
scroll to position [2886, 0]
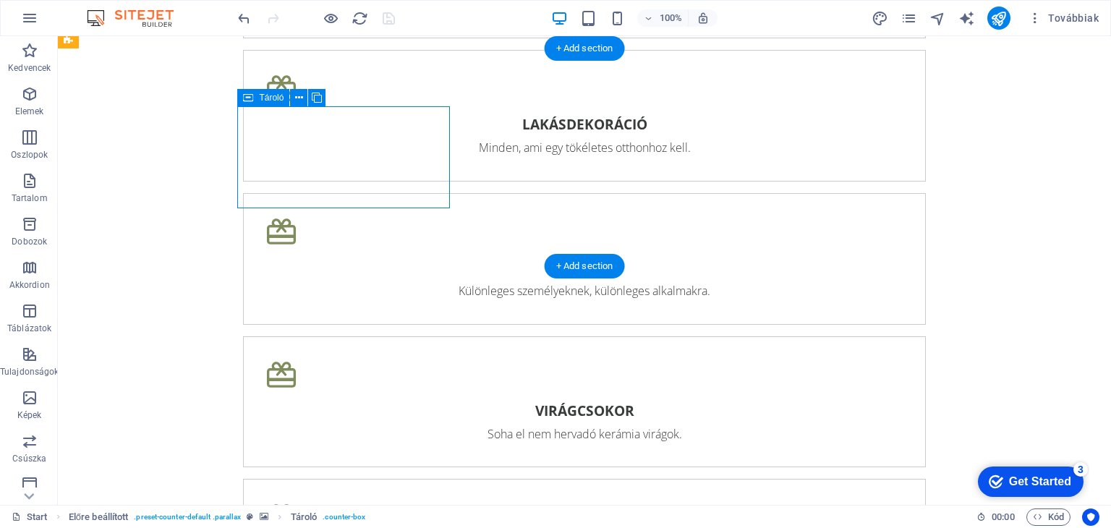
scroll to position [3094, 0]
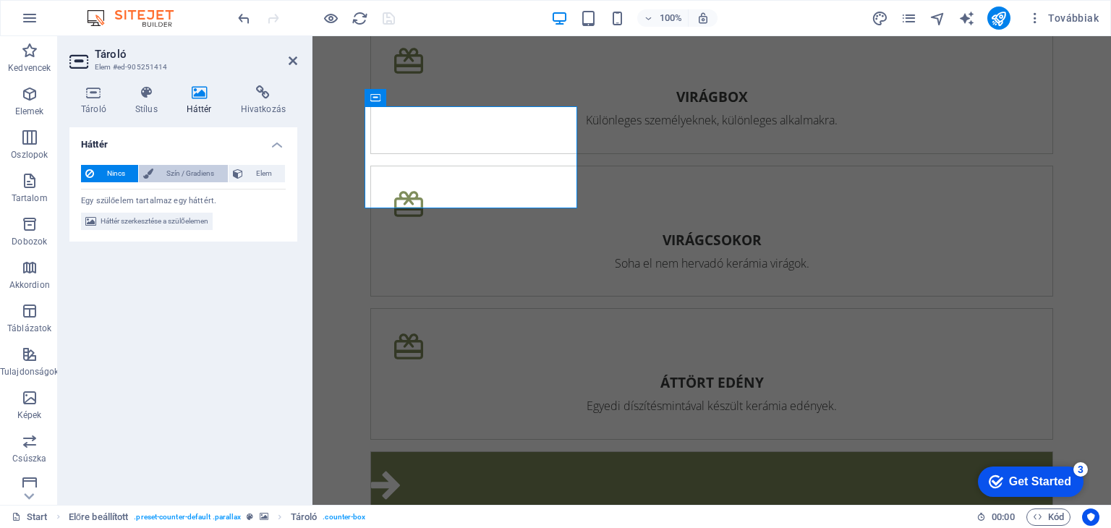
click at [188, 176] on span "Szín / Gradiens" at bounding box center [190, 173] width 65 height 17
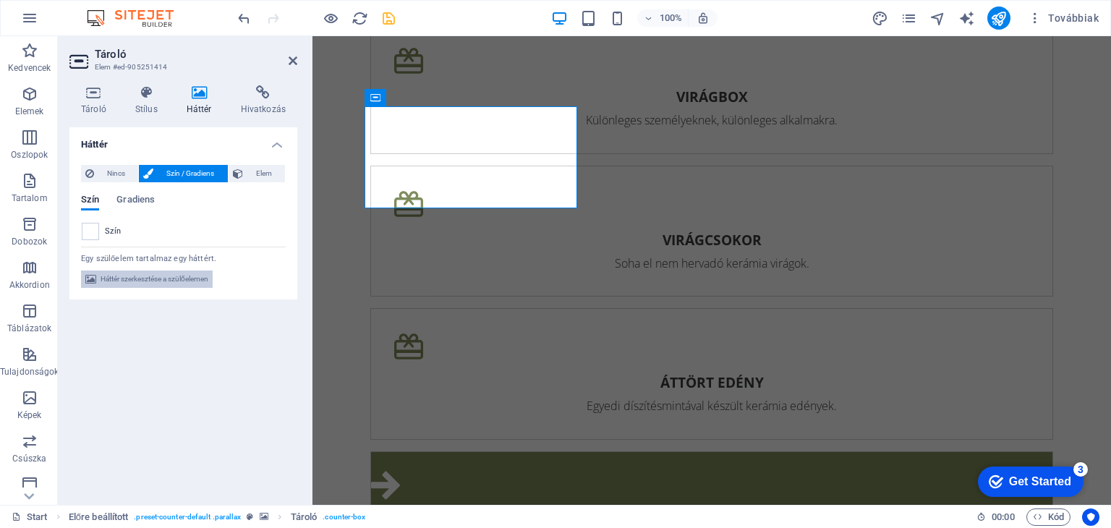
click at [150, 273] on span "Háttér szerkesztése a szülőelemen" at bounding box center [154, 278] width 108 height 17
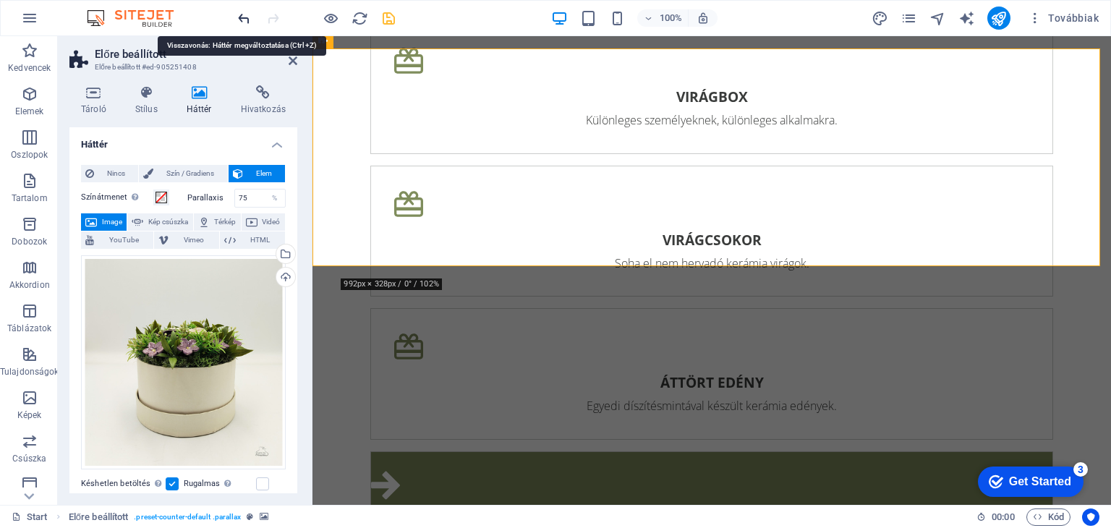
click at [111, 16] on icon "undo" at bounding box center [96, 24] width 29 height 29
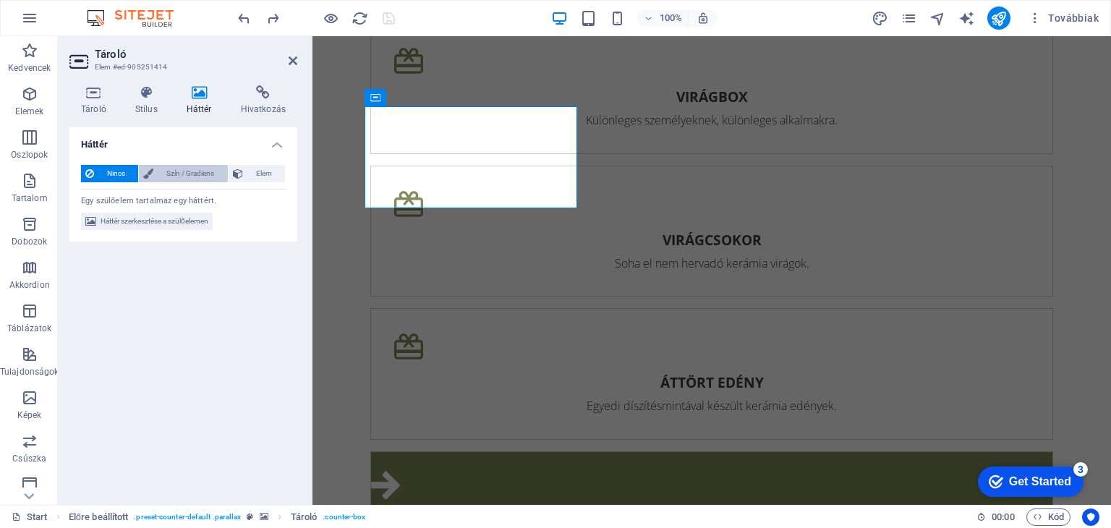
click at [172, 176] on span "Szín / Gradiens" at bounding box center [190, 173] width 65 height 17
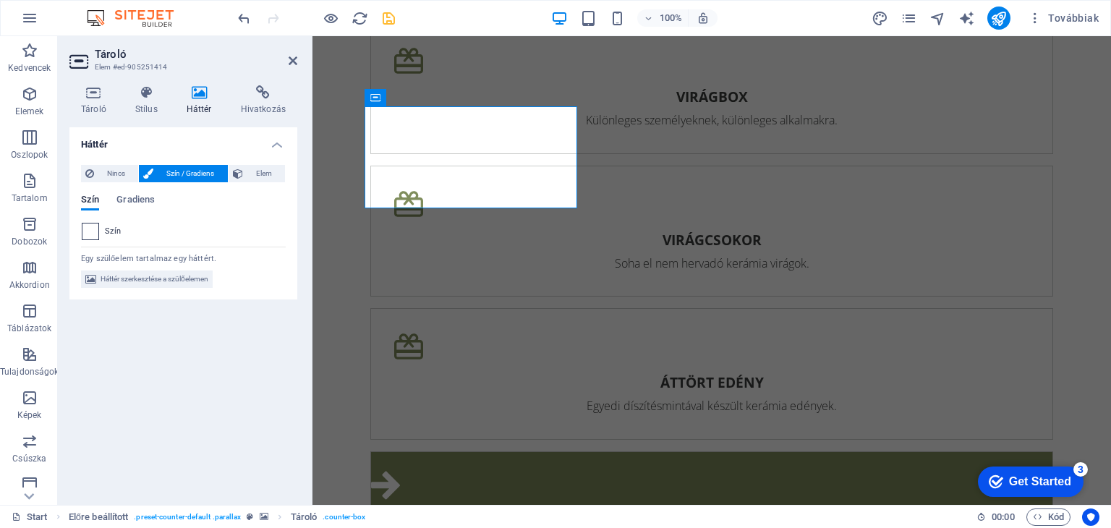
click at [88, 232] on span at bounding box center [90, 231] width 16 height 16
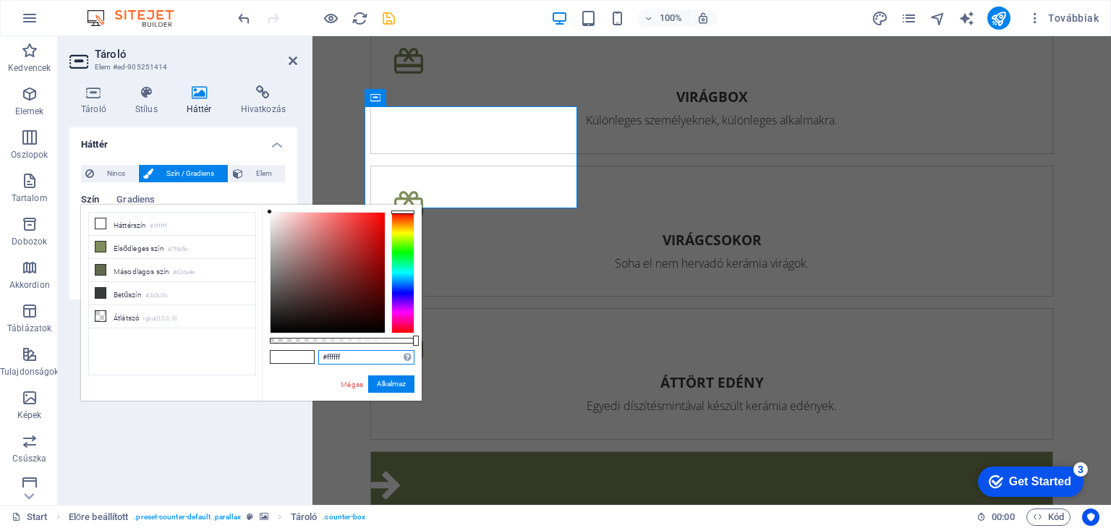
drag, startPoint x: 356, startPoint y: 357, endPoint x: 301, endPoint y: 359, distance: 55.0
click at [301, 359] on div "#ffffff Támogatott formátumok #0852ed rgb(8, 82, 237) rgba(8, 82, 237, 90%) hsv…" at bounding box center [342, 408] width 160 height 406
paste input "rgba(98, 106, 78, 0.557)"
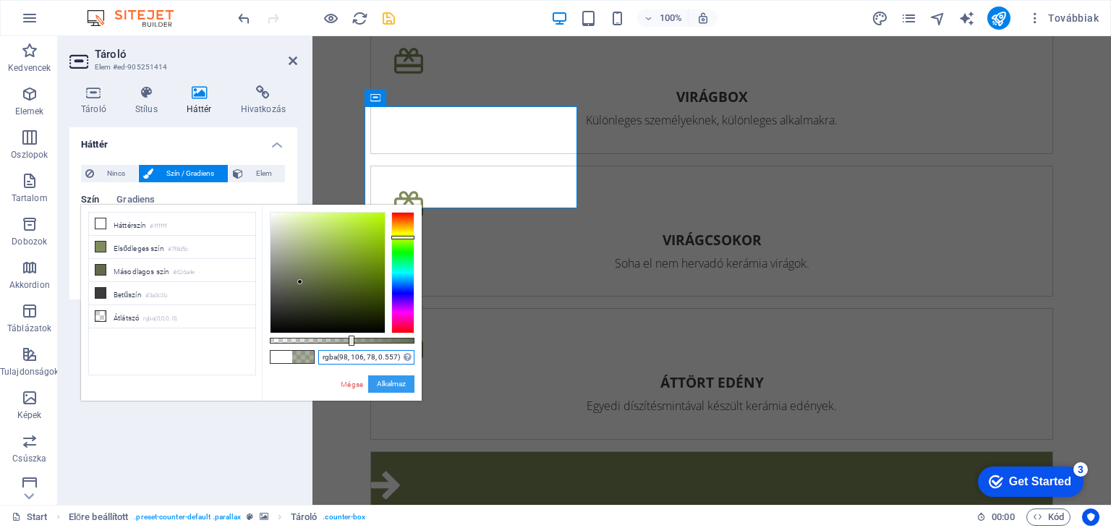
type input "rgba(98, 106, 78, 0.557)"
click at [393, 387] on button "Alkalmaz" at bounding box center [391, 383] width 46 height 17
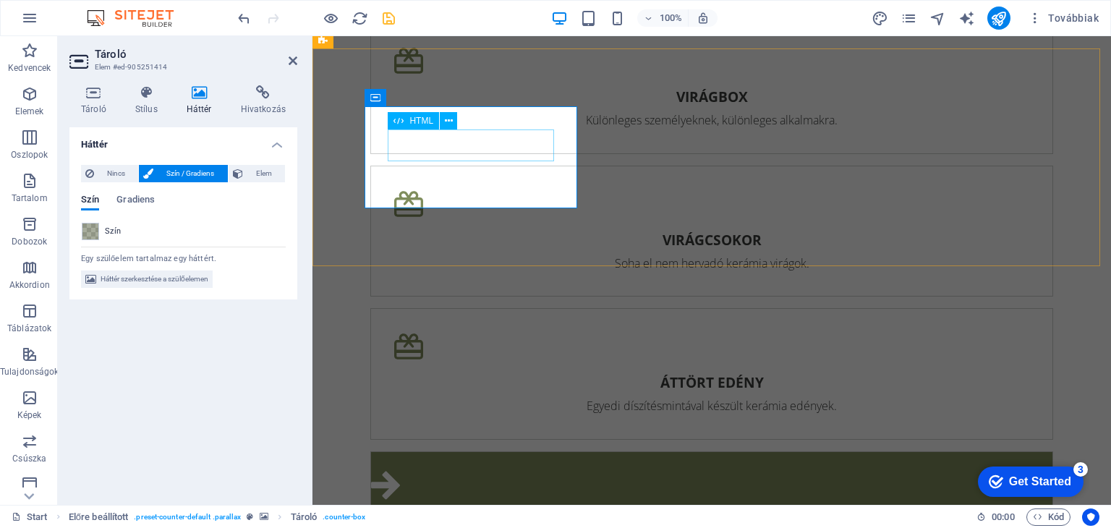
click at [427, 121] on span "HTML" at bounding box center [421, 120] width 24 height 9
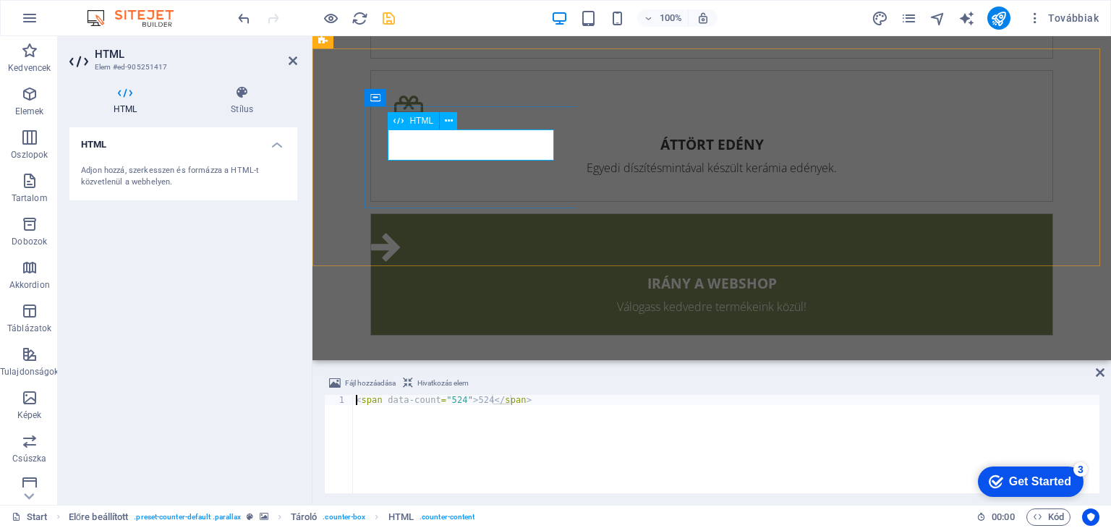
scroll to position [3008, 0]
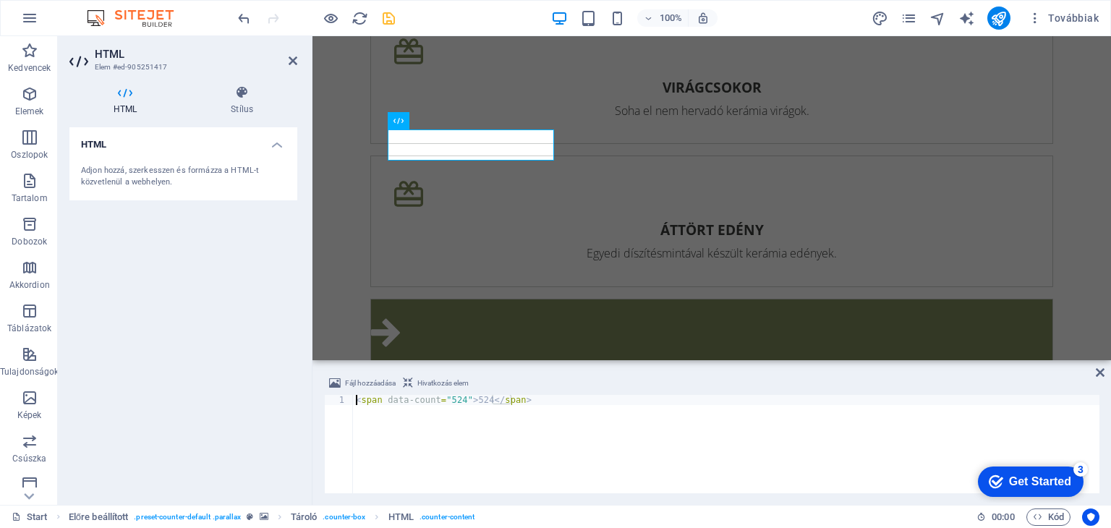
click at [456, 400] on div "< span data-count = "524" > 524 </ span >" at bounding box center [726, 454] width 746 height 119
click at [479, 401] on div "< span data-count = "798" > 524 </ span >" at bounding box center [726, 454] width 746 height 119
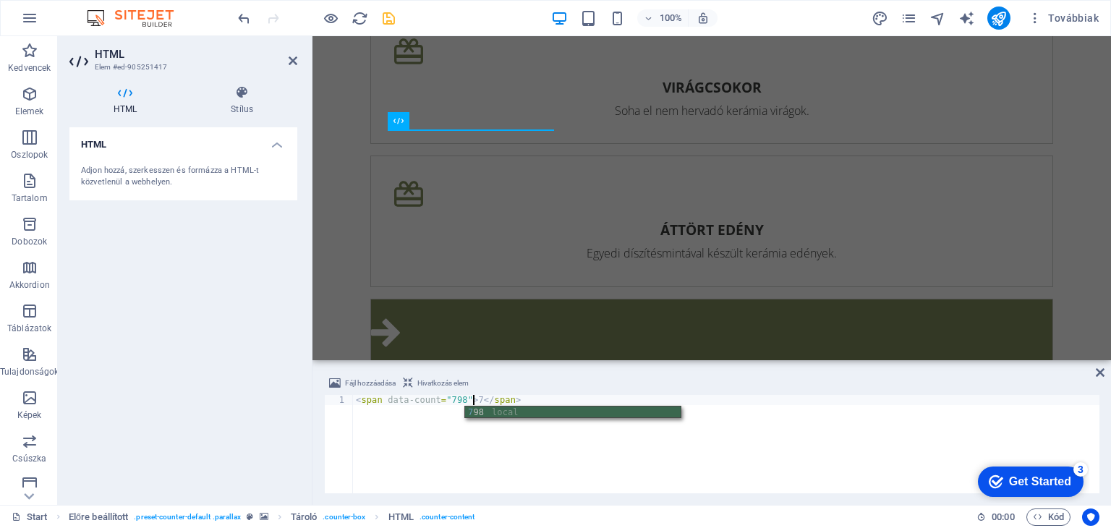
scroll to position [0, 10]
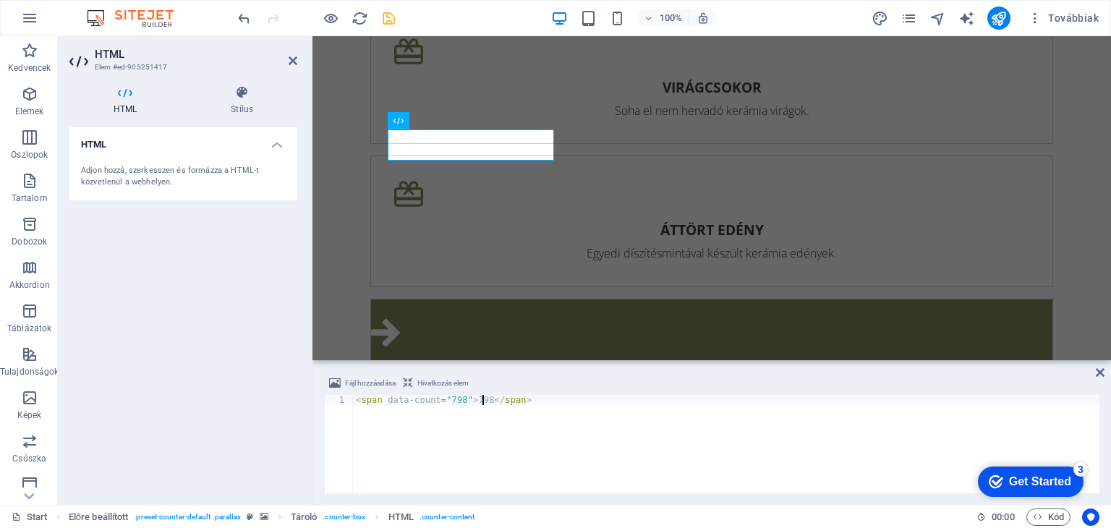
type textarea "<span data-count="798">798</span>"
click at [253, 284] on div "HTML Adjon hozzá, szerkesszen és formázza a HTML-t közvetlenül a webhelyen." at bounding box center [183, 310] width 228 height 366
click at [444, 382] on span "Hivatkozás elem" at bounding box center [442, 383] width 51 height 17
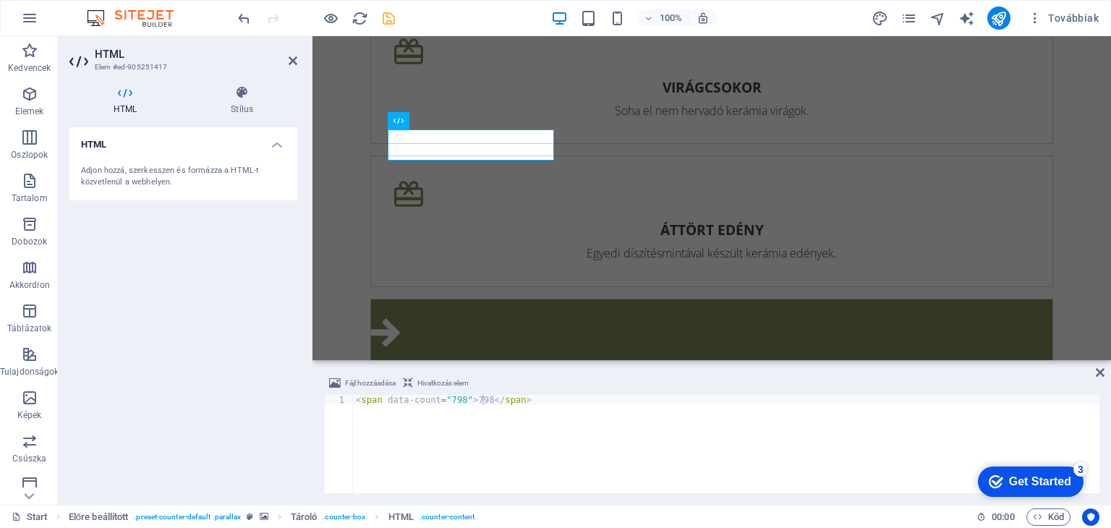
click at [444, 382] on span "Hivatkozás elem" at bounding box center [442, 383] width 51 height 17
click at [370, 382] on span "Fájl hozzáadása" at bounding box center [370, 383] width 51 height 17
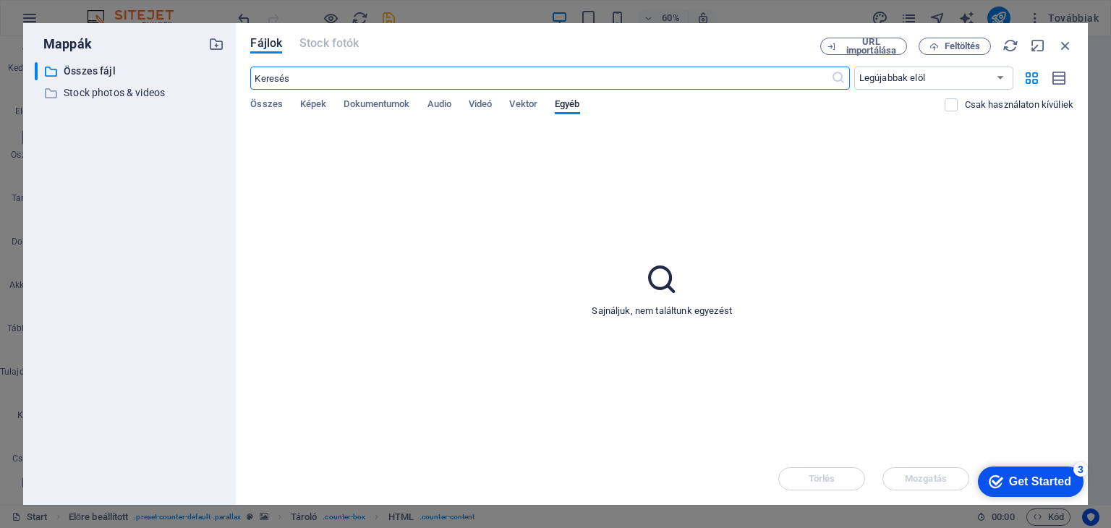
scroll to position [3238, 0]
click at [1064, 47] on icon "button" at bounding box center [1065, 46] width 16 height 16
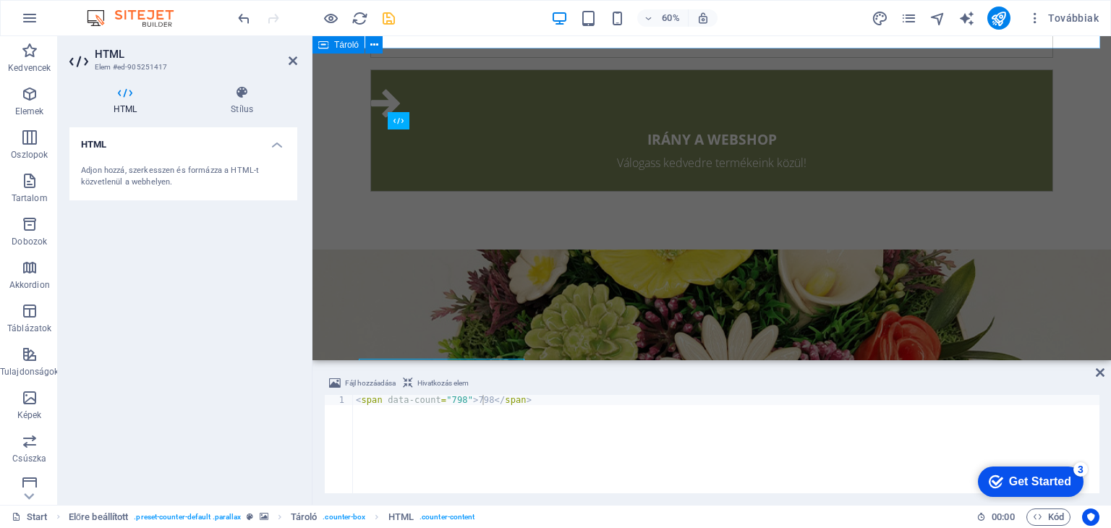
scroll to position [3008, 0]
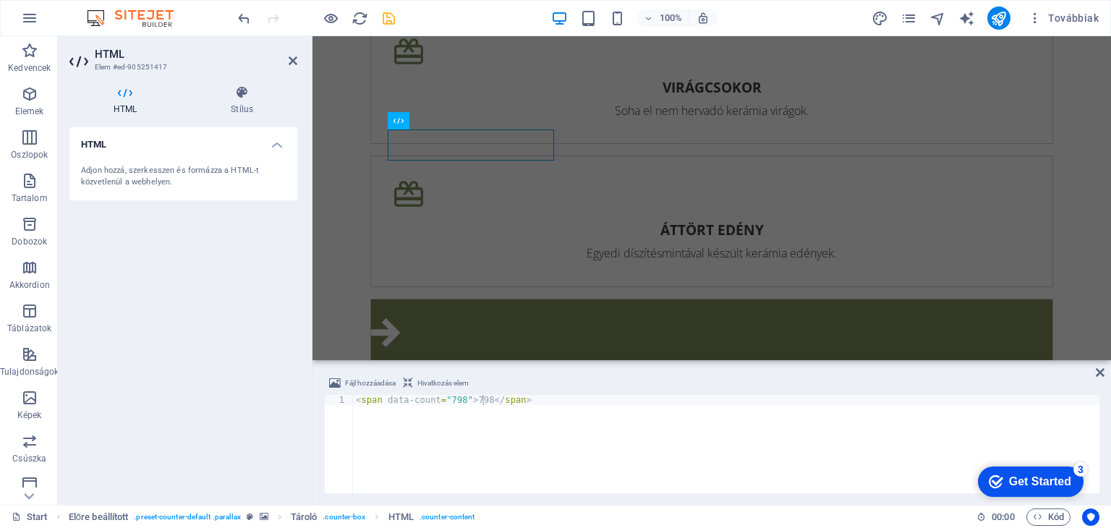
click at [249, 328] on div "HTML Adjon hozzá, szerkesszen és formázza a HTML-t közvetlenül a webhelyen." at bounding box center [183, 310] width 228 height 366
click at [238, 98] on icon at bounding box center [242, 92] width 111 height 14
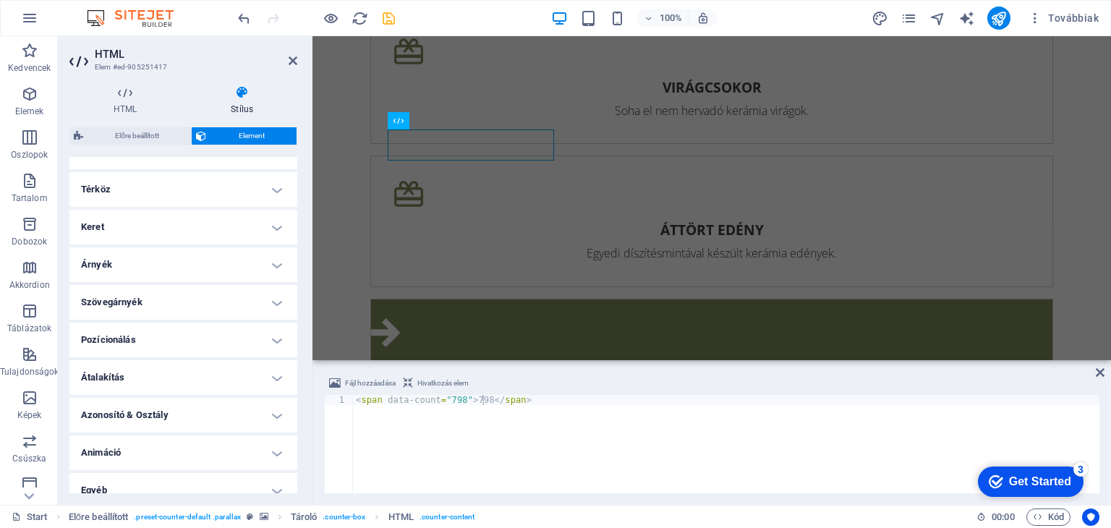
scroll to position [286, 0]
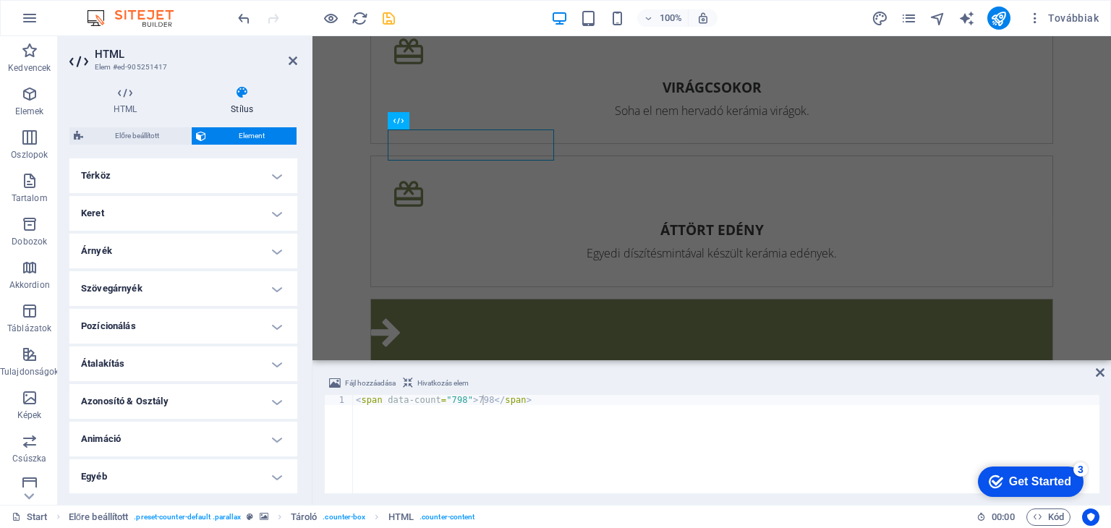
click at [278, 209] on h4 "Keret" at bounding box center [183, 213] width 228 height 35
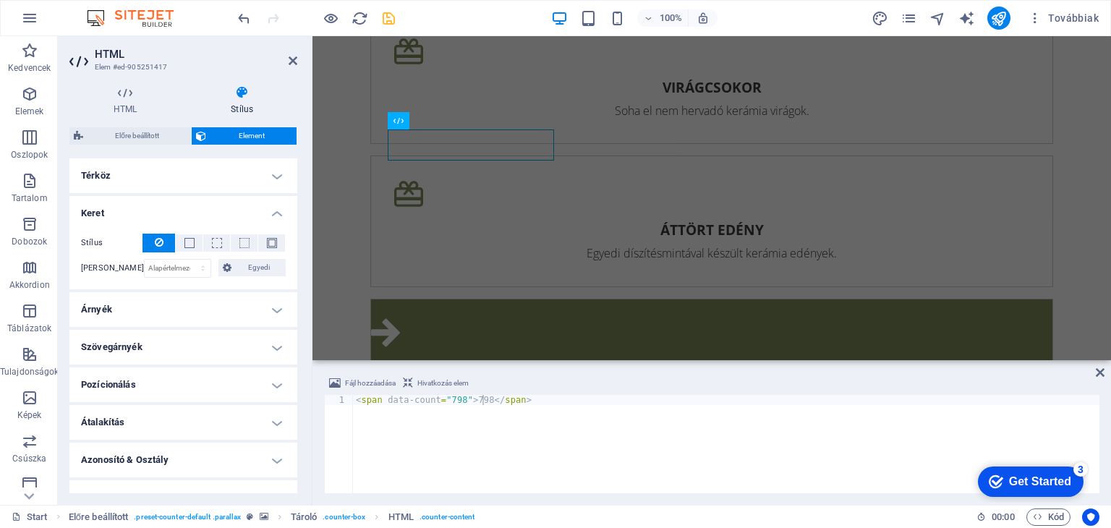
click at [278, 209] on h4 "Keret" at bounding box center [183, 209] width 228 height 26
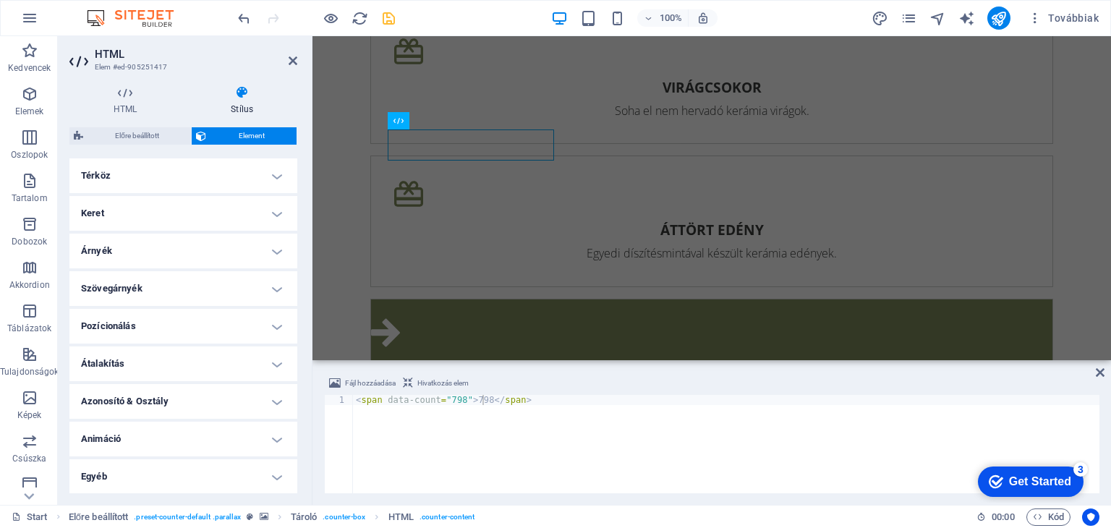
click at [272, 247] on h4 "Árnyék" at bounding box center [183, 251] width 228 height 35
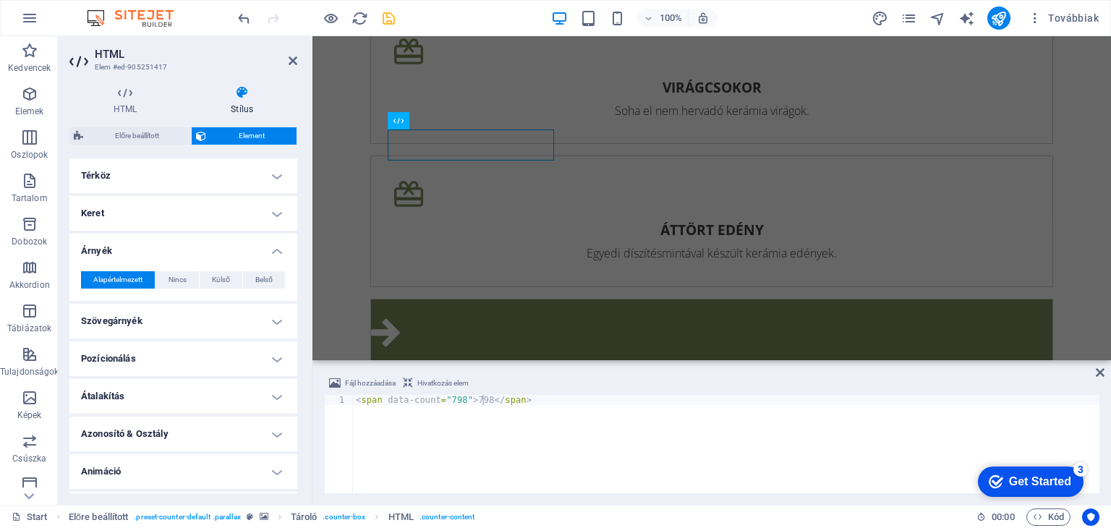
click at [272, 247] on h4 "Árnyék" at bounding box center [183, 247] width 228 height 26
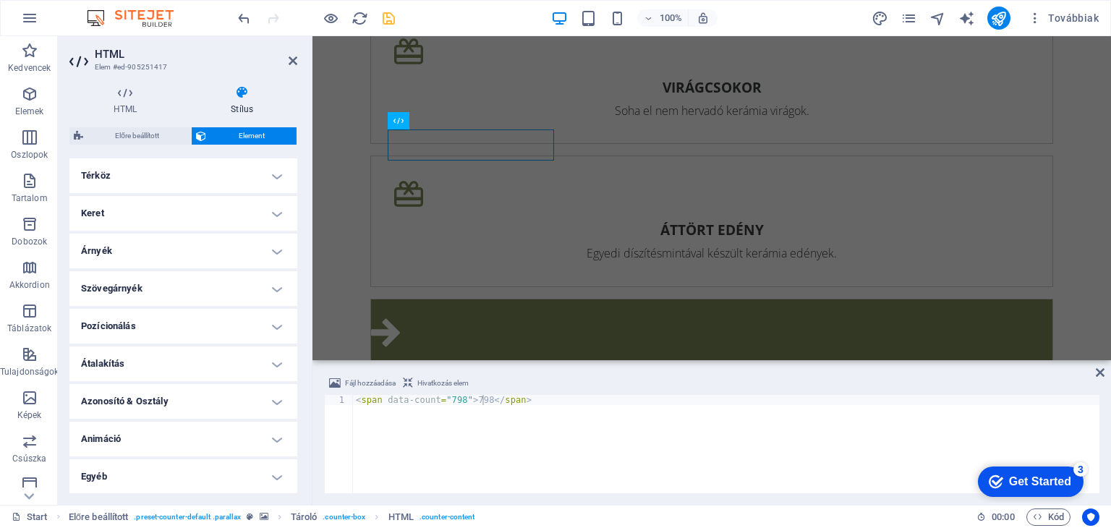
click at [275, 184] on h4 "Térköz" at bounding box center [183, 175] width 228 height 35
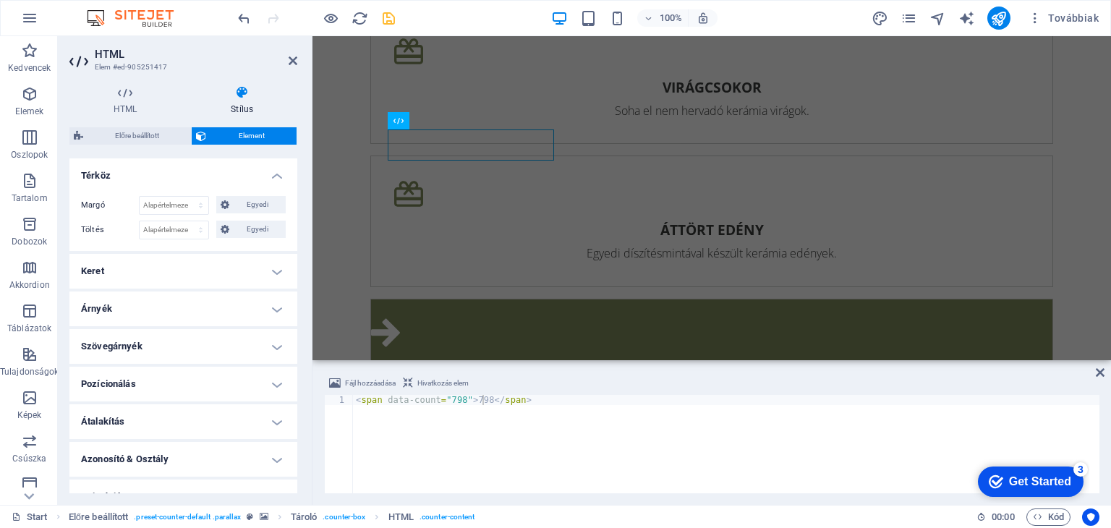
click at [275, 184] on div "Margó Alapértelmezett automatikus px % rem vw vh Egyedi Egyedi automatikus px %…" at bounding box center [183, 217] width 228 height 67
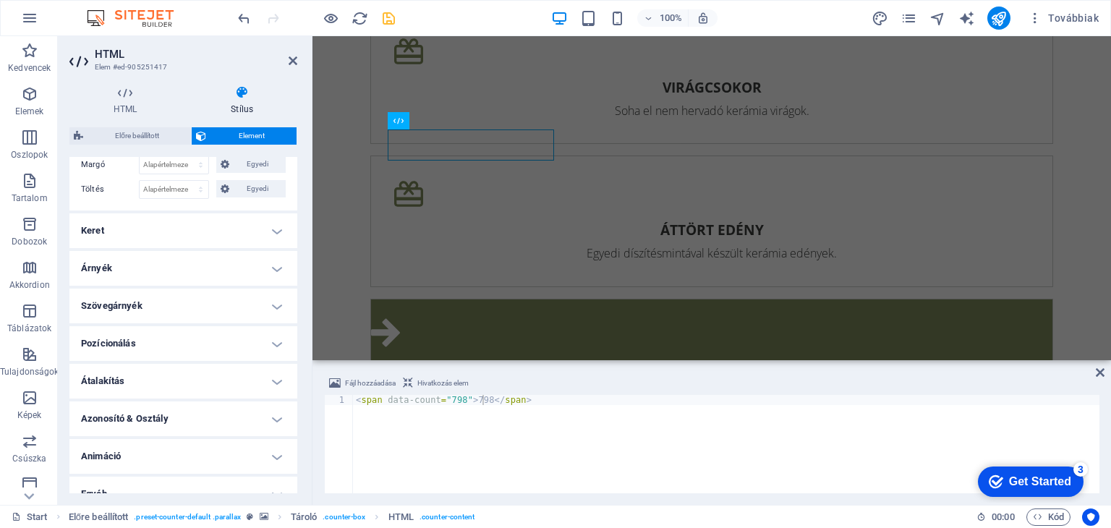
scroll to position [344, 0]
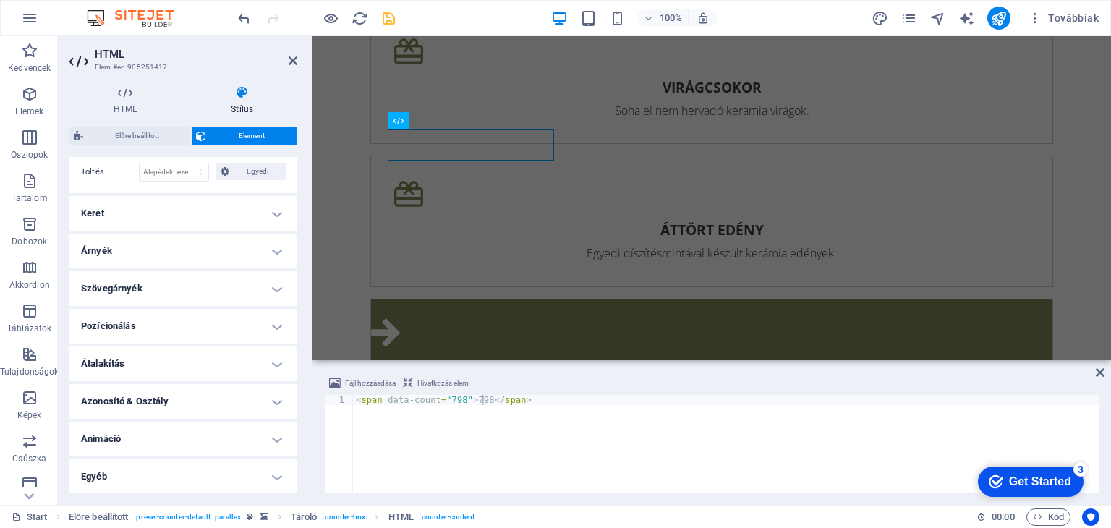
click at [275, 354] on h4 "Átalakítás" at bounding box center [183, 363] width 228 height 35
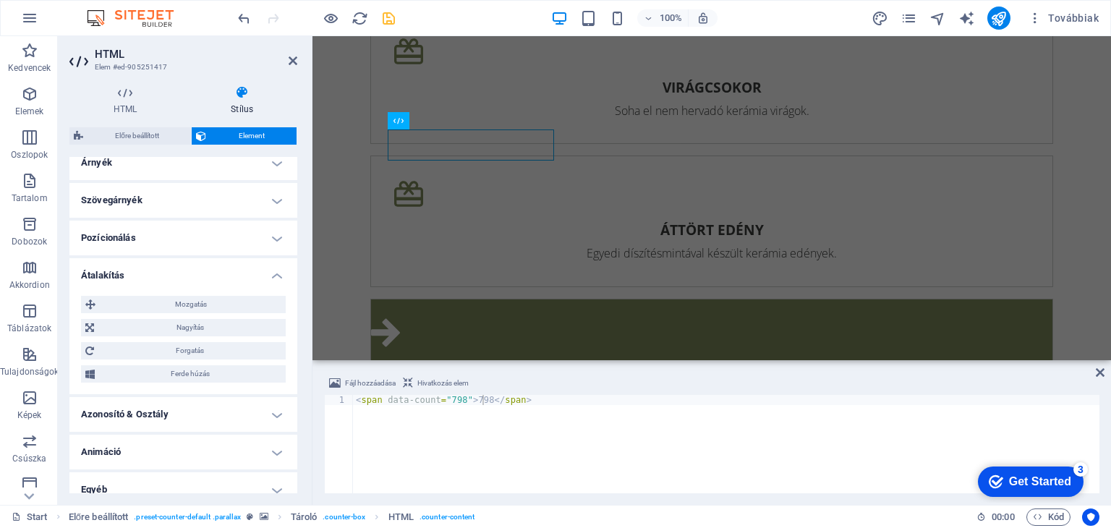
scroll to position [445, 0]
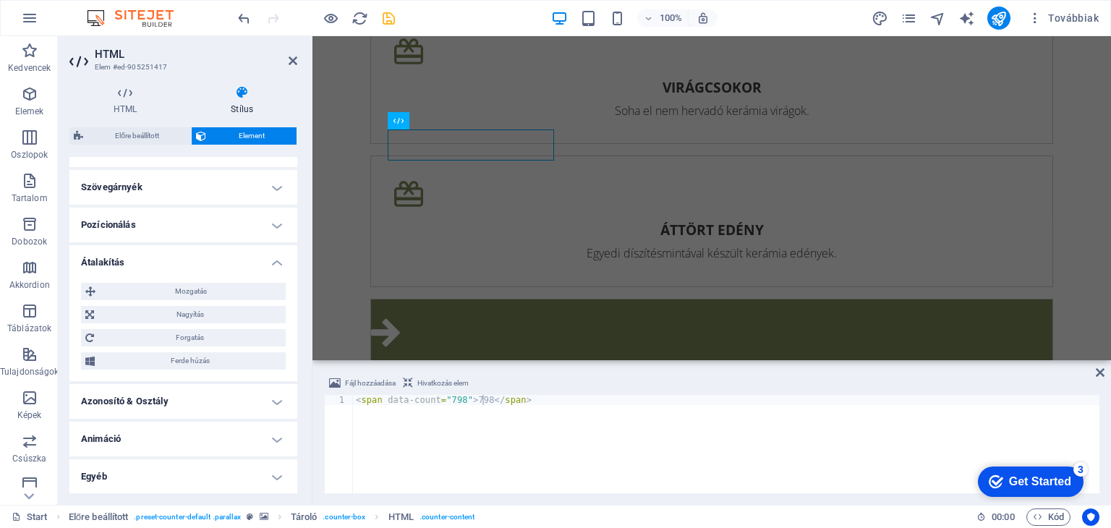
click at [262, 403] on h4 "Azonosító & Osztály" at bounding box center [183, 401] width 228 height 35
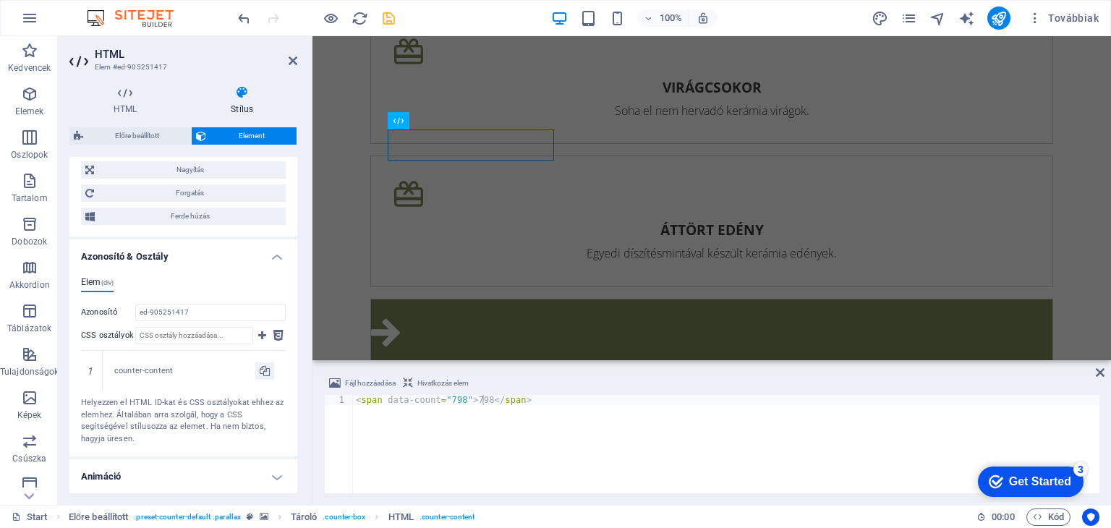
scroll to position [628, 0]
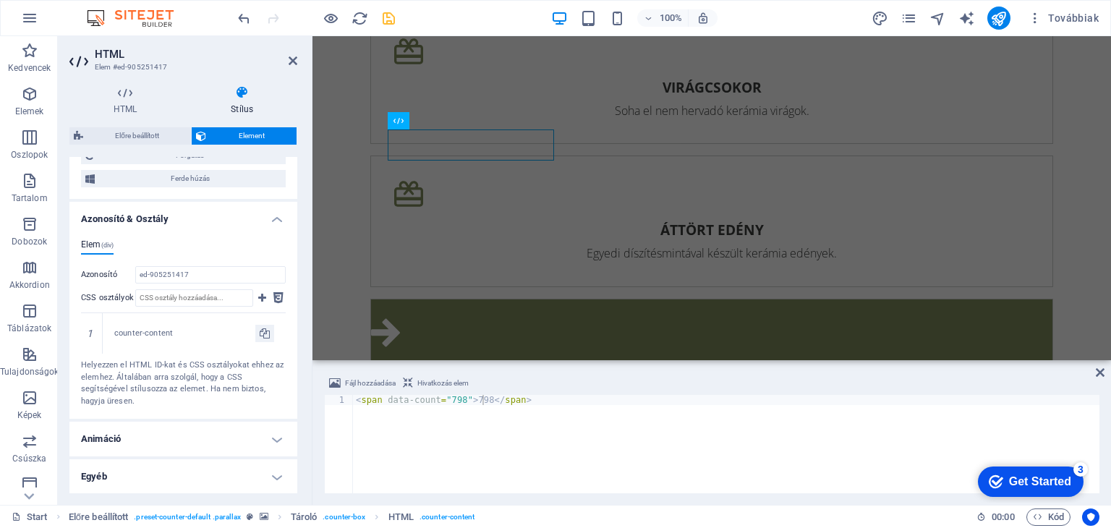
click at [272, 441] on h4 "Animáció" at bounding box center [183, 439] width 228 height 35
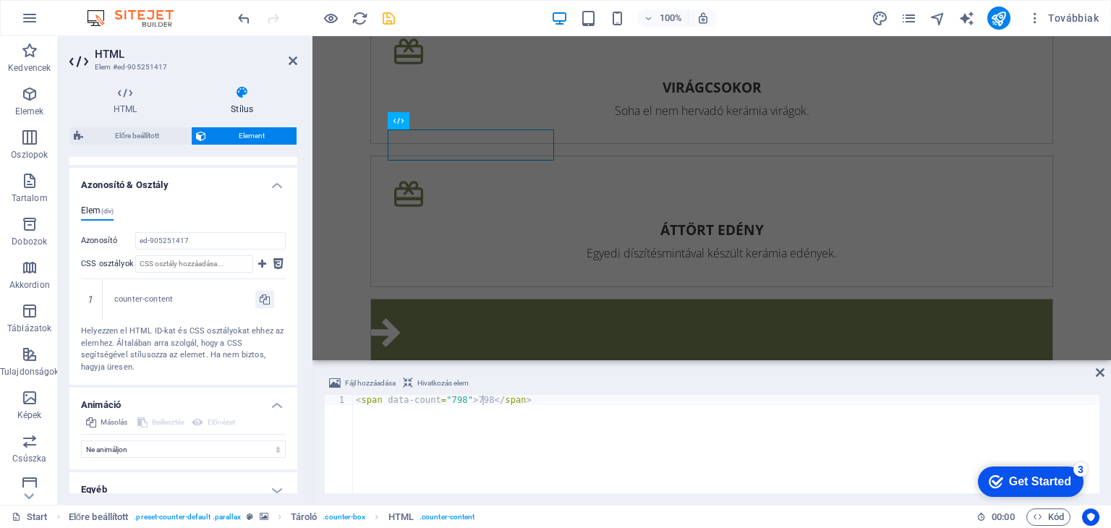
scroll to position [674, 0]
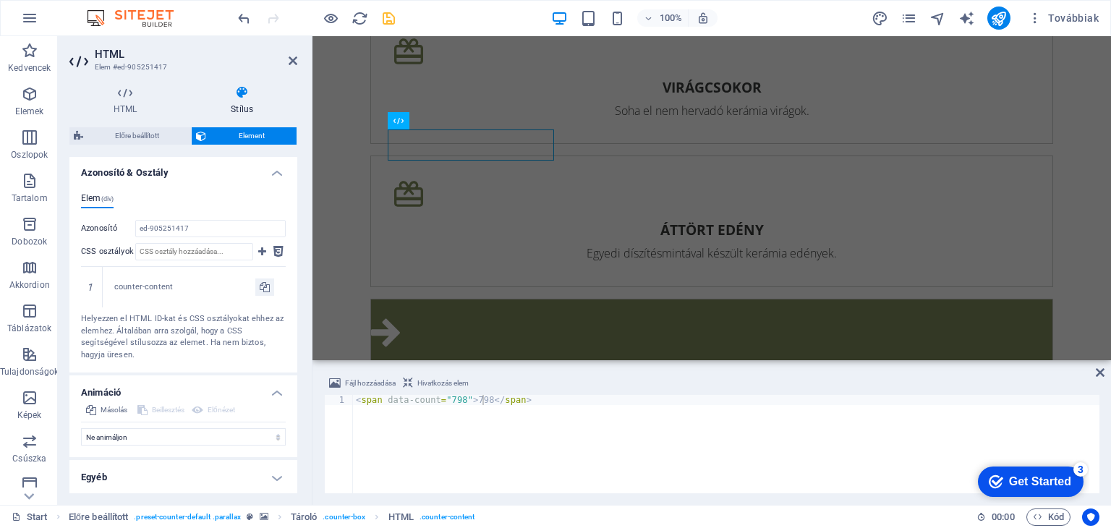
click at [275, 474] on h4 "Egyéb" at bounding box center [183, 477] width 228 height 35
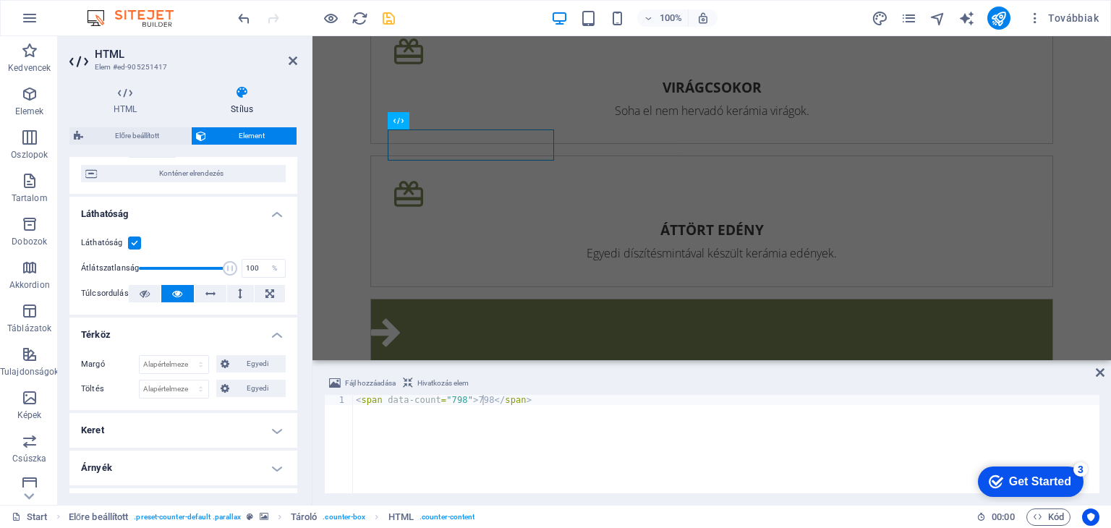
scroll to position [40, 0]
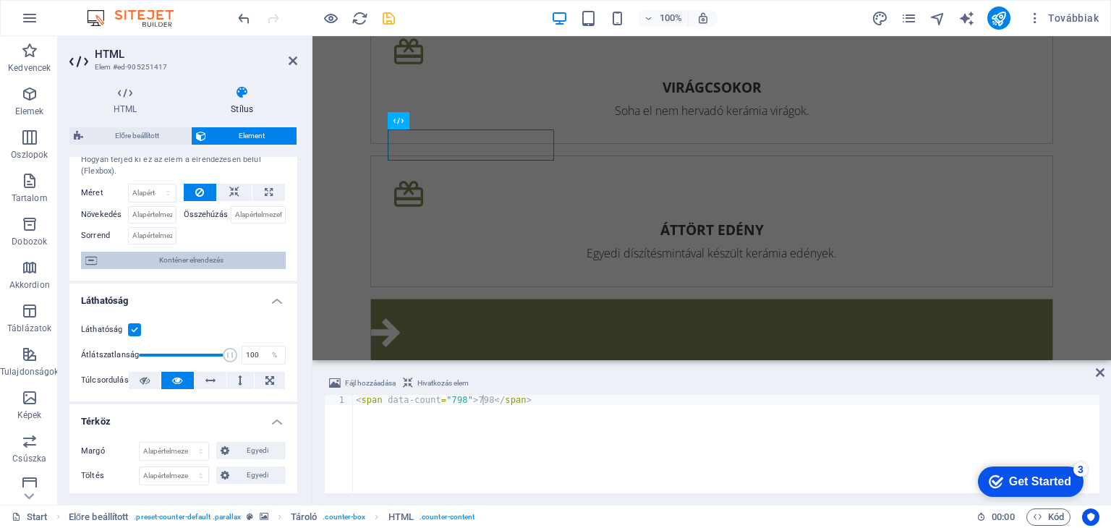
click at [211, 264] on span "Konténer elrendezés" at bounding box center [191, 260] width 180 height 17
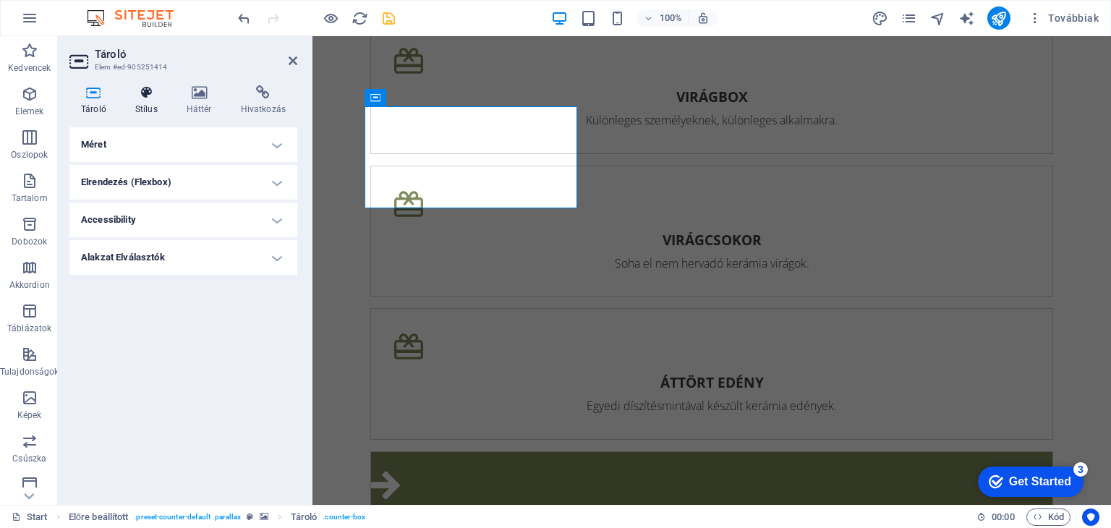
click at [143, 97] on icon at bounding box center [147, 92] width 46 height 14
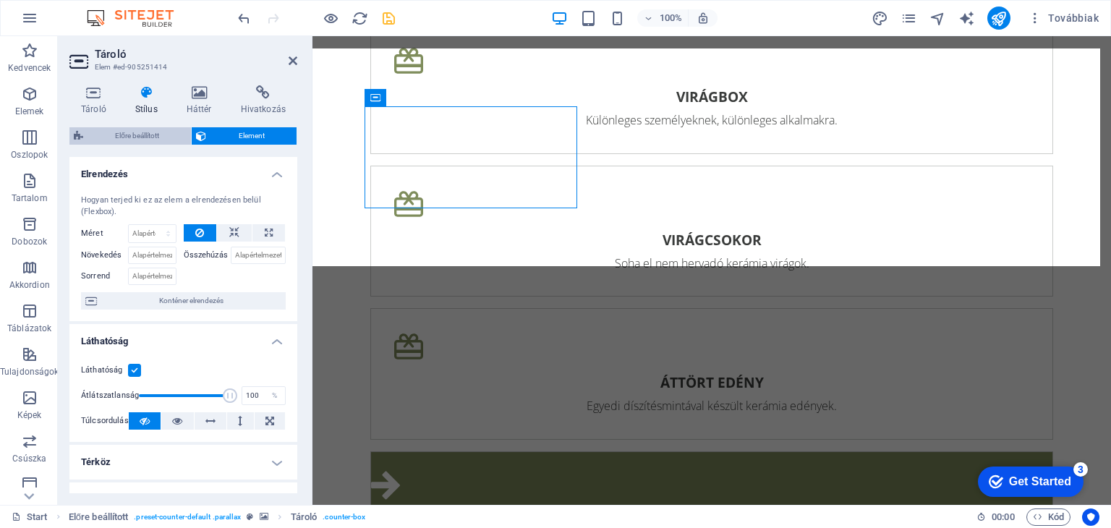
click at [150, 131] on span "Előre beállított" at bounding box center [136, 135] width 99 height 17
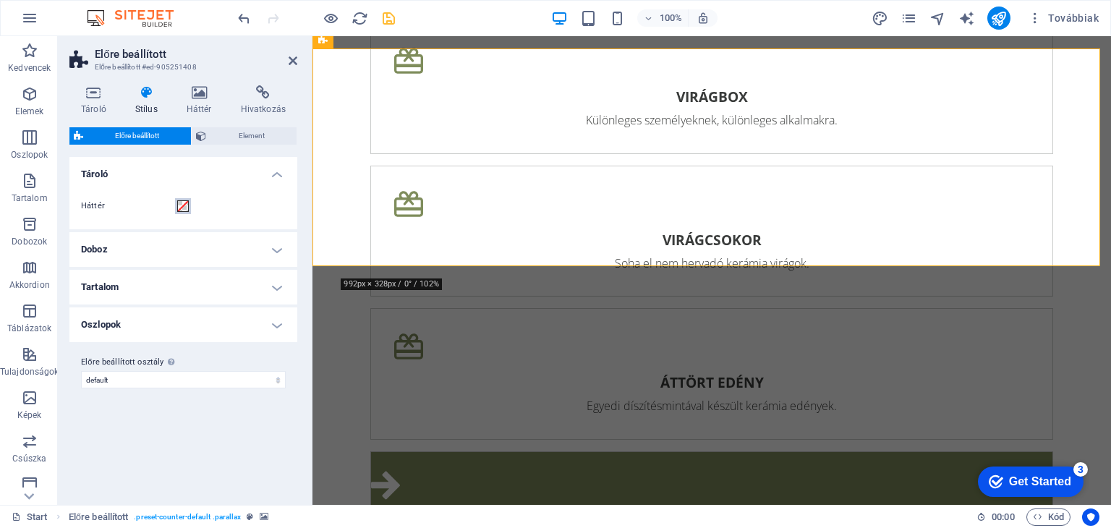
click at [185, 204] on span at bounding box center [183, 206] width 12 height 12
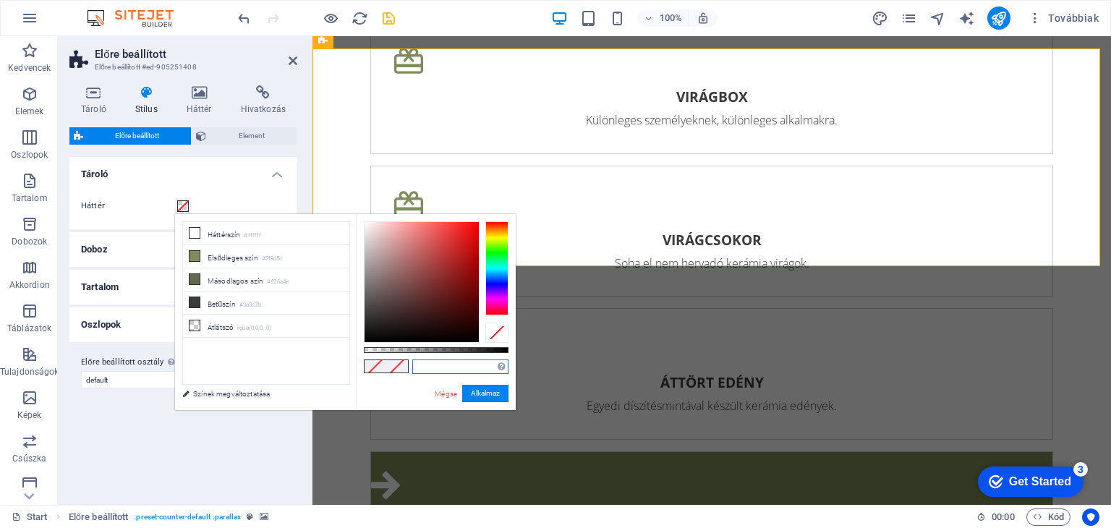
click at [450, 367] on input "text" at bounding box center [460, 366] width 96 height 14
click at [223, 235] on li "Háttérszín #ffffff" at bounding box center [266, 233] width 166 height 23
drag, startPoint x: 444, startPoint y: 366, endPoint x: 399, endPoint y: 365, distance: 44.8
click at [399, 365] on div "#ffffff Támogatott formátumok #0852ed rgb(8, 82, 237) rgba(8, 82, 237, 90%) hsv…" at bounding box center [436, 417] width 160 height 406
paste input "rgba(98, 106, 78, 0.557)"
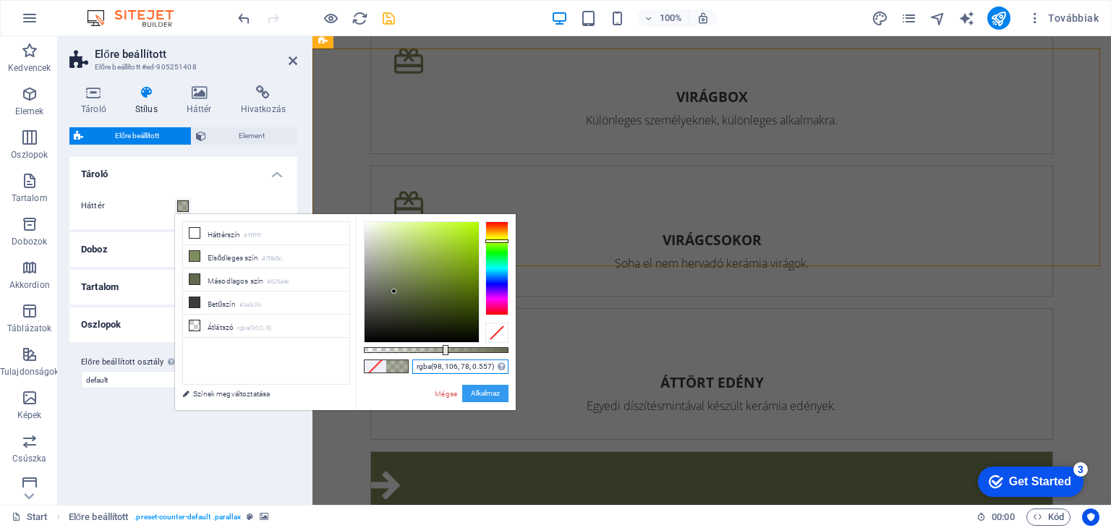
type input "rgba(98, 106, 78, 0.557)"
click at [497, 394] on button "Alkalmaz" at bounding box center [485, 393] width 46 height 17
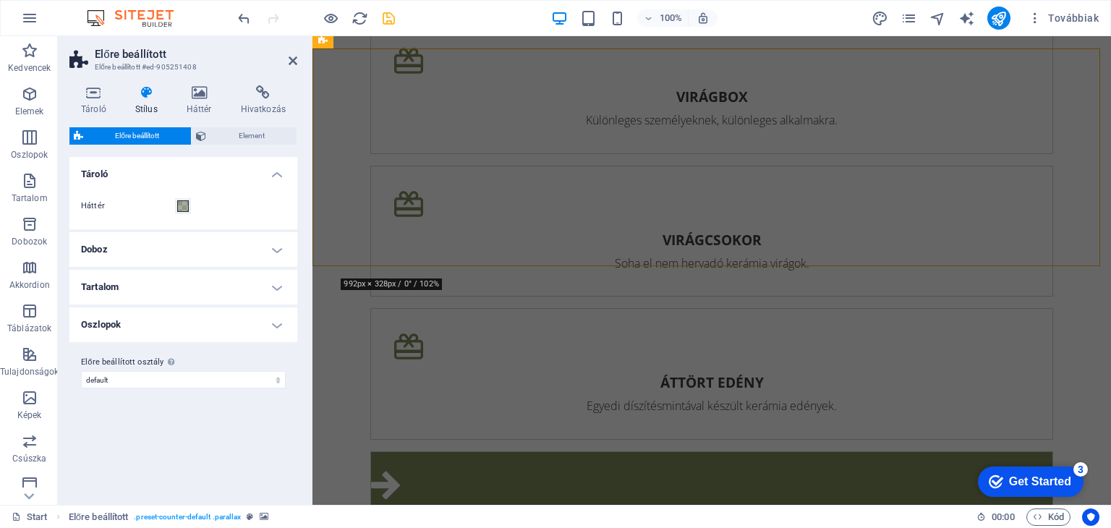
click at [267, 424] on div "Variánsok Tároló Háttér Doboz Háttér Szegély szélesség 0 rem px Szegély stílus …" at bounding box center [183, 325] width 228 height 336
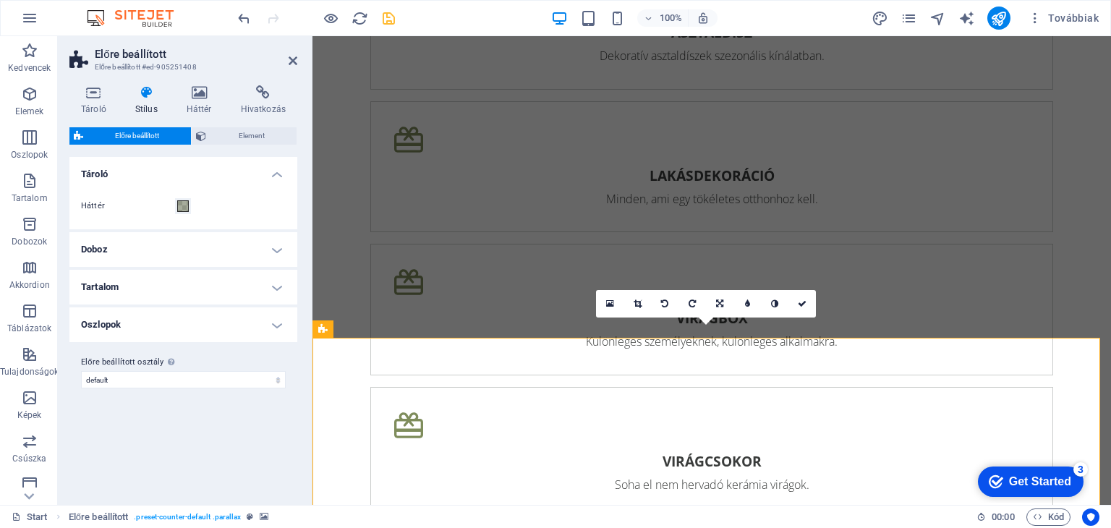
scroll to position [2949, 0]
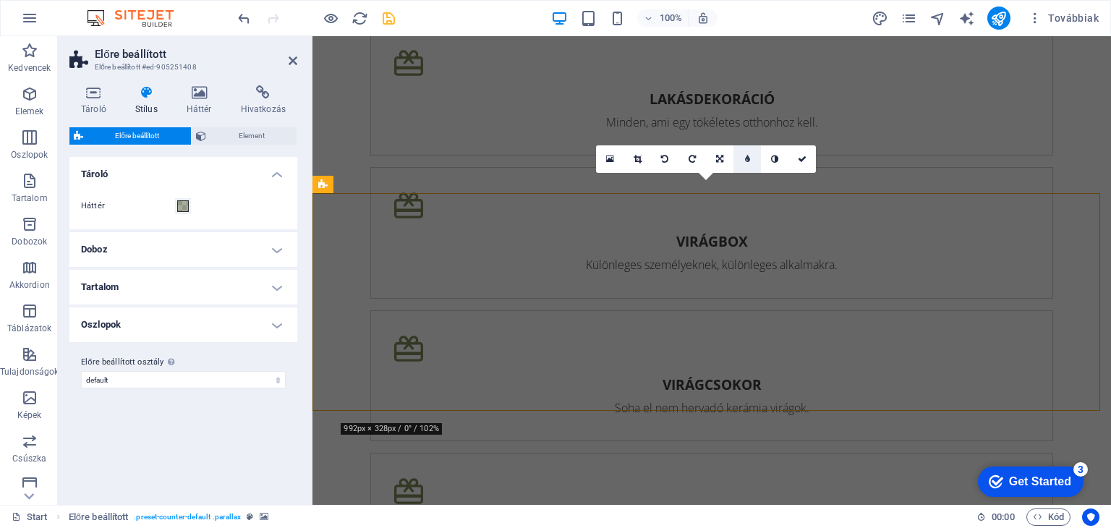
click at [745, 166] on link at bounding box center [746, 158] width 27 height 27
click at [745, 166] on link at bounding box center [735, 158] width 27 height 27
click at [291, 62] on icon at bounding box center [292, 61] width 9 height 12
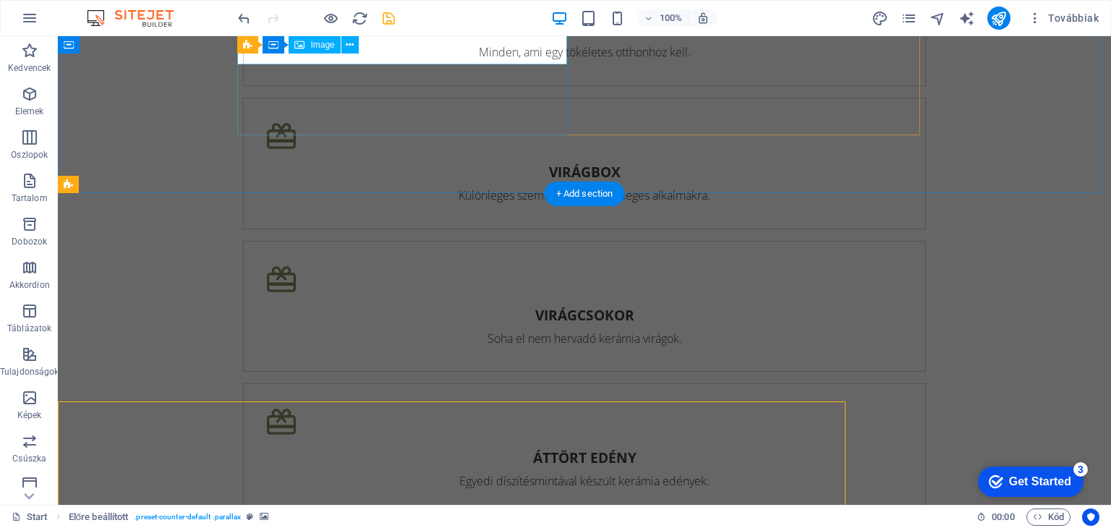
scroll to position [2742, 0]
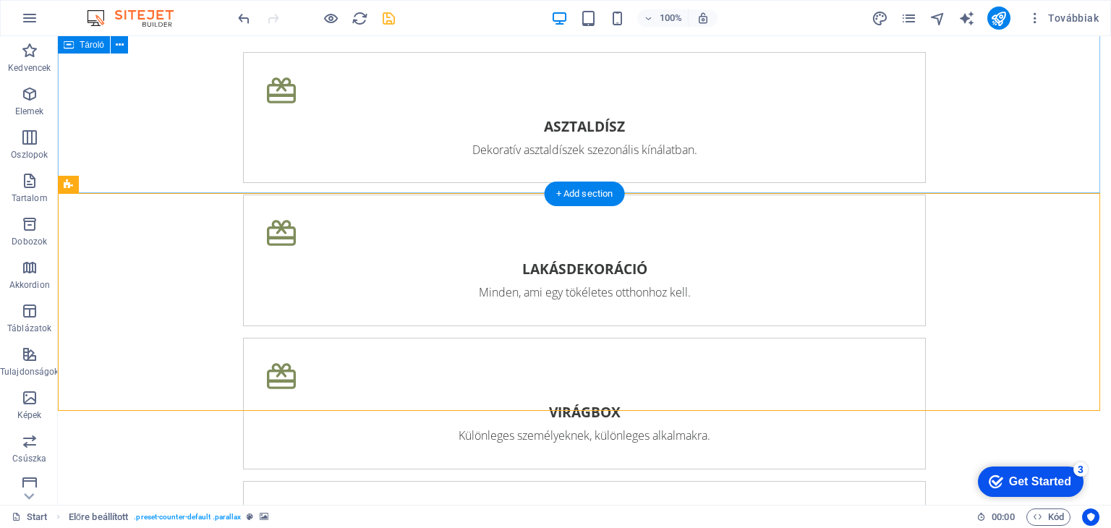
scroll to position [2949, 0]
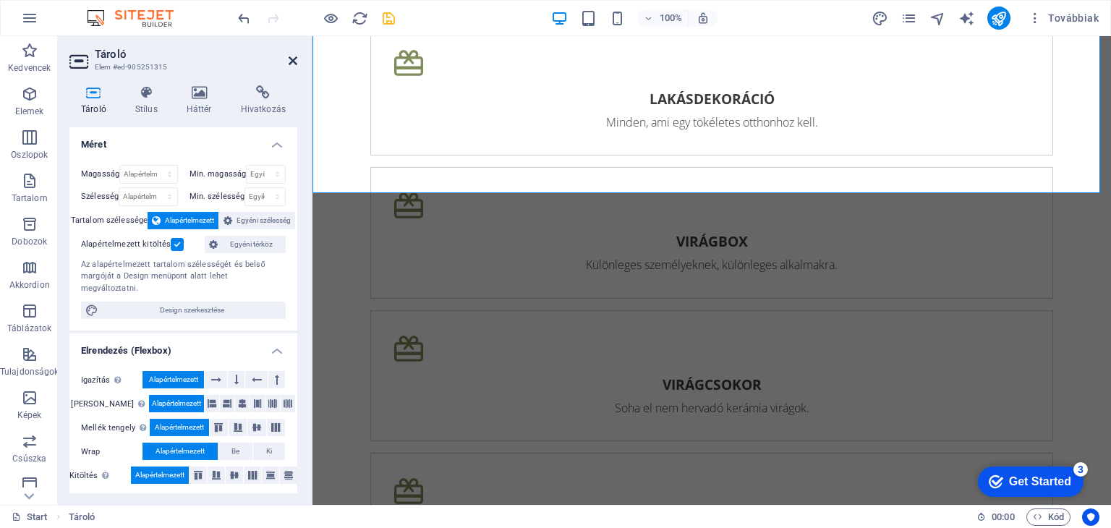
click at [294, 59] on icon at bounding box center [292, 61] width 9 height 12
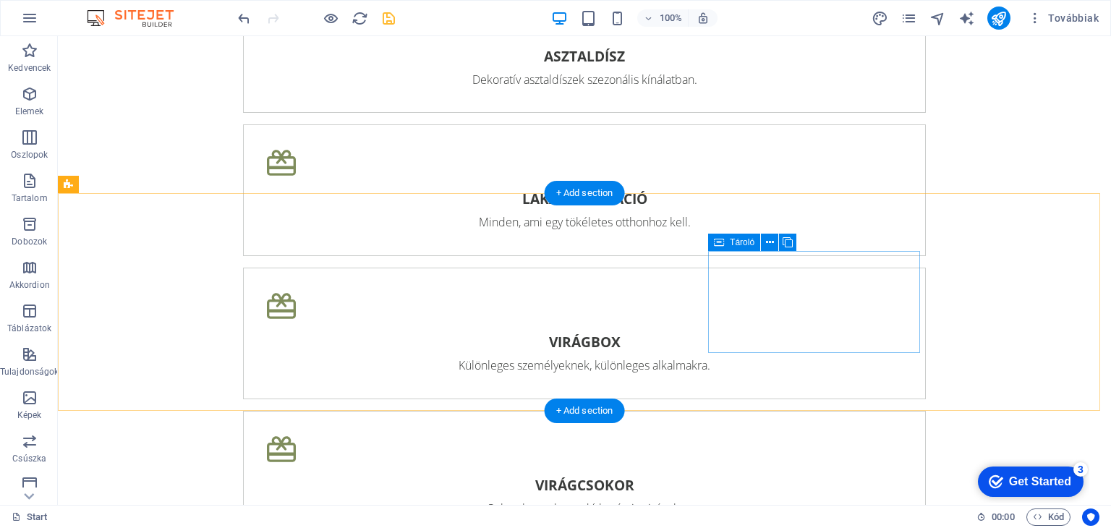
scroll to position [2814, 0]
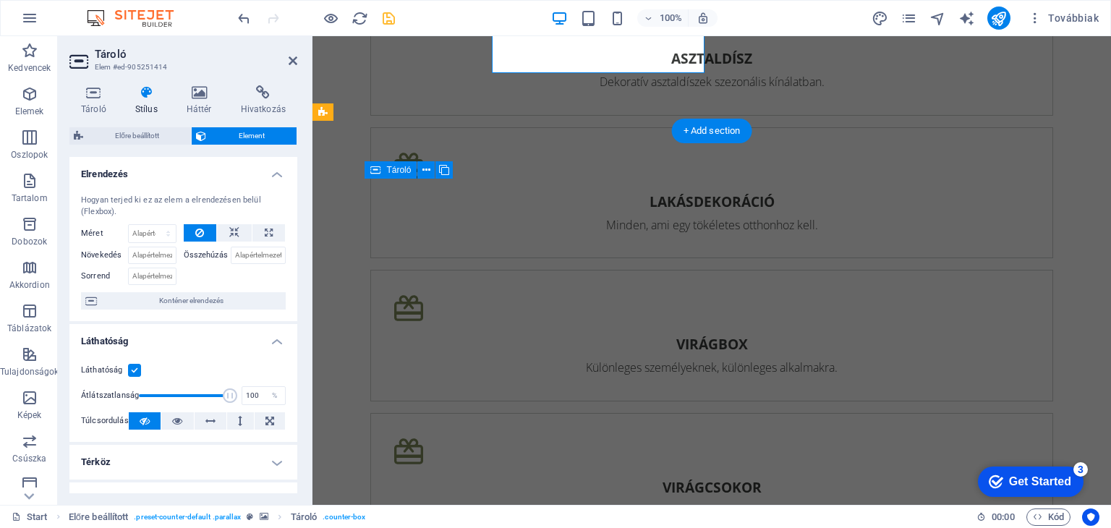
scroll to position [3021, 0]
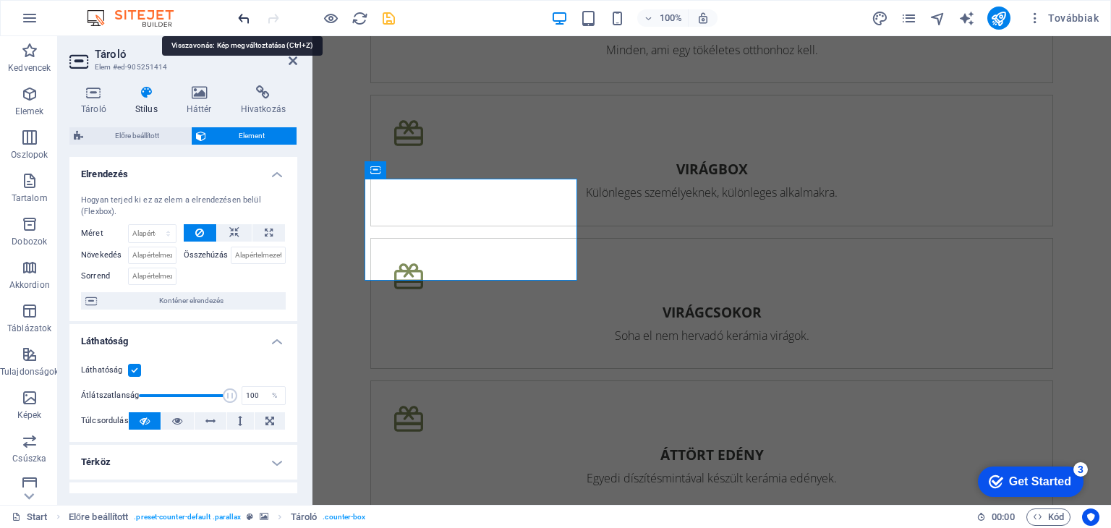
click at [111, 82] on icon "undo" at bounding box center [96, 96] width 29 height 29
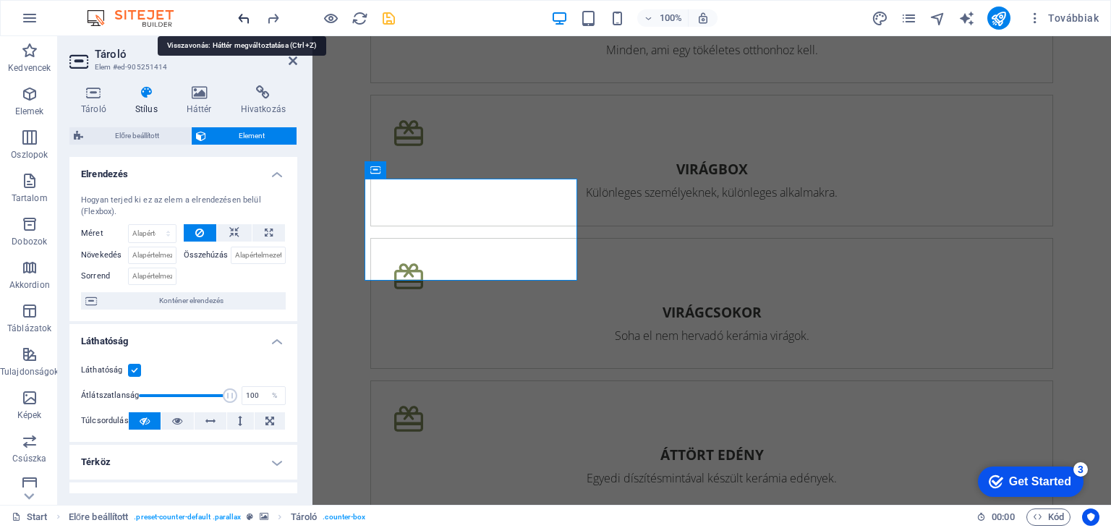
click at [111, 82] on icon "undo" at bounding box center [96, 96] width 29 height 29
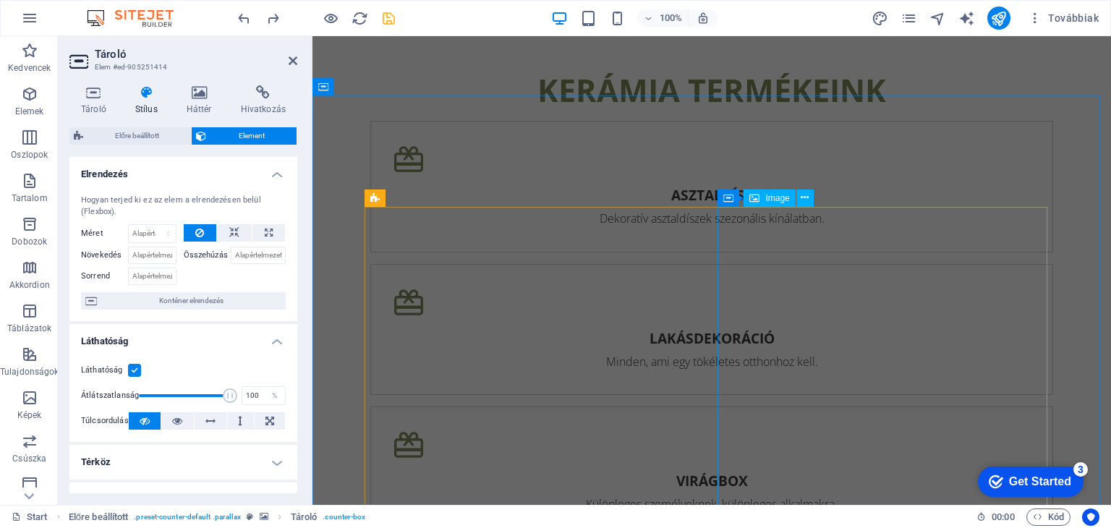
scroll to position [2906, 0]
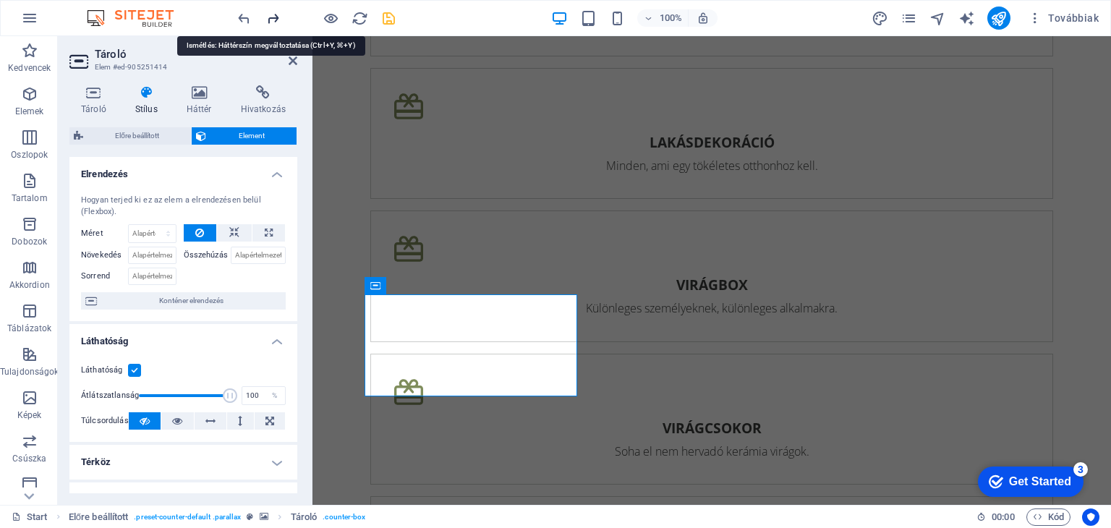
click at [275, 18] on icon "redo" at bounding box center [273, 18] width 17 height 17
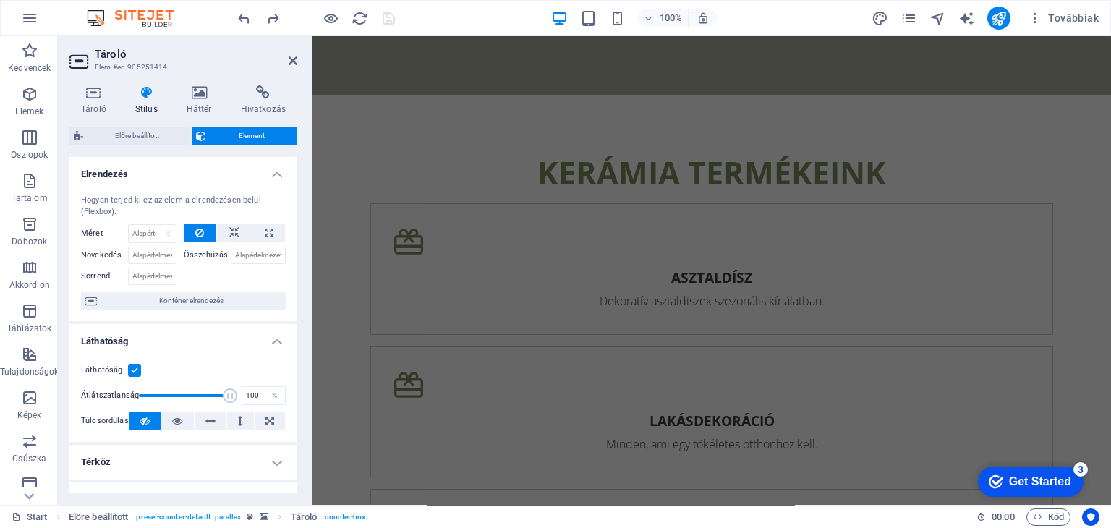
scroll to position [2038, 0]
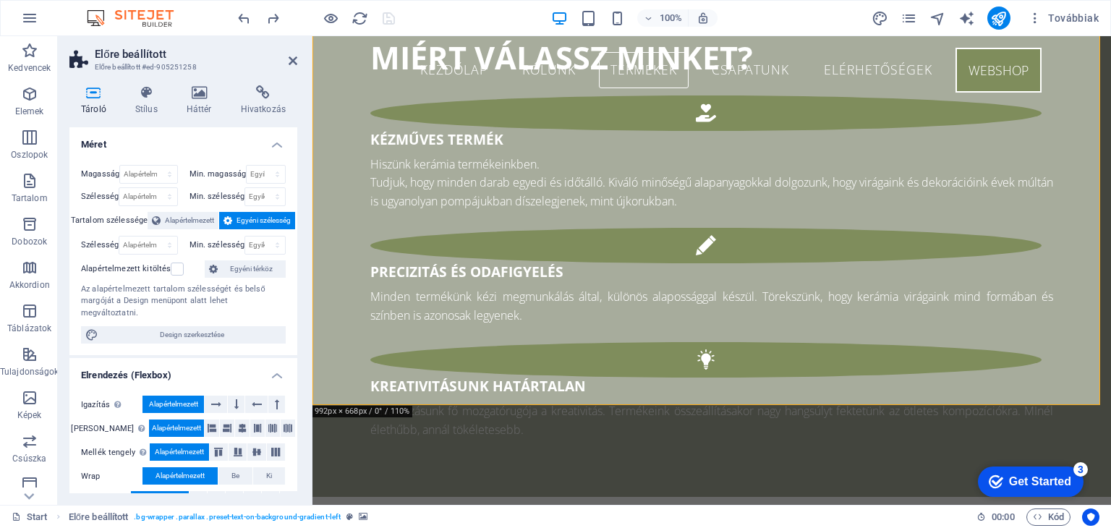
scroll to position [2025, 0]
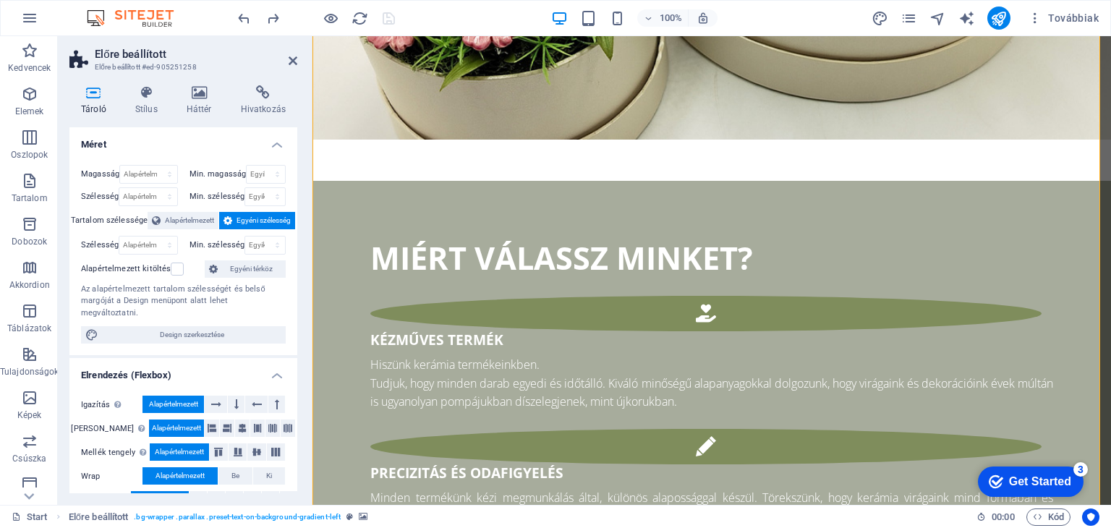
drag, startPoint x: 674, startPoint y: 82, endPoint x: 361, endPoint y: 46, distance: 314.4
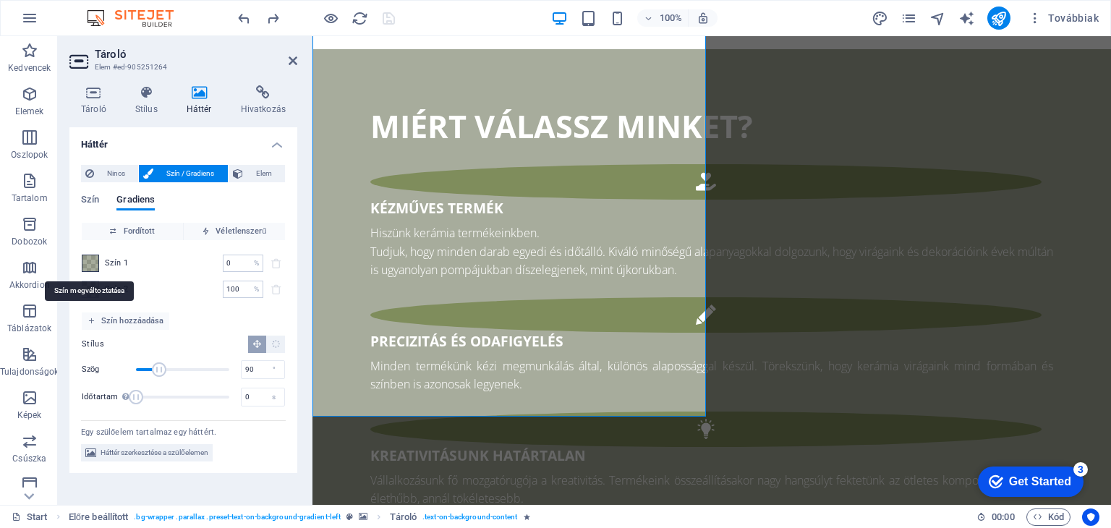
click at [88, 265] on span at bounding box center [90, 263] width 16 height 16
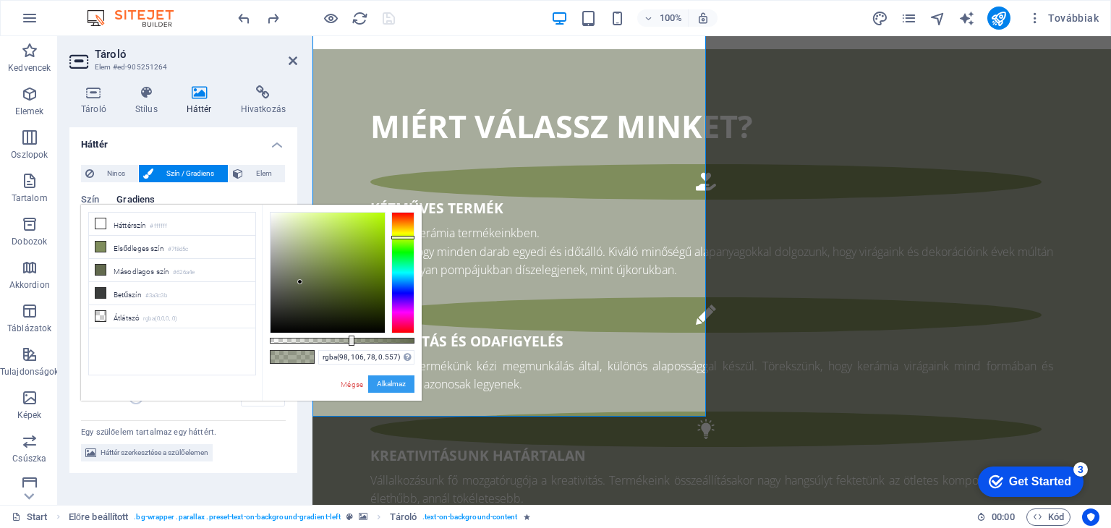
click at [395, 379] on button "Alkalmaz" at bounding box center [391, 383] width 46 height 17
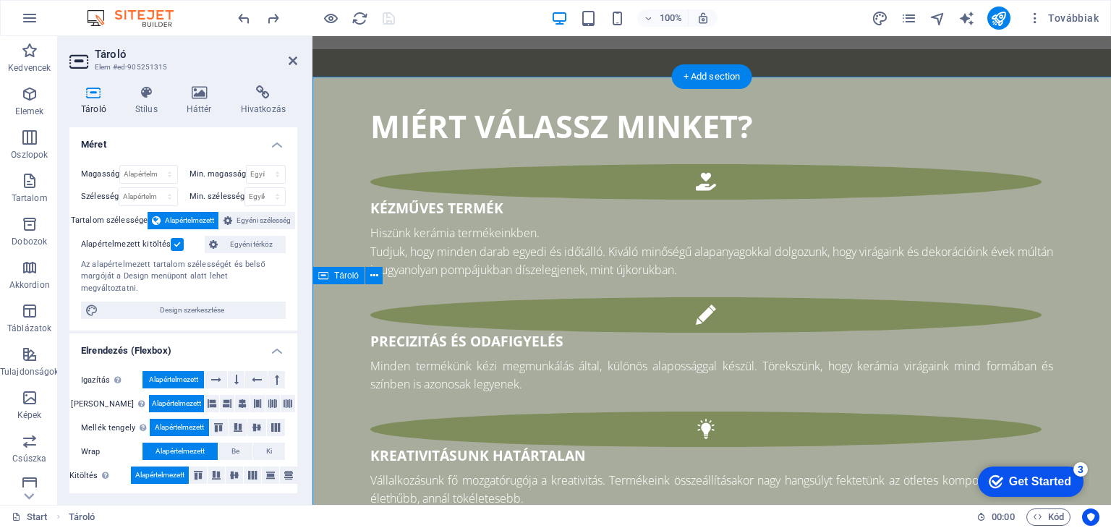
scroll to position [2288, 0]
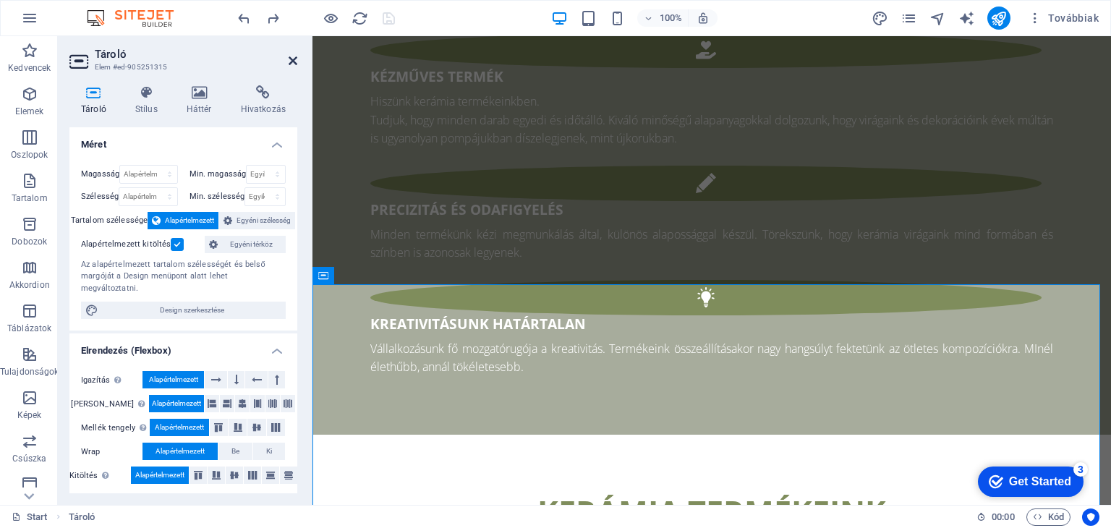
click at [296, 59] on icon at bounding box center [292, 61] width 9 height 12
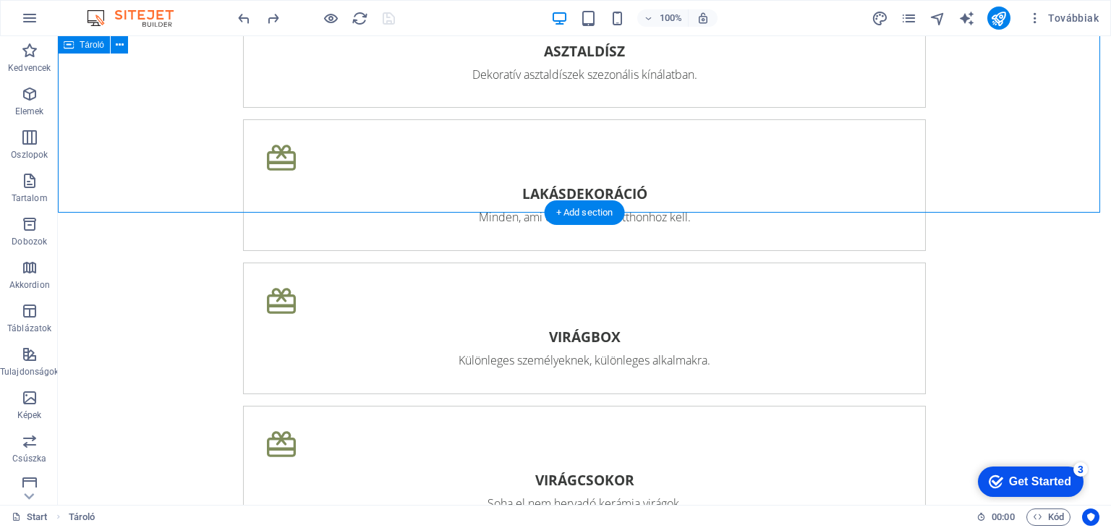
scroll to position [2867, 0]
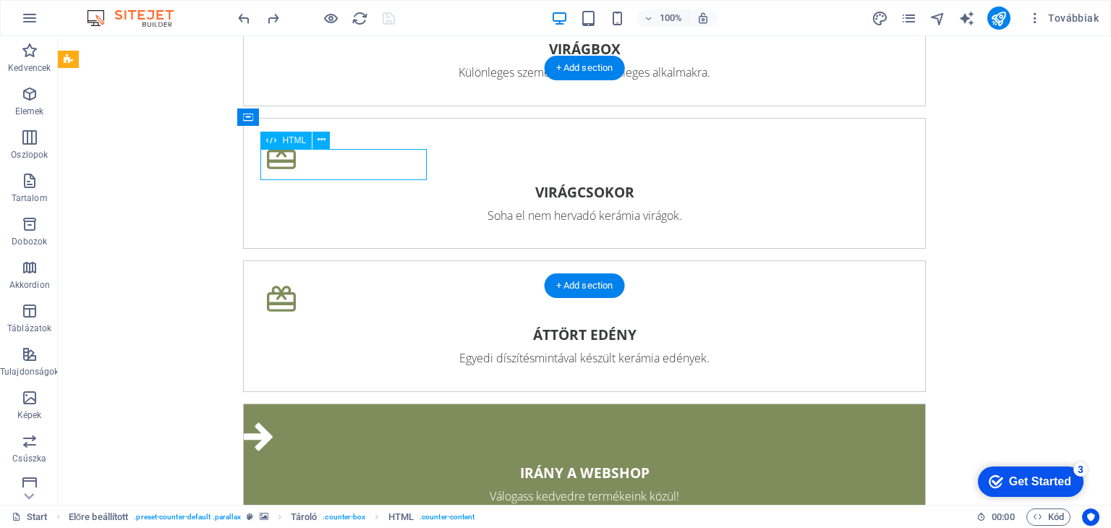
scroll to position [2990, 0]
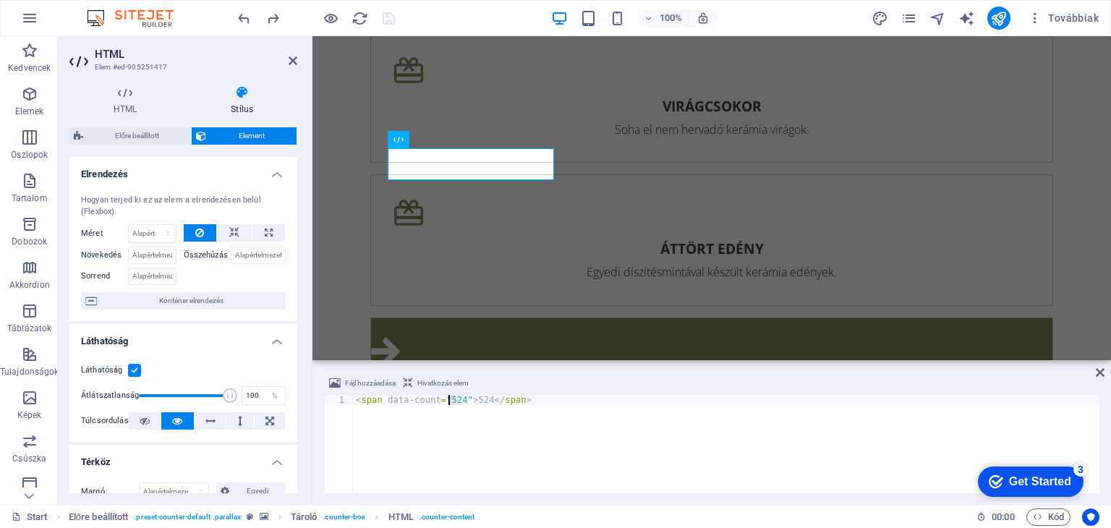
click at [448, 396] on div "< span data-count = "524" > 524 </ span >" at bounding box center [726, 454] width 746 height 119
click at [472, 401] on div "< span data-count = "798>524</span>" at bounding box center [726, 454] width 746 height 119
click at [665, 458] on div "< span data-count = "798>798</span>" at bounding box center [726, 454] width 746 height 119
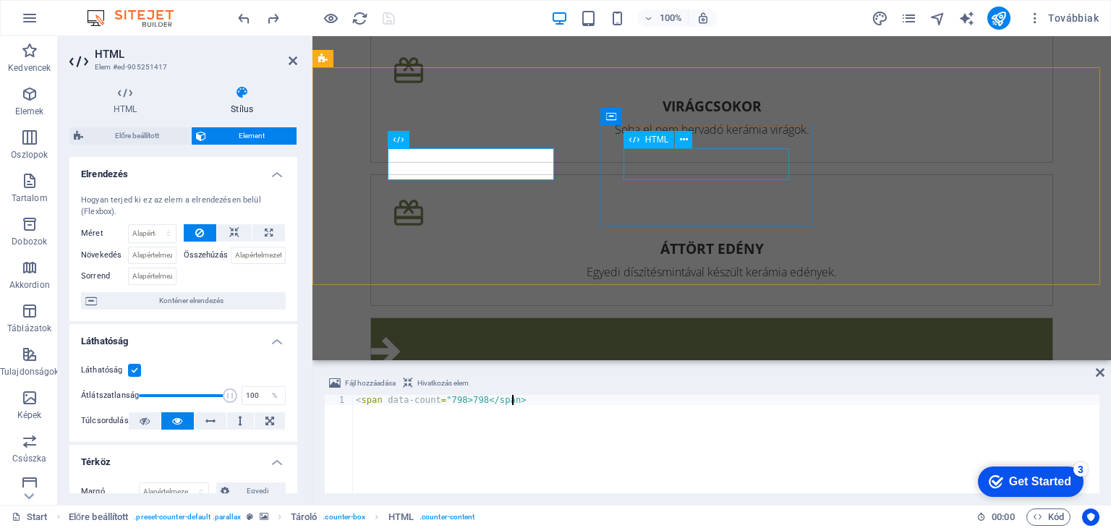
type textarea "<span data-count="798>798</span>"
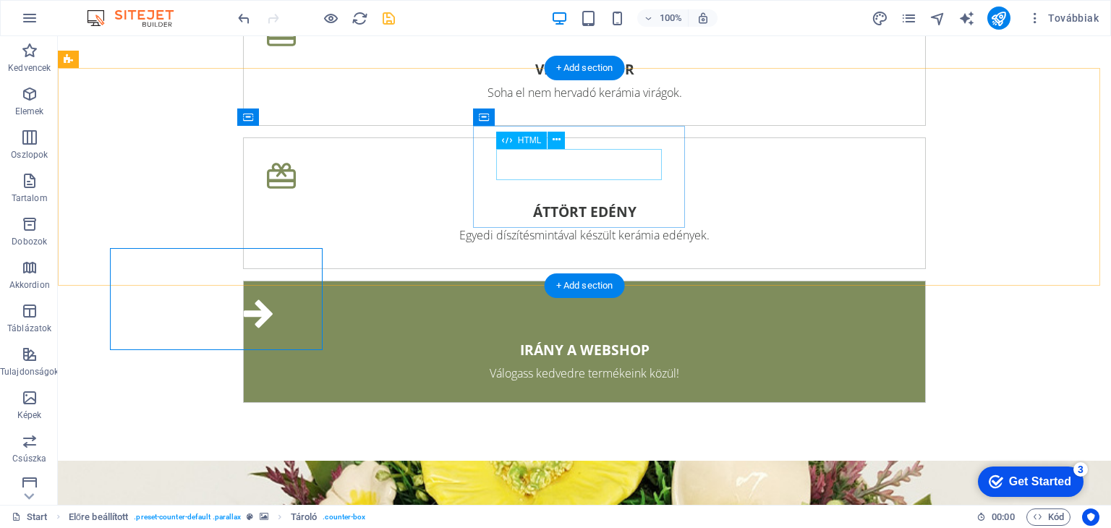
scroll to position [2867, 0]
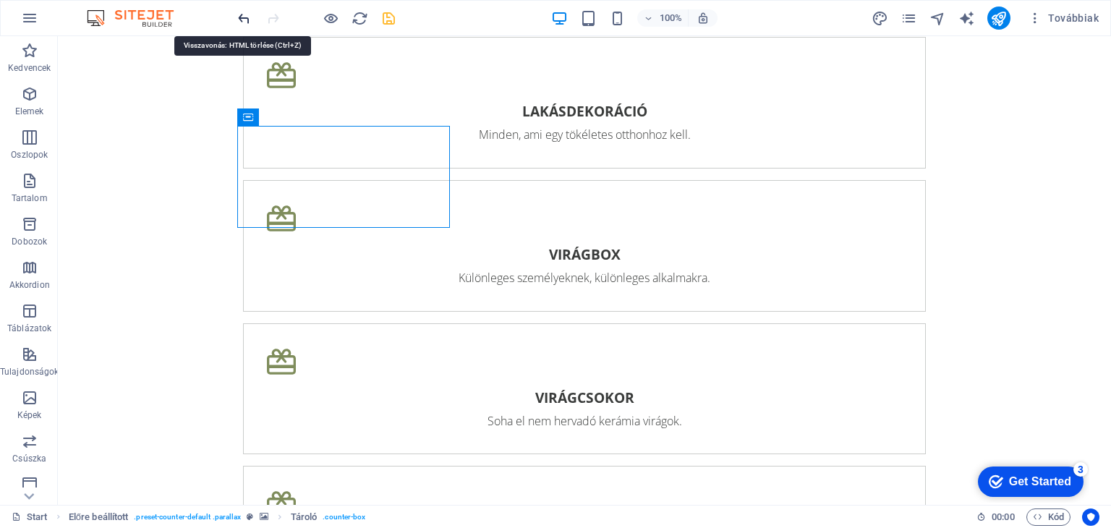
click at [238, 168] on icon "undo" at bounding box center [223, 182] width 29 height 29
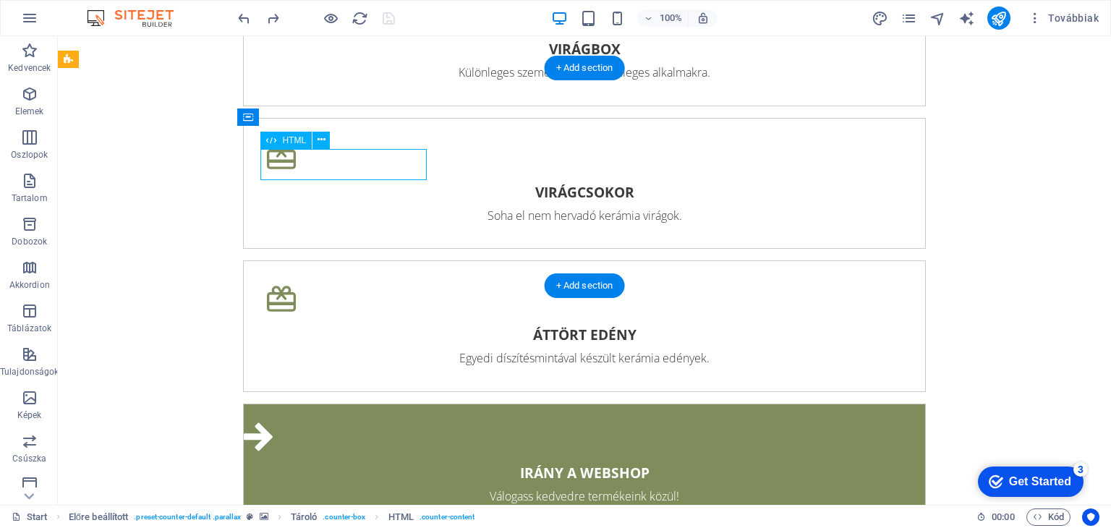
scroll to position [2990, 0]
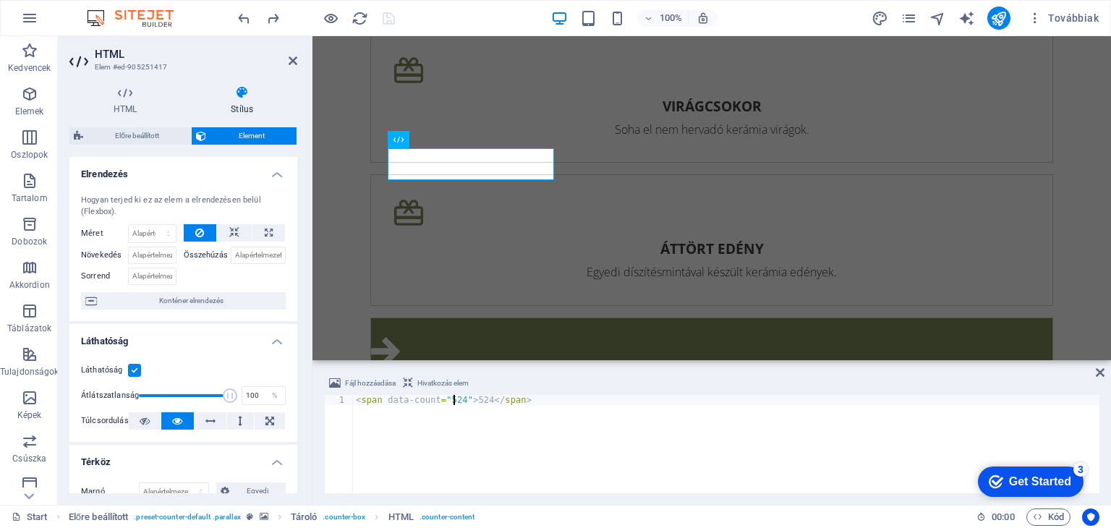
click at [451, 401] on div "< span data-count = "524" > 524 </ span >" at bounding box center [726, 454] width 746 height 119
click at [482, 445] on div "< span data-count = "798" > 524 </ span >" at bounding box center [726, 454] width 746 height 119
click at [476, 398] on div "< span data-count = "798" > 524 </ span >" at bounding box center [726, 454] width 746 height 119
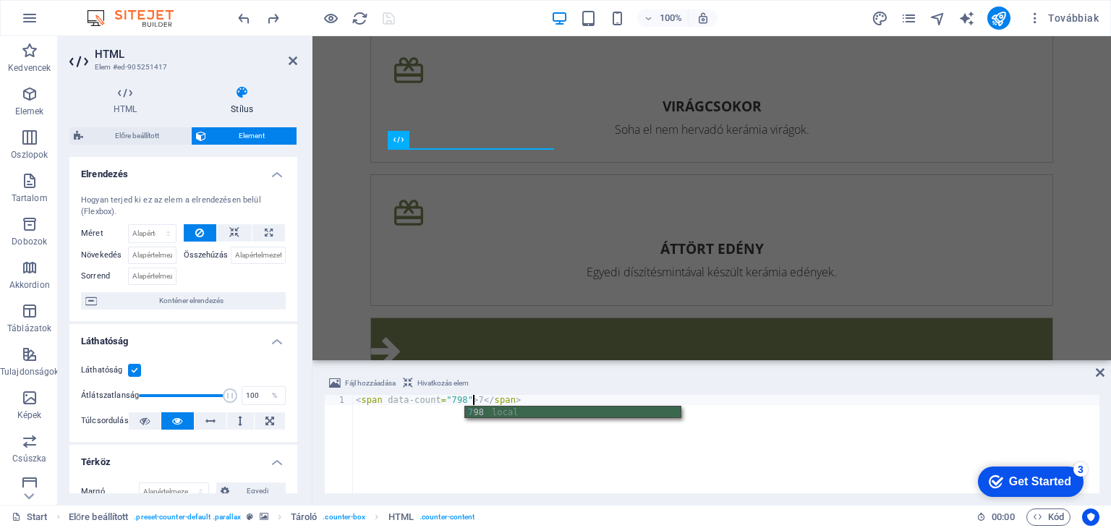
scroll to position [0, 10]
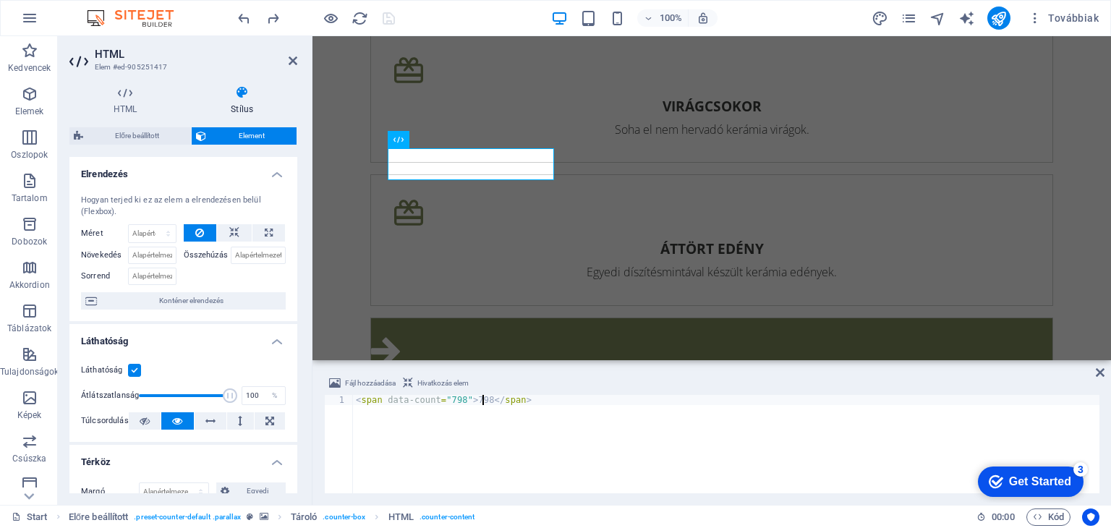
type textarea "<span data-count="798">798</span>"
click at [307, 420] on div "HTML Stílus HTML Adjon hozzá, szerkesszen és formázza a HTML-t közvetlenül a we…" at bounding box center [183, 289] width 251 height 431
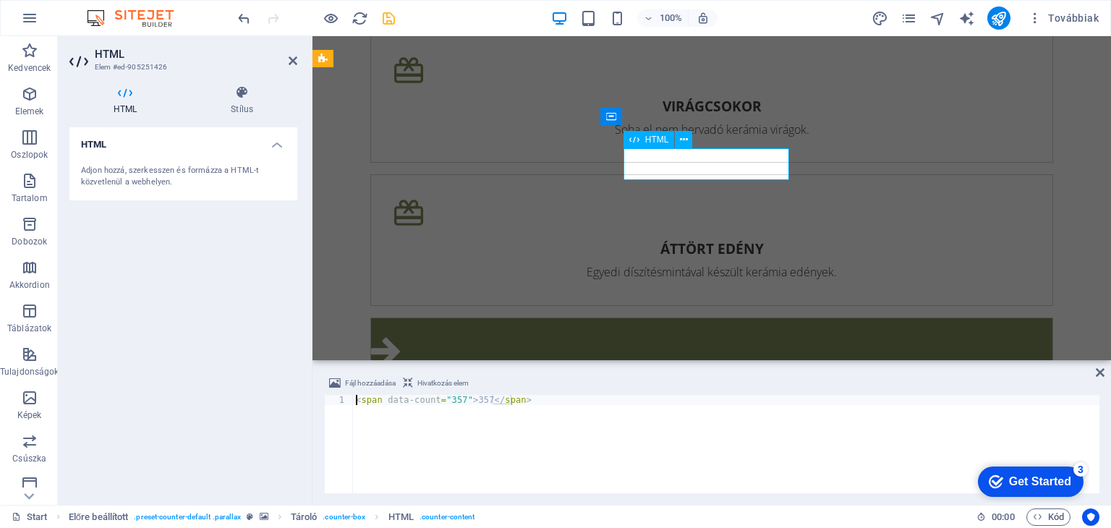
drag, startPoint x: 456, startPoint y: 398, endPoint x: 445, endPoint y: 401, distance: 11.2
click at [445, 401] on div "< span data-count = "357" > 357 </ span >" at bounding box center [726, 454] width 746 height 119
click at [453, 400] on div "< span data-count = "357" > 357 </ span >" at bounding box center [726, 444] width 746 height 98
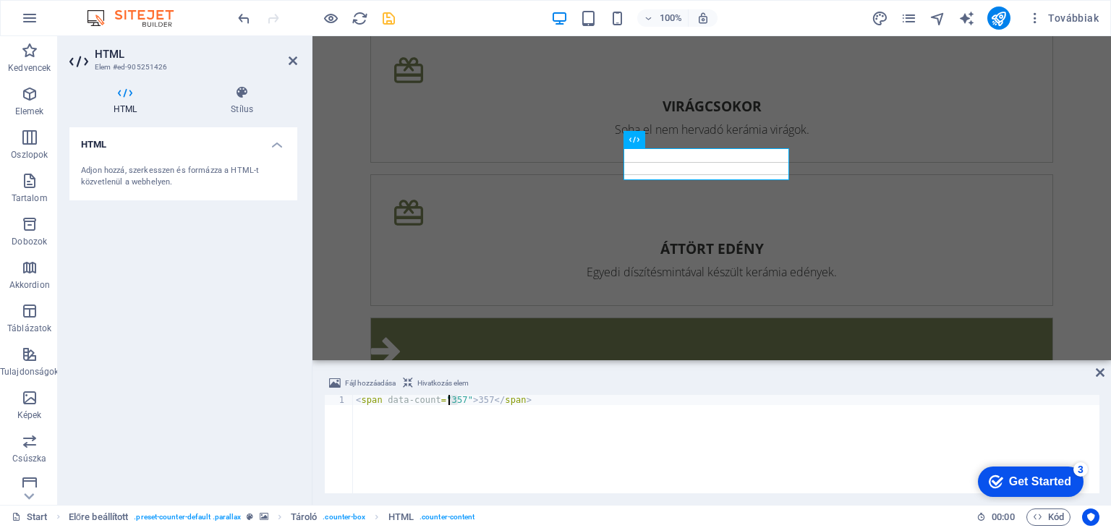
drag, startPoint x: 457, startPoint y: 398, endPoint x: 447, endPoint y: 400, distance: 10.2
click at [447, 400] on div "< span data-count = "357" > 357 </ span >" at bounding box center [726, 454] width 746 height 119
click at [454, 398] on div "< span data-count = "357" > 357 </ span >" at bounding box center [726, 444] width 746 height 98
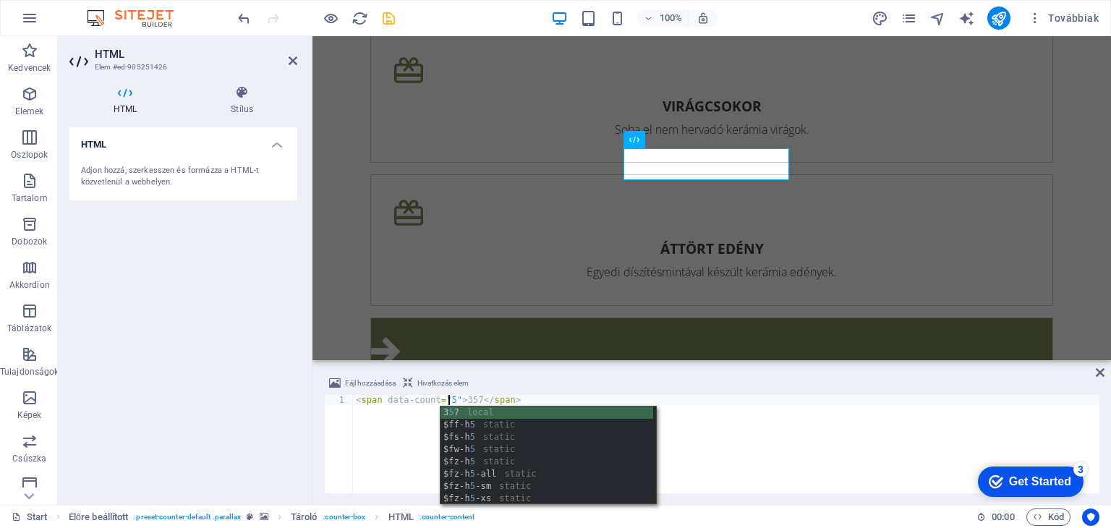
scroll to position [0, 8]
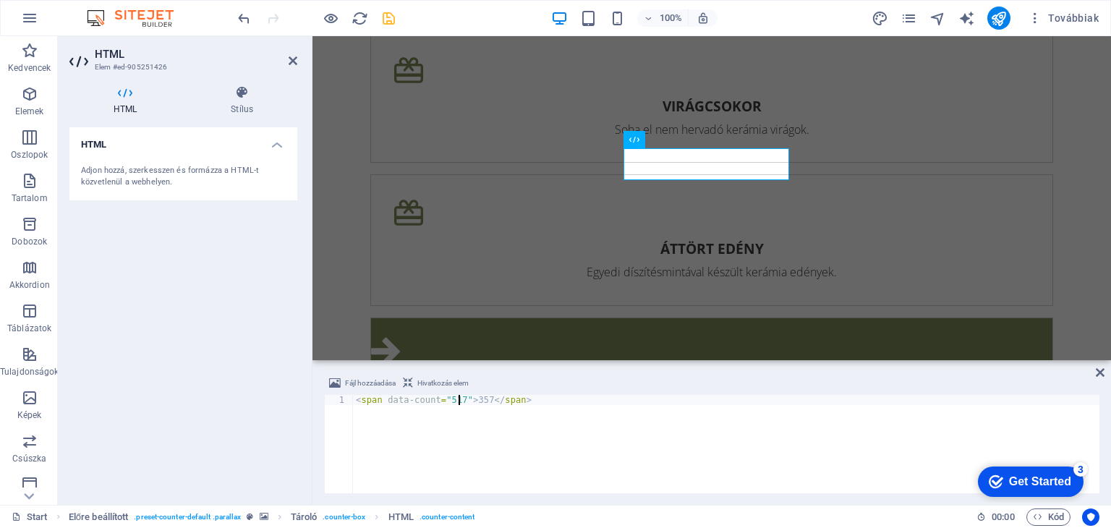
click at [475, 400] on div "< span data-count = "517" > 357 </ span >" at bounding box center [726, 454] width 746 height 119
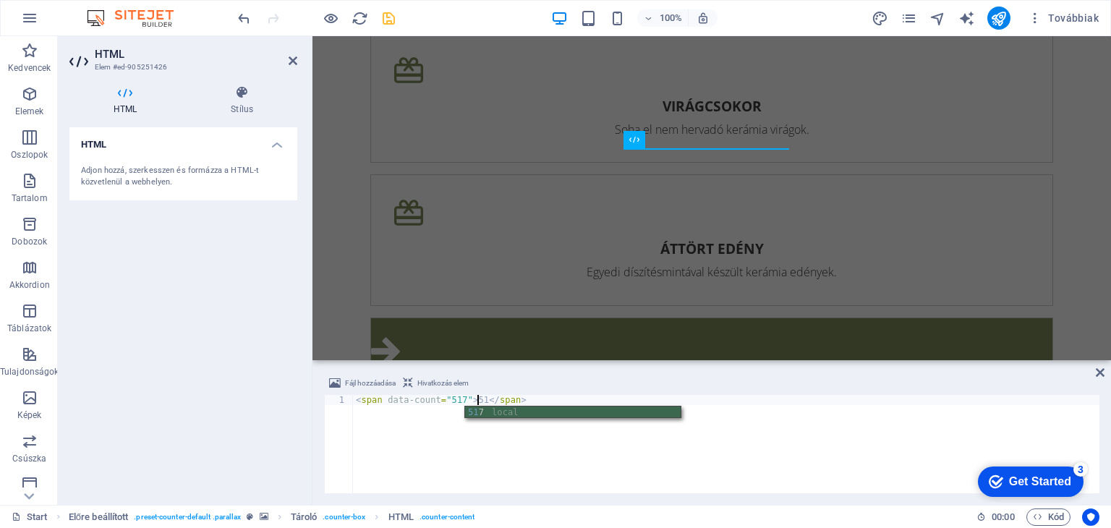
scroll to position [0, 10]
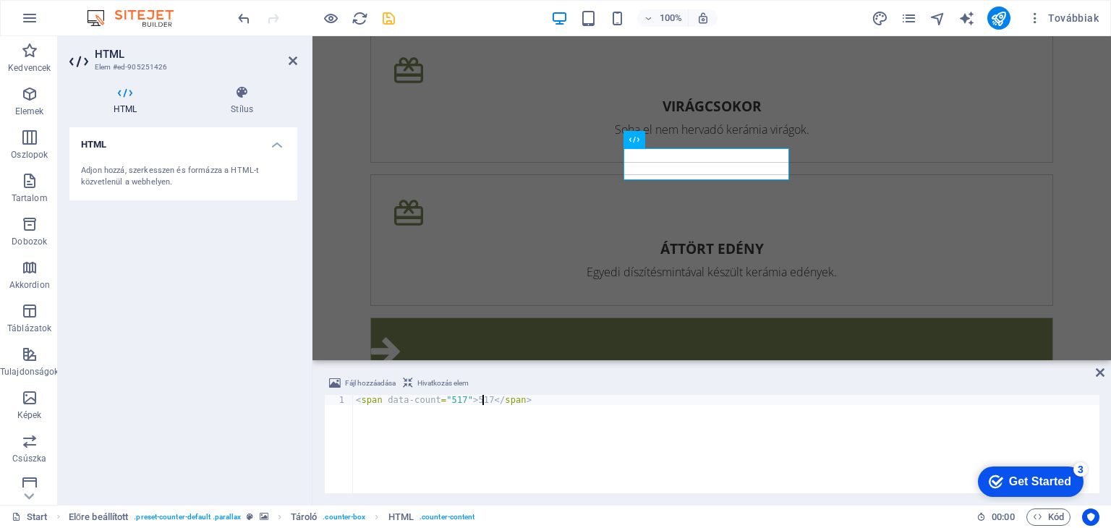
click at [650, 448] on div "< span data-count = "517" > 517 </ span >" at bounding box center [726, 454] width 746 height 119
type textarea "<span data-count="517">517</span>"
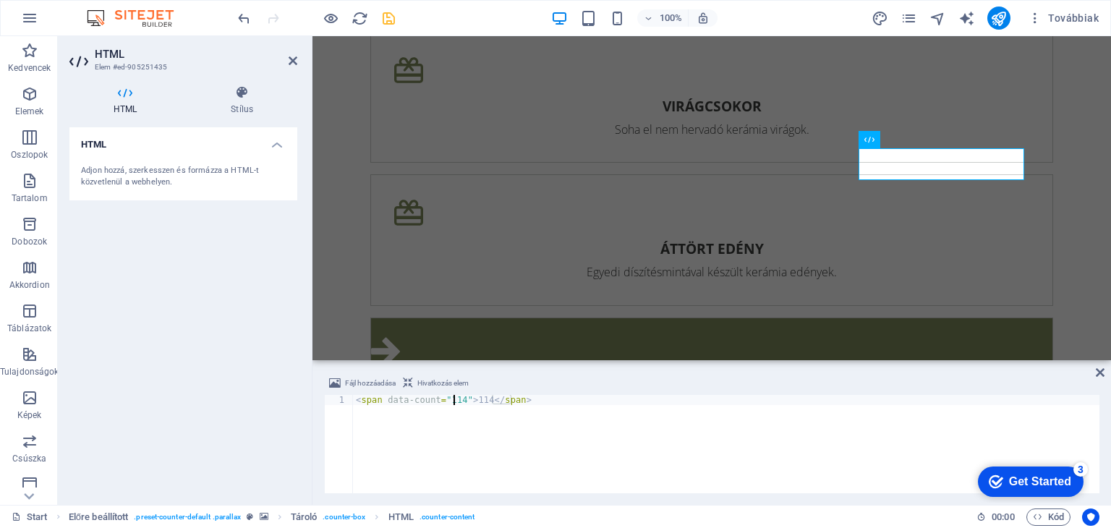
click at [453, 402] on div "< span data-count = "114" > 114 </ span >" at bounding box center [726, 454] width 746 height 119
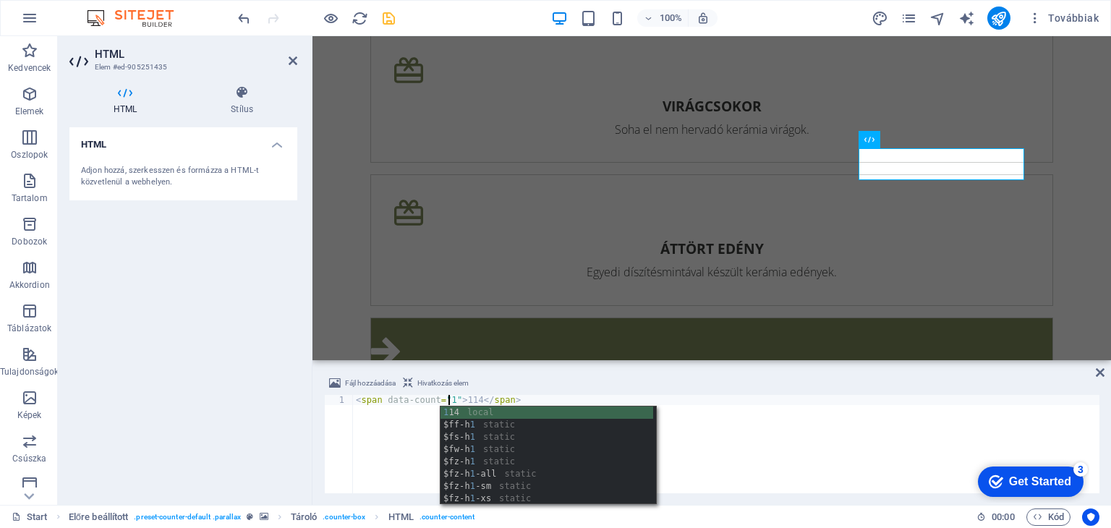
scroll to position [0, 8]
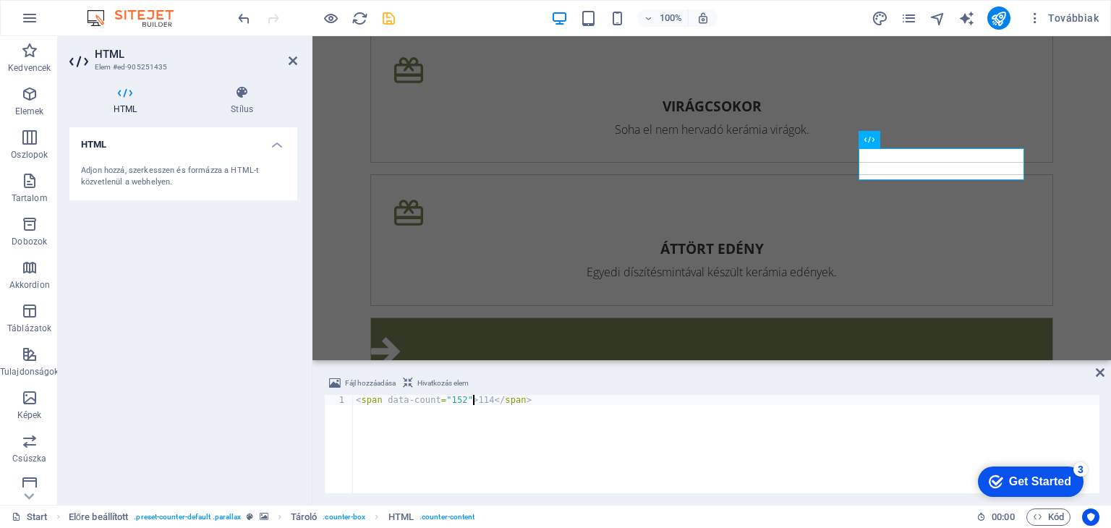
click at [474, 400] on div "< span data-count = "152" > 114 </ span >" at bounding box center [726, 454] width 746 height 119
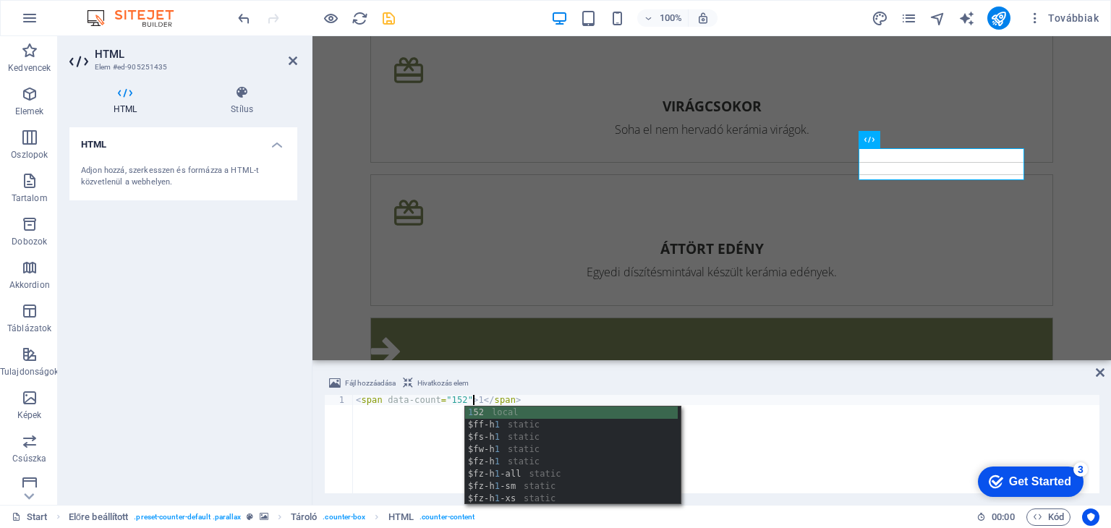
scroll to position [0, 10]
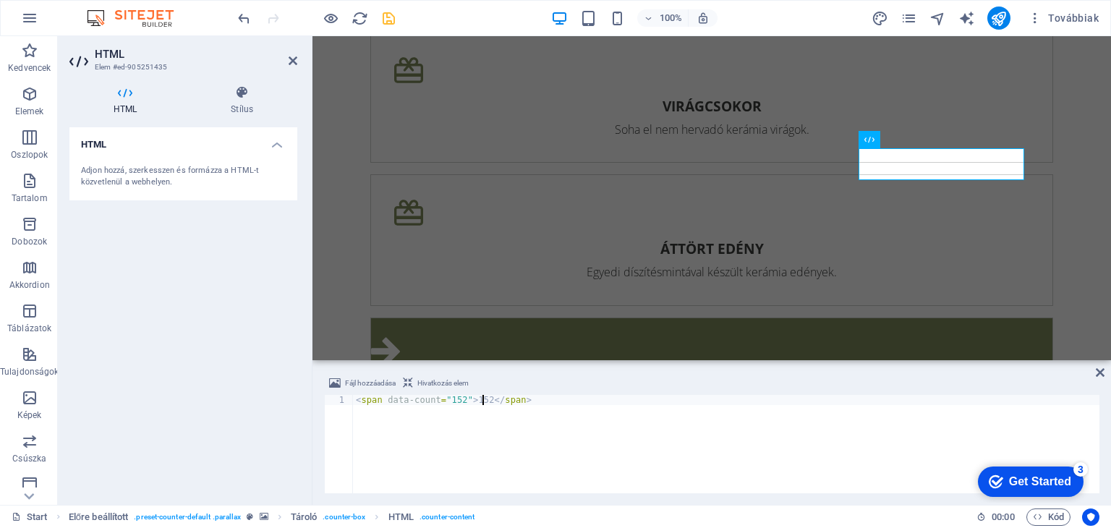
type textarea "<span data-count="152">152</span>"
click at [282, 394] on div "HTML Adjon hozzá, szerkesszen és formázza a HTML-t közvetlenül a webhelyen." at bounding box center [183, 310] width 228 height 366
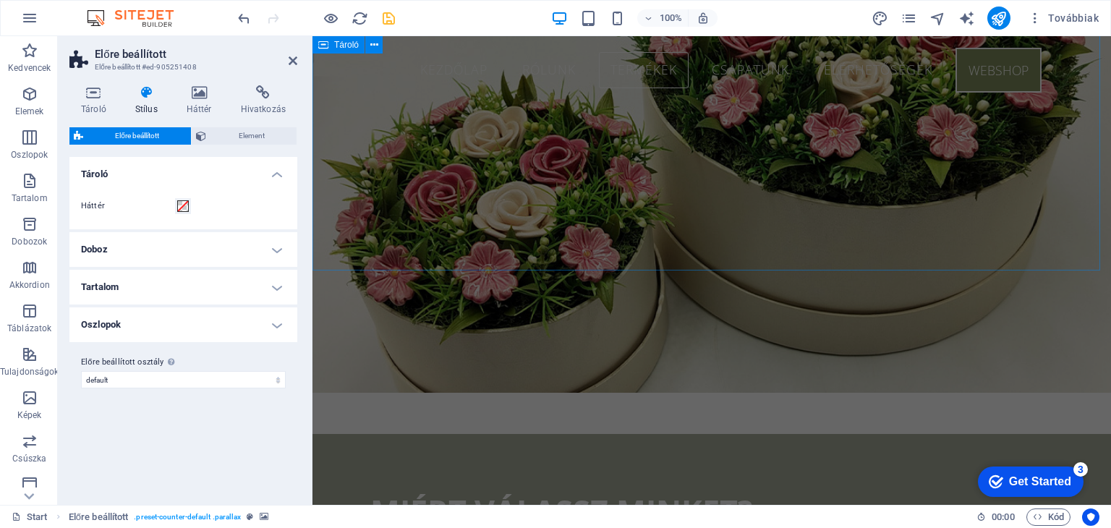
scroll to position [1411, 0]
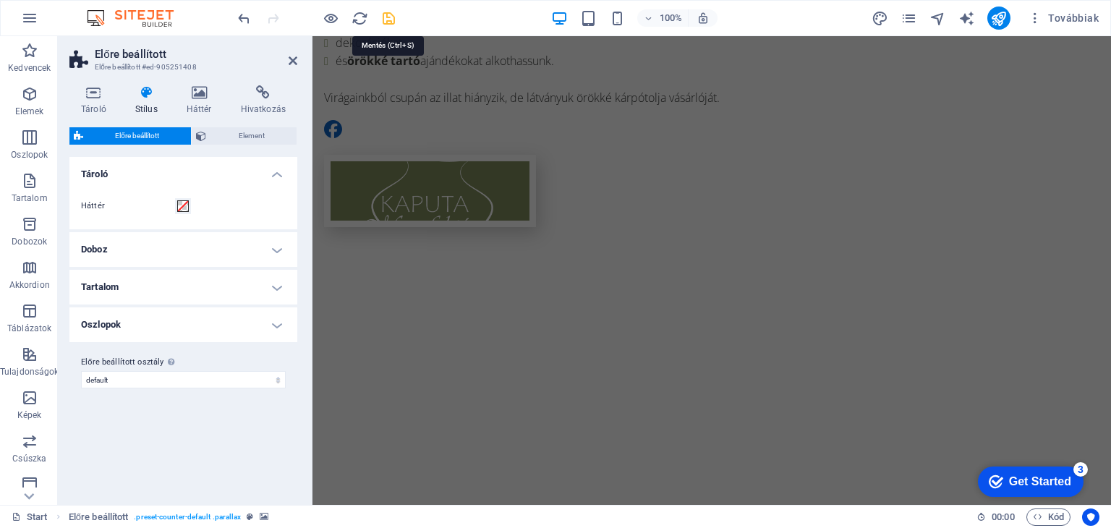
click at [389, 13] on icon "save" at bounding box center [388, 18] width 17 height 17
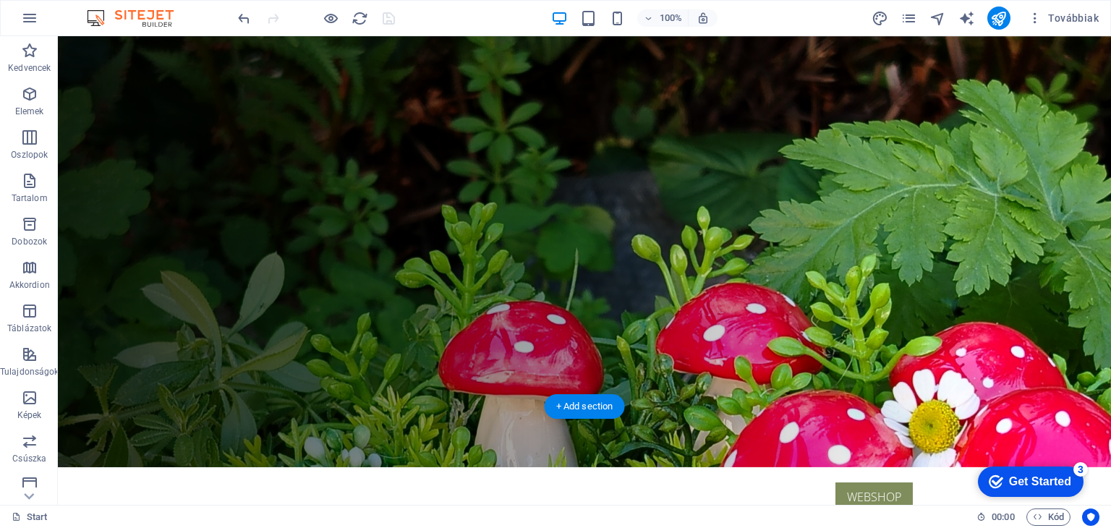
scroll to position [0, 0]
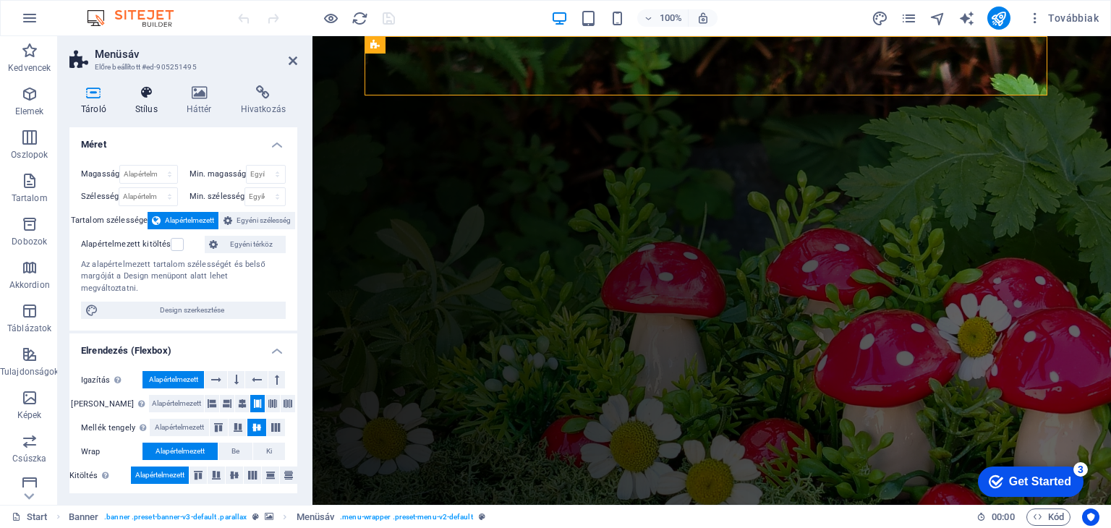
click at [140, 107] on h4 "Stílus" at bounding box center [149, 100] width 51 height 30
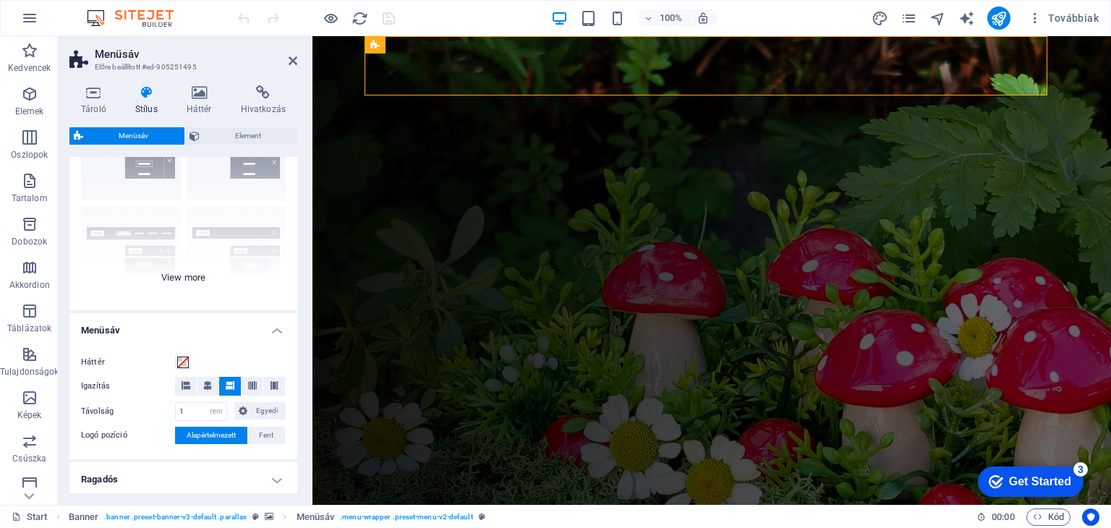
scroll to position [217, 0]
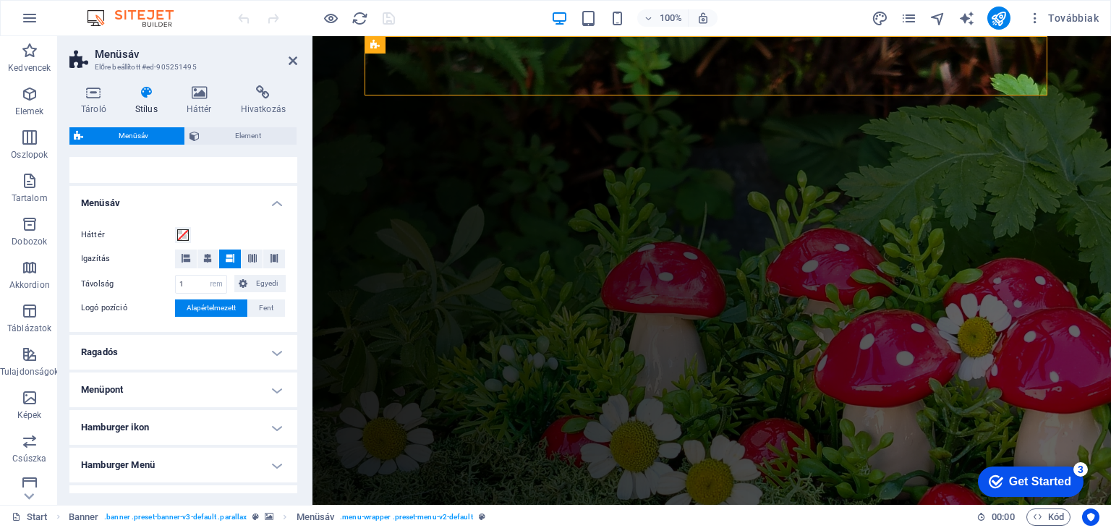
click at [271, 355] on h4 "Ragadós" at bounding box center [183, 352] width 228 height 35
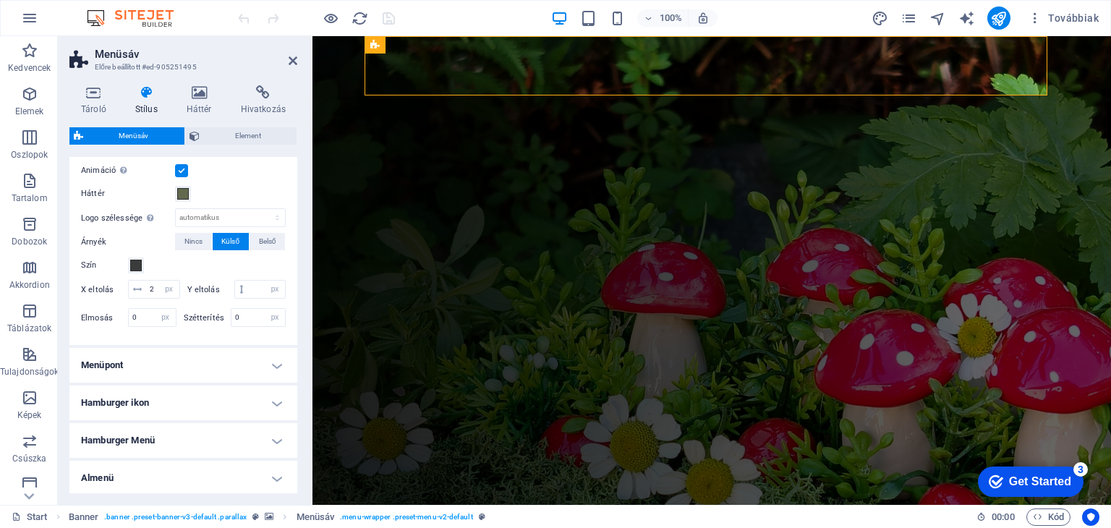
scroll to position [506, 0]
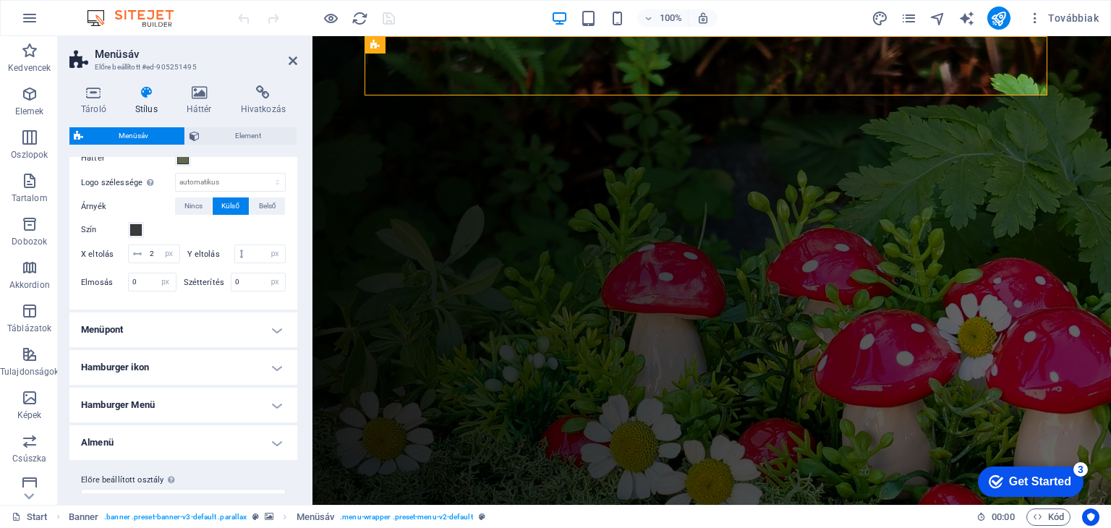
click at [269, 347] on h4 "Menüpont" at bounding box center [183, 329] width 228 height 35
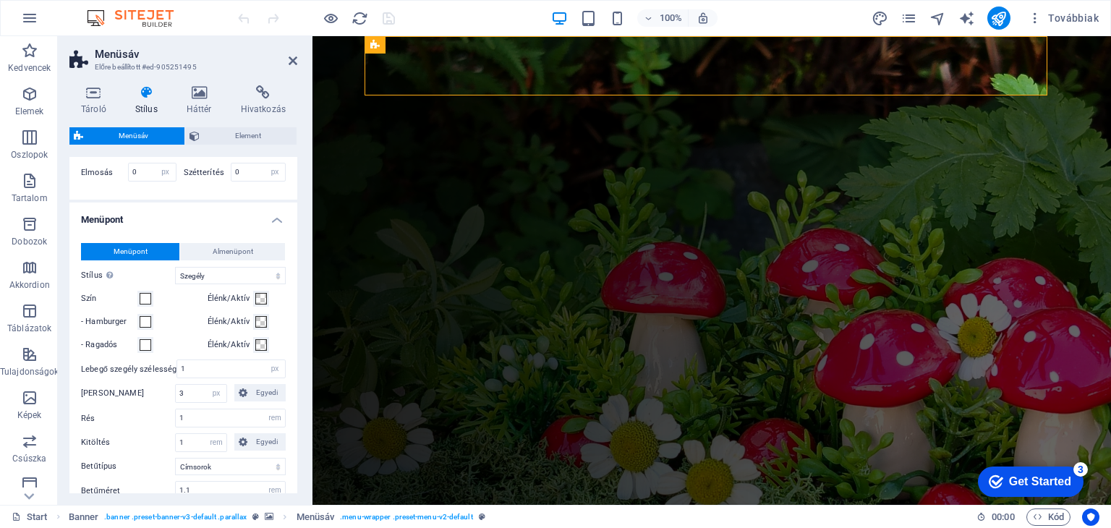
scroll to position [651, 0]
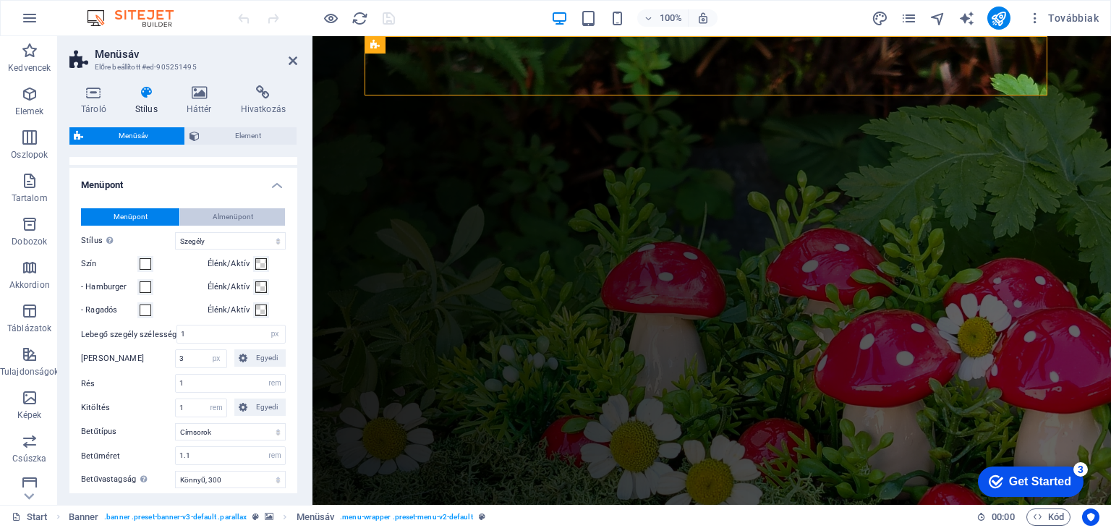
click at [231, 226] on span "Almenüpont" at bounding box center [233, 216] width 40 height 17
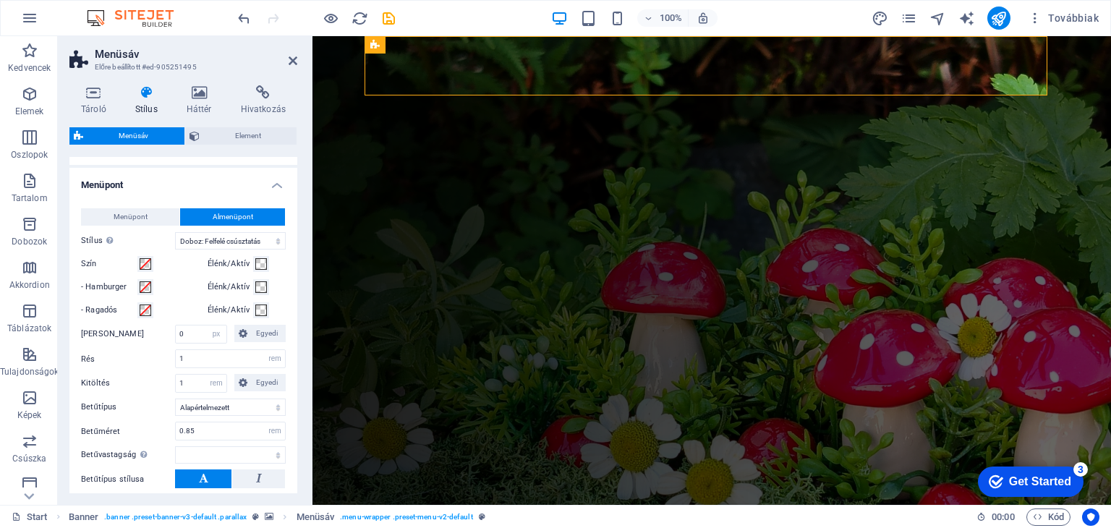
select select
click at [231, 226] on span "Almenüpont" at bounding box center [233, 216] width 40 height 17
click at [279, 194] on h4 "Menüpont" at bounding box center [183, 181] width 228 height 26
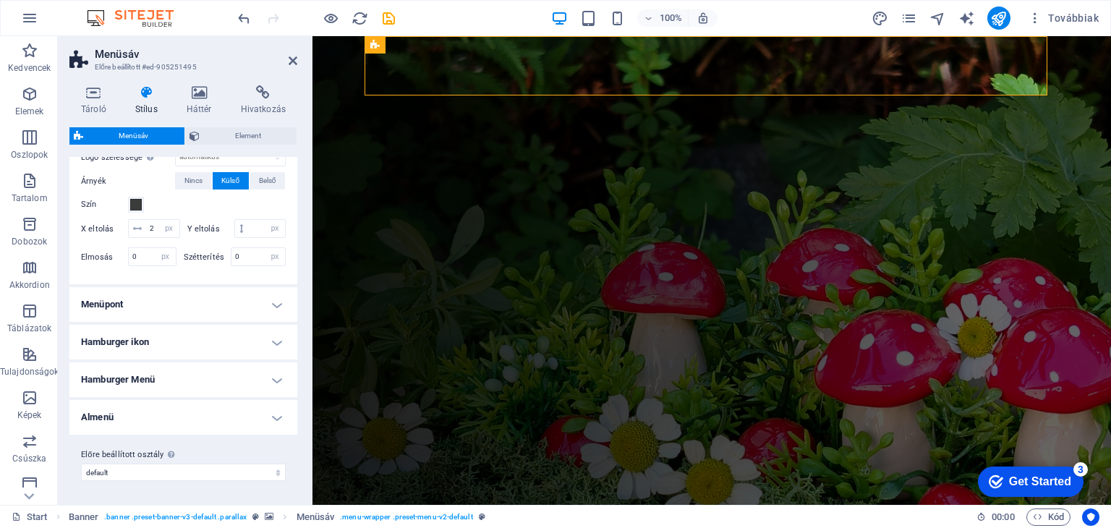
click at [261, 299] on h4 "Menüpont" at bounding box center [183, 304] width 228 height 35
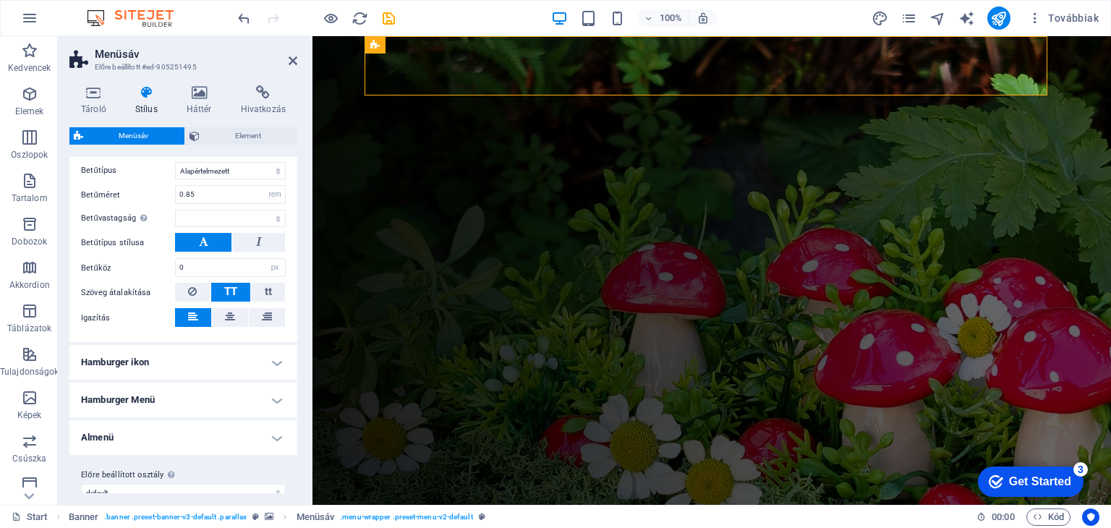
scroll to position [922, 0]
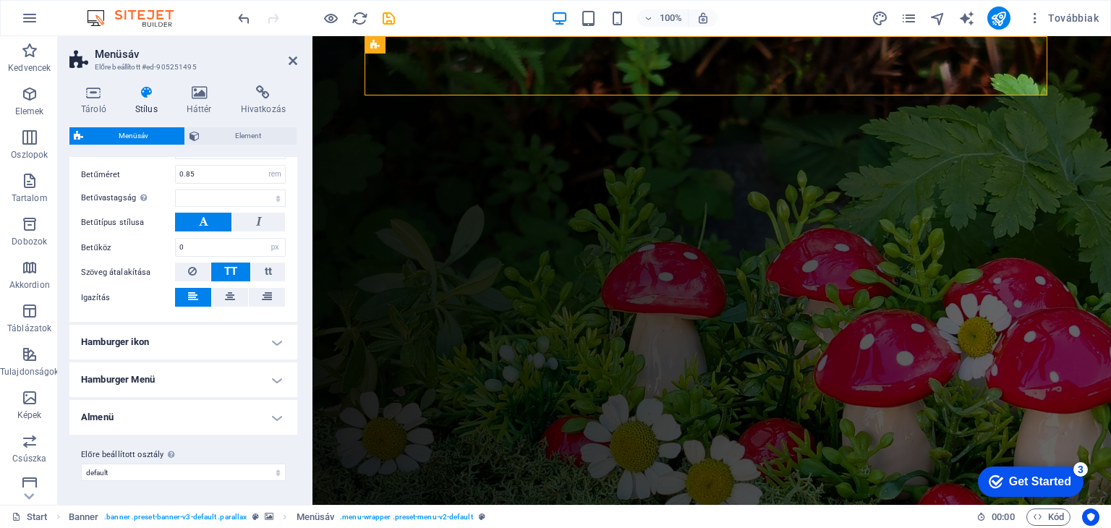
click at [269, 345] on h4 "Hamburger ikon" at bounding box center [183, 342] width 228 height 35
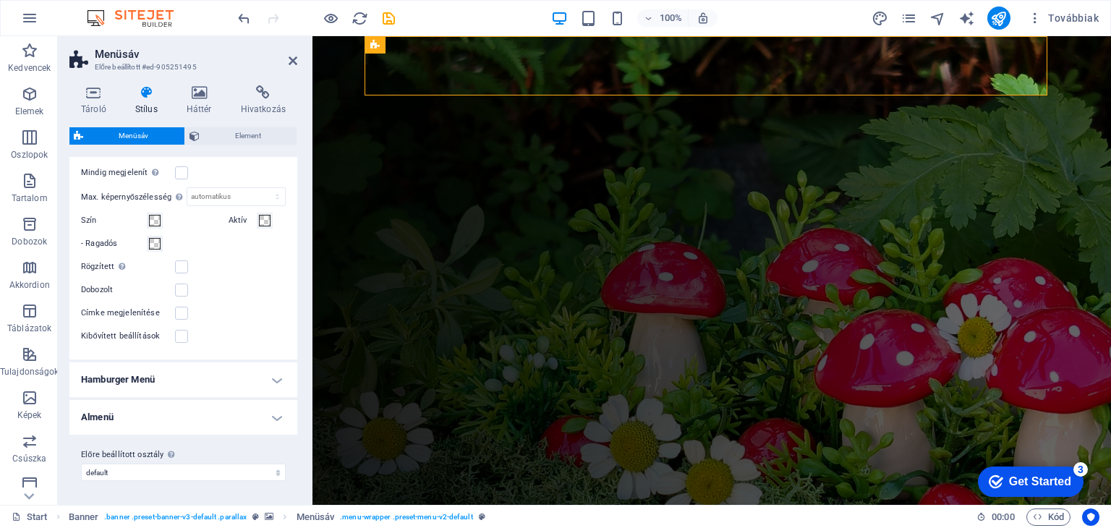
scroll to position [1152, 0]
click at [275, 379] on h4 "Hamburger Menü" at bounding box center [183, 379] width 228 height 35
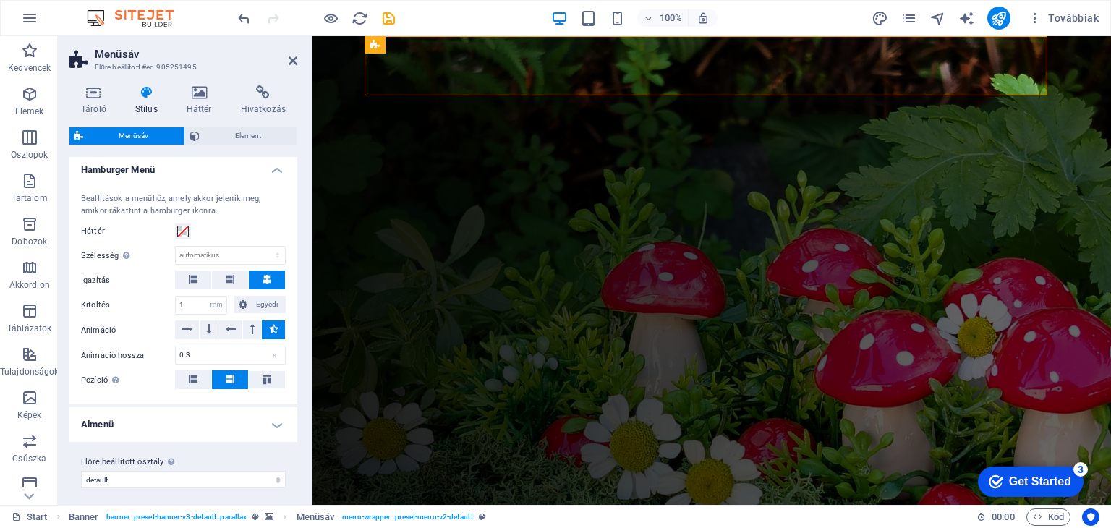
scroll to position [1367, 0]
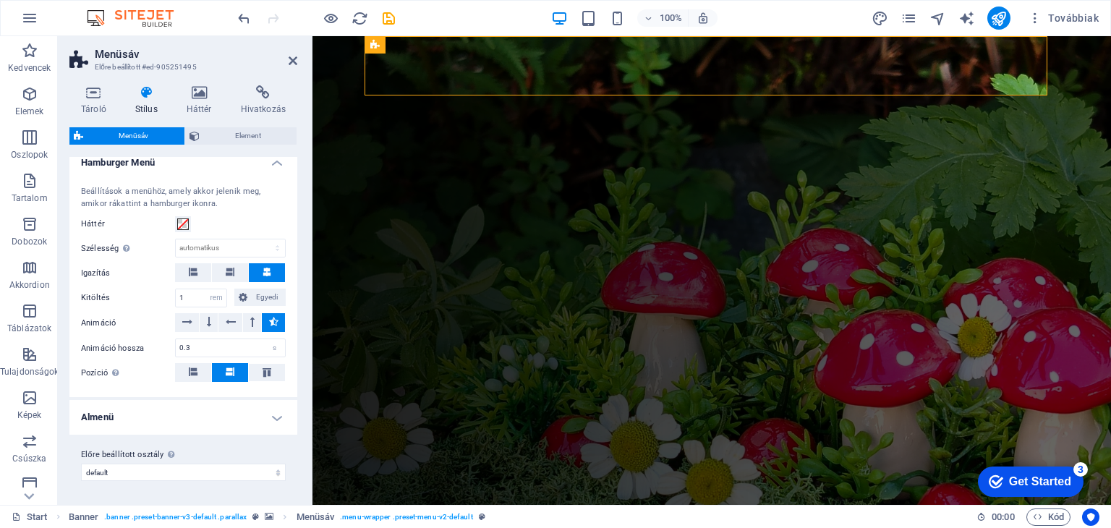
click at [279, 411] on h4 "Almenü" at bounding box center [183, 417] width 228 height 35
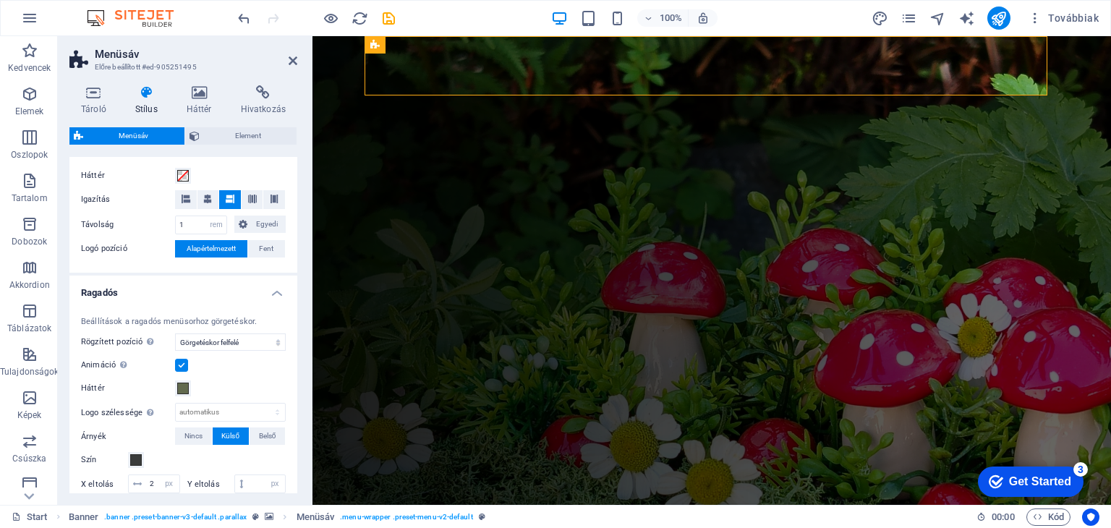
scroll to position [427, 0]
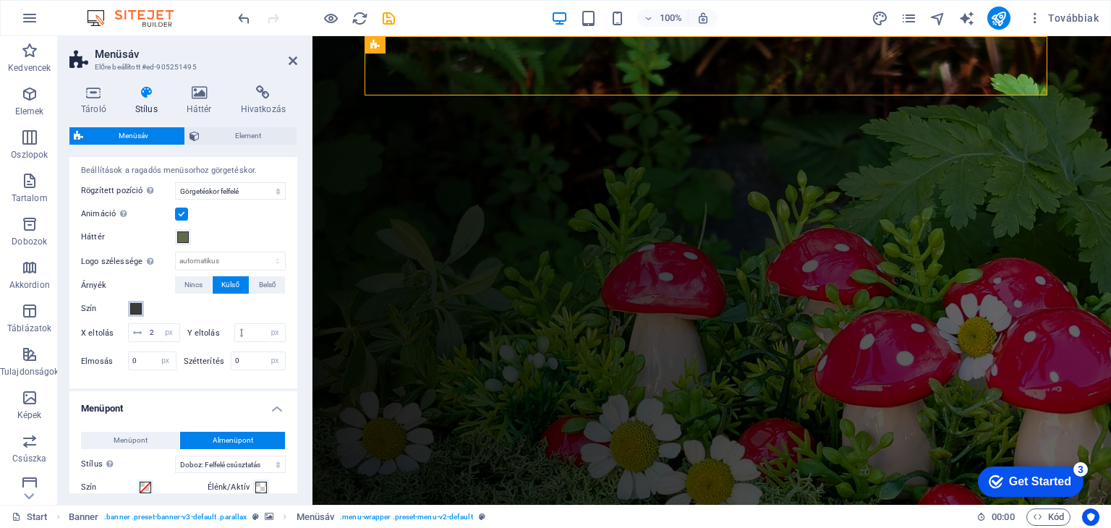
click at [134, 309] on span at bounding box center [136, 309] width 12 height 12
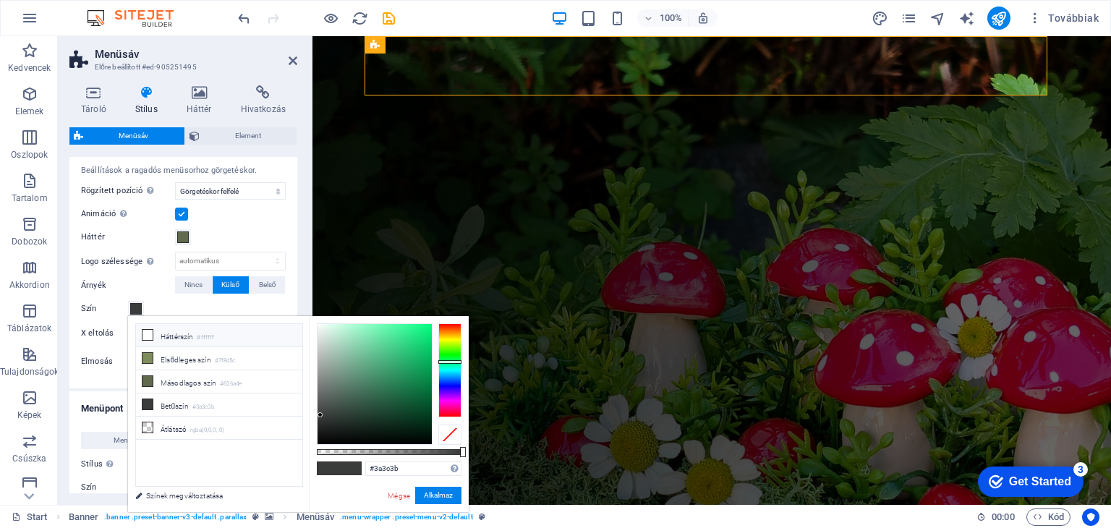
click at [172, 336] on li "Háttérszín #ffffff" at bounding box center [219, 335] width 166 height 23
type input "#ffffff"
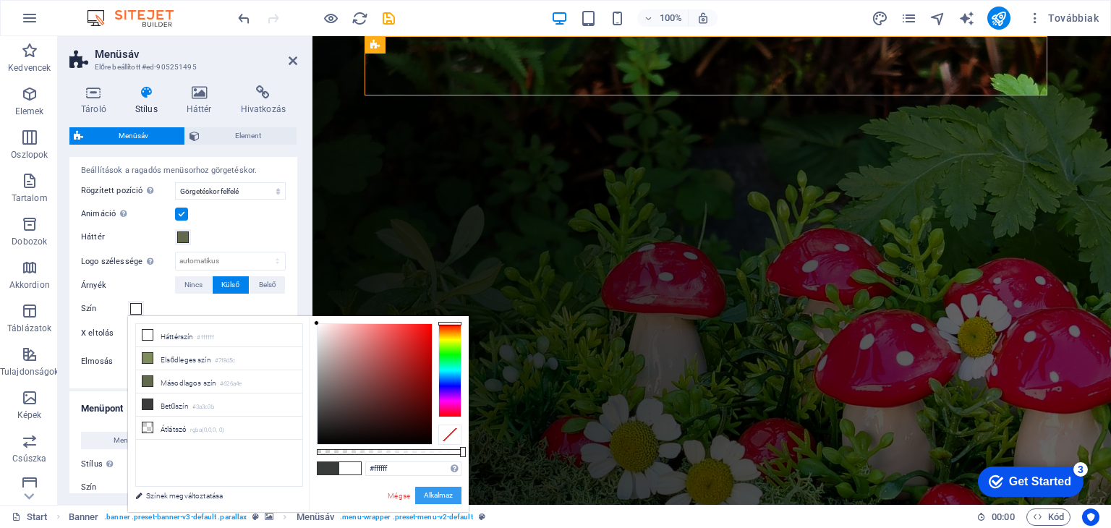
click at [442, 492] on button "Alkalmaz" at bounding box center [438, 495] width 46 height 17
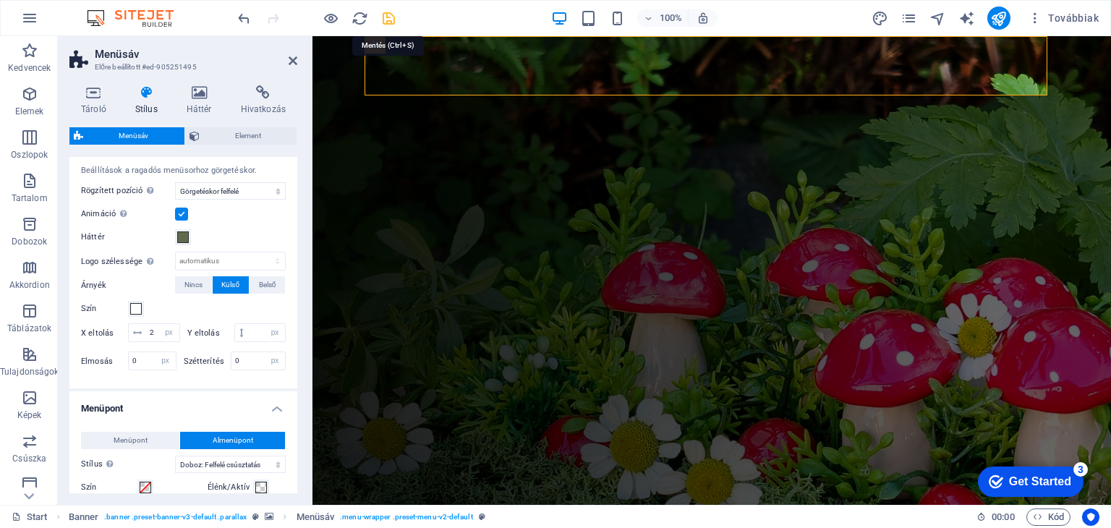
click at [386, 21] on icon "save" at bounding box center [388, 18] width 17 height 17
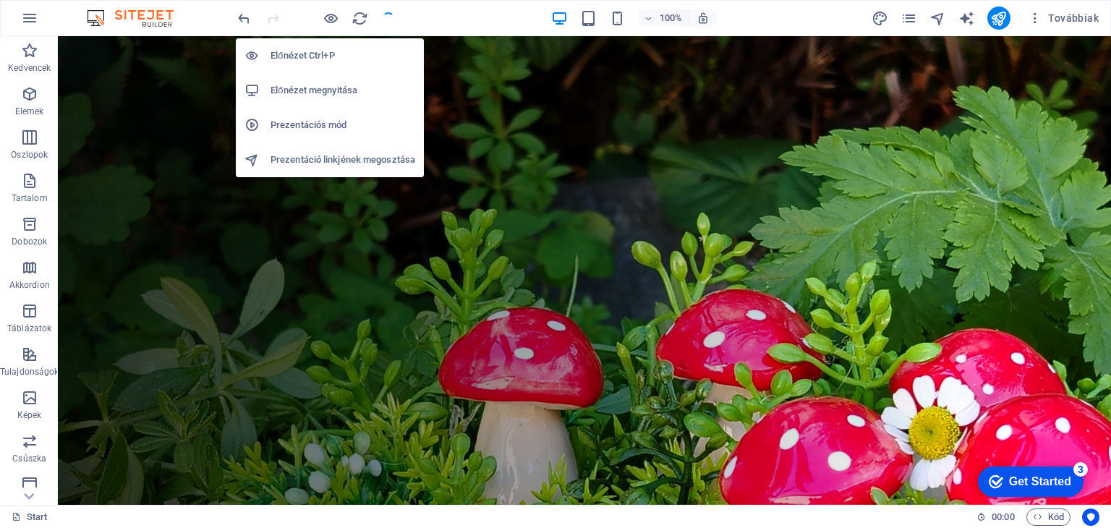
click at [317, 119] on h6 "Prezentációs mód" at bounding box center [342, 124] width 145 height 17
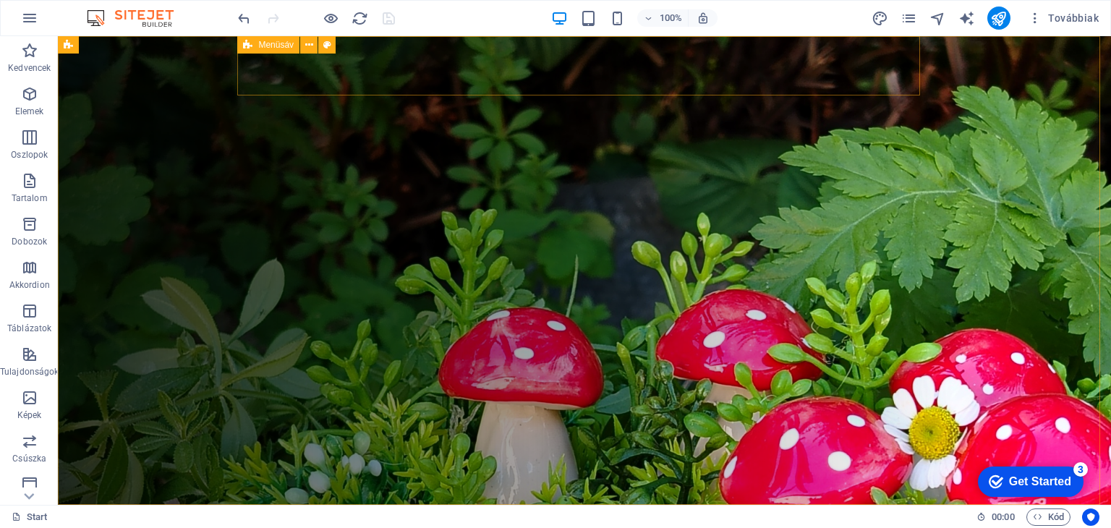
select select "rem"
select select "sticky_reverse"
select select "px"
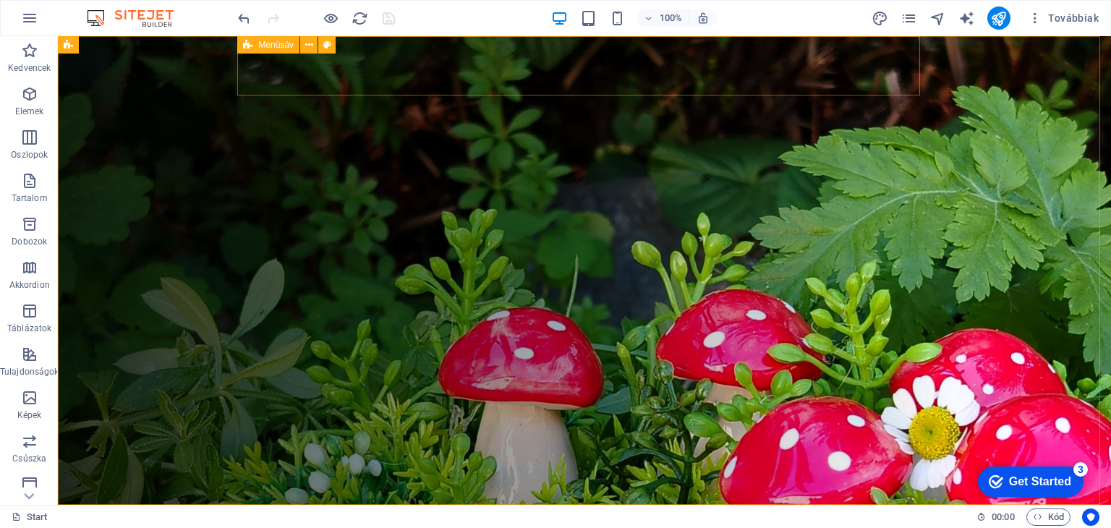
select select "px"
select select "hover_box_bottom"
select select "px"
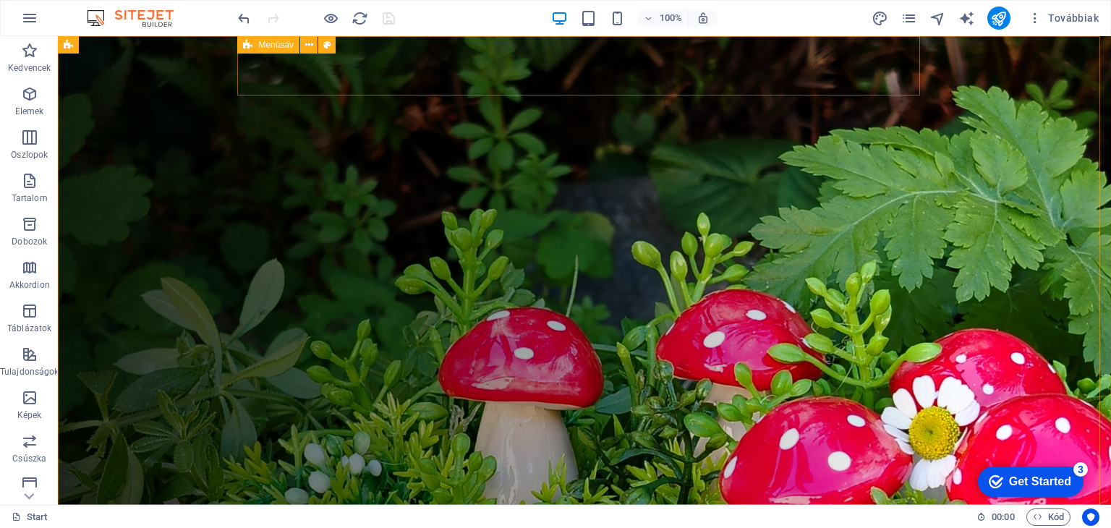
select select "rem"
select select
select select "px"
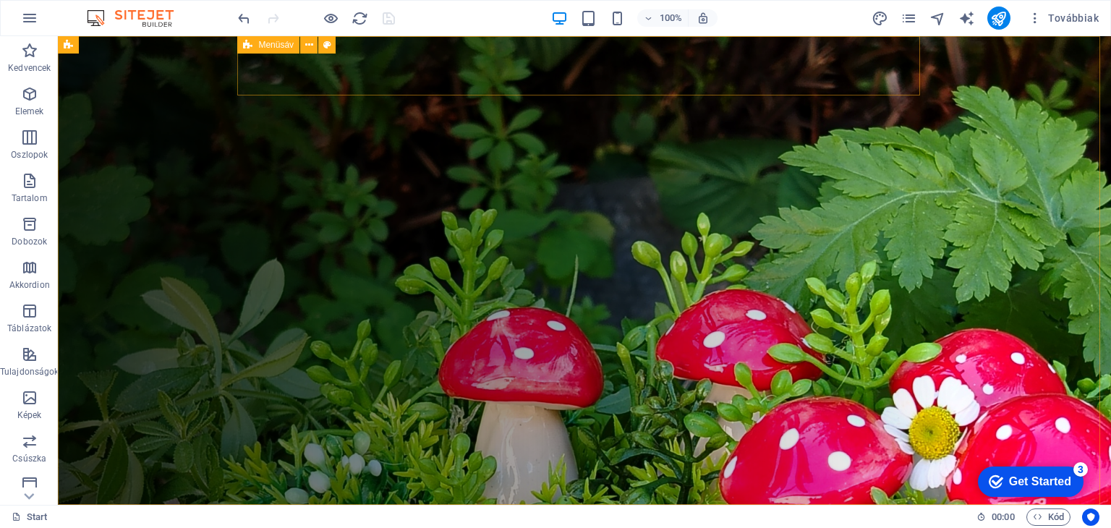
select select "rem"
select select "px"
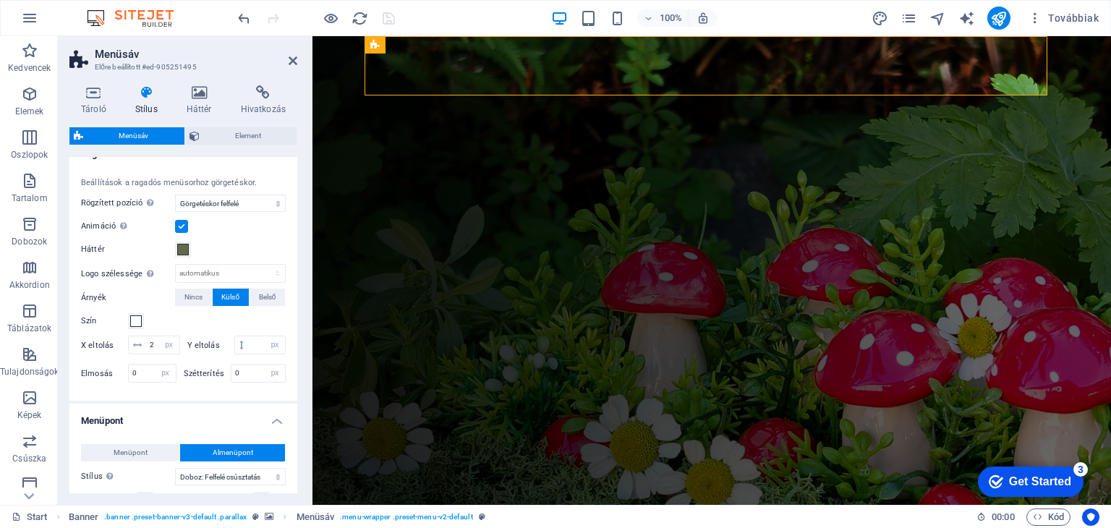
scroll to position [434, 0]
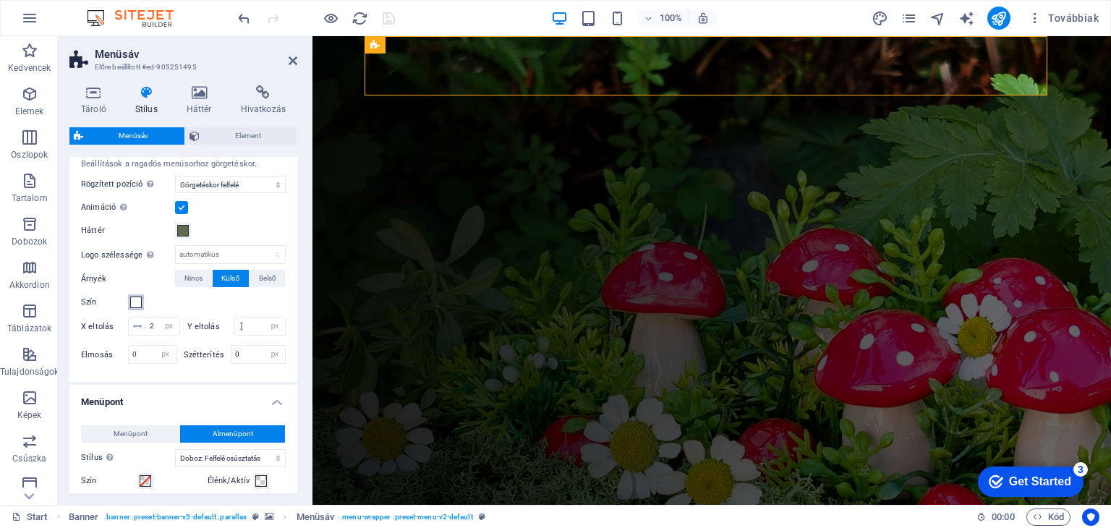
click at [136, 301] on span at bounding box center [136, 302] width 12 height 12
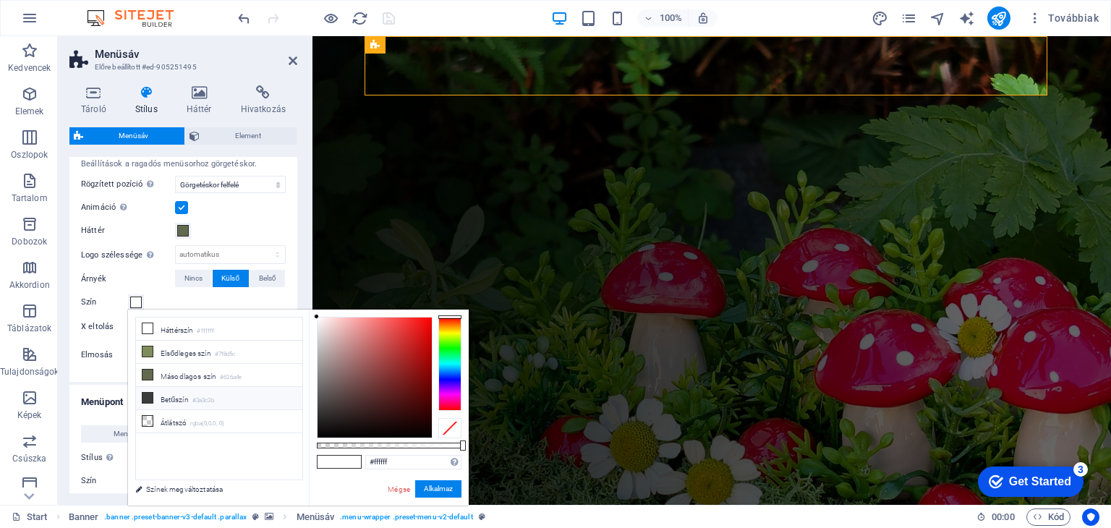
click at [191, 393] on li "Betűszín #3a3c3b" at bounding box center [219, 398] width 166 height 23
type input "#3a3c3b"
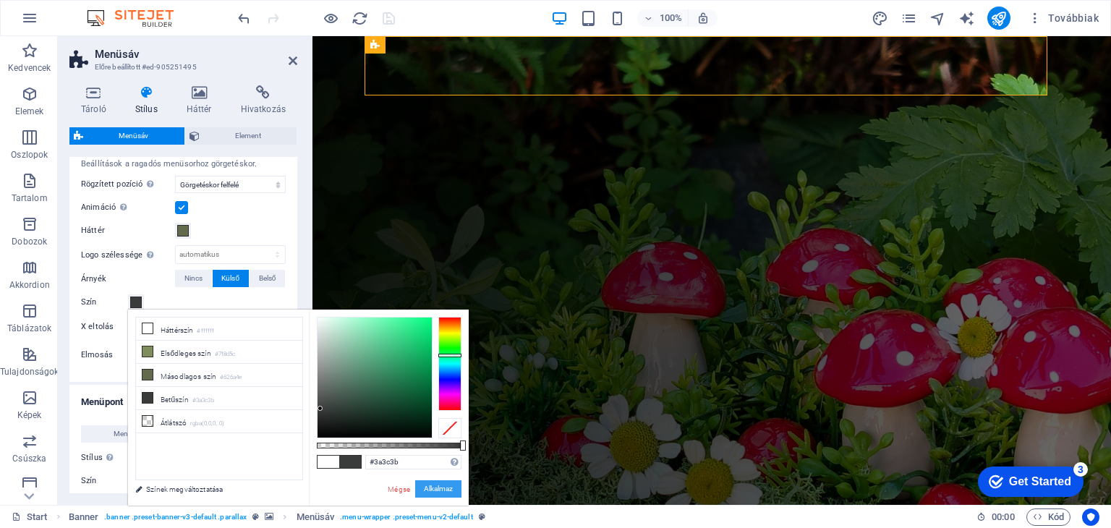
click at [442, 484] on button "Alkalmaz" at bounding box center [438, 488] width 46 height 17
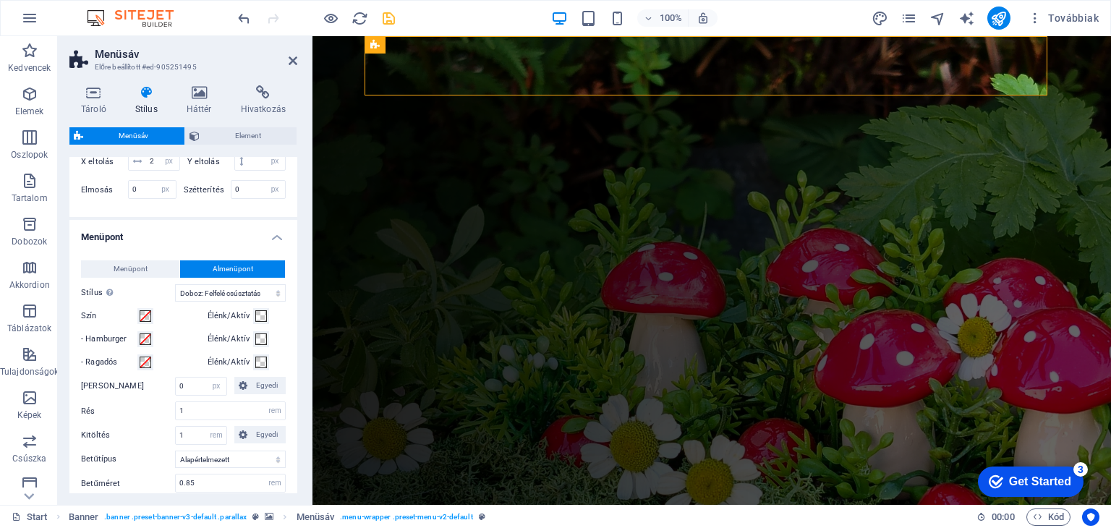
scroll to position [651, 0]
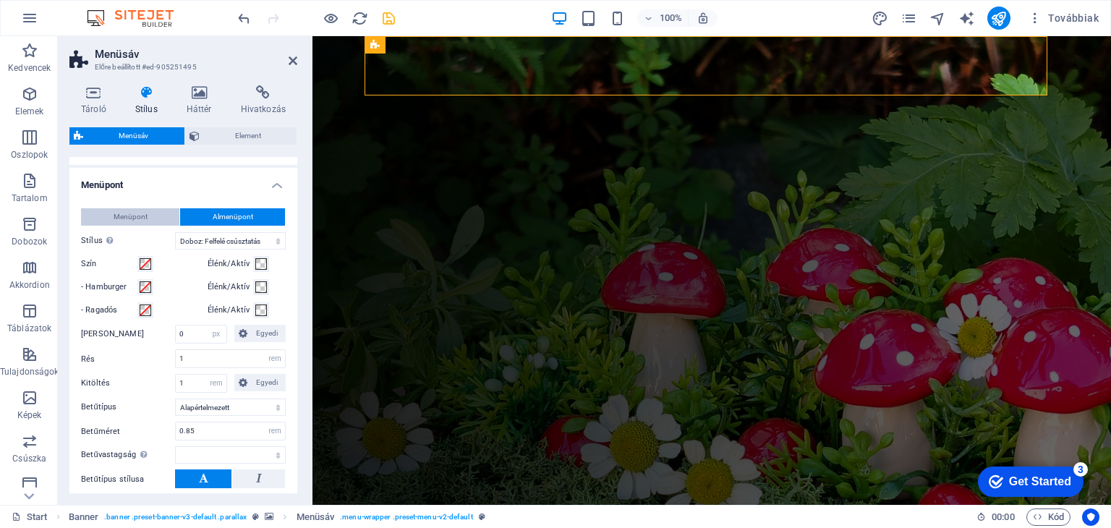
click at [147, 226] on button "Menüpont" at bounding box center [130, 216] width 98 height 17
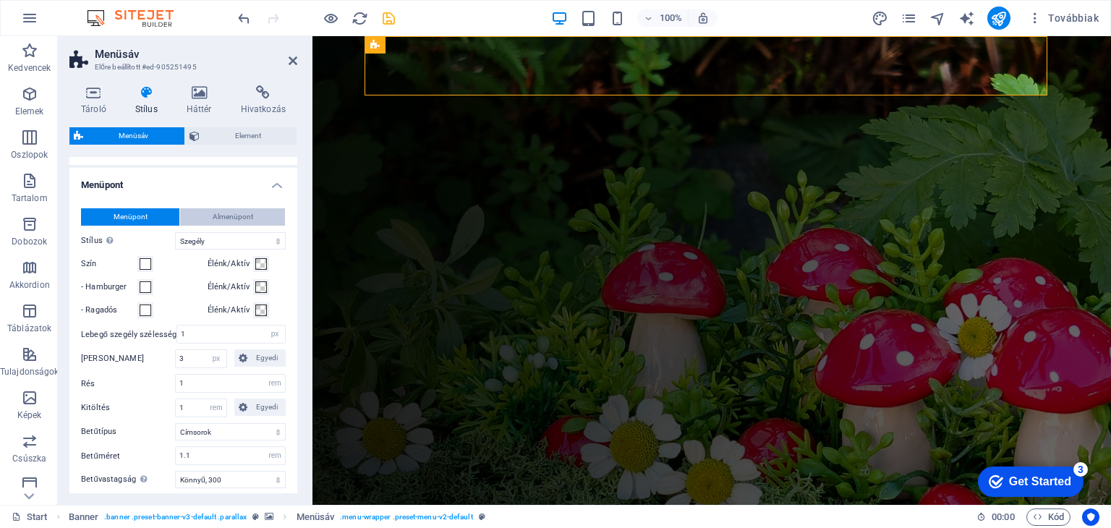
click at [229, 226] on span "Almenüpont" at bounding box center [233, 216] width 40 height 17
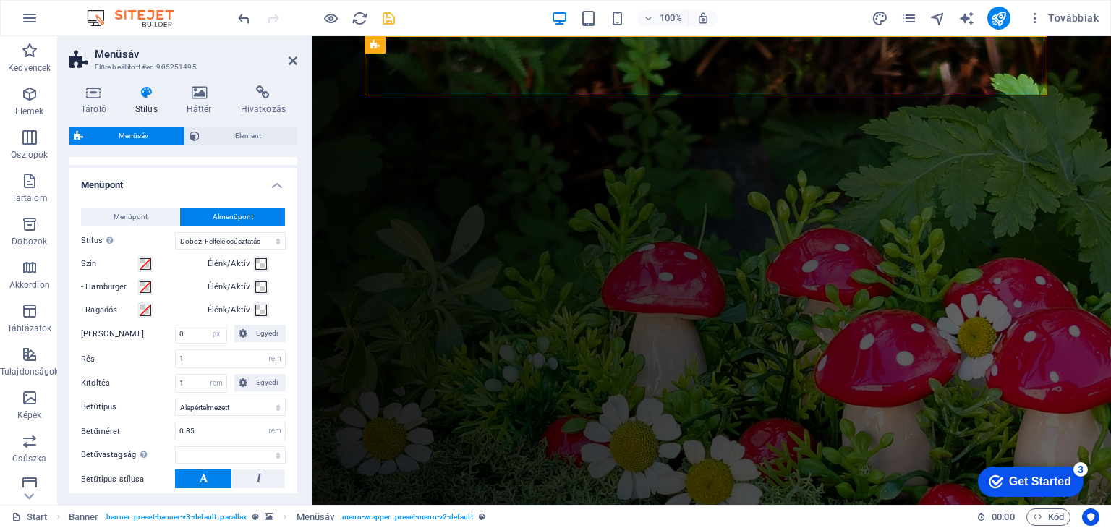
select select
click at [150, 226] on button "Menüpont" at bounding box center [130, 216] width 98 height 17
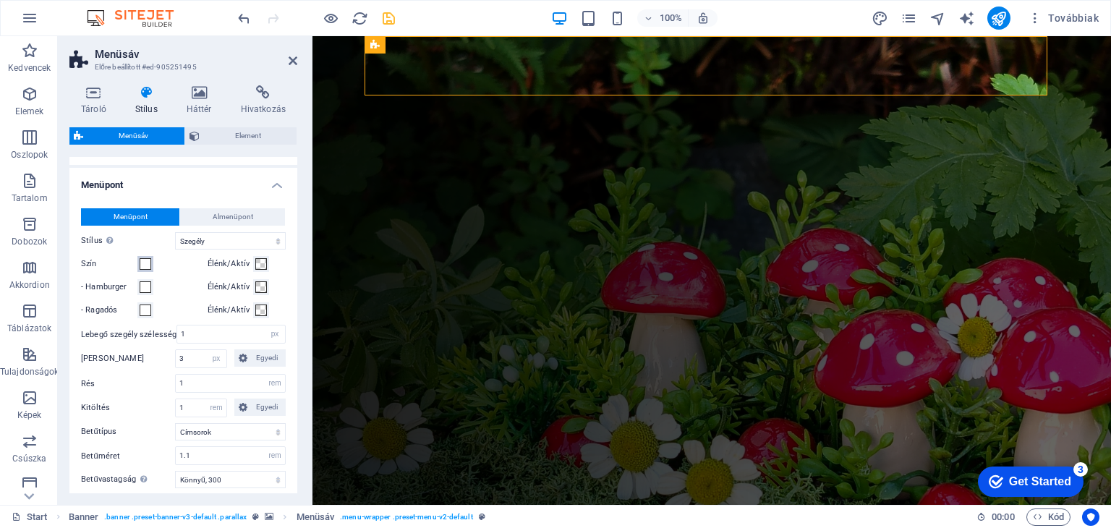
click at [147, 270] on span at bounding box center [146, 264] width 12 height 12
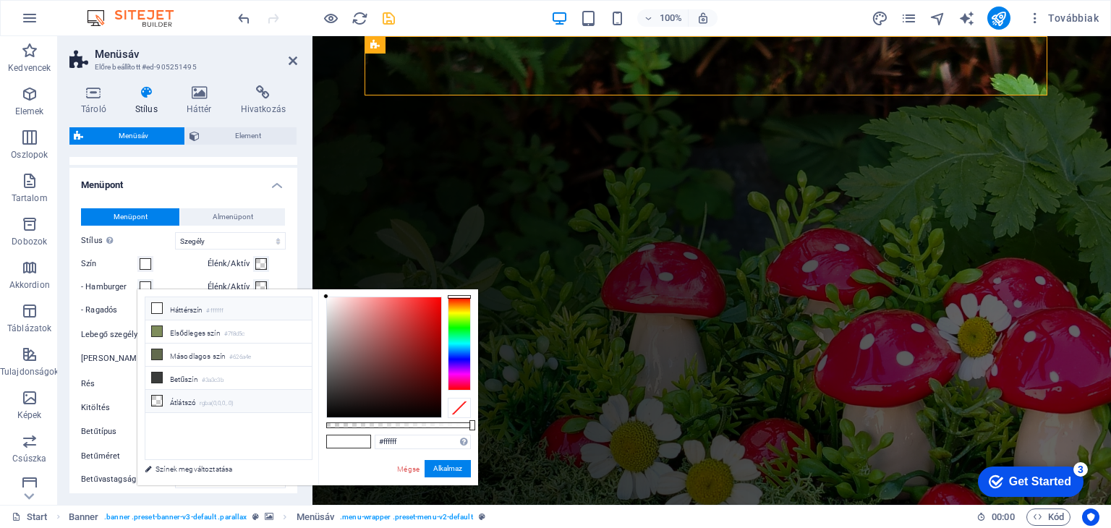
click at [222, 398] on small "rgba(0,0,0,.0)" at bounding box center [217, 403] width 34 height 10
click at [460, 469] on button "Alkalmaz" at bounding box center [447, 468] width 46 height 17
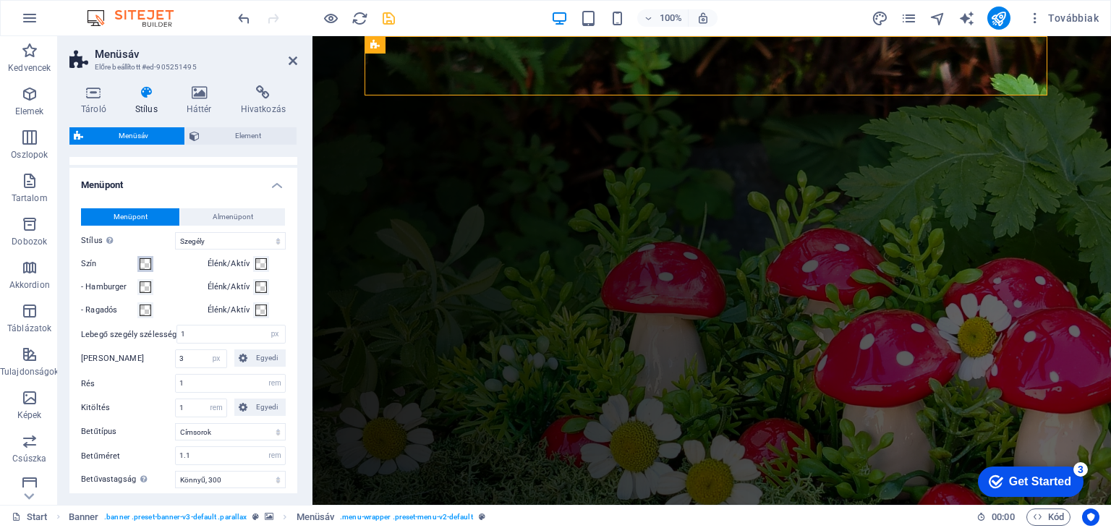
click at [149, 272] on button "Szín" at bounding box center [145, 264] width 16 height 16
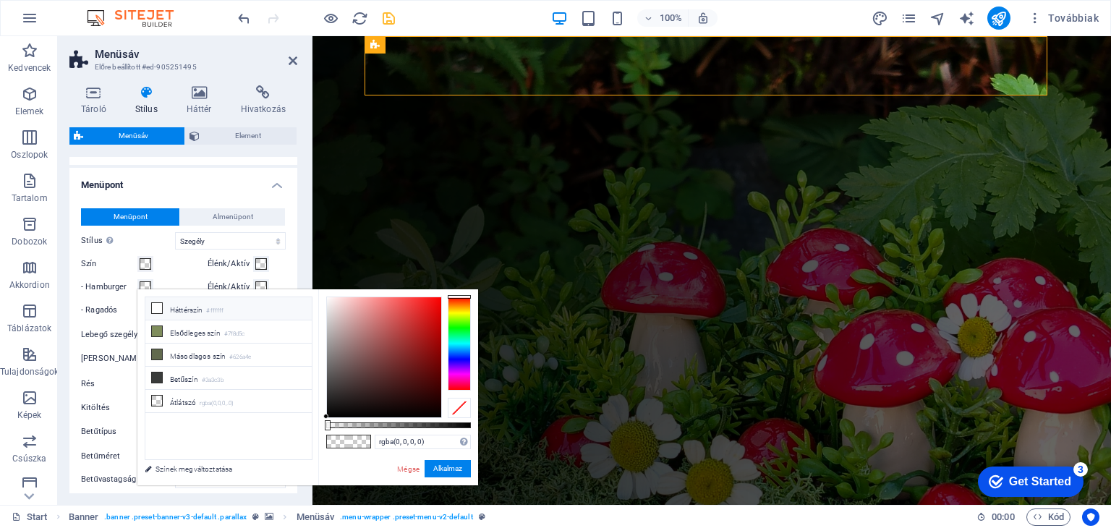
click at [181, 315] on li "Háttérszín #ffffff" at bounding box center [228, 308] width 166 height 23
type input "#ffffff"
click at [453, 468] on button "Alkalmaz" at bounding box center [447, 468] width 46 height 17
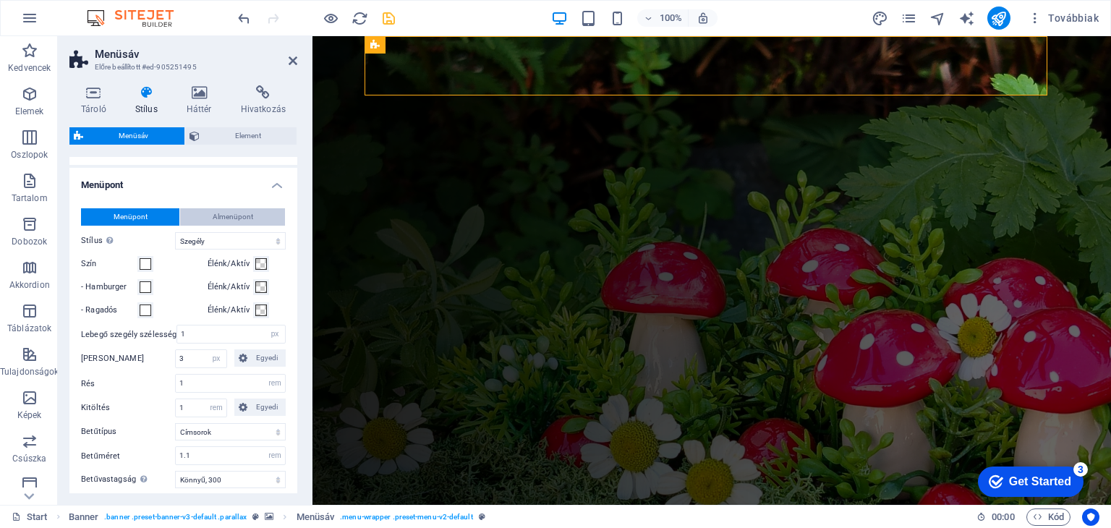
click at [254, 226] on button "Almenüpont" at bounding box center [232, 216] width 105 height 17
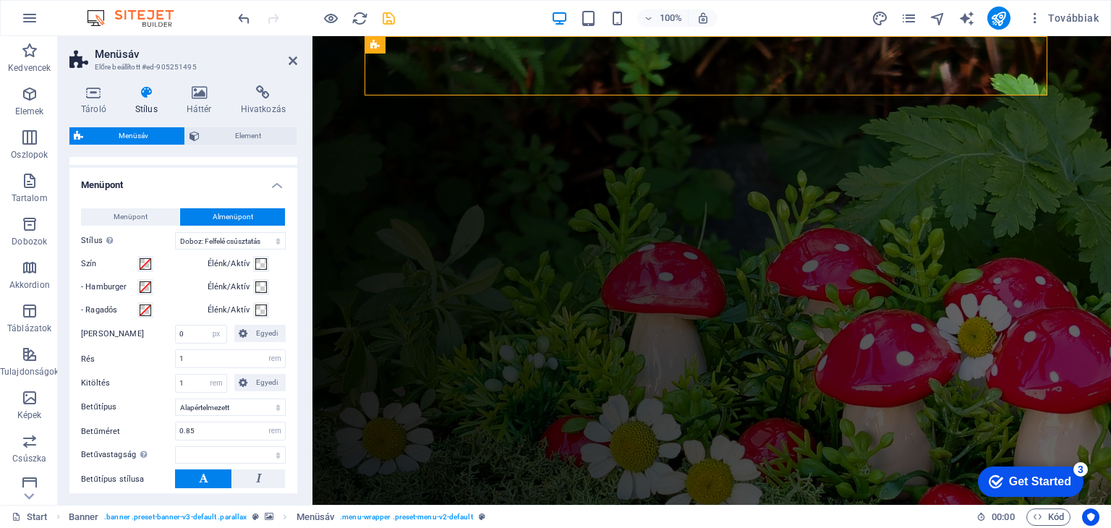
select select
click at [148, 270] on span at bounding box center [146, 264] width 12 height 12
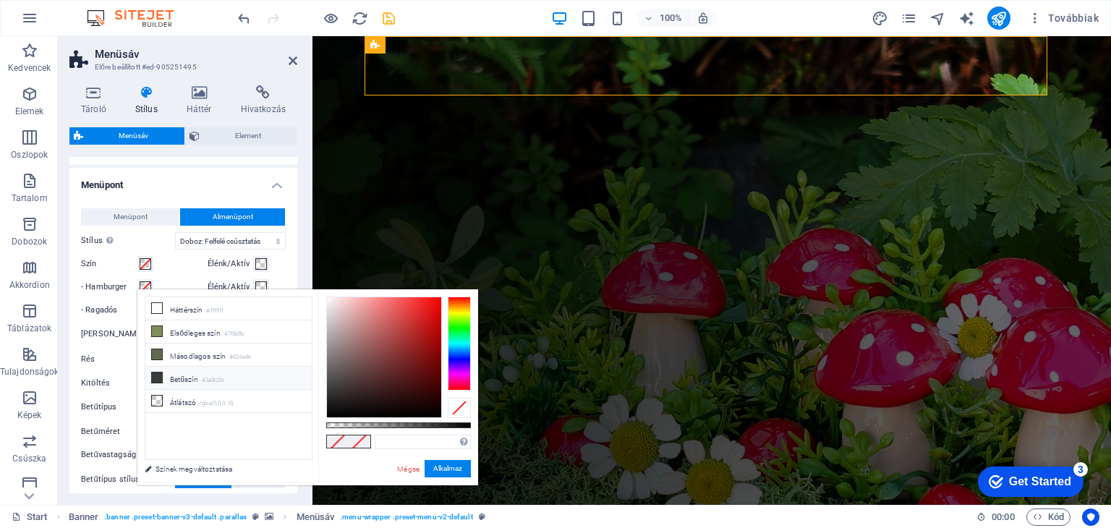
click at [213, 382] on li "Betűszín #3a3c3b" at bounding box center [228, 378] width 166 height 23
type input "#3a3c3b"
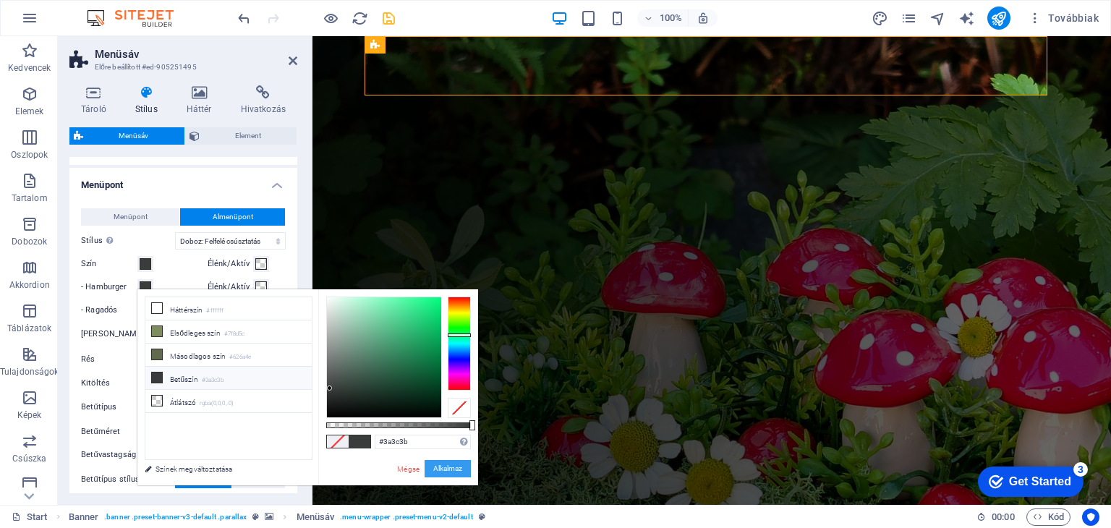
click at [445, 463] on button "Alkalmaz" at bounding box center [447, 468] width 46 height 17
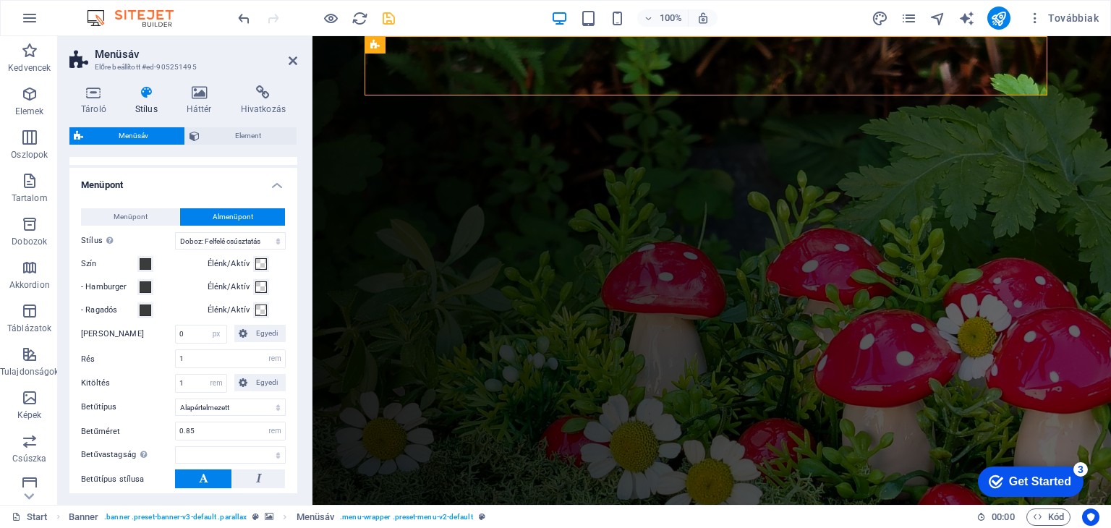
select select
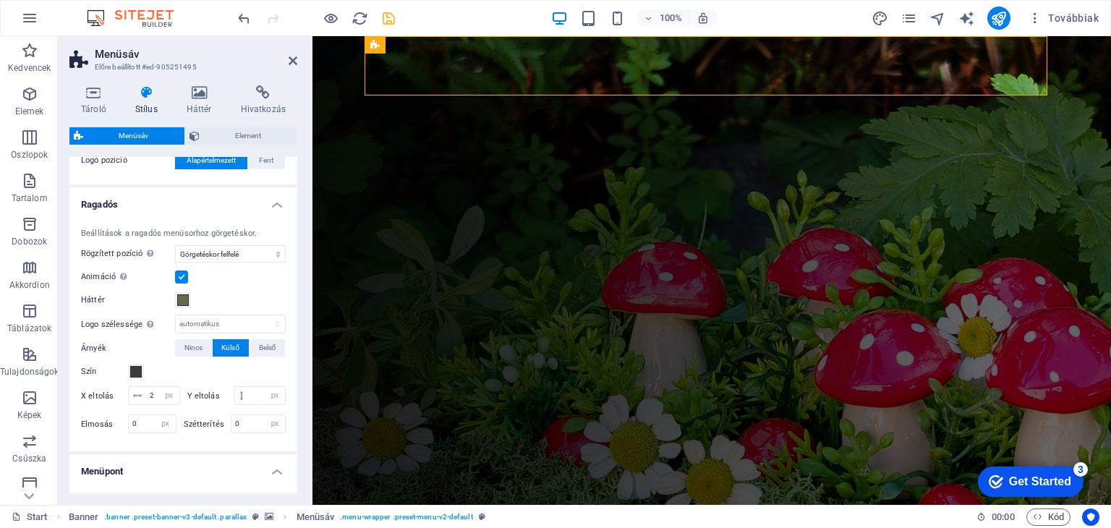
scroll to position [361, 0]
click at [136, 372] on span at bounding box center [136, 375] width 12 height 12
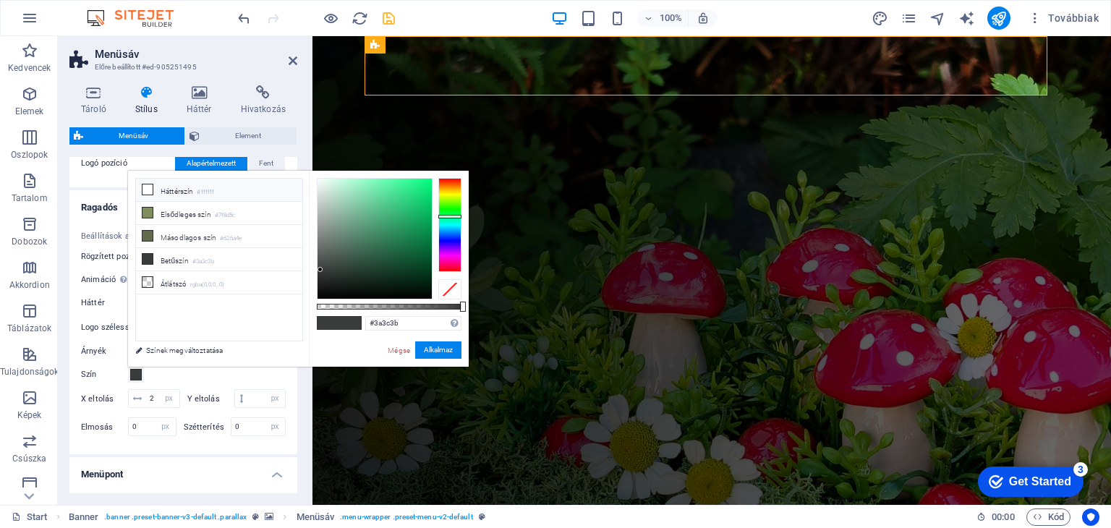
click at [195, 192] on li "Háttérszín #ffffff" at bounding box center [219, 190] width 166 height 23
type input "#ffffff"
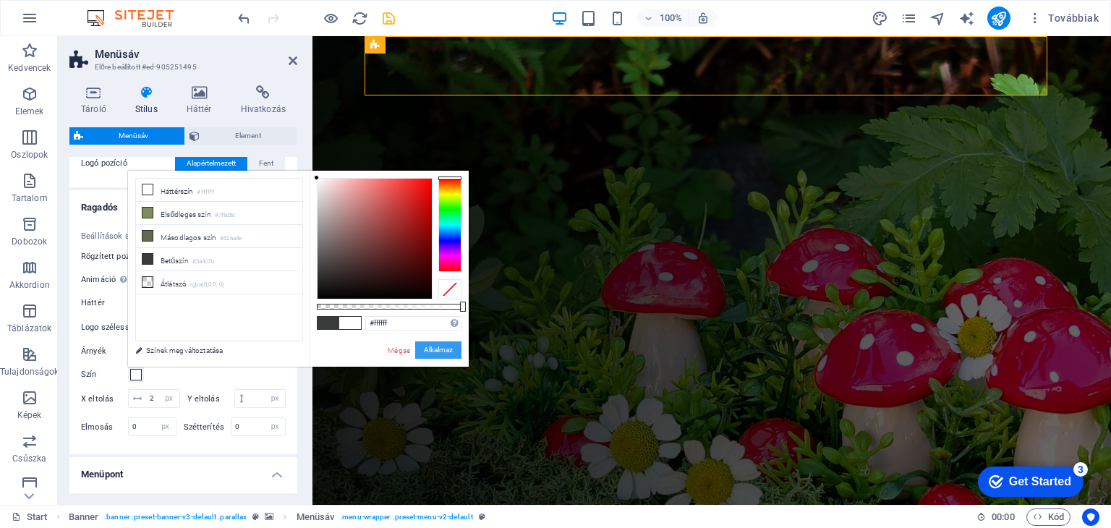
click at [443, 346] on button "Alkalmaz" at bounding box center [438, 349] width 46 height 17
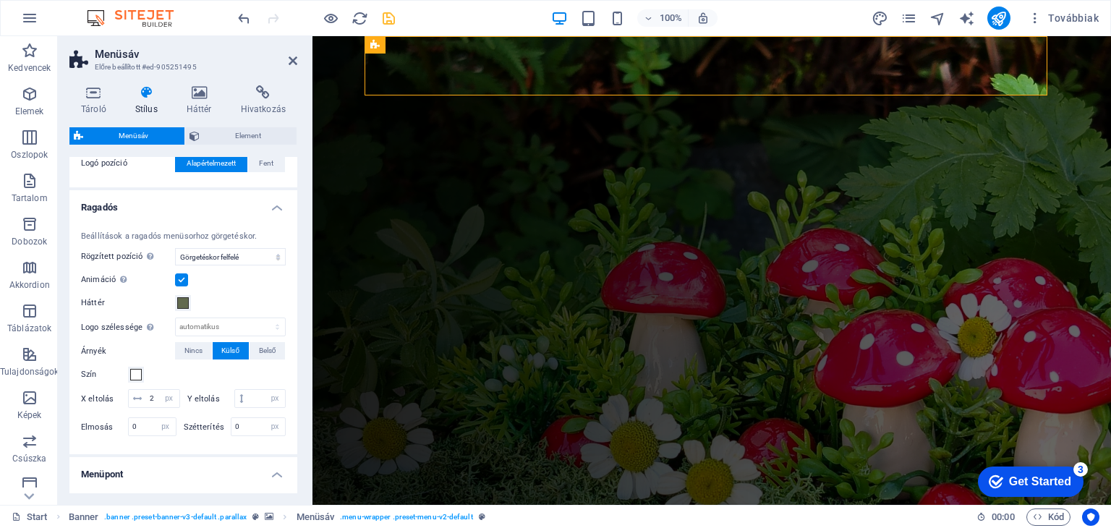
select select
click at [385, 17] on icon "save" at bounding box center [388, 18] width 17 height 17
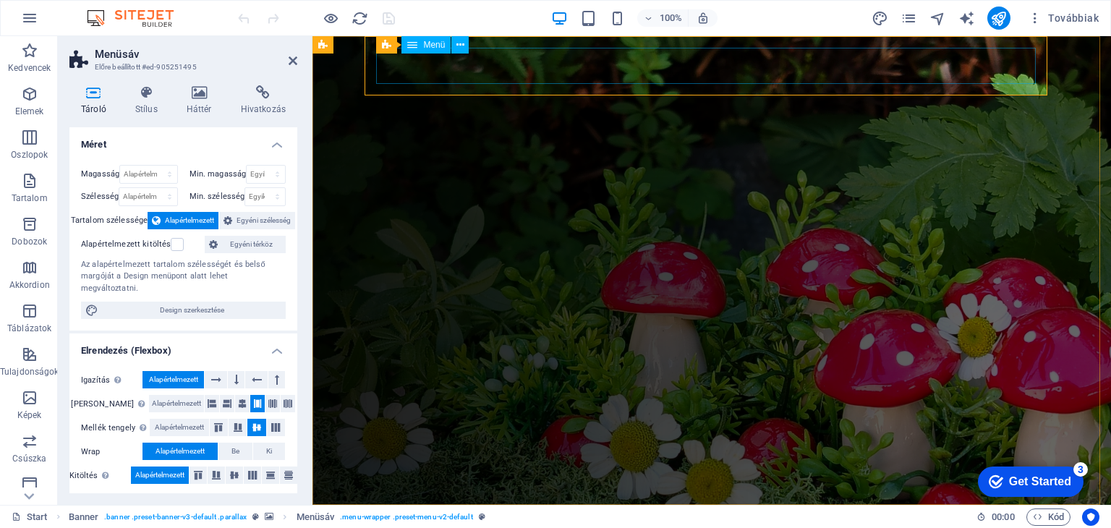
click at [395, 516] on nav "KEZDŐLAP RÓLUNK TERMÉKEK CSAPATUNK ELÉRHETŐSÉGEK WEBSHOP" at bounding box center [711, 534] width 659 height 36
select select "primary"
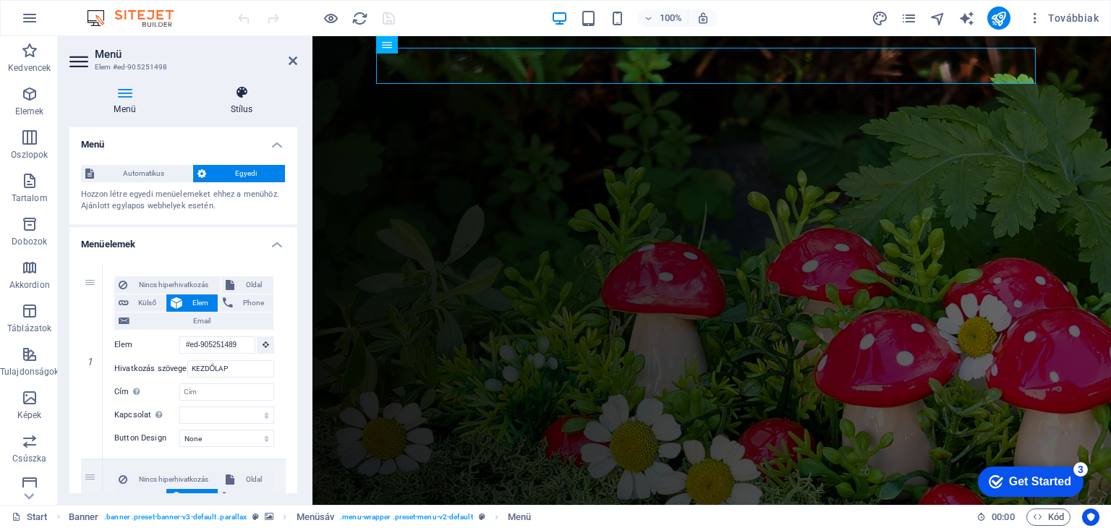
click at [246, 91] on icon at bounding box center [241, 92] width 111 height 14
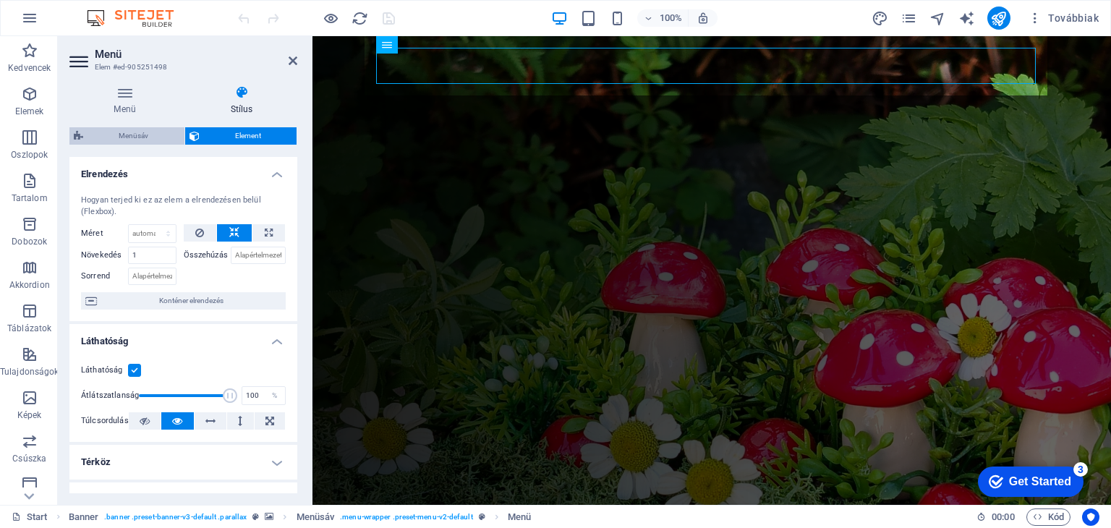
click at [153, 135] on span "Menüsáv" at bounding box center [133, 135] width 93 height 17
select select "rem"
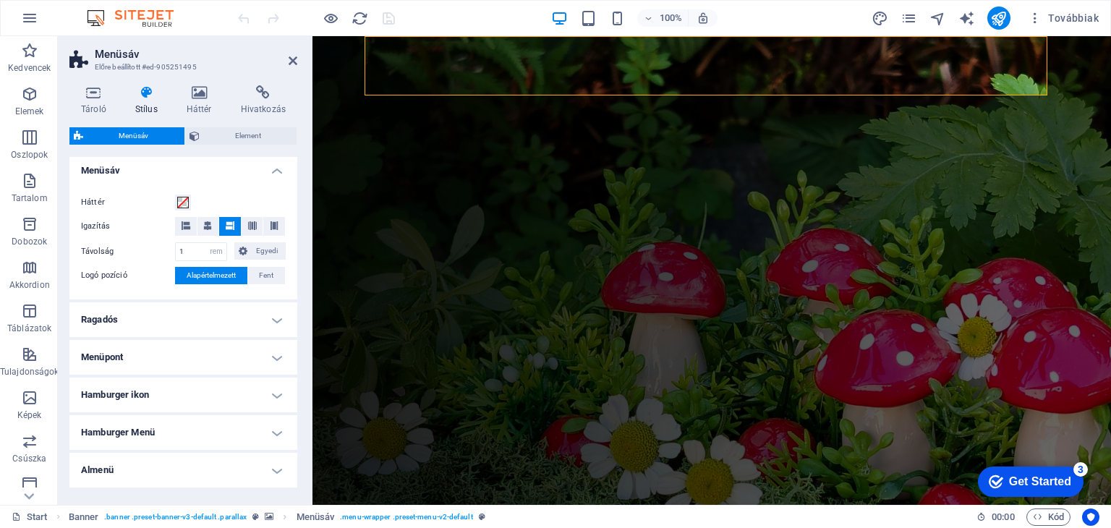
scroll to position [301, 0]
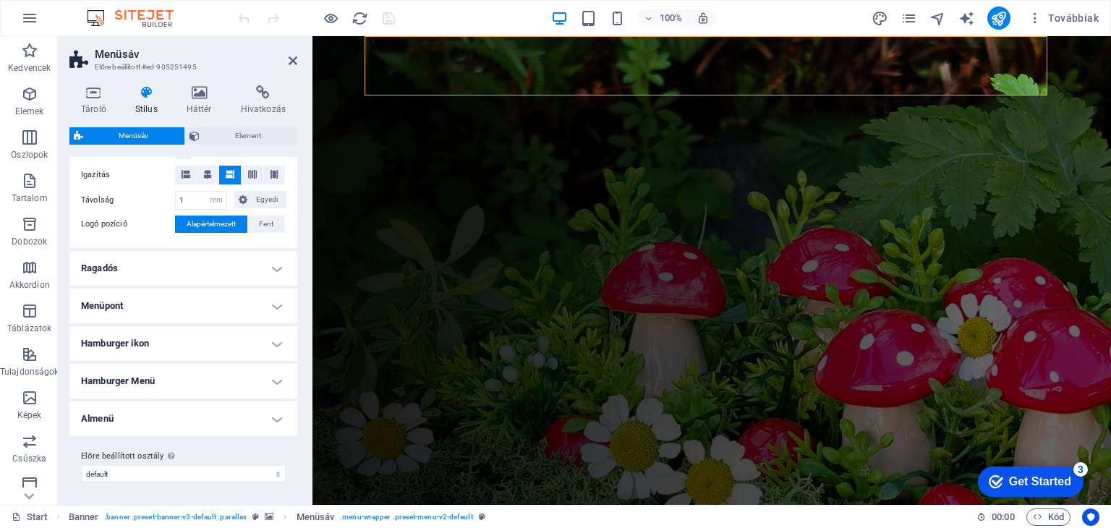
click at [272, 273] on h4 "Ragadós" at bounding box center [183, 268] width 228 height 35
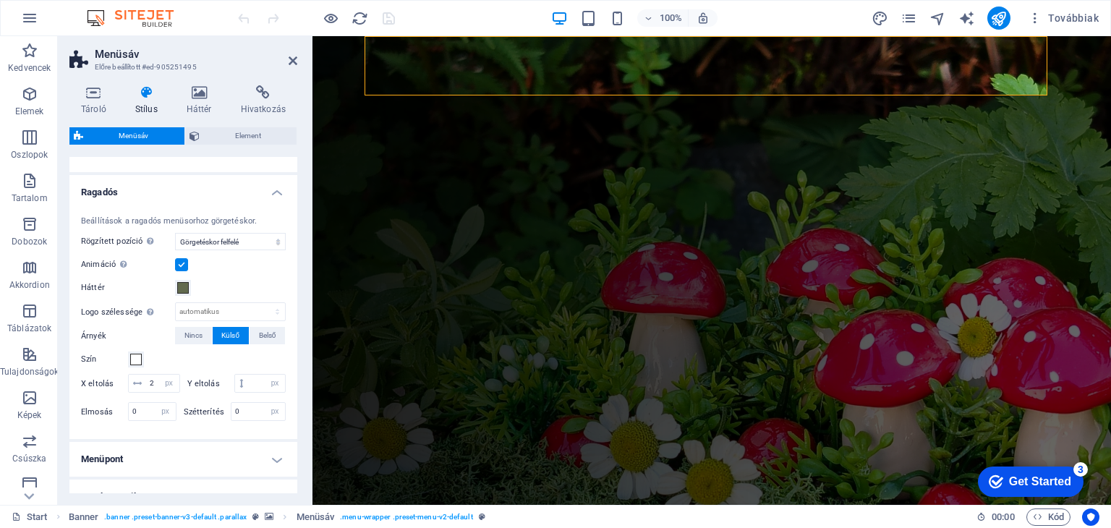
scroll to position [445, 0]
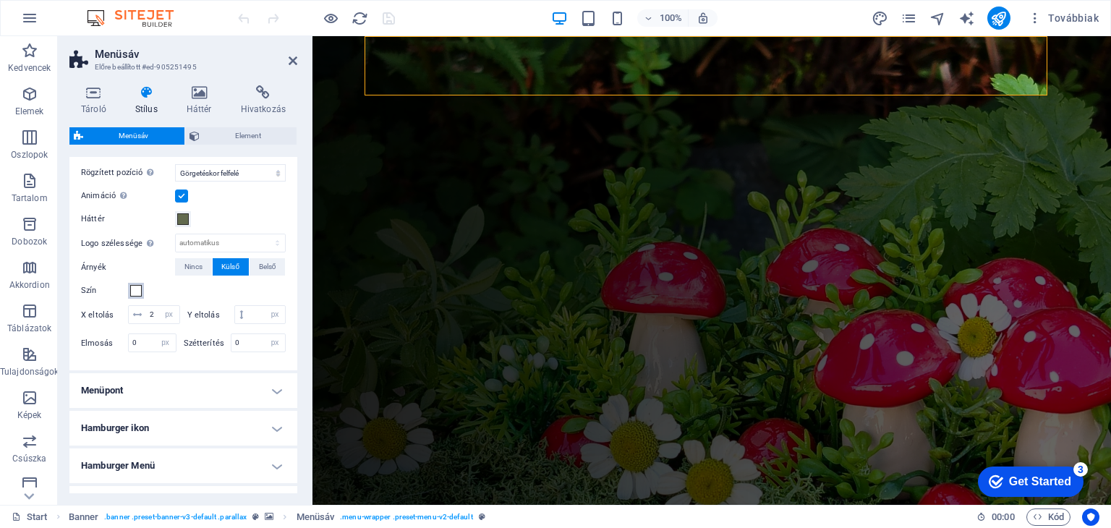
click at [140, 292] on span at bounding box center [136, 291] width 12 height 12
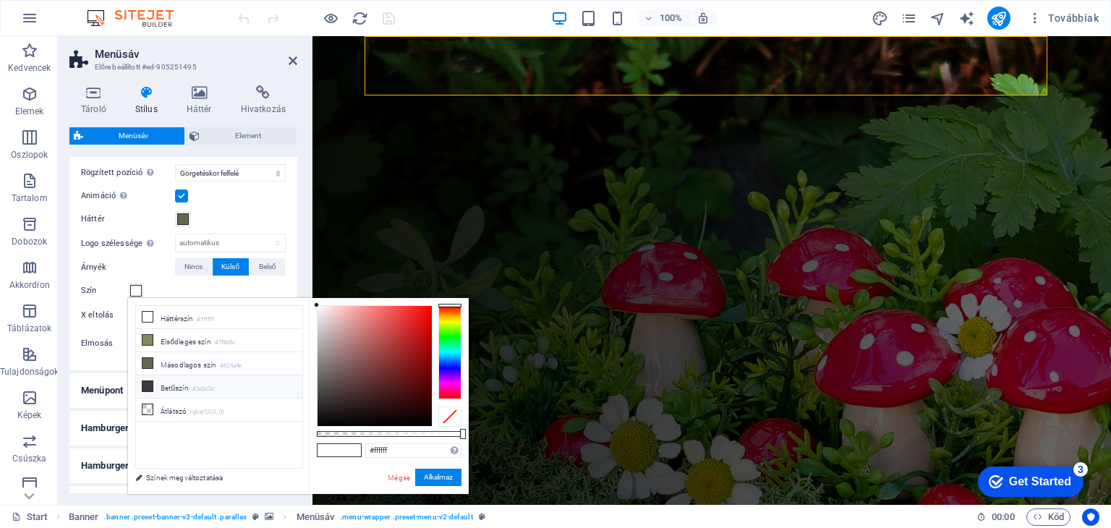
click at [218, 386] on li "Betűszín #3a3c3b" at bounding box center [219, 386] width 166 height 23
type input "#3a3c3b"
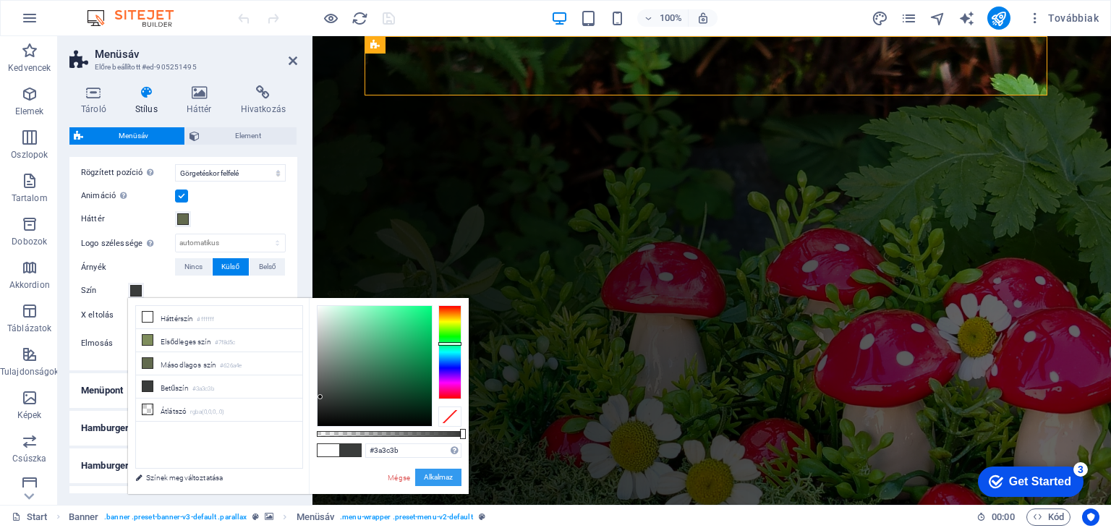
click at [437, 473] on button "Alkalmaz" at bounding box center [438, 476] width 46 height 17
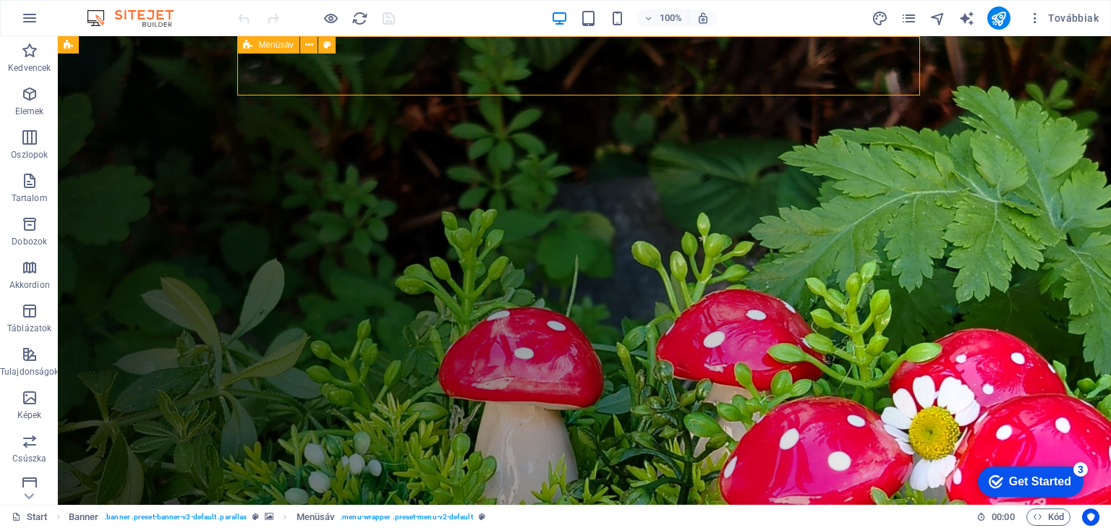
select select "rem"
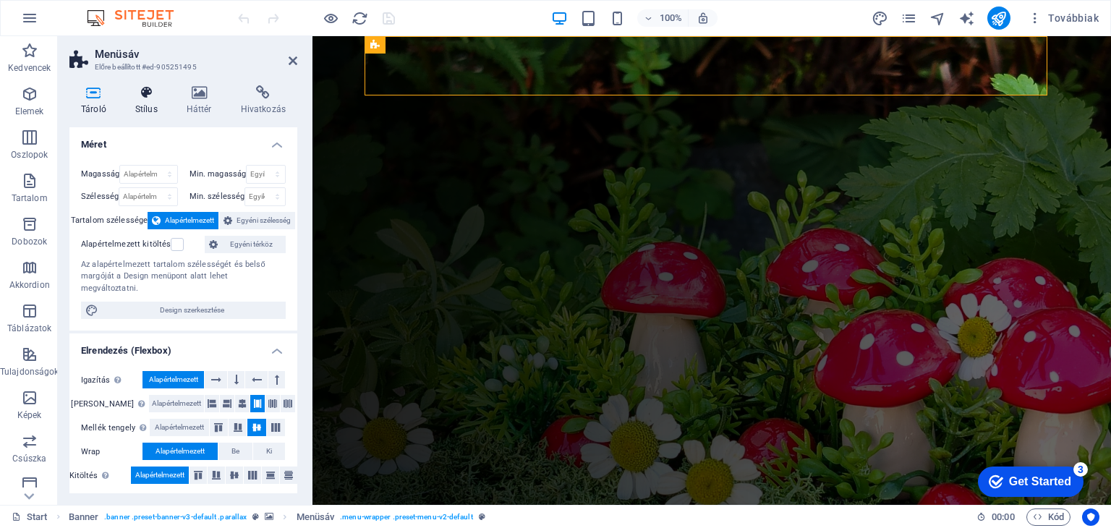
click at [162, 107] on h4 "Stílus" at bounding box center [149, 100] width 51 height 30
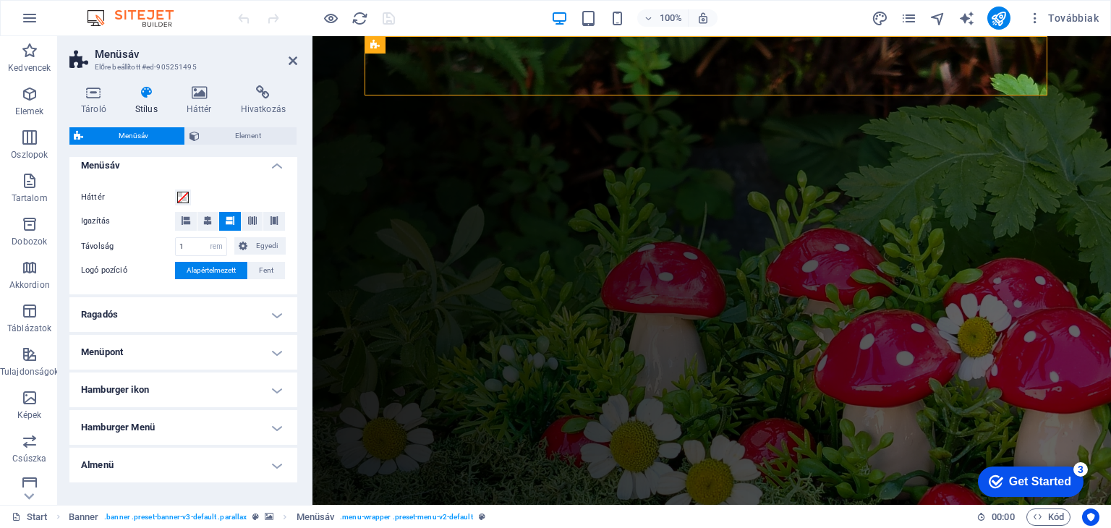
scroll to position [289, 0]
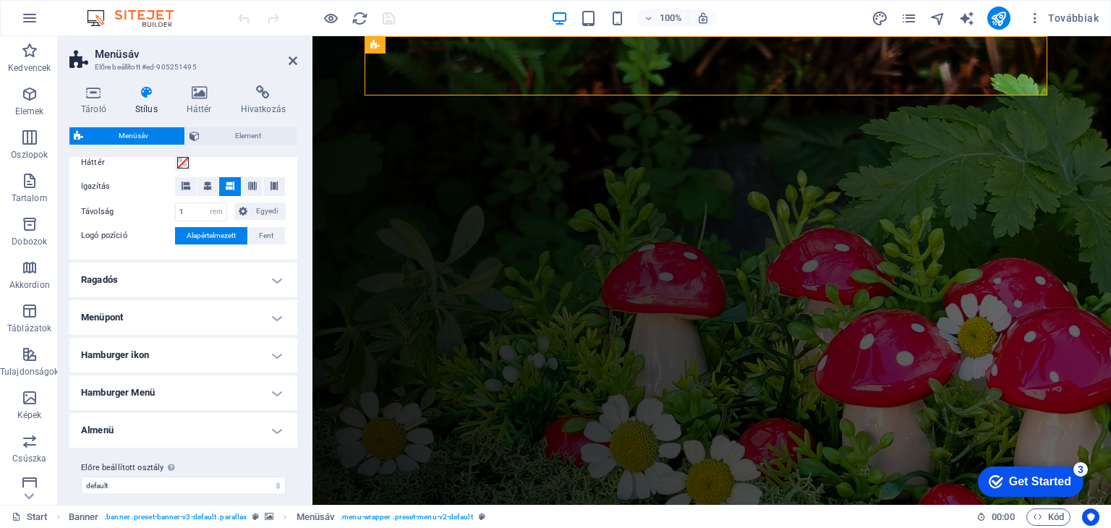
click at [278, 313] on h4 "Menüpont" at bounding box center [183, 317] width 228 height 35
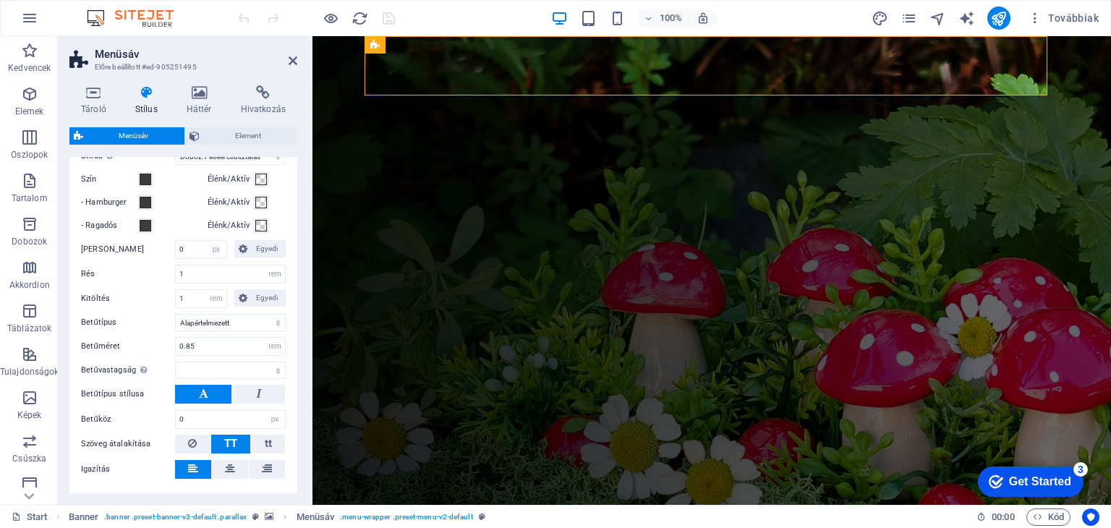
scroll to position [578, 0]
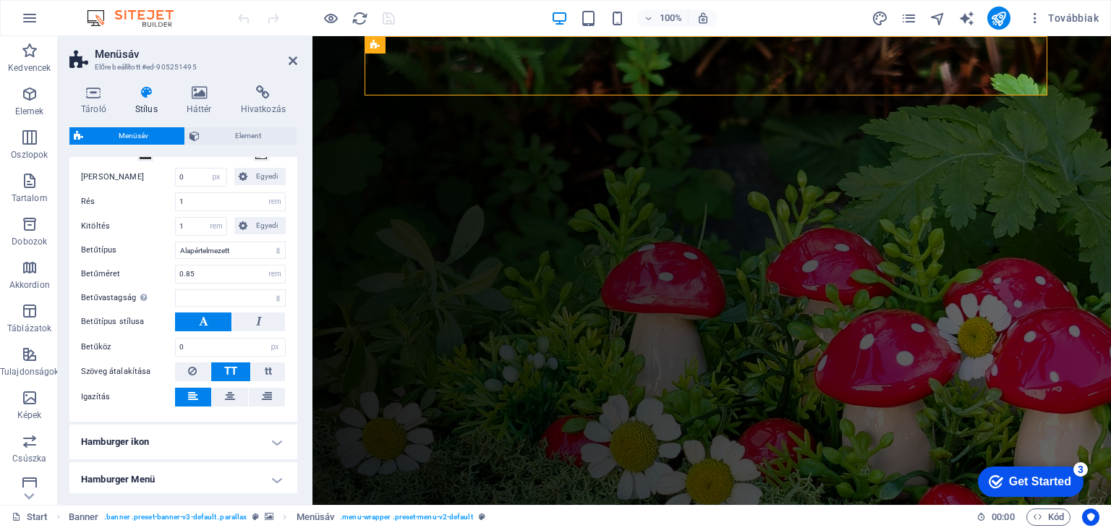
click at [285, 442] on h4 "Hamburger ikon" at bounding box center [183, 441] width 228 height 35
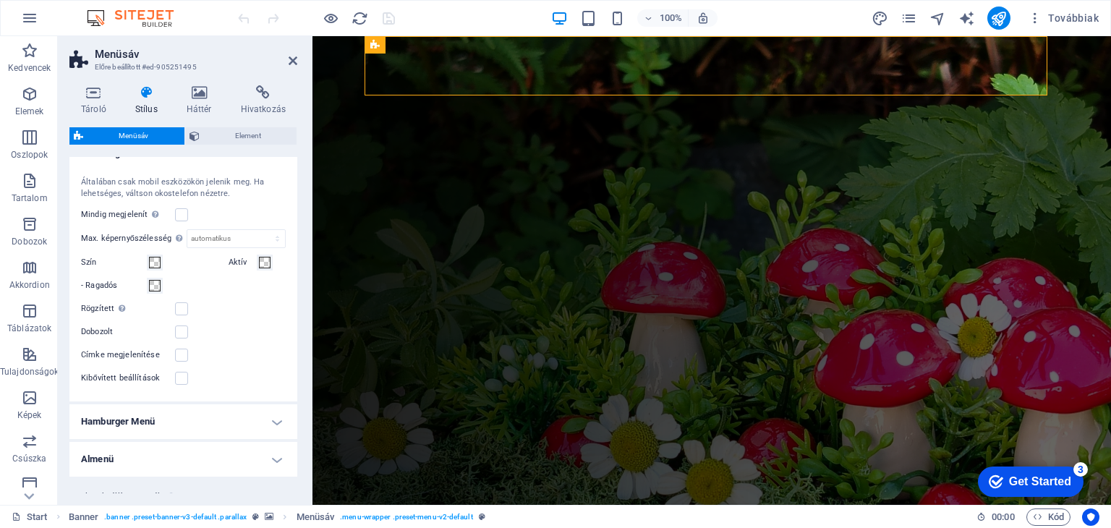
scroll to position [868, 0]
click at [158, 257] on span at bounding box center [155, 262] width 12 height 12
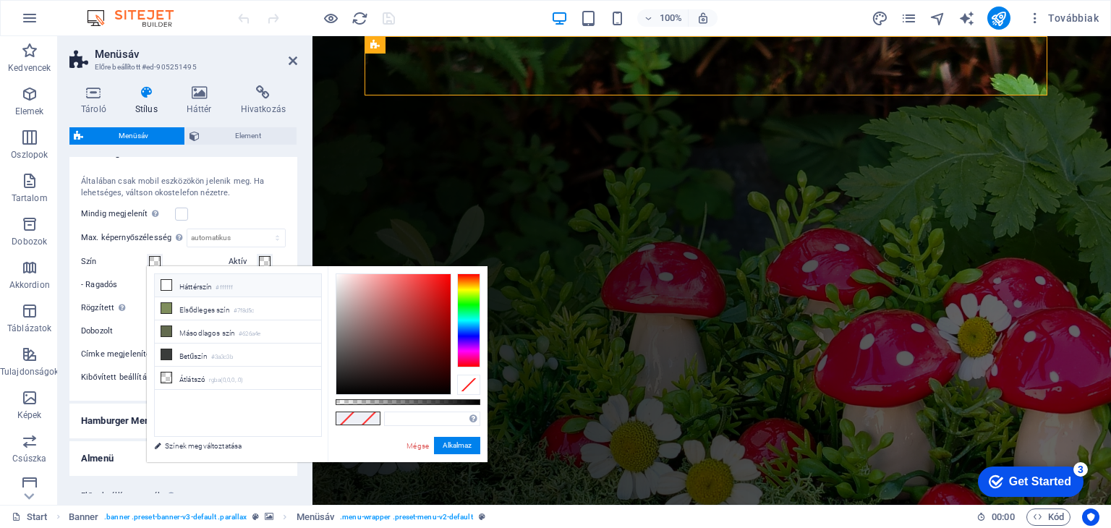
click at [188, 287] on li "Háttérszín #ffffff" at bounding box center [238, 285] width 166 height 23
type input "#ffffff"
select select
click at [207, 358] on li "Betűszín #3a3c3b" at bounding box center [238, 354] width 166 height 23
type input "#3a3c3b"
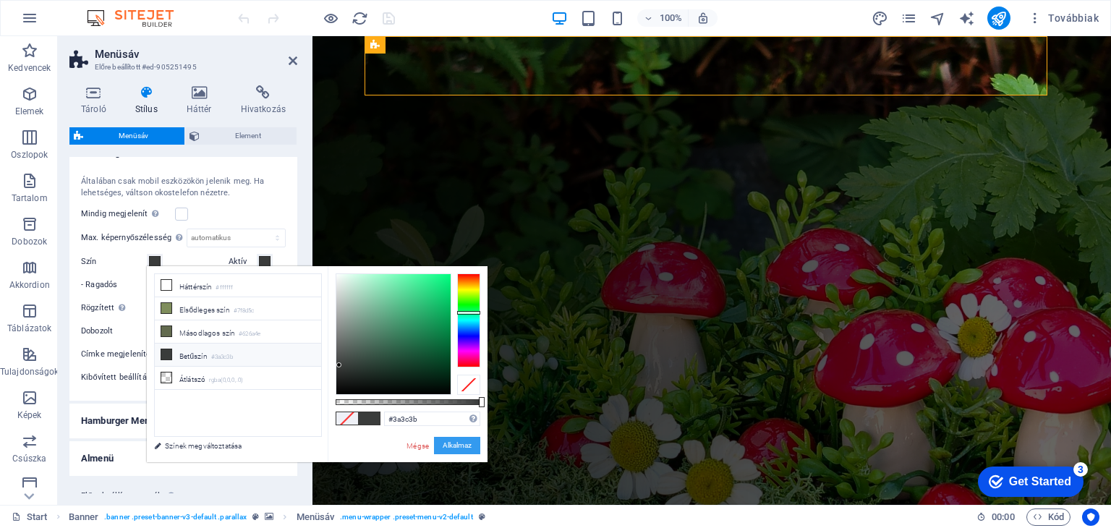
click at [454, 439] on button "Alkalmaz" at bounding box center [457, 445] width 46 height 17
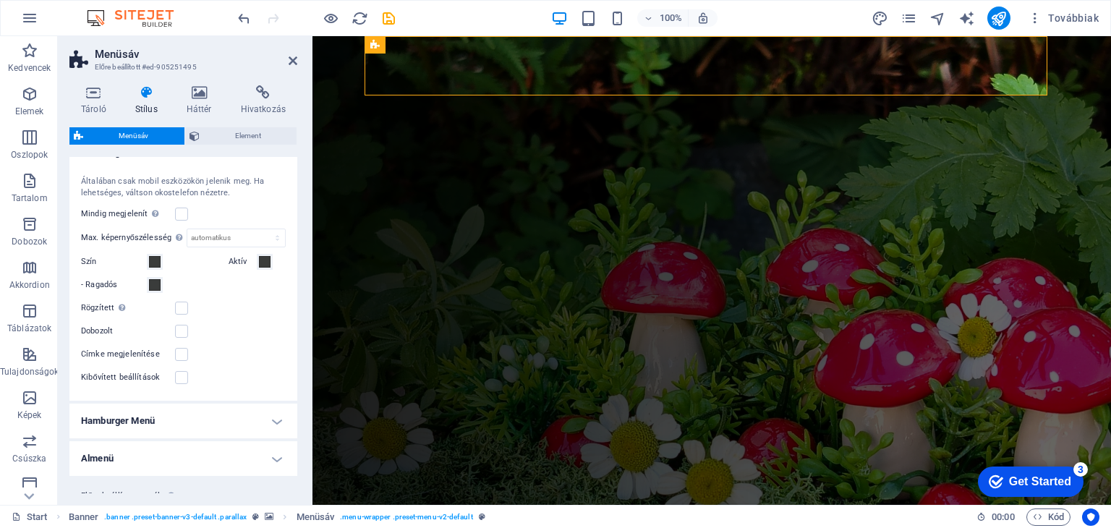
select select
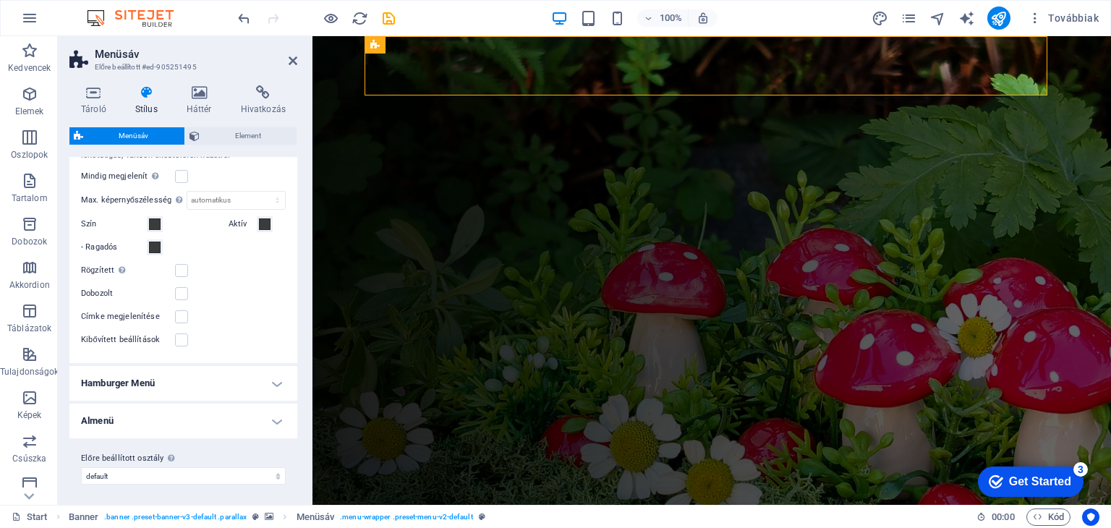
click at [270, 382] on h4 "Hamburger Menü" at bounding box center [183, 383] width 228 height 35
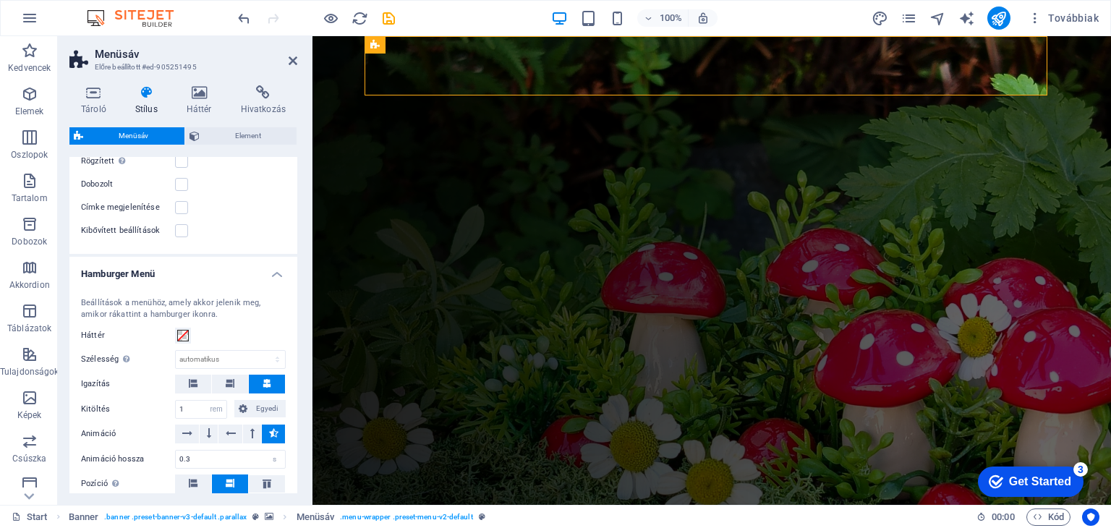
scroll to position [1050, 0]
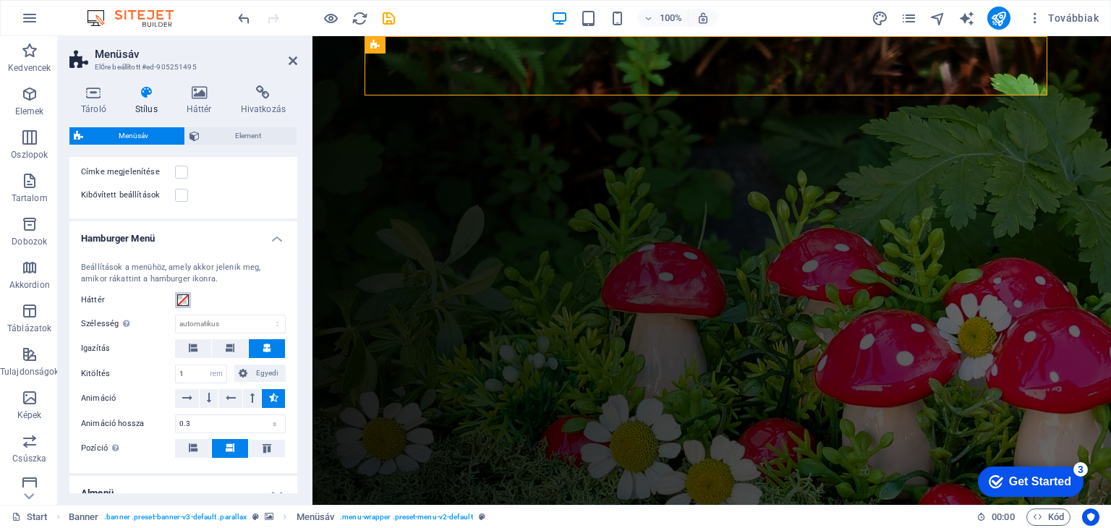
click at [182, 301] on span at bounding box center [183, 300] width 12 height 12
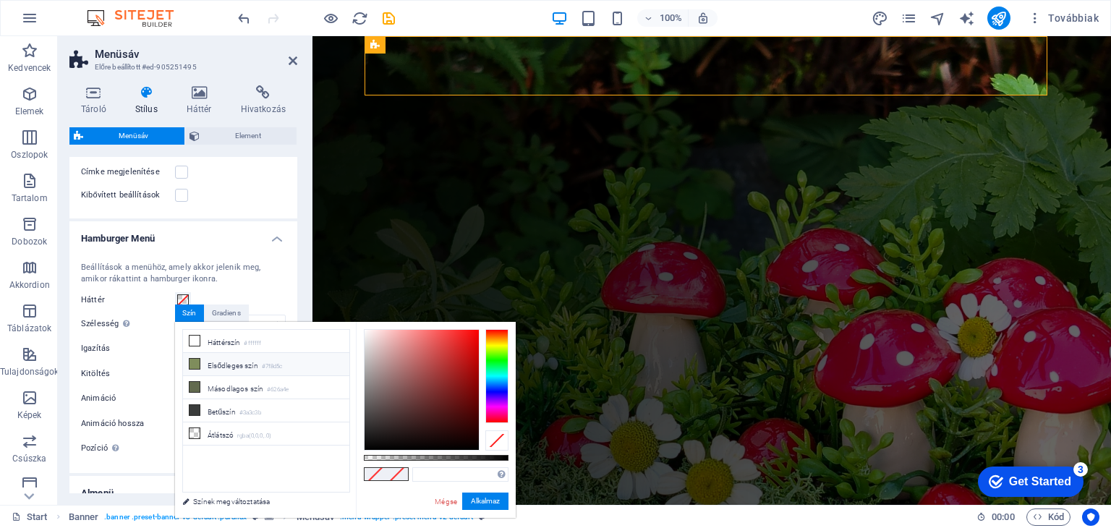
click at [243, 366] on li "Elsődleges szín #7f8d5c" at bounding box center [266, 364] width 166 height 23
type input "#7f8d5c"
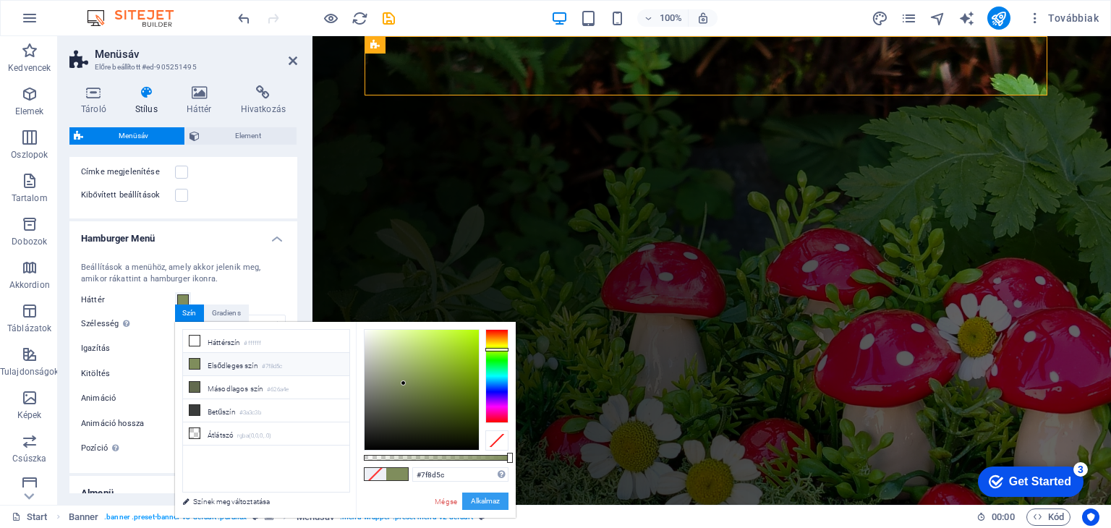
click at [481, 500] on button "Alkalmaz" at bounding box center [485, 500] width 46 height 17
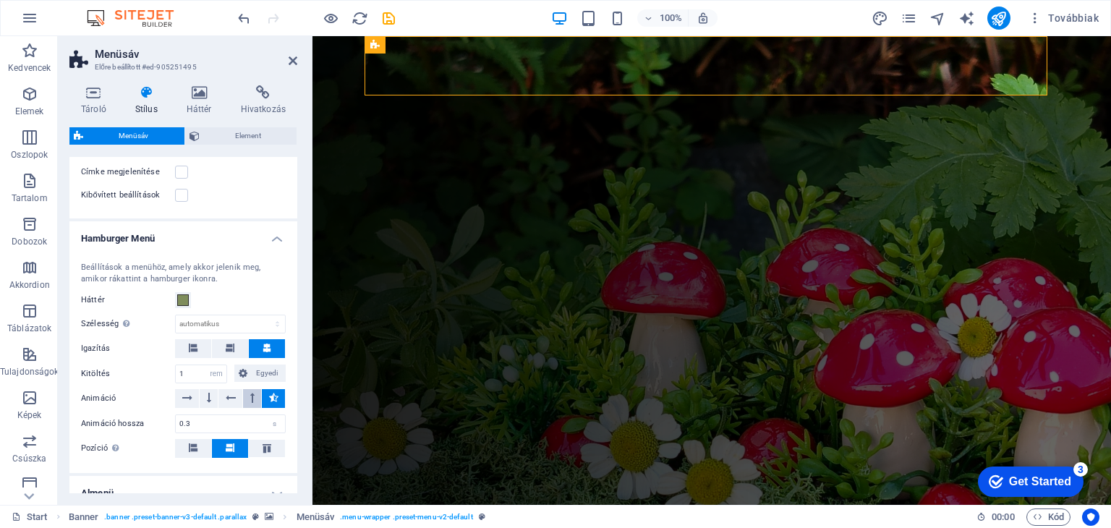
select select
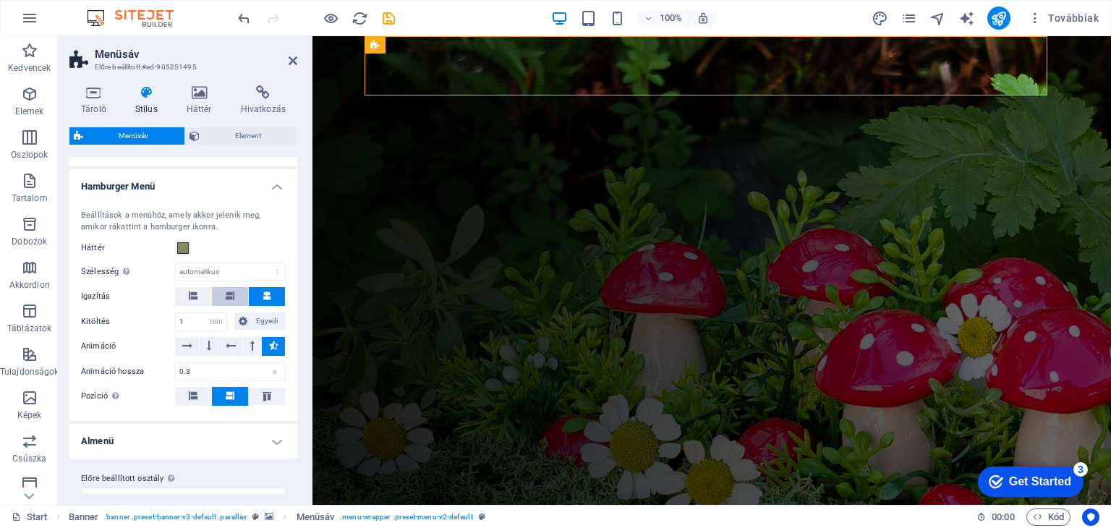
scroll to position [1120, 0]
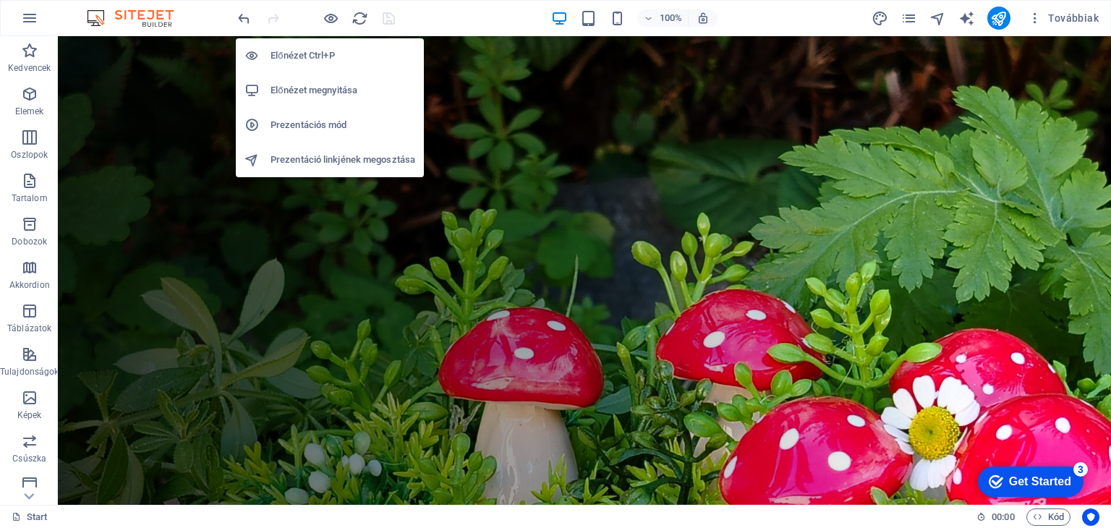
click at [338, 124] on h6 "Prezentációs mód" at bounding box center [342, 124] width 145 height 17
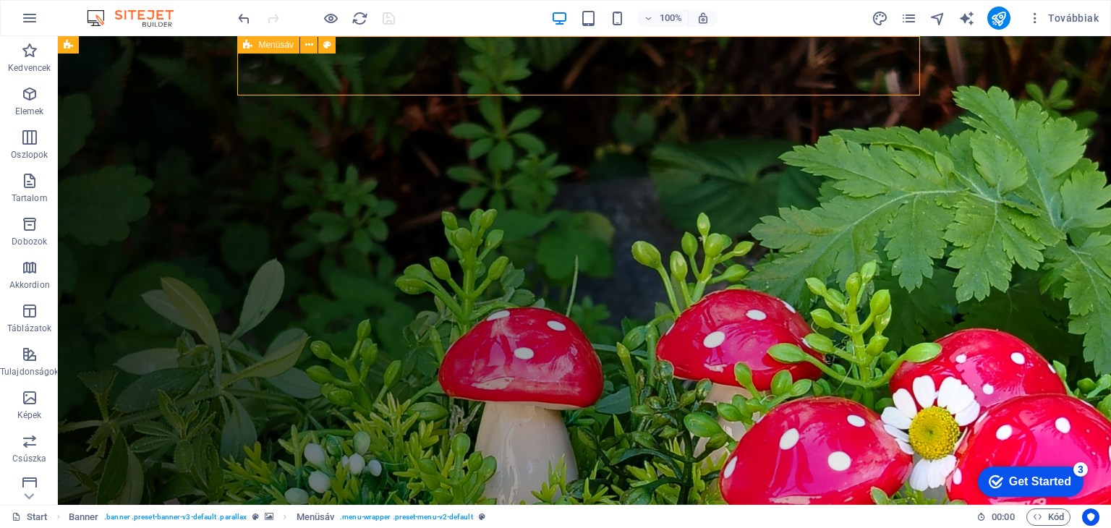
select select "rem"
select select "hover_box_bottom"
select select "px"
select select "rem"
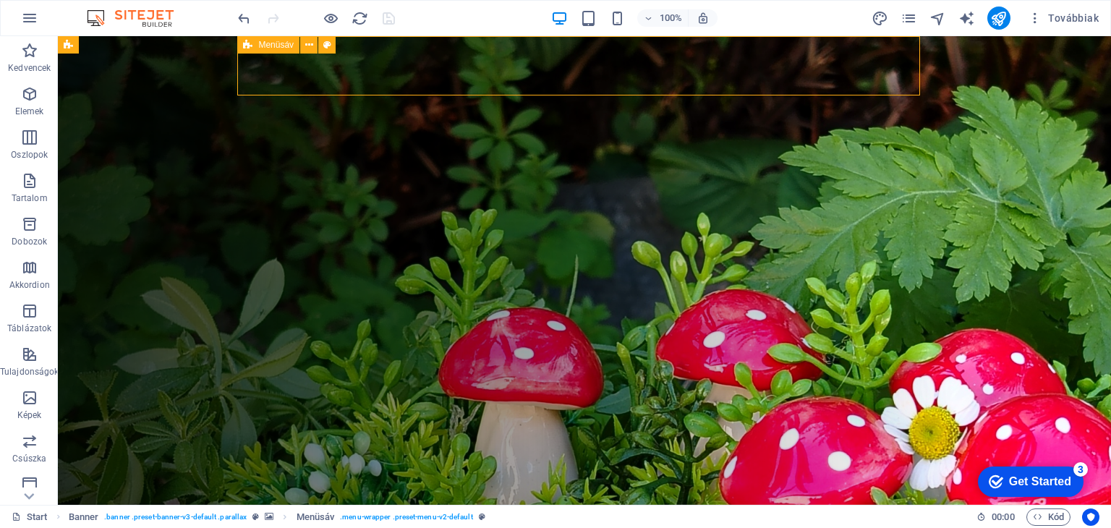
select select "rem"
select select
select select "px"
select select "rem"
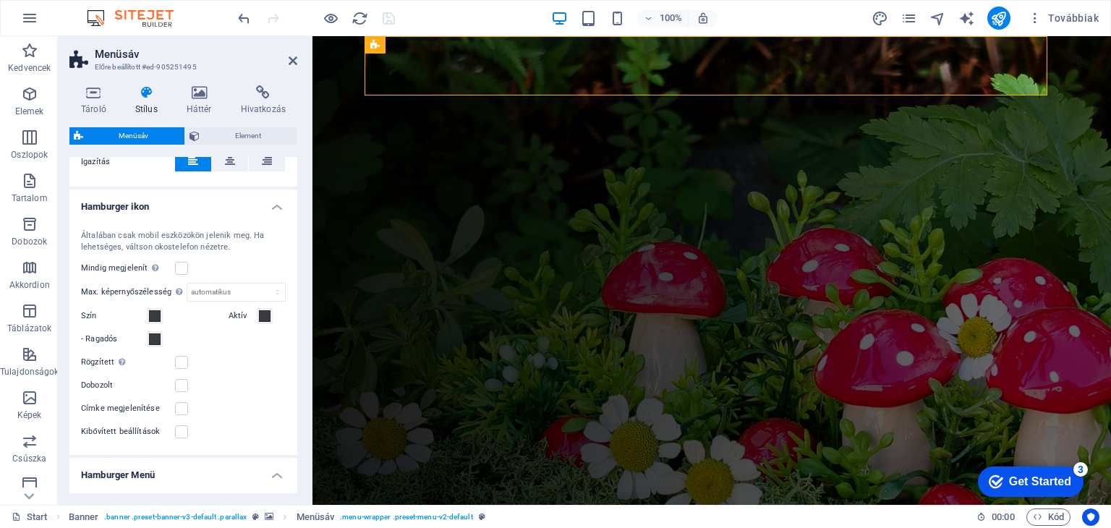
scroll to position [795, 0]
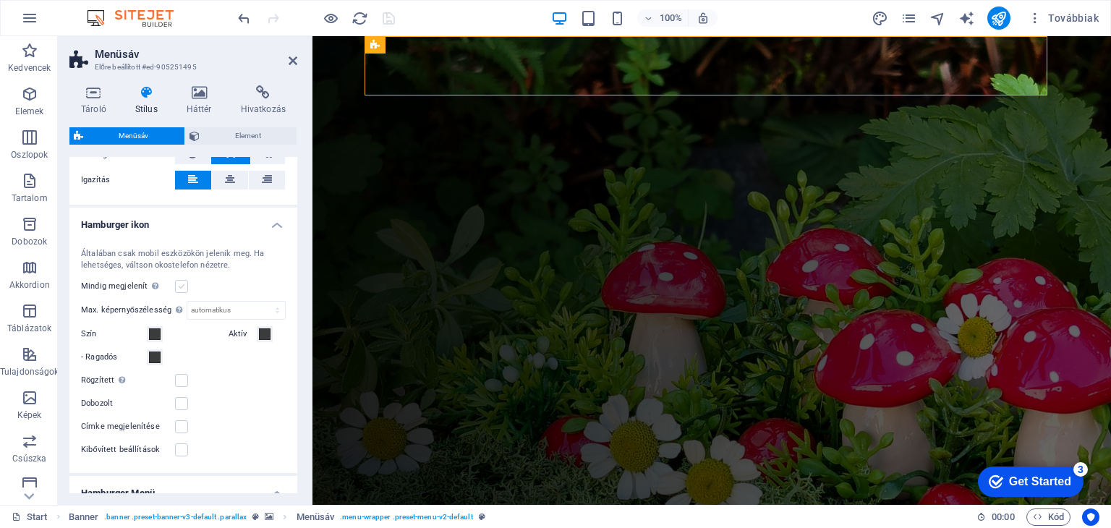
click at [179, 284] on label at bounding box center [181, 286] width 13 height 13
click at [0, 0] on input "Mindig megjelenít Az összes nézetportálra megjeleníti a kioldót." at bounding box center [0, 0] width 0 height 0
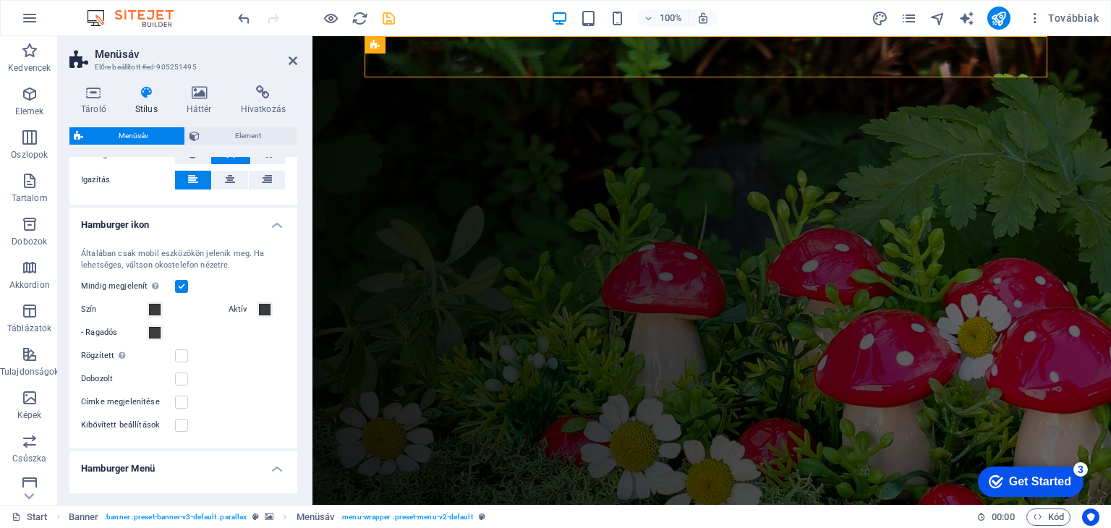
click at [182, 283] on label at bounding box center [181, 286] width 13 height 13
click at [0, 0] on input "Mindig megjelenít Az összes nézetportálra megjeleníti a kioldót." at bounding box center [0, 0] width 0 height 0
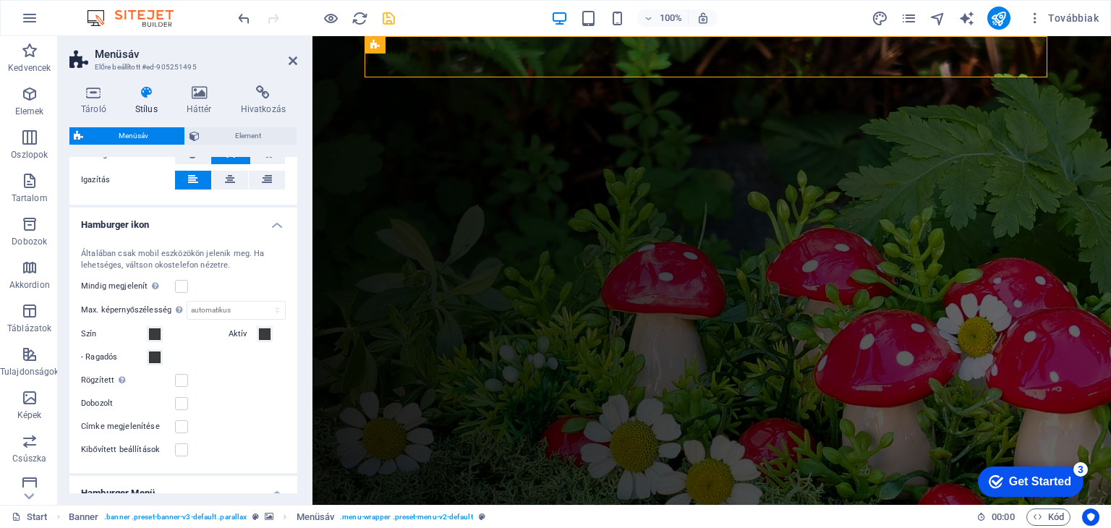
select select
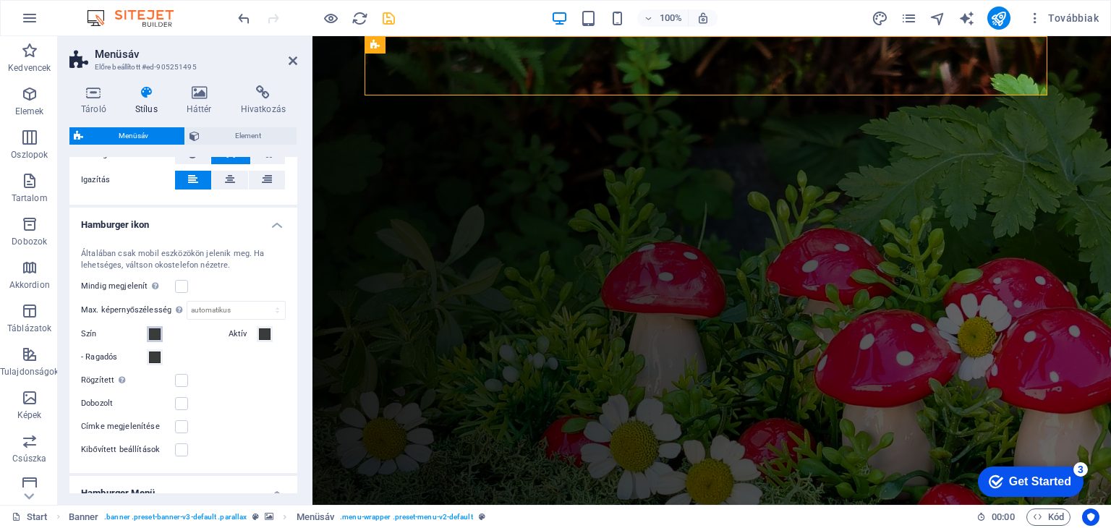
click at [154, 335] on span at bounding box center [155, 334] width 12 height 12
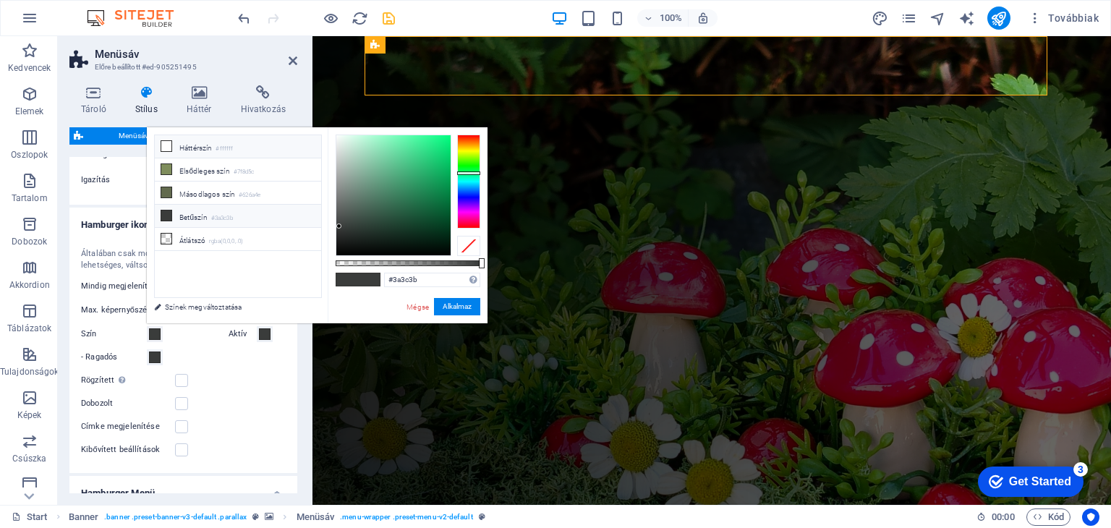
click at [224, 150] on small "#ffffff" at bounding box center [223, 149] width 17 height 10
type input "#ffffff"
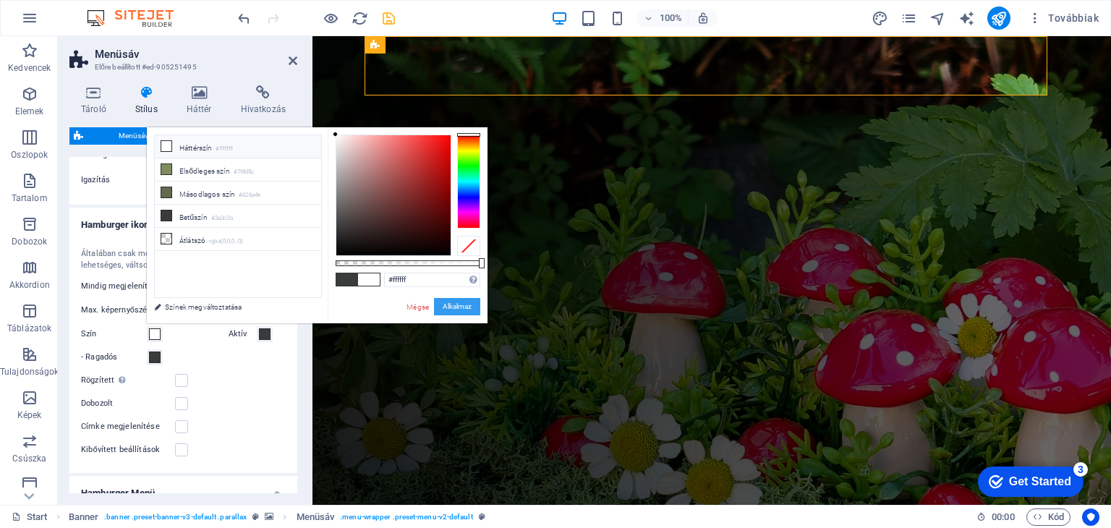
click at [449, 304] on button "Alkalmaz" at bounding box center [457, 306] width 46 height 17
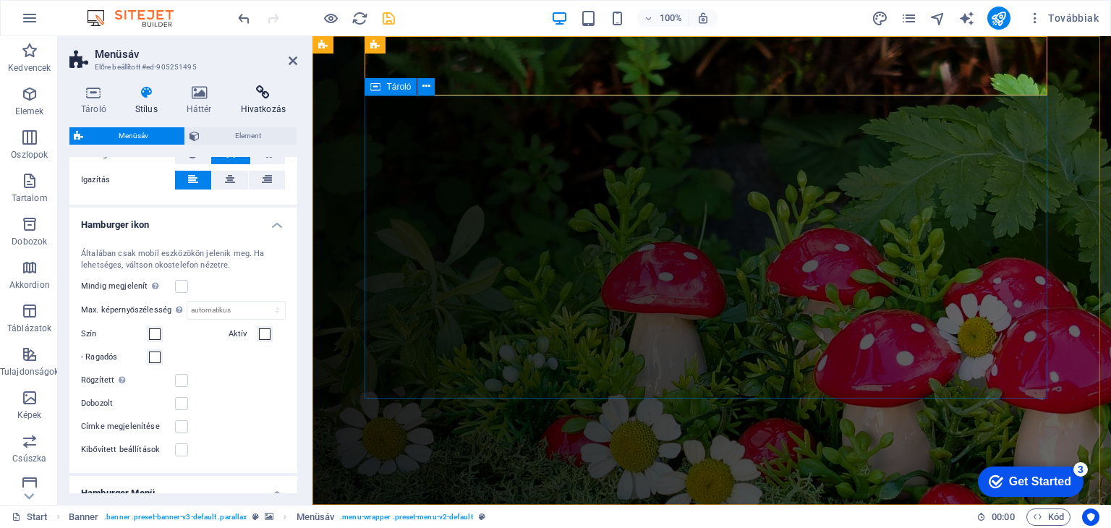
select select
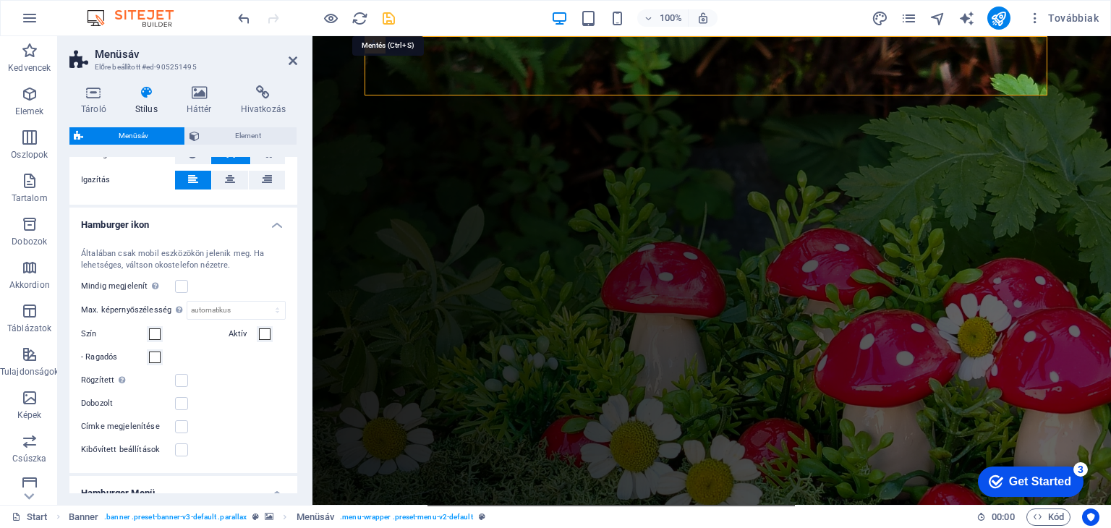
click at [390, 15] on icon "save" at bounding box center [388, 18] width 17 height 17
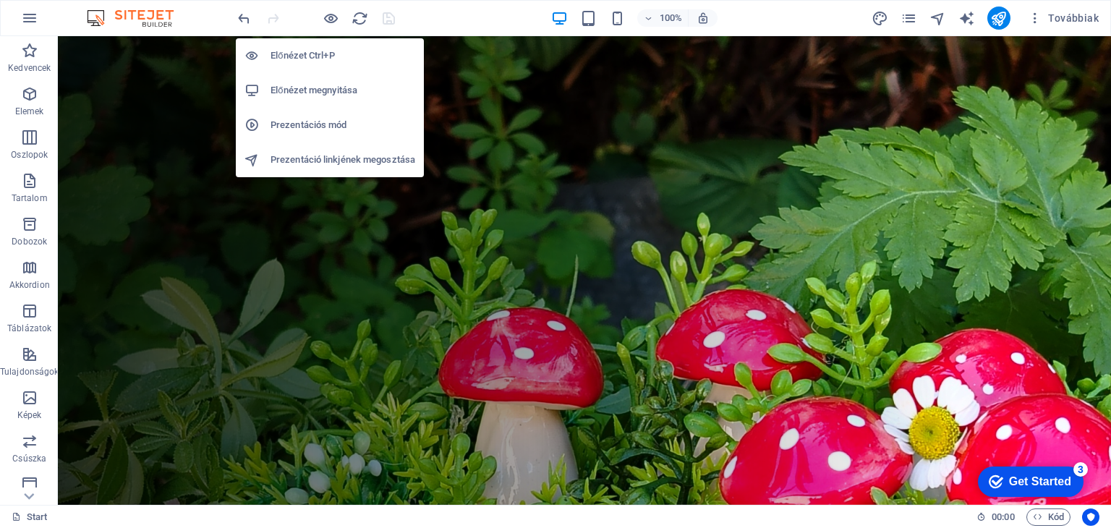
click at [333, 125] on h6 "Prezentációs mód" at bounding box center [342, 124] width 145 height 17
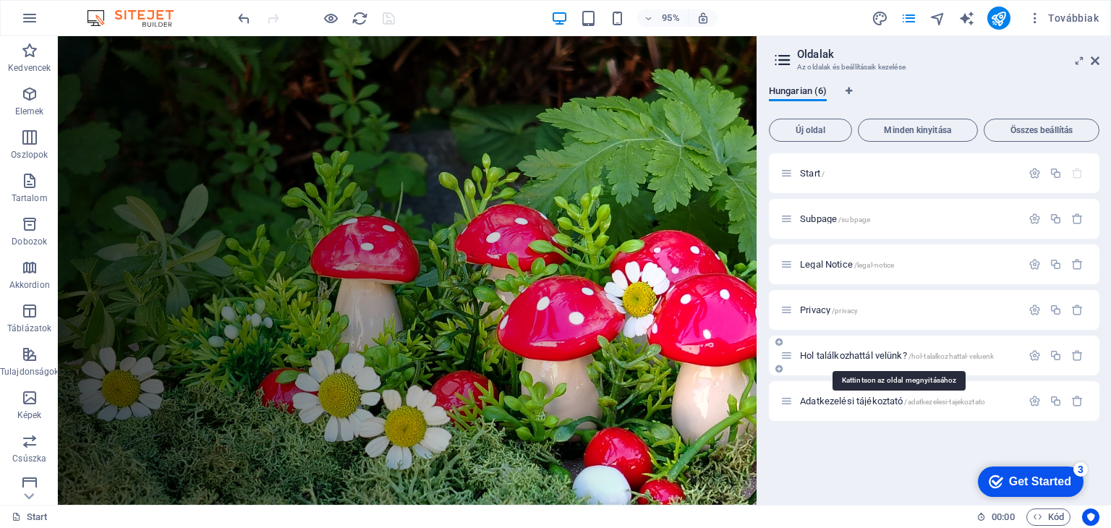
click at [862, 356] on span "Hol találkozhattál velünk? /hol-talalkozhattal-[GEOGRAPHIC_DATA]" at bounding box center [897, 355] width 194 height 11
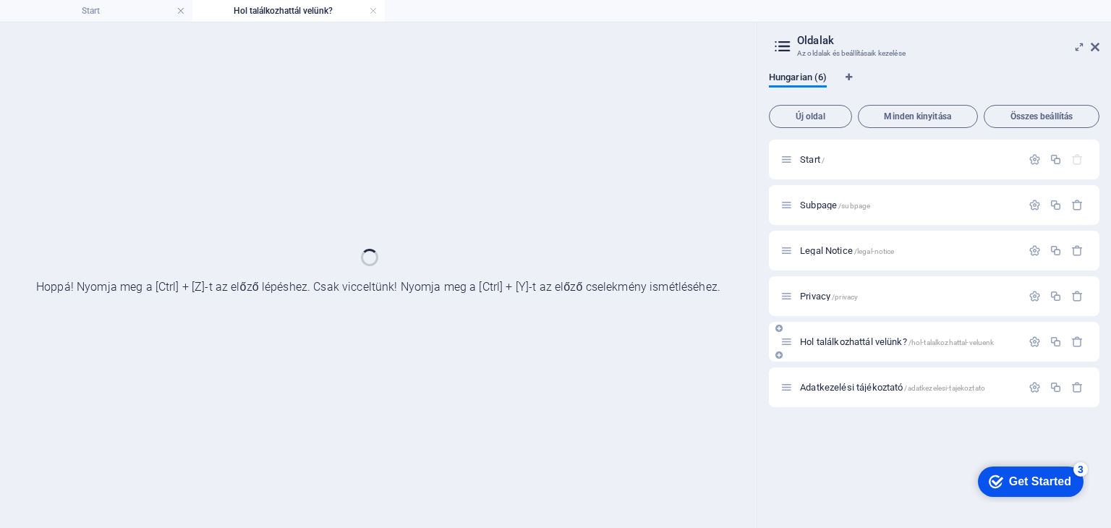
click at [862, 356] on div "Hol találkozhattál velünk? /hol-talalkozhattal-[GEOGRAPHIC_DATA]" at bounding box center [934, 342] width 330 height 40
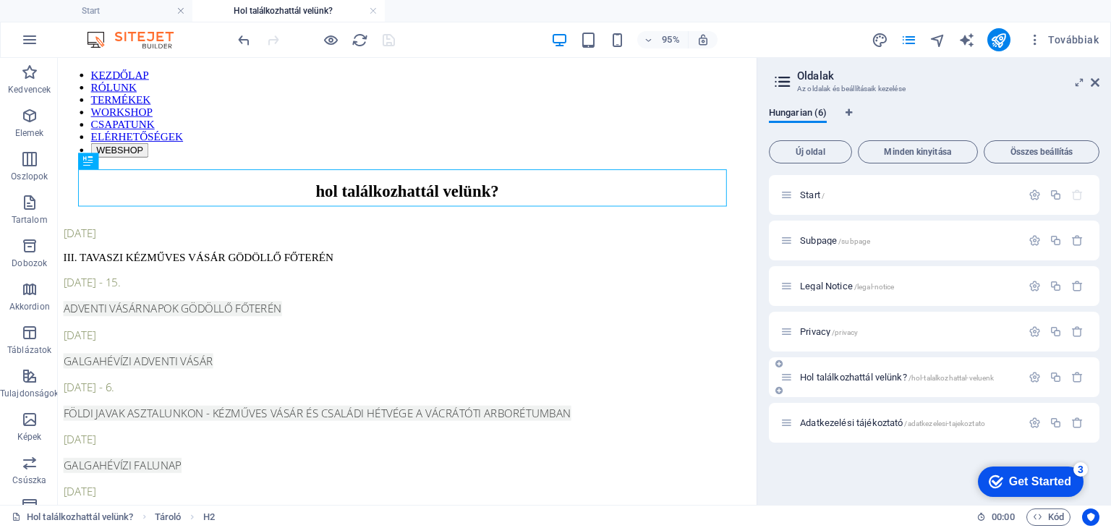
scroll to position [0, 0]
click at [75, 67] on div "Tároló" at bounding box center [82, 66] width 49 height 17
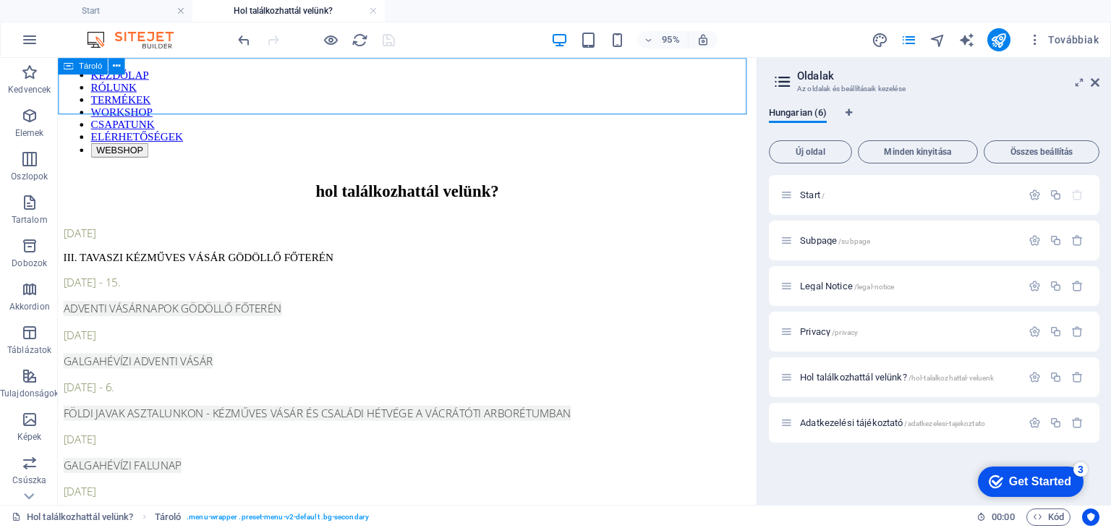
click at [75, 67] on div "Tároló" at bounding box center [82, 66] width 49 height 17
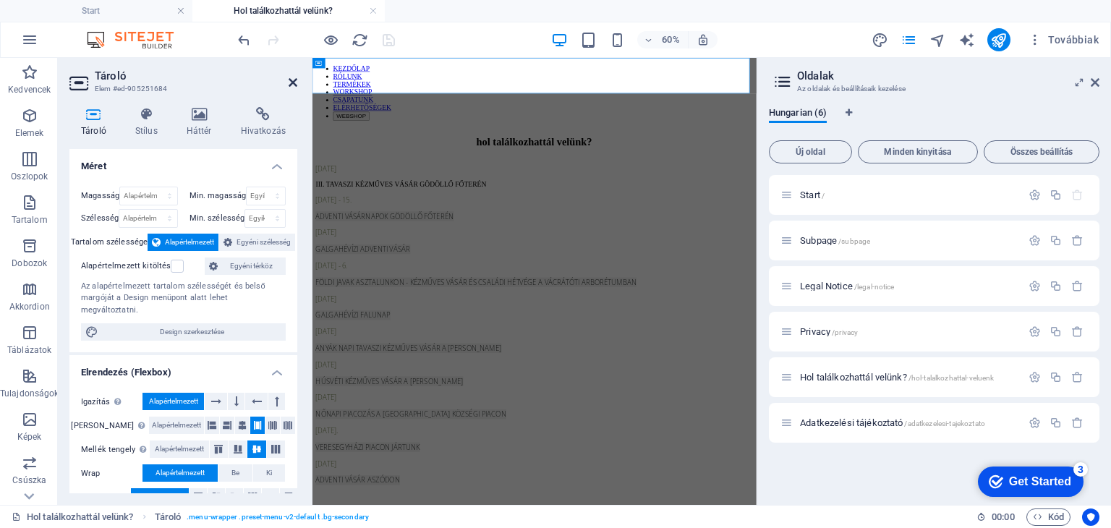
click at [289, 82] on icon at bounding box center [292, 83] width 9 height 12
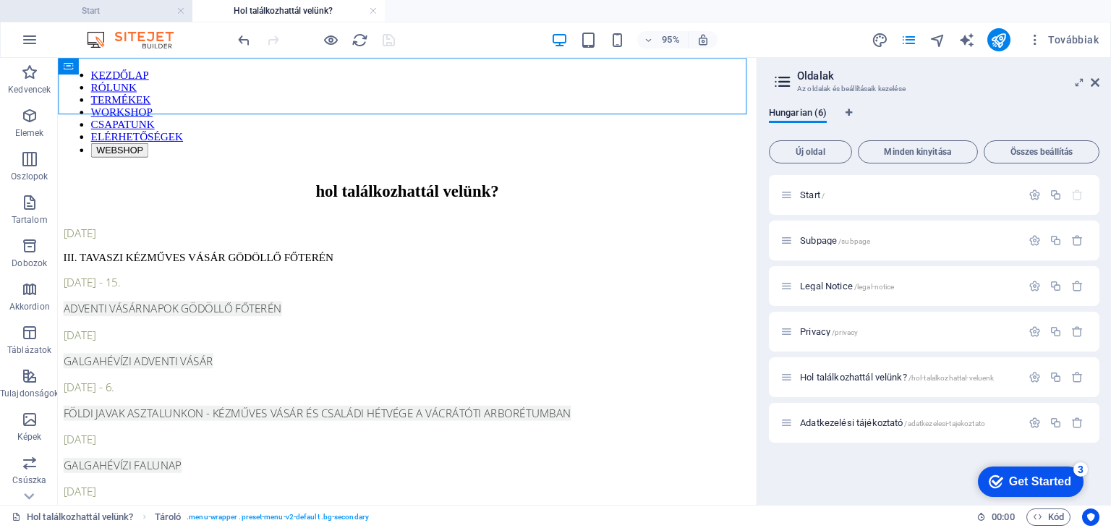
click at [93, 3] on h4 "Start" at bounding box center [96, 11] width 192 height 16
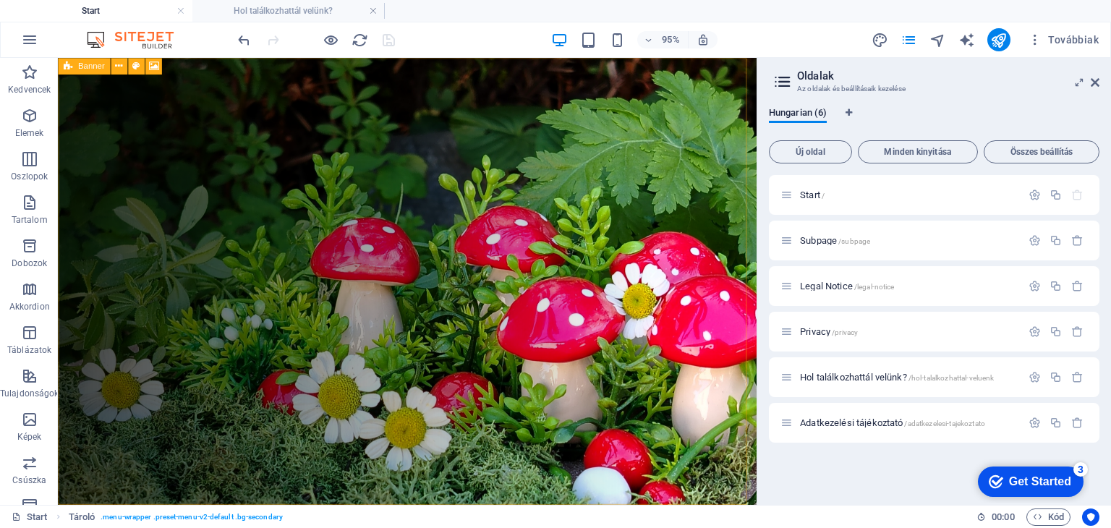
click at [89, 68] on span "Banner" at bounding box center [91, 66] width 27 height 8
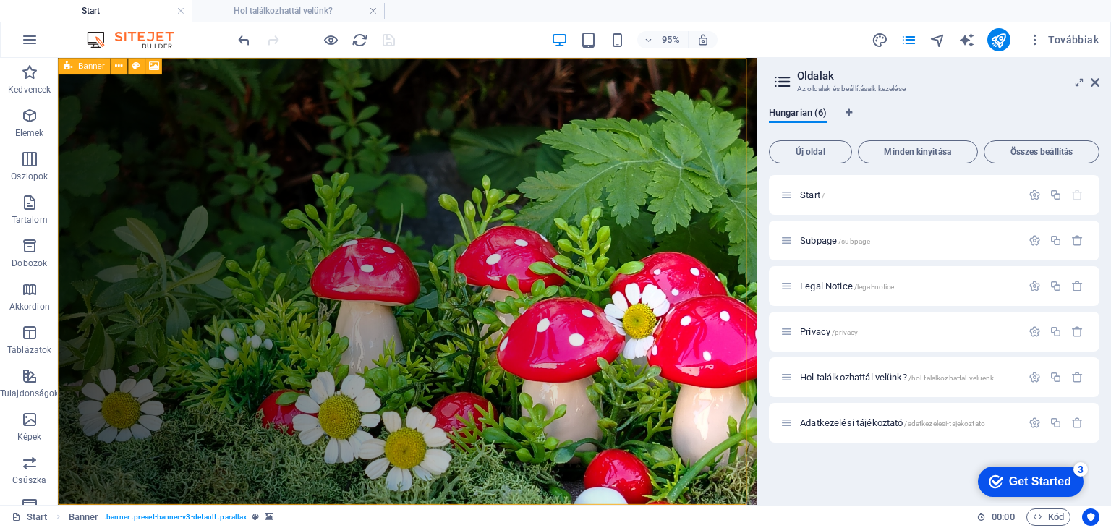
select select "vh"
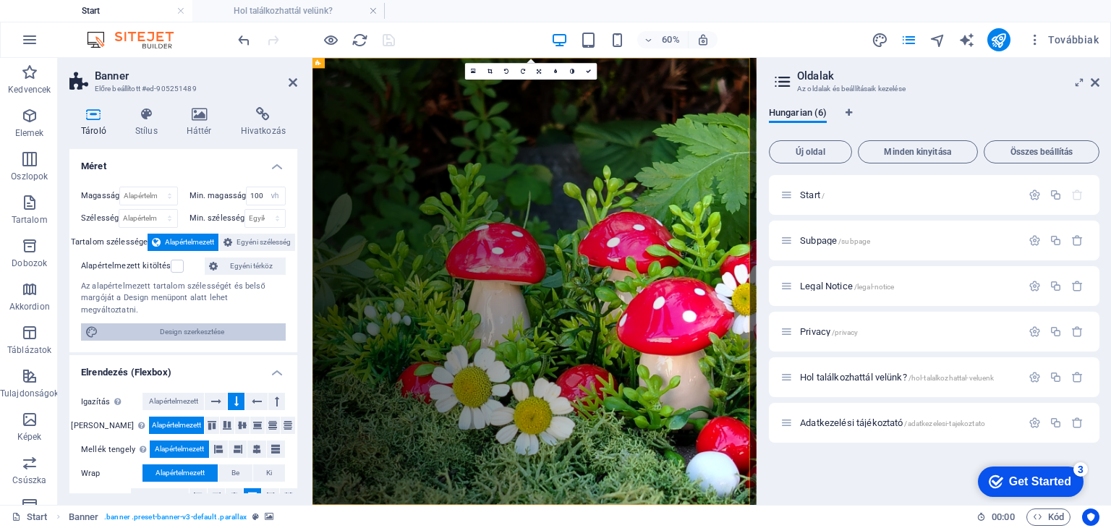
click at [233, 323] on span "Design szerkesztése" at bounding box center [192, 331] width 179 height 17
select select "rem"
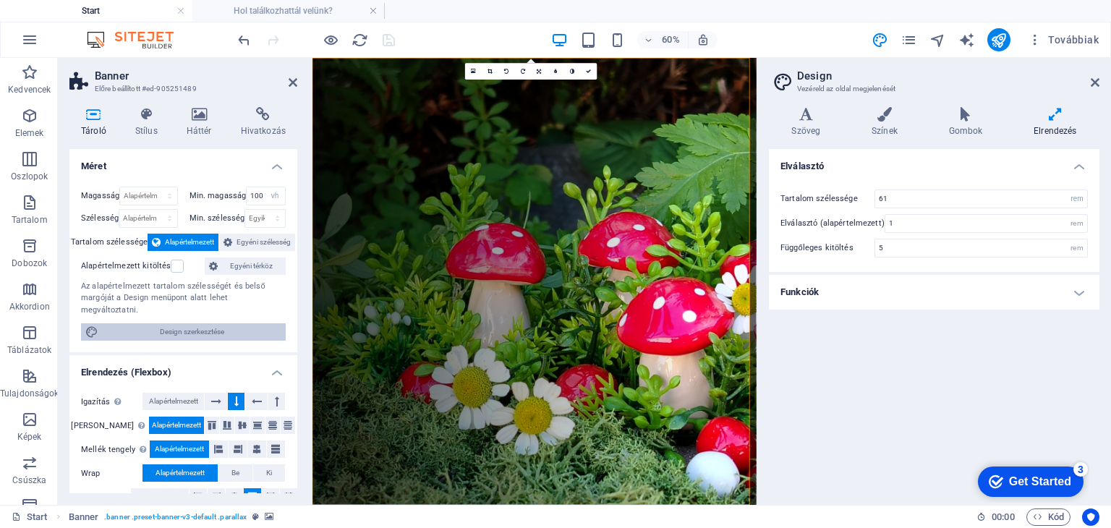
click at [189, 323] on span "Design szerkesztése" at bounding box center [192, 331] width 179 height 17
click at [882, 121] on h4 "Színek" at bounding box center [887, 122] width 77 height 30
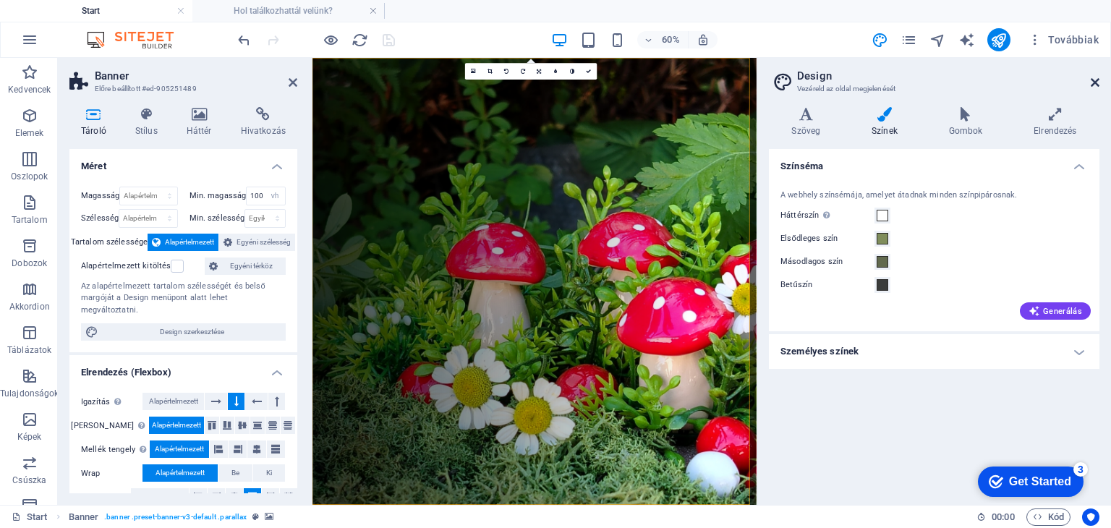
click at [1096, 80] on icon at bounding box center [1094, 83] width 9 height 12
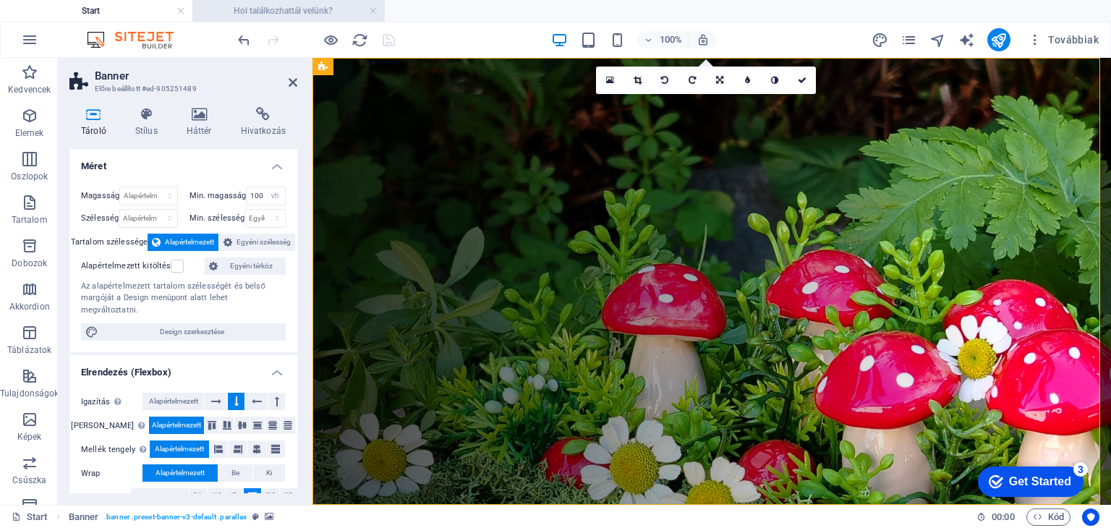
click at [264, 11] on h4 "Hol találkozhattál velünk?" at bounding box center [288, 11] width 192 height 16
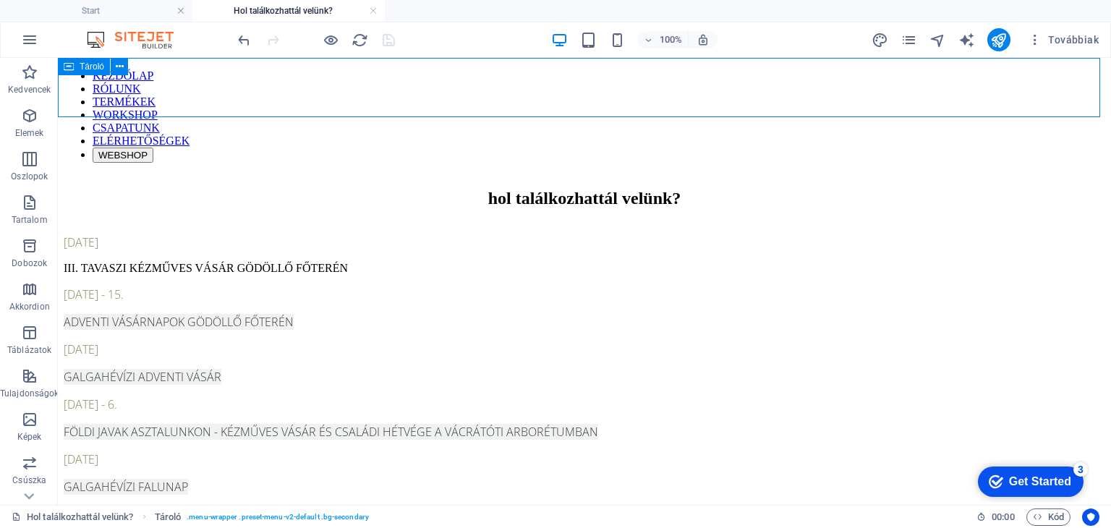
click at [93, 70] on span "Tároló" at bounding box center [92, 66] width 25 height 9
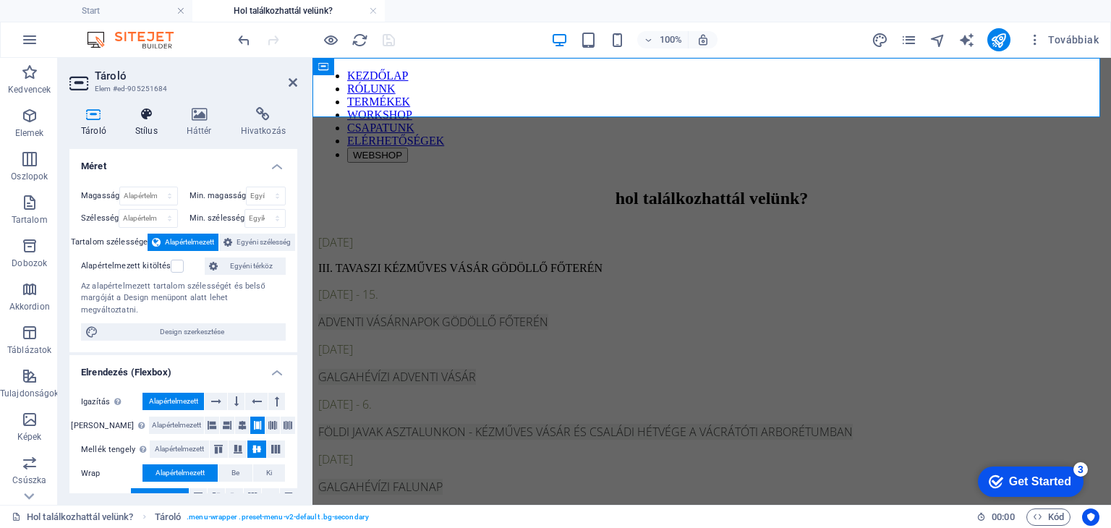
click at [150, 127] on h4 "Stílus" at bounding box center [149, 122] width 51 height 30
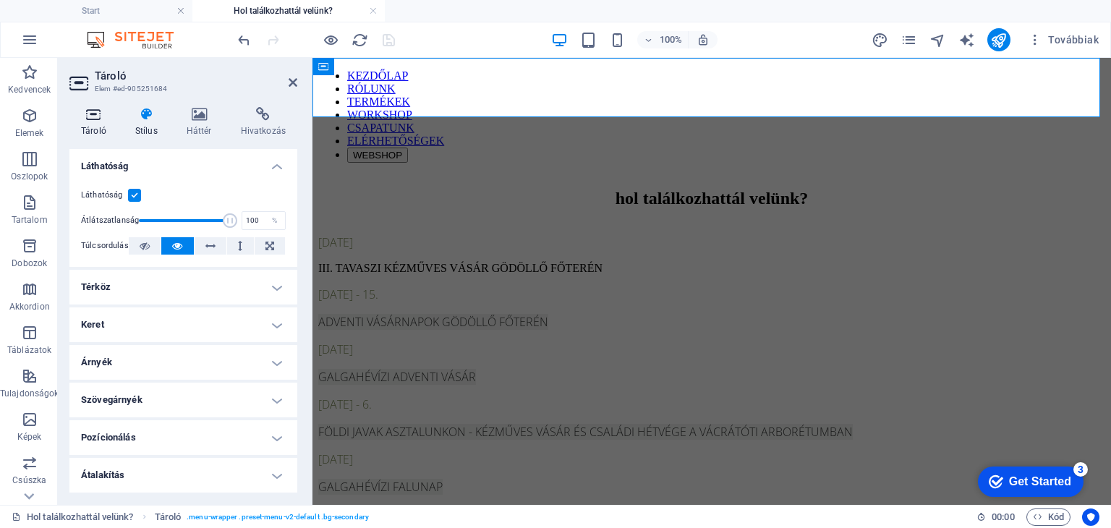
click at [94, 123] on h4 "Tároló" at bounding box center [96, 122] width 54 height 30
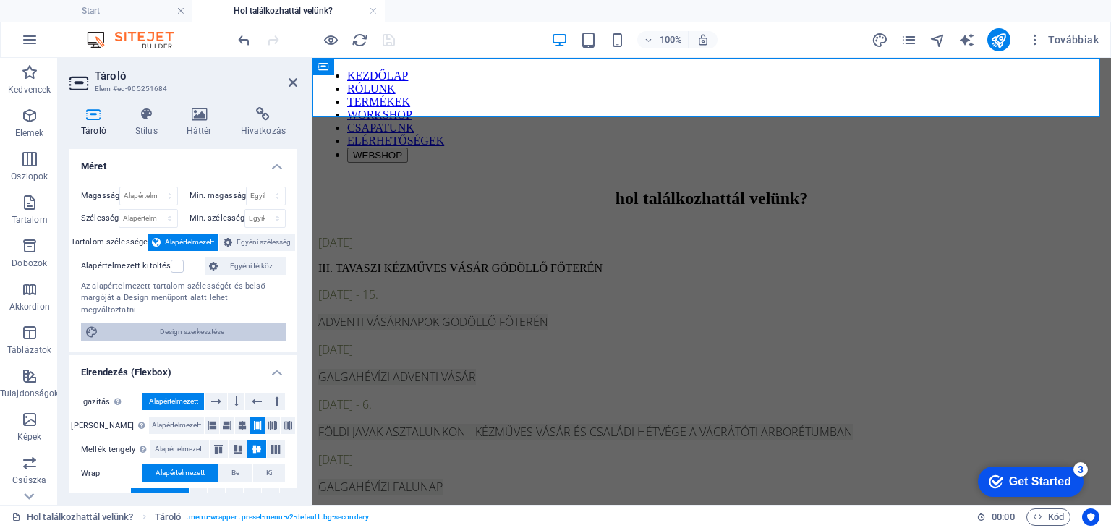
click at [185, 323] on span "Design szerkesztése" at bounding box center [192, 331] width 179 height 17
select select "rem"
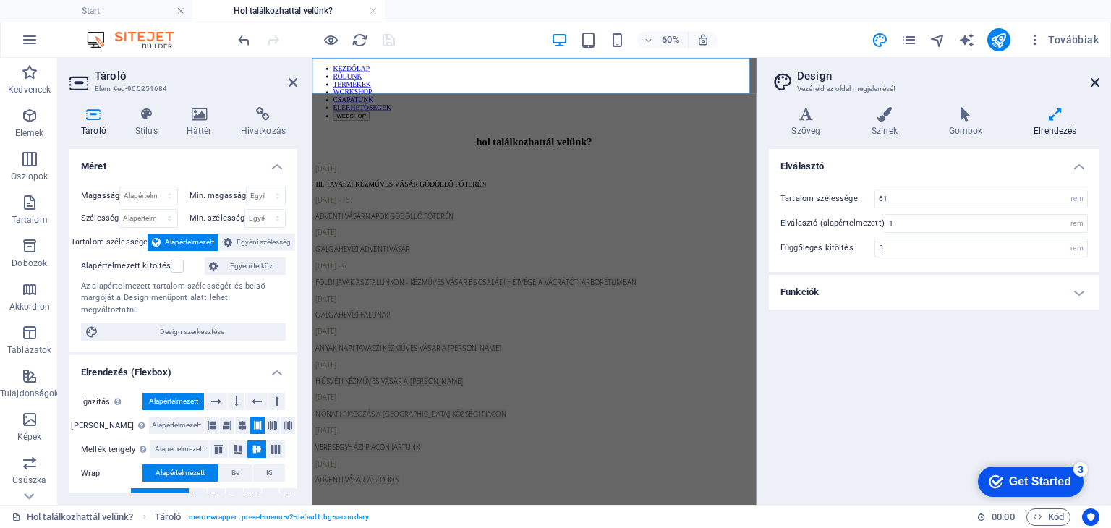
click at [1097, 79] on icon at bounding box center [1094, 83] width 9 height 12
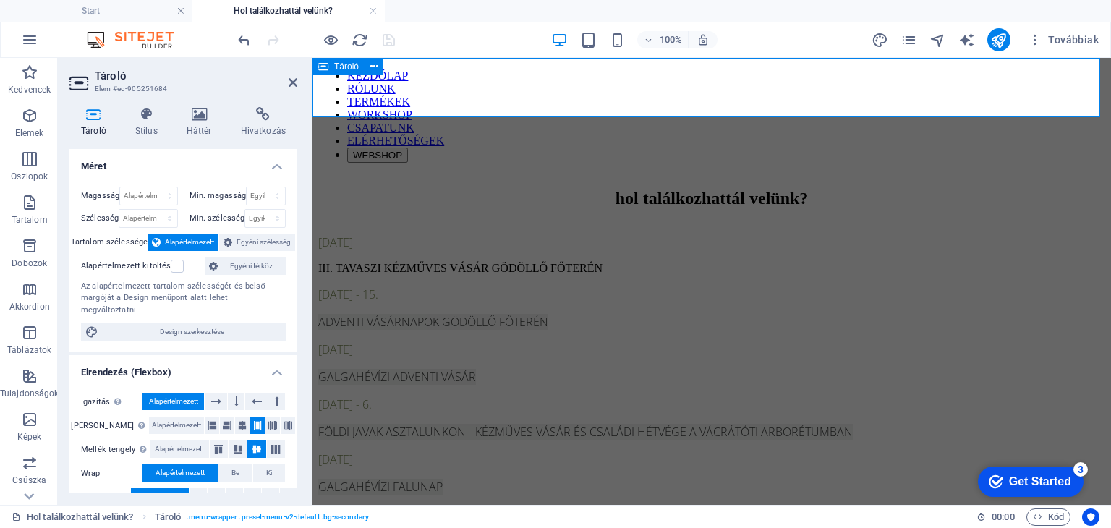
click at [335, 65] on span "Tároló" at bounding box center [346, 66] width 25 height 9
click at [198, 121] on icon at bounding box center [199, 114] width 48 height 14
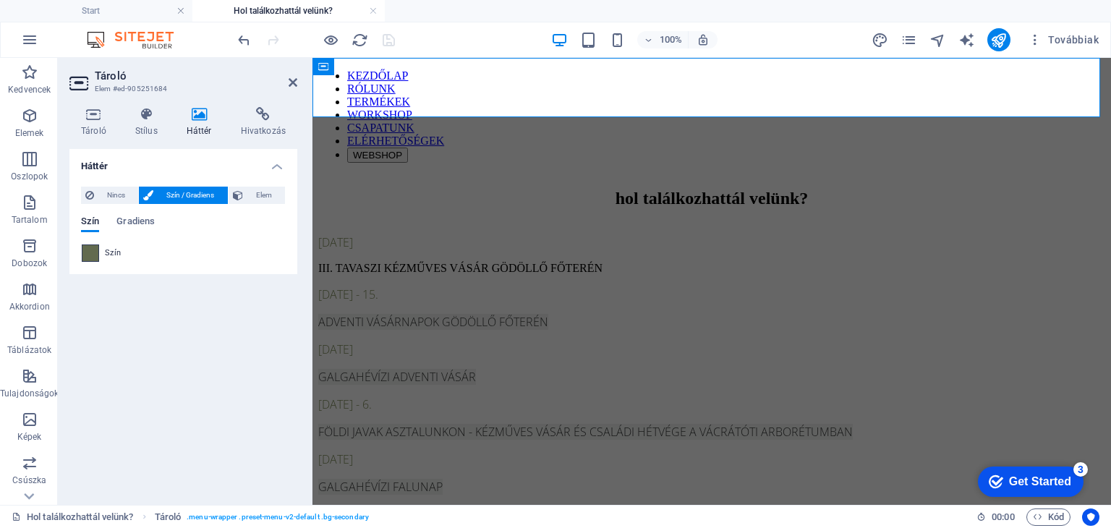
click at [98, 251] on span at bounding box center [90, 253] width 16 height 16
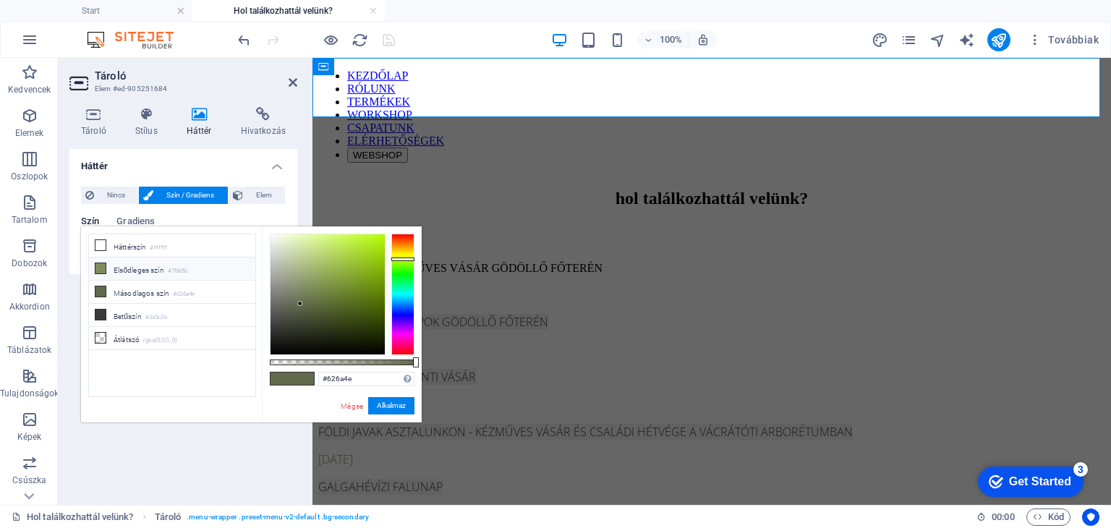
click at [119, 270] on li "Elsődleges szín #7f8d5c" at bounding box center [172, 268] width 166 height 23
type input "#7f8d5c"
click at [398, 403] on button "Alkalmaz" at bounding box center [391, 405] width 46 height 17
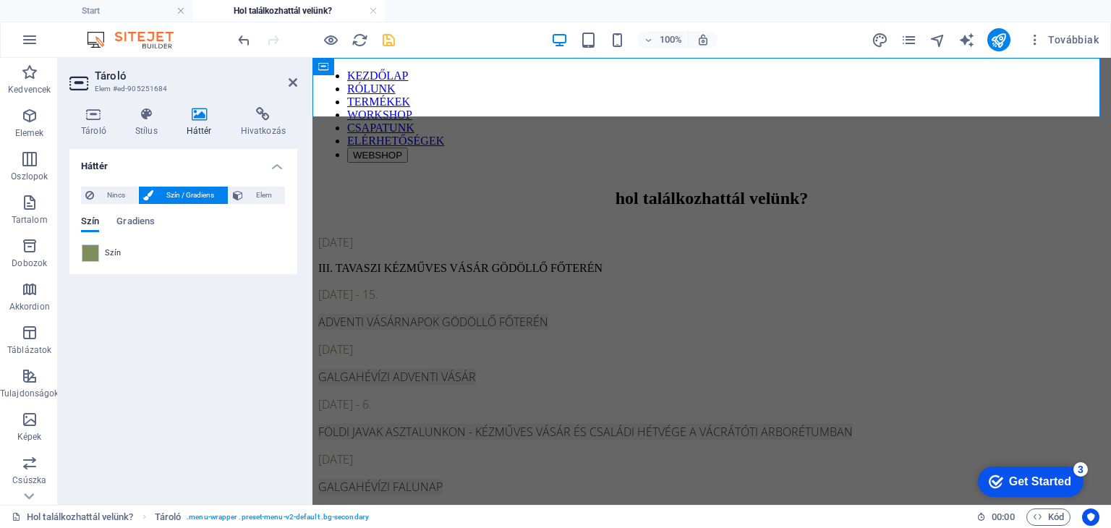
click at [388, 38] on icon "save" at bounding box center [388, 40] width 17 height 17
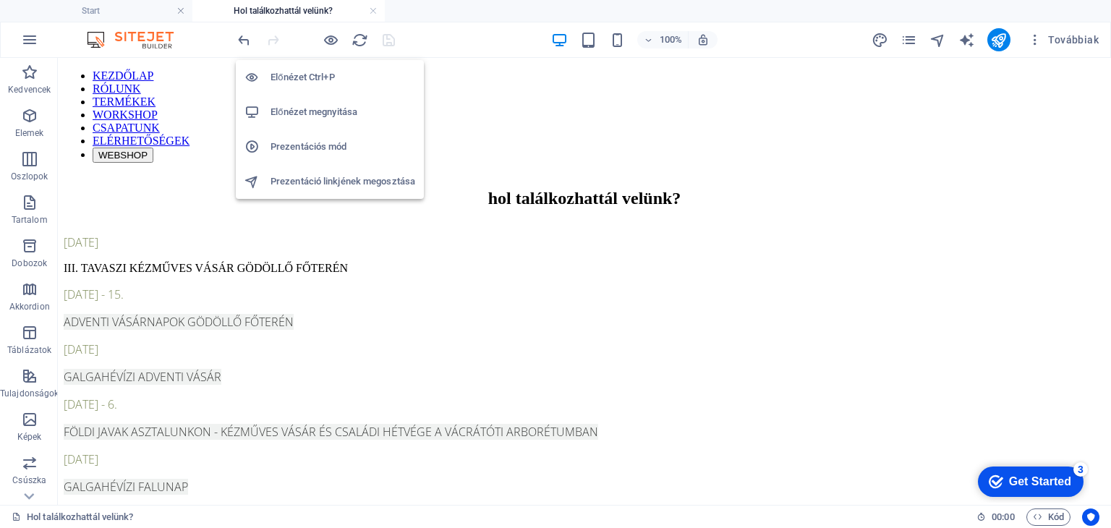
click at [332, 108] on h6 "Előnézet megnyitása" at bounding box center [342, 111] width 145 height 17
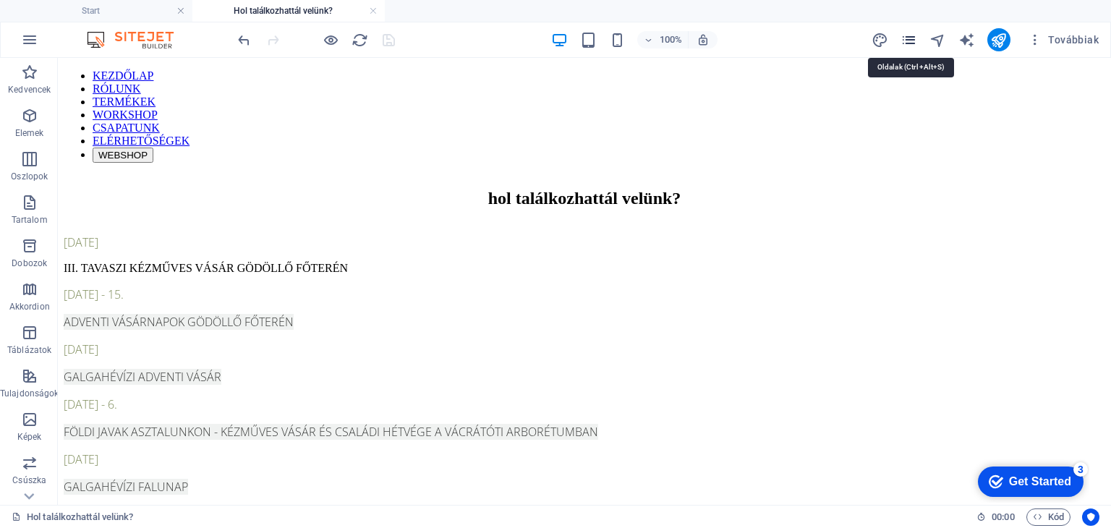
click at [910, 41] on icon "pages" at bounding box center [908, 40] width 17 height 17
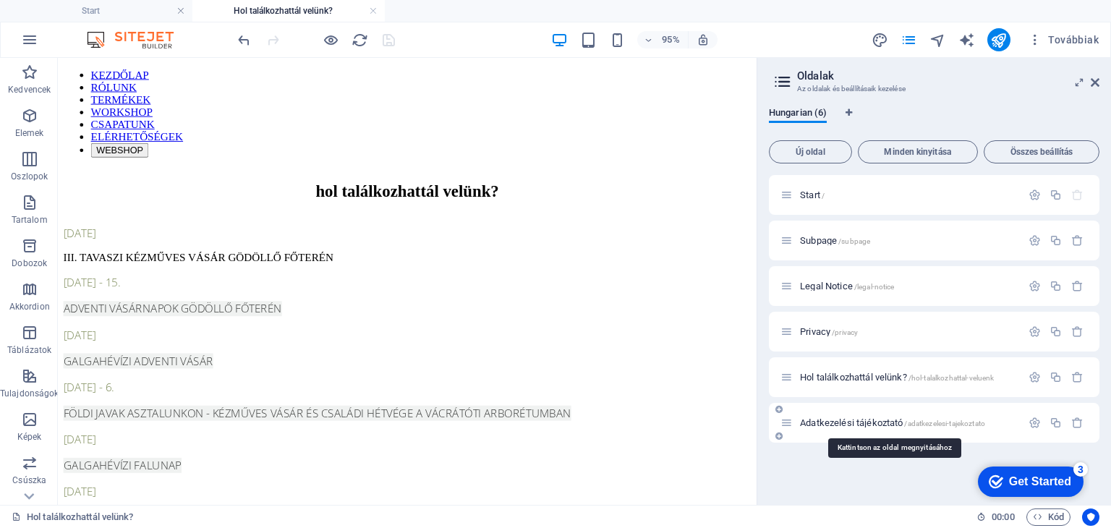
click at [853, 419] on span "Adatkezelési tájékoztató /adatkezelesi-tajekoztato" at bounding box center [892, 422] width 185 height 11
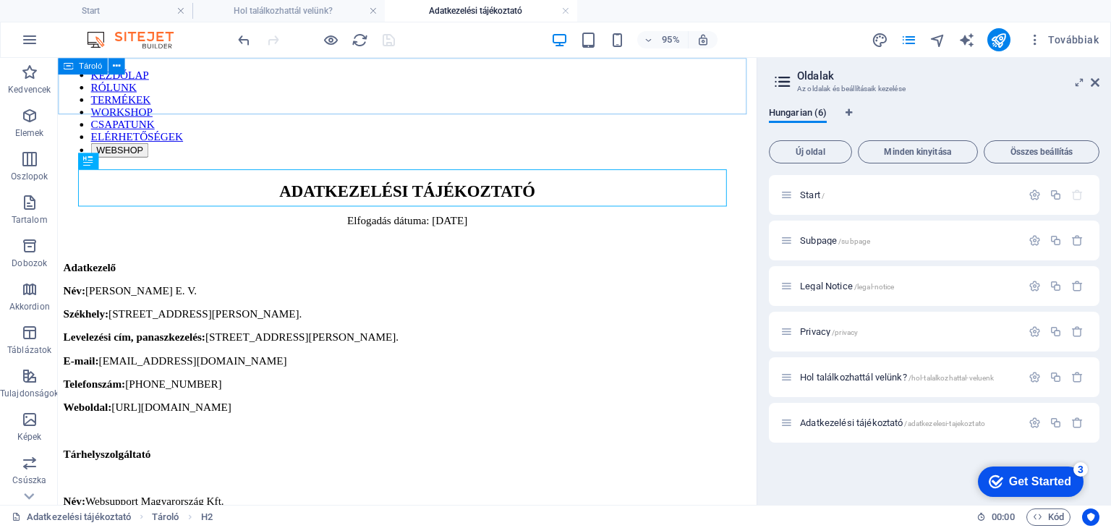
click at [74, 67] on div "Tároló" at bounding box center [82, 66] width 49 height 17
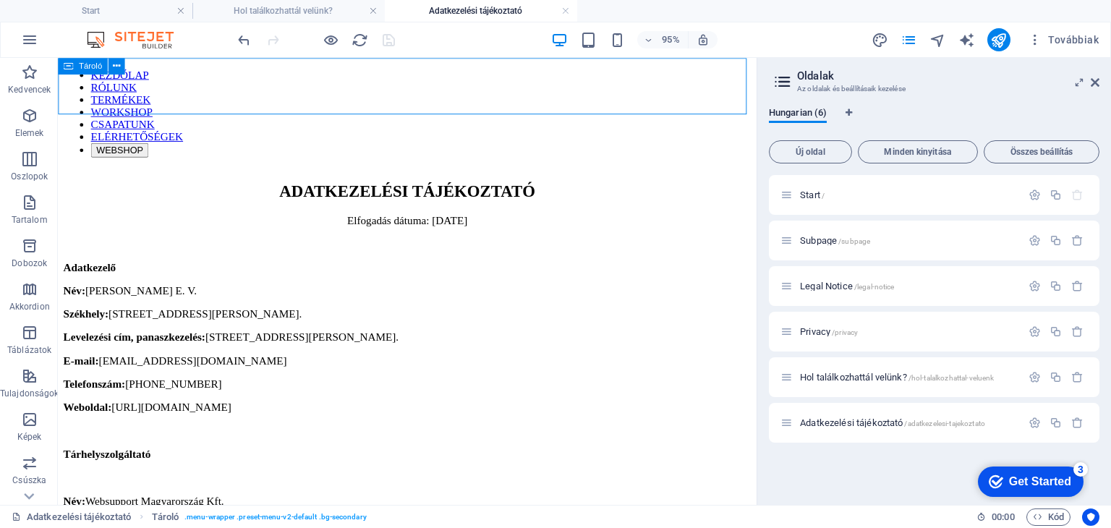
click at [74, 67] on div "Tároló" at bounding box center [82, 66] width 49 height 17
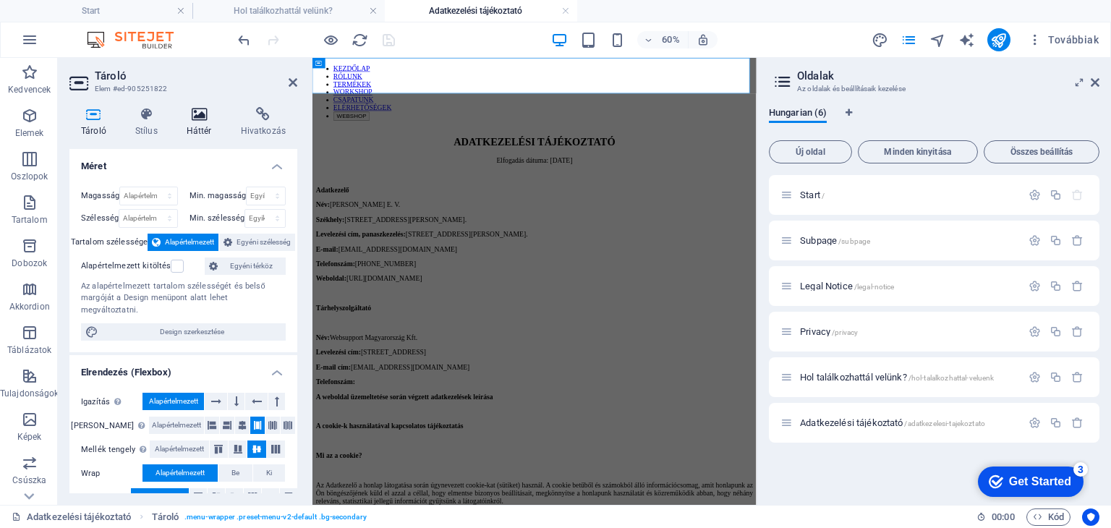
click at [202, 124] on h4 "Háttér" at bounding box center [202, 122] width 54 height 30
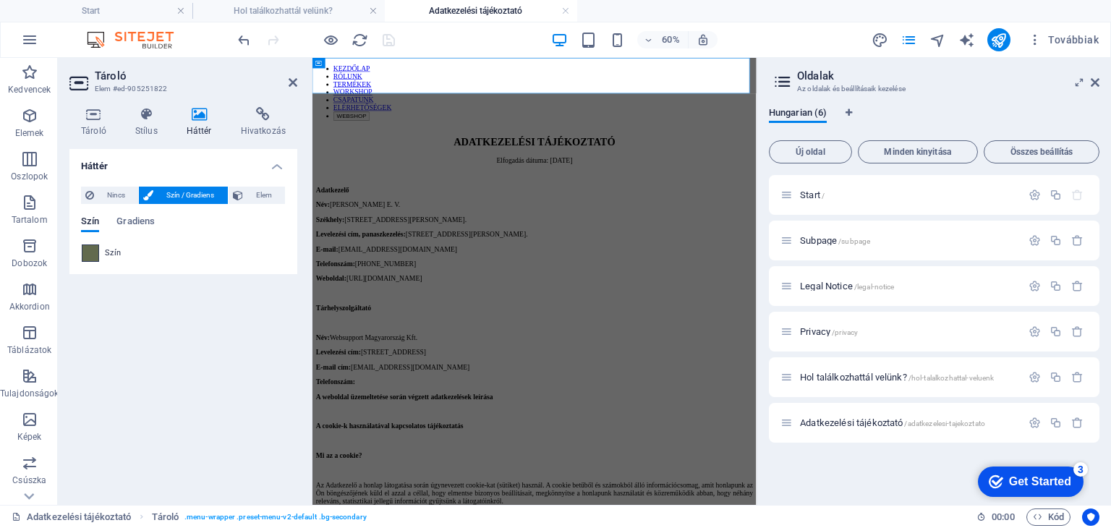
click at [93, 255] on span at bounding box center [90, 253] width 16 height 16
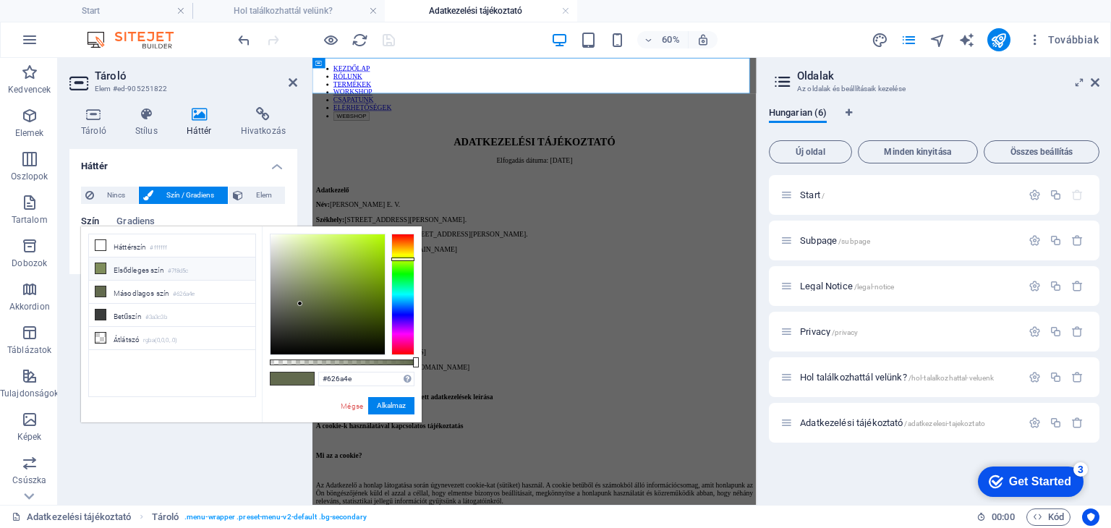
click at [141, 264] on li "Elsődleges szín #7f8d5c" at bounding box center [172, 268] width 166 height 23
type input "#7f8d5c"
click at [388, 406] on button "Alkalmaz" at bounding box center [391, 405] width 46 height 17
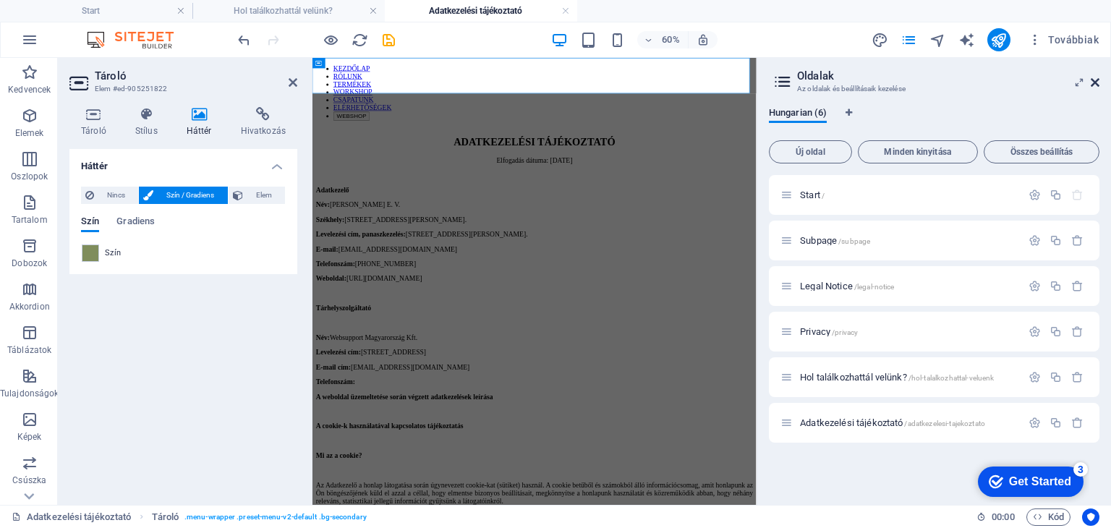
click at [1093, 78] on icon at bounding box center [1094, 83] width 9 height 12
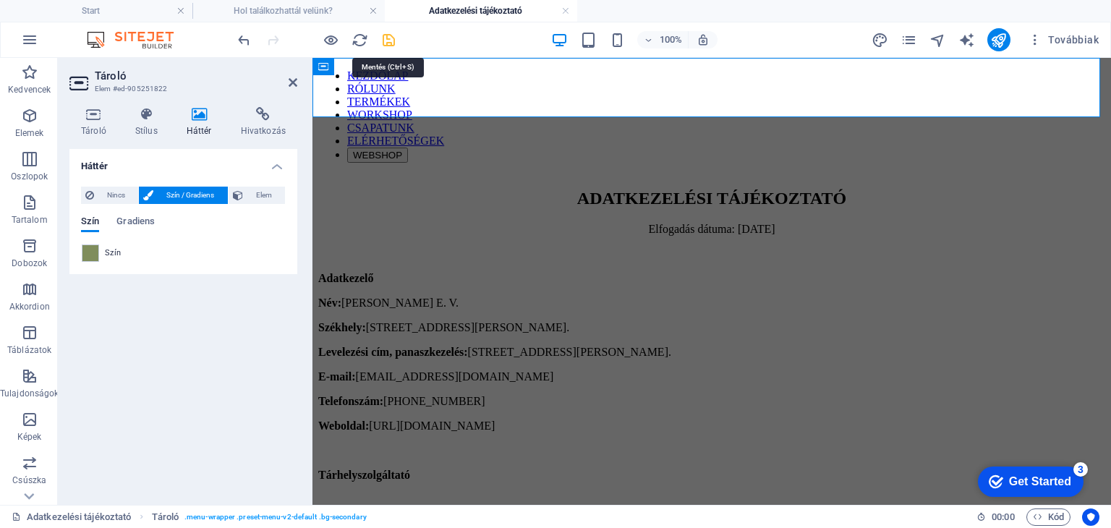
click at [393, 35] on icon "save" at bounding box center [388, 40] width 17 height 17
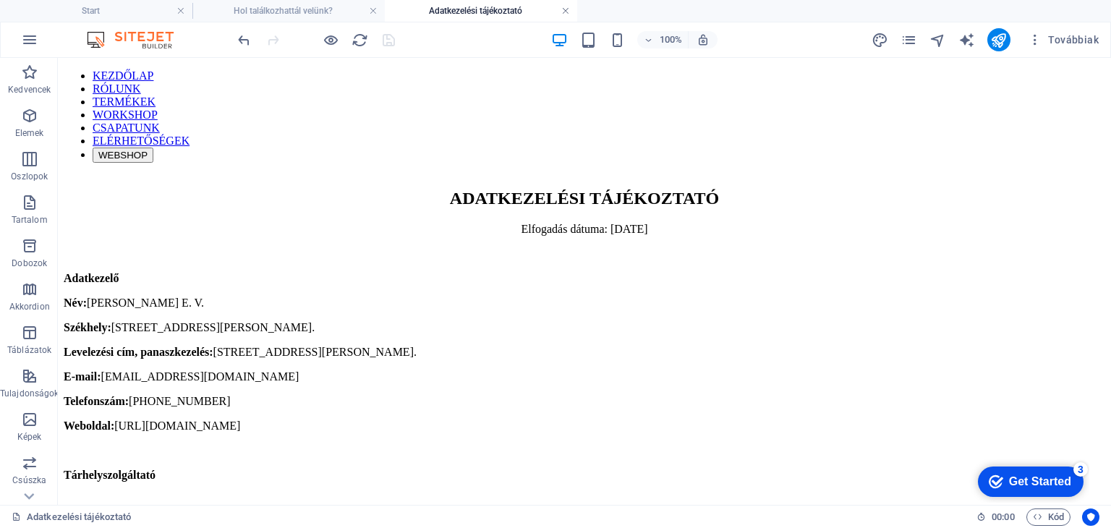
click at [564, 10] on link at bounding box center [565, 11] width 9 height 14
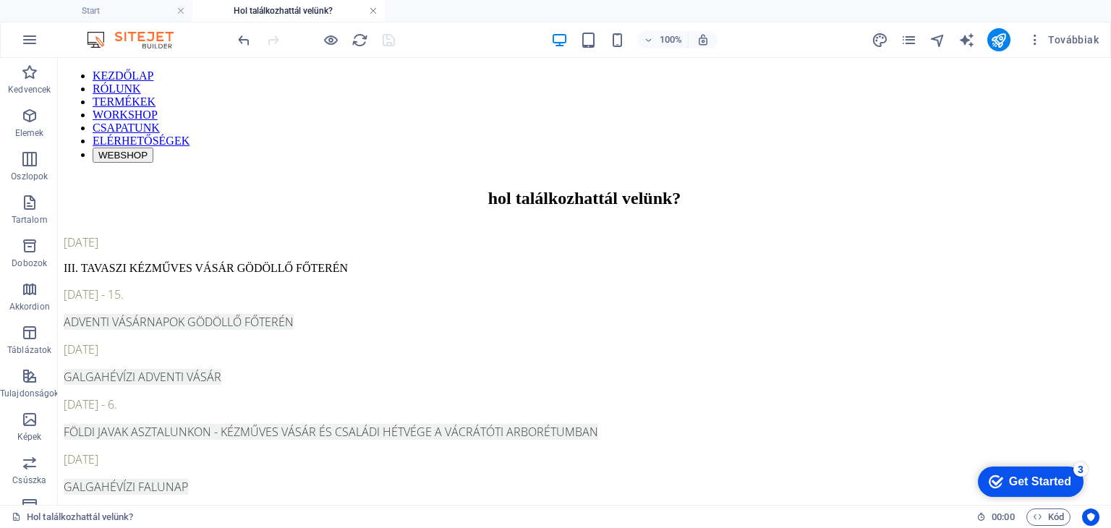
click at [373, 14] on link at bounding box center [373, 11] width 9 height 14
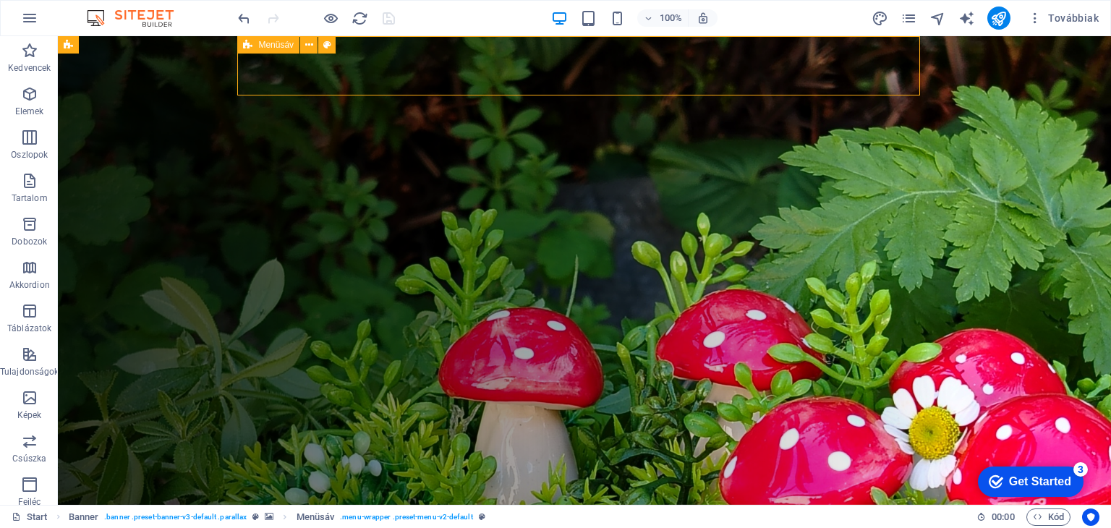
select select "rem"
select select "hover_box_bottom"
select select "px"
select select "rem"
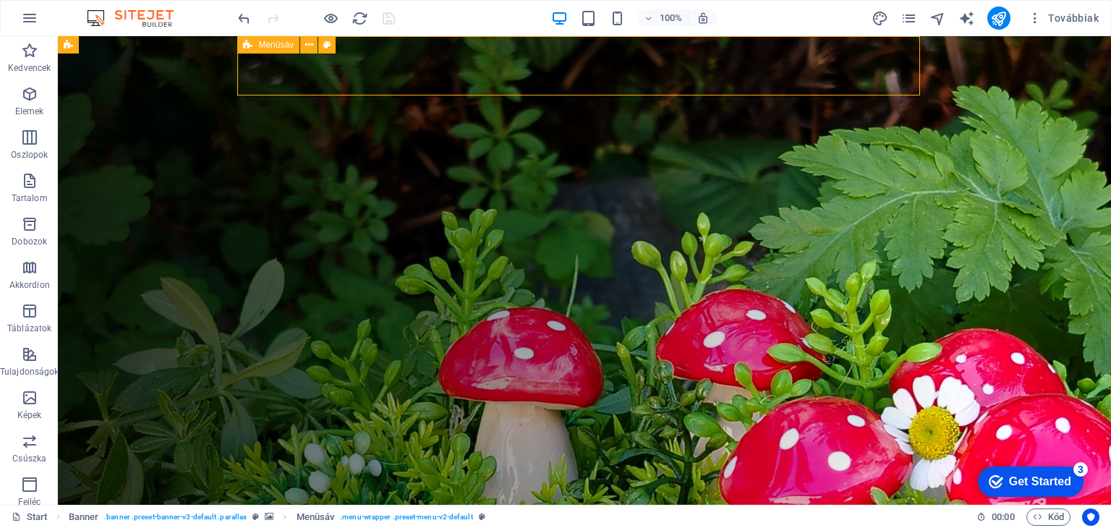
select select "rem"
select select
select select "px"
select select "rem"
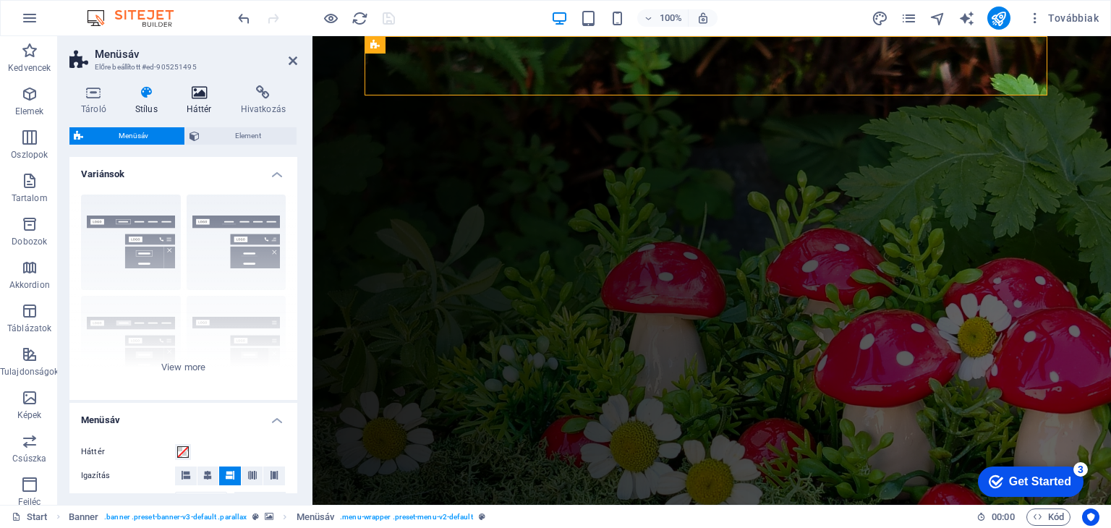
click at [194, 100] on h4 "Háttér" at bounding box center [202, 100] width 54 height 30
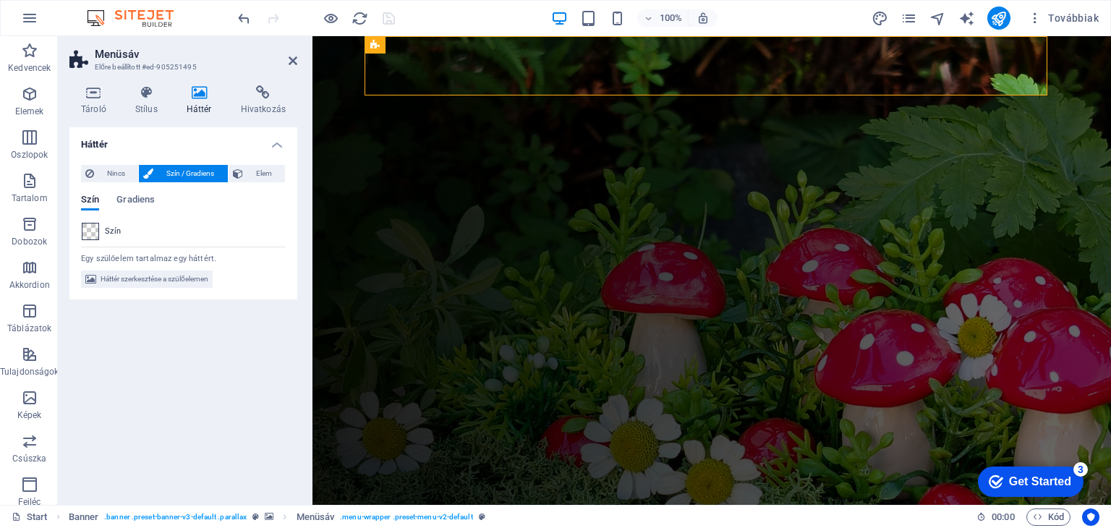
click at [95, 234] on span at bounding box center [90, 231] width 16 height 16
click at [0, 0] on li "Háttérszín #ffffff" at bounding box center [0, 0] width 0 height 0
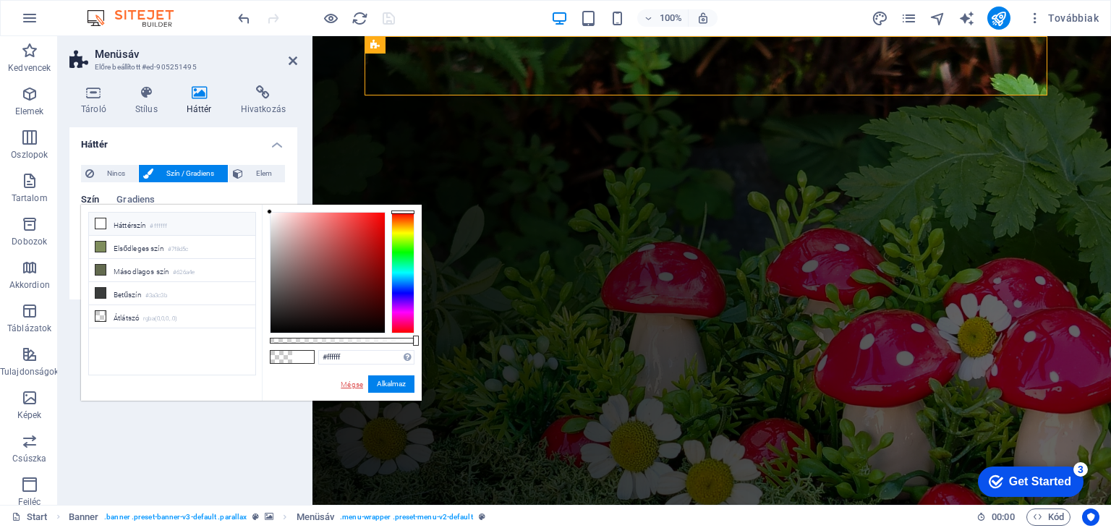
click at [348, 381] on link "Mégse" at bounding box center [351, 384] width 25 height 11
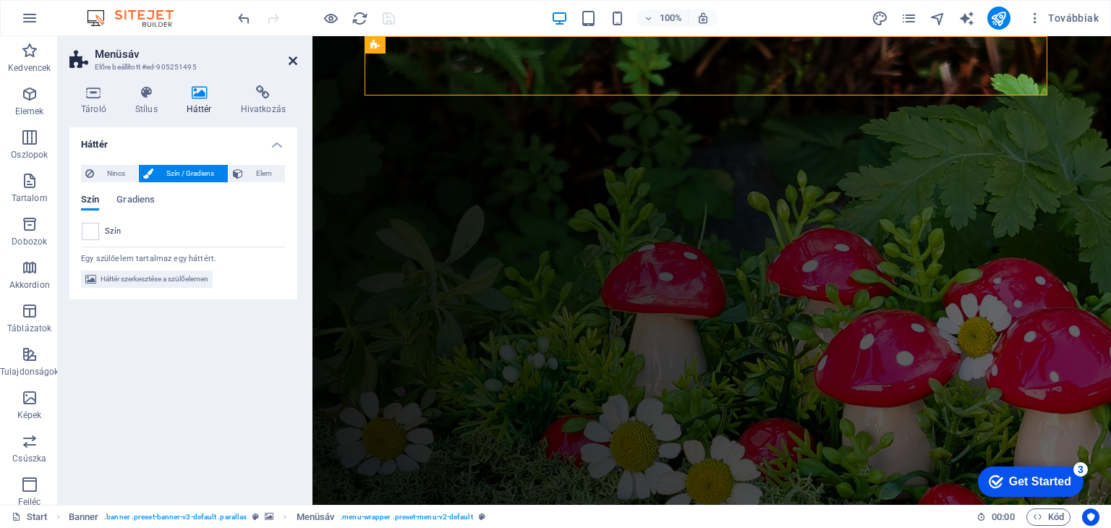
click at [295, 62] on icon at bounding box center [292, 61] width 9 height 12
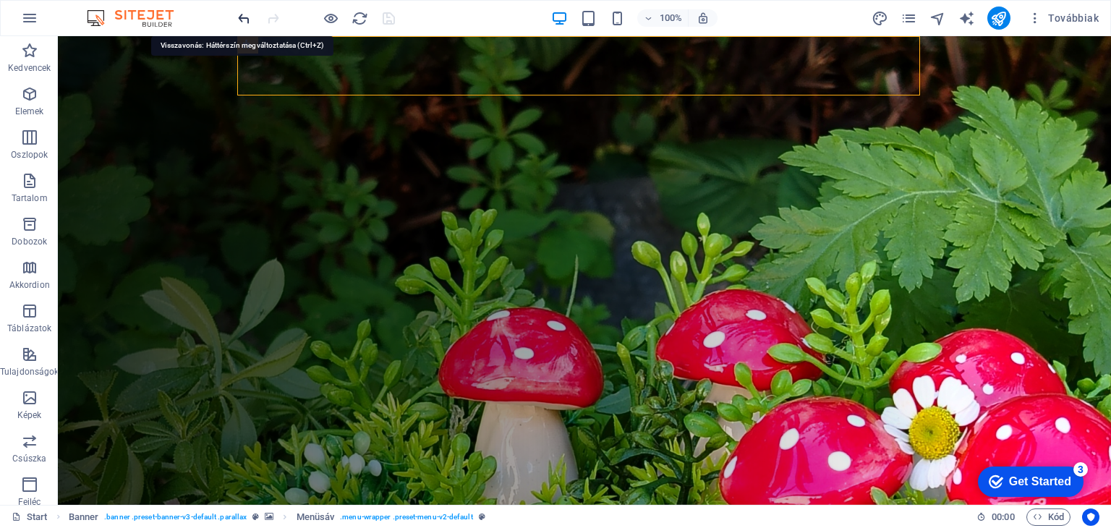
click at [0, 0] on div "Menüsáv" at bounding box center [0, 0] width 0 height 0
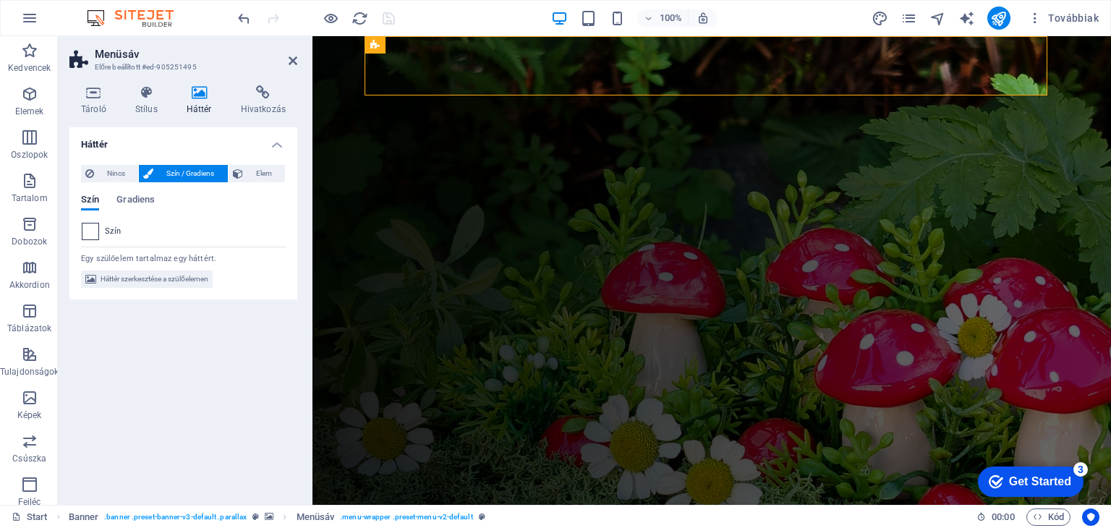
click at [94, 230] on span at bounding box center [90, 231] width 16 height 16
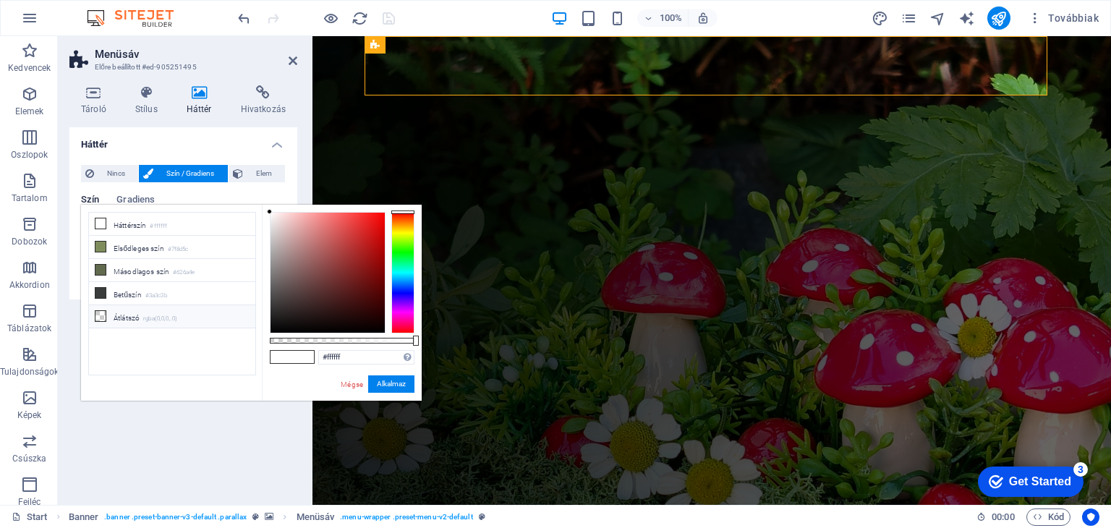
click at [169, 314] on small "rgba(0,0,0,.0)" at bounding box center [160, 319] width 34 height 10
type input "rgba(0, 0, 0, 0)"
click at [390, 381] on button "Alkalmaz" at bounding box center [391, 383] width 46 height 17
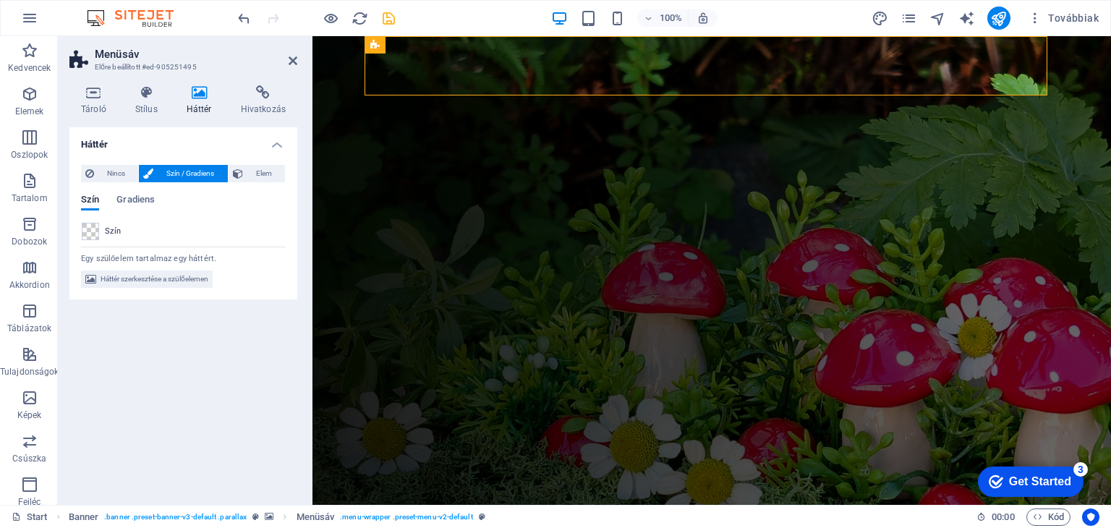
click at [294, 56] on icon at bounding box center [292, 61] width 9 height 12
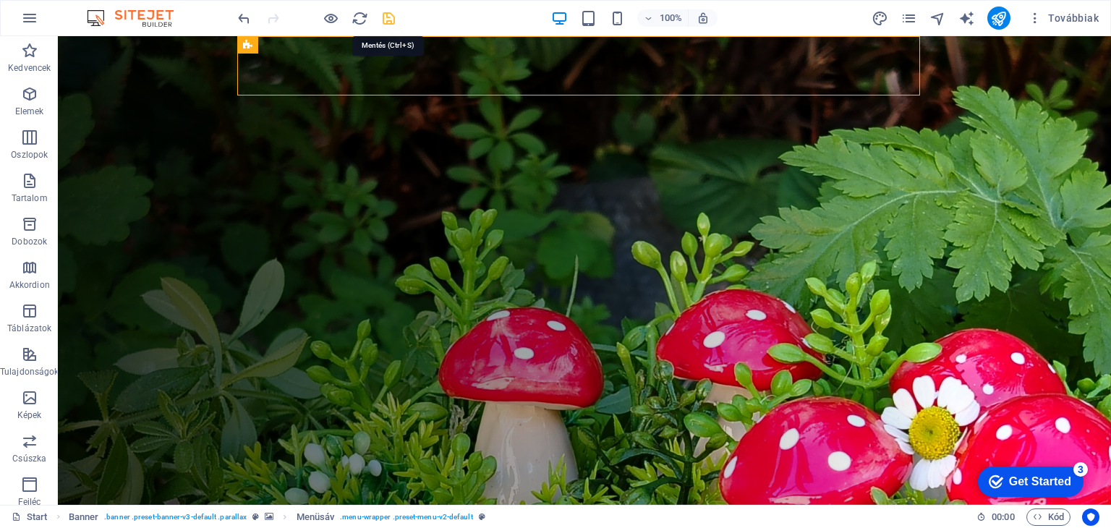
click at [393, 18] on icon "save" at bounding box center [388, 18] width 17 height 17
